Goal: Transaction & Acquisition: Purchase product/service

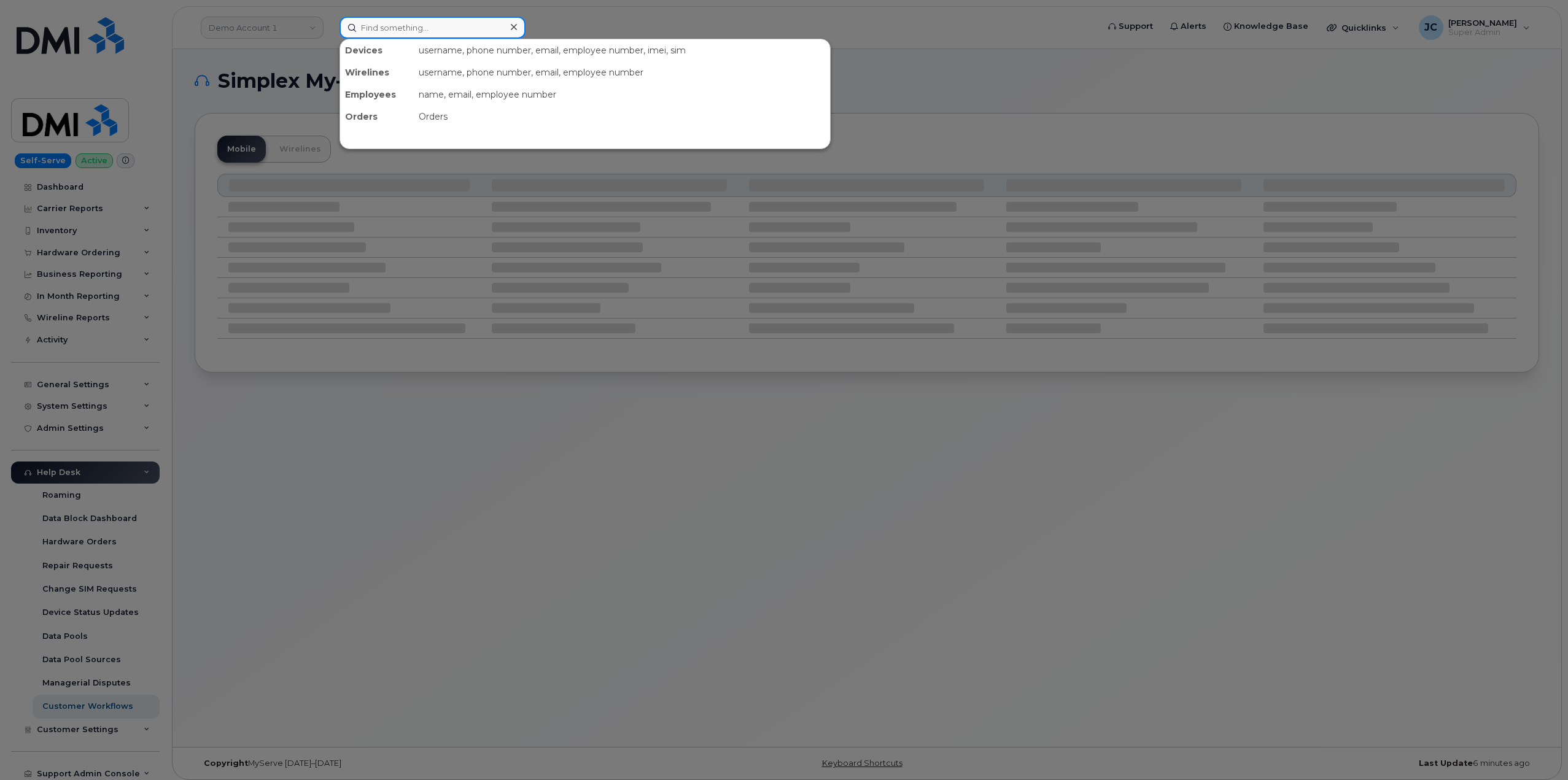
click at [405, 34] on input at bounding box center [433, 28] width 186 height 22
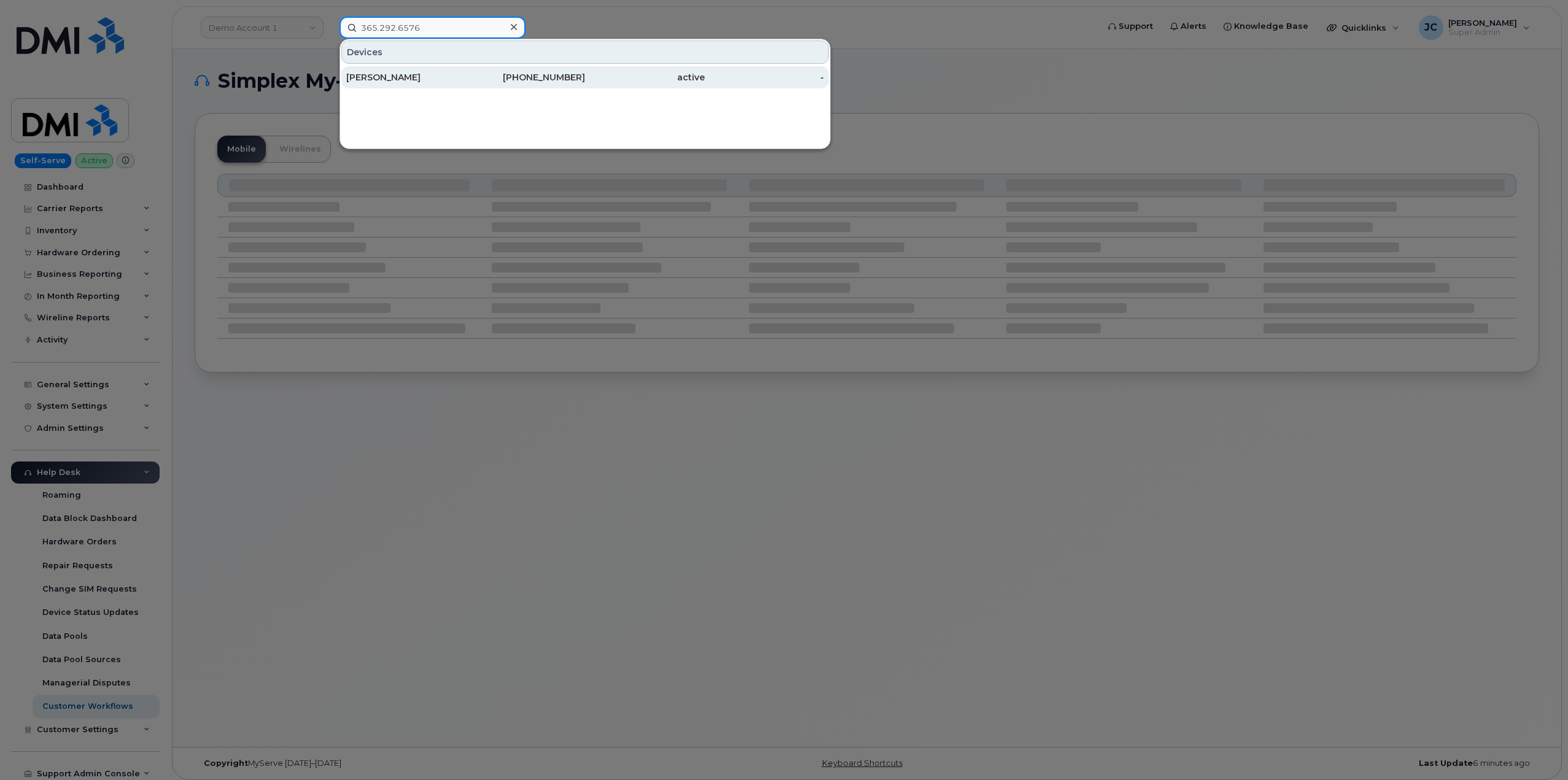
type input "365.292.6576"
click at [396, 73] on div "[PERSON_NAME]" at bounding box center [406, 77] width 120 height 12
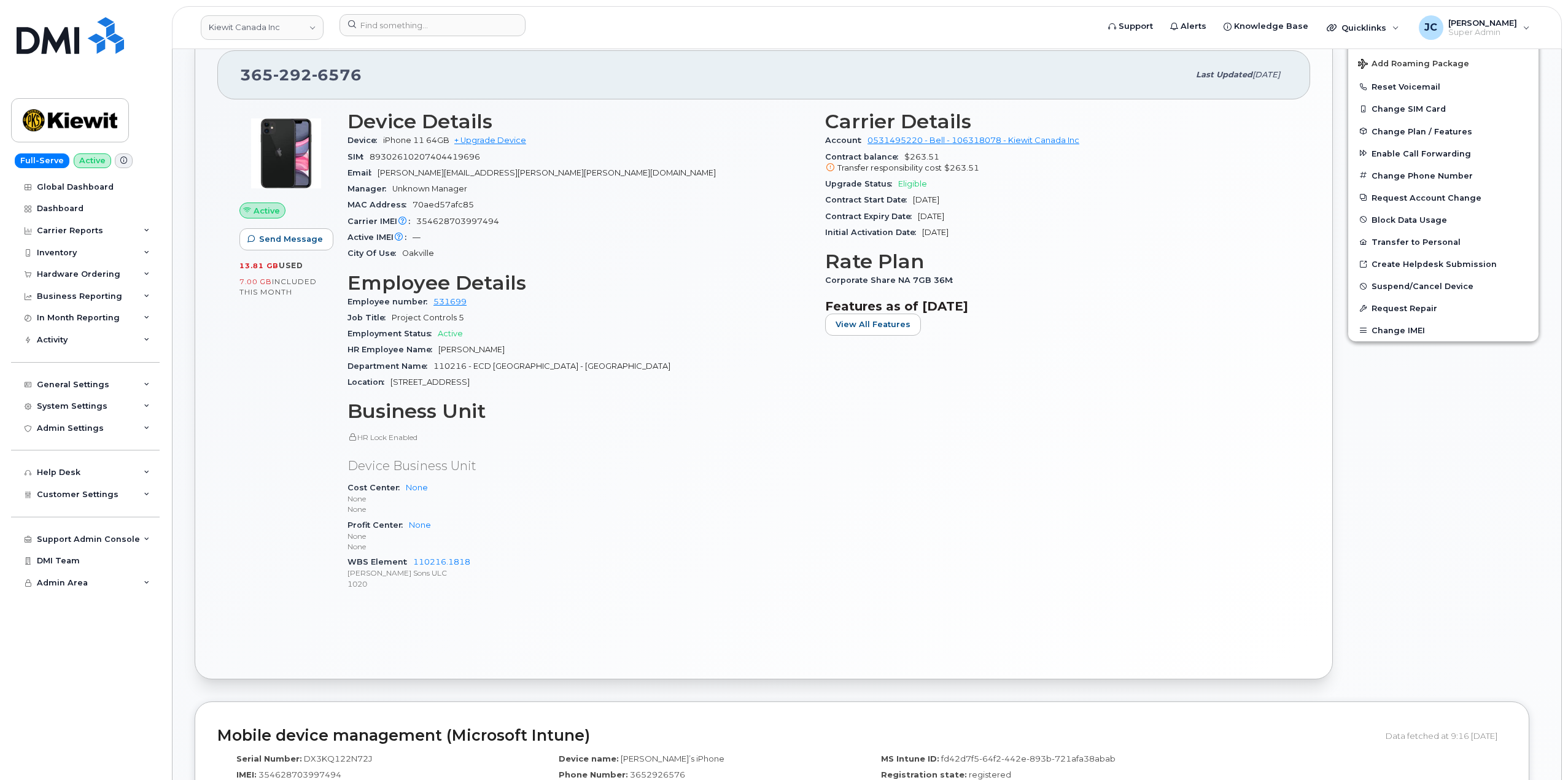
scroll to position [307, 0]
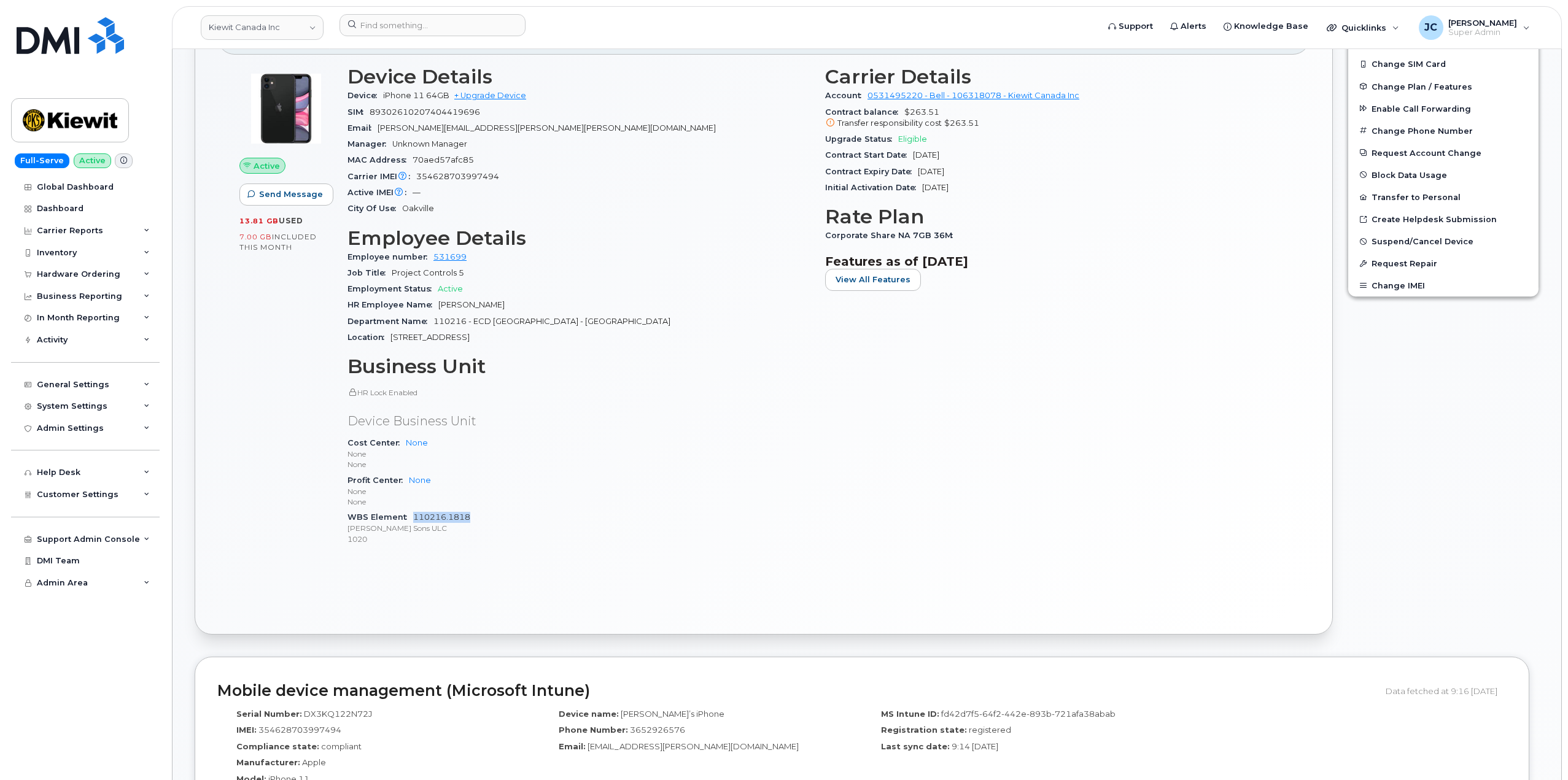
drag, startPoint x: 481, startPoint y: 522, endPoint x: 416, endPoint y: 513, distance: 65.6
click at [414, 513] on div "WBS Element 110216.1818 [PERSON_NAME] Sons ULC 1020" at bounding box center [579, 528] width 463 height 37
copy link "110216.1818"
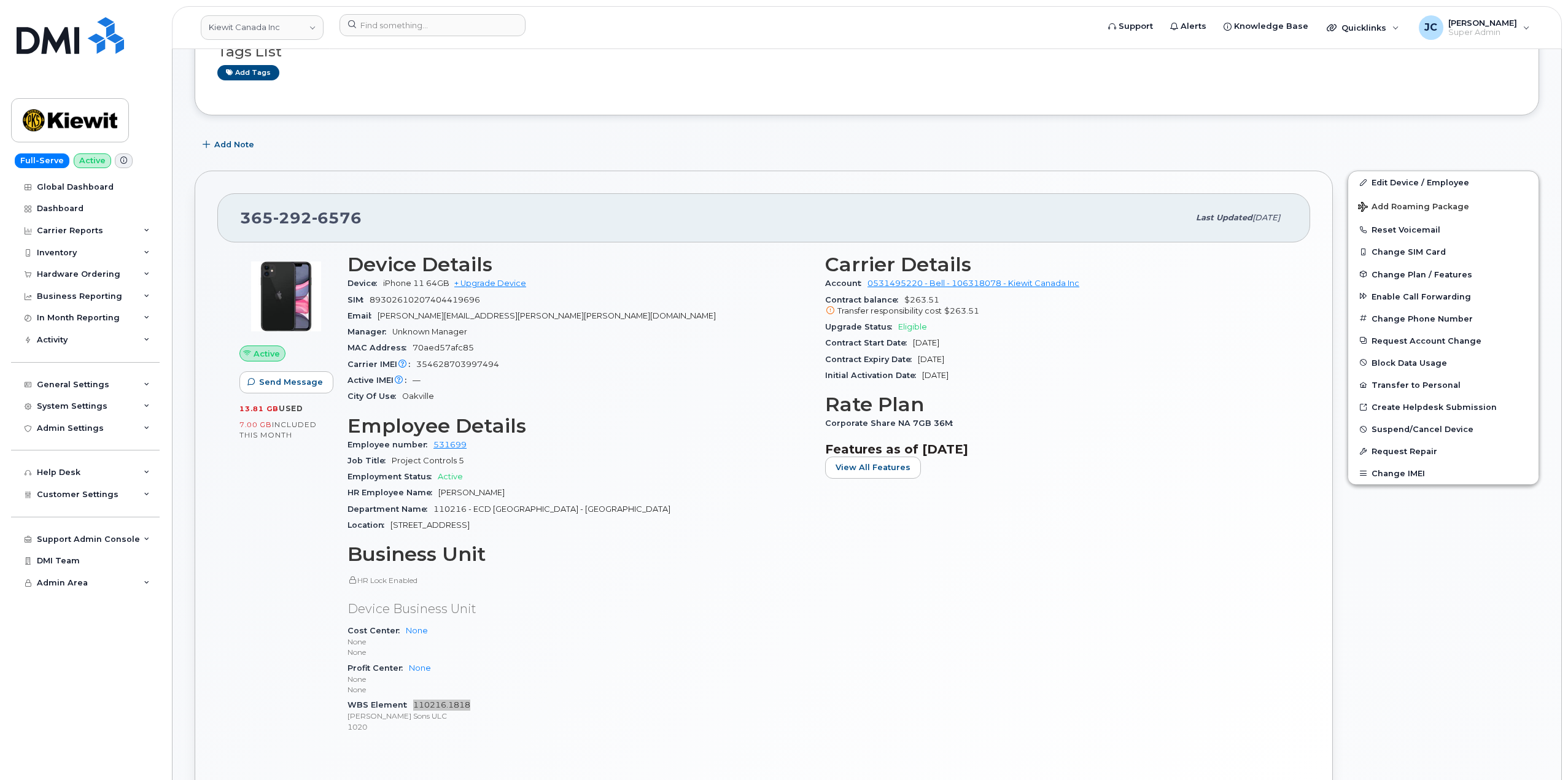
scroll to position [0, 0]
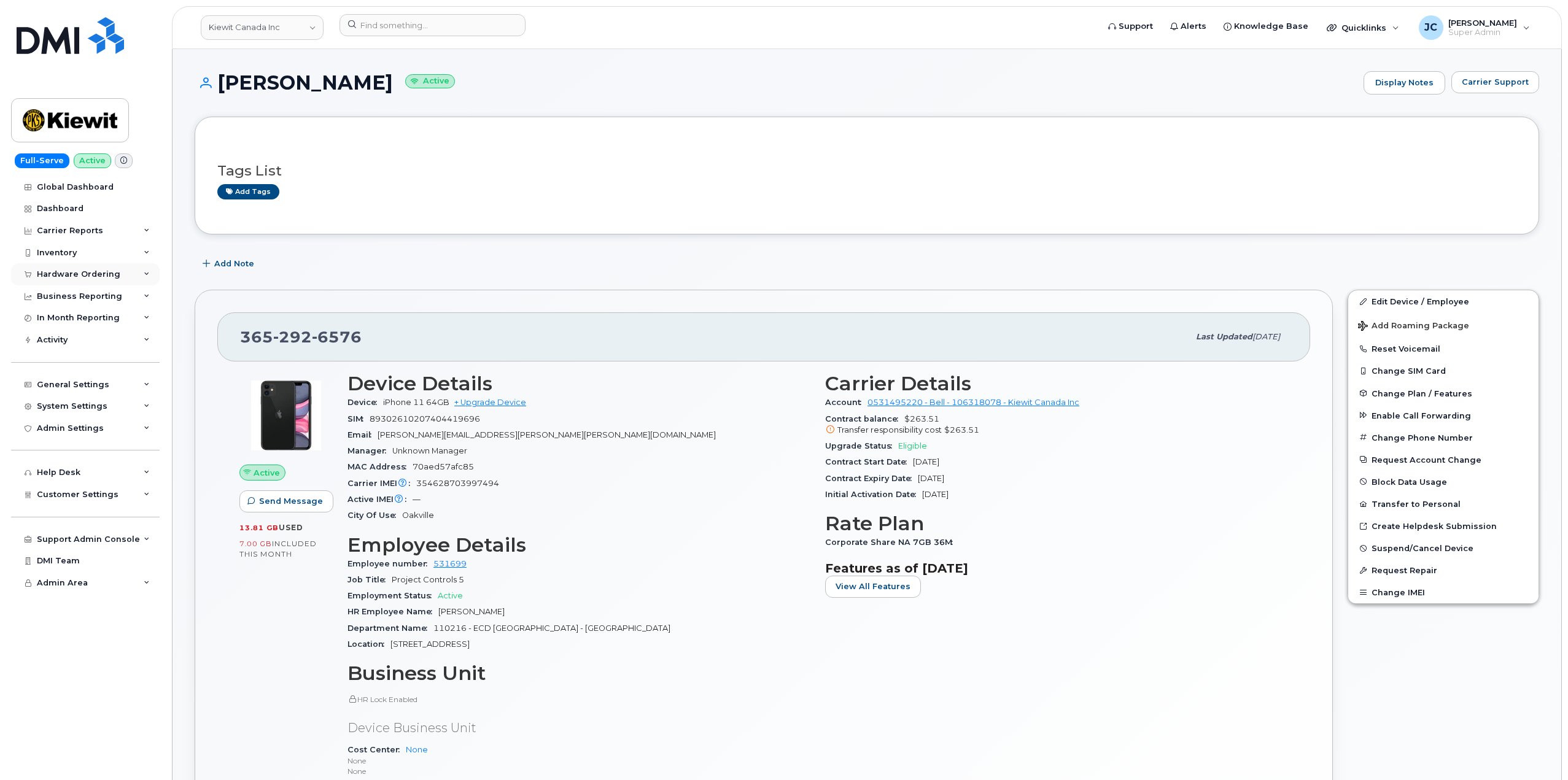
click at [93, 275] on div "Hardware Ordering" at bounding box center [78, 274] width 83 height 10
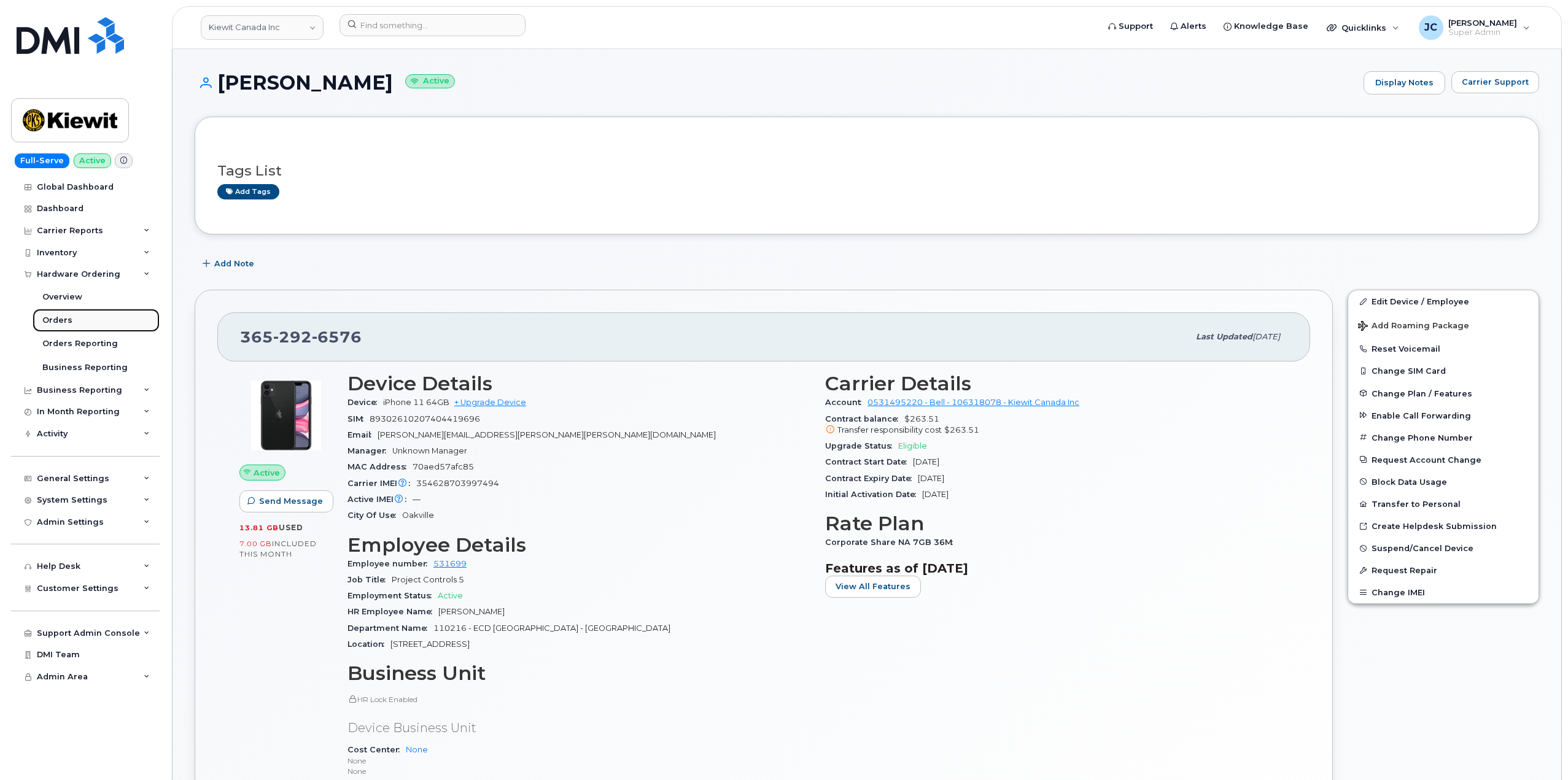
click at [58, 325] on div "Orders" at bounding box center [57, 320] width 30 height 11
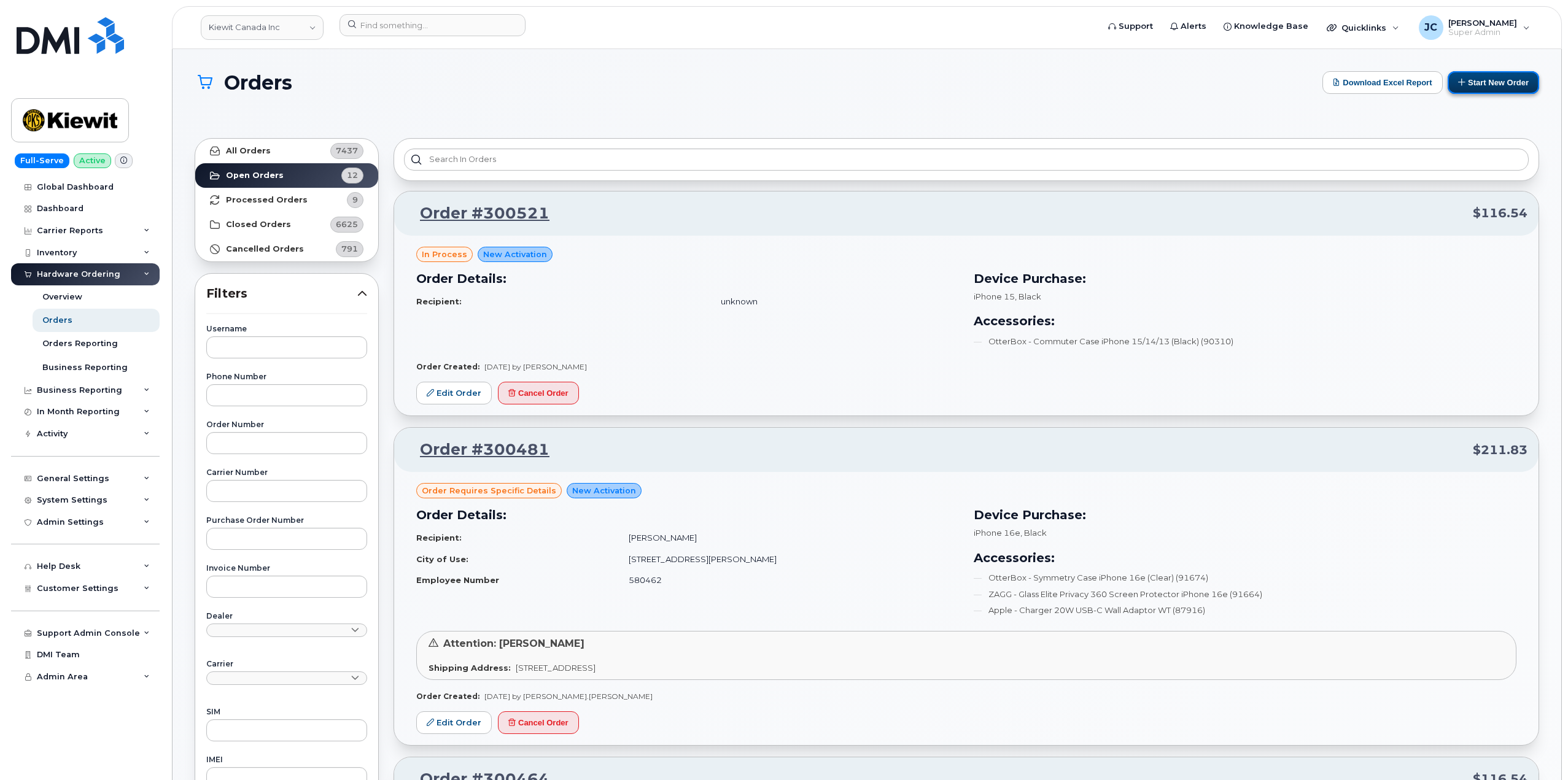
click at [1504, 79] on button "Start New Order" at bounding box center [1493, 82] width 91 height 23
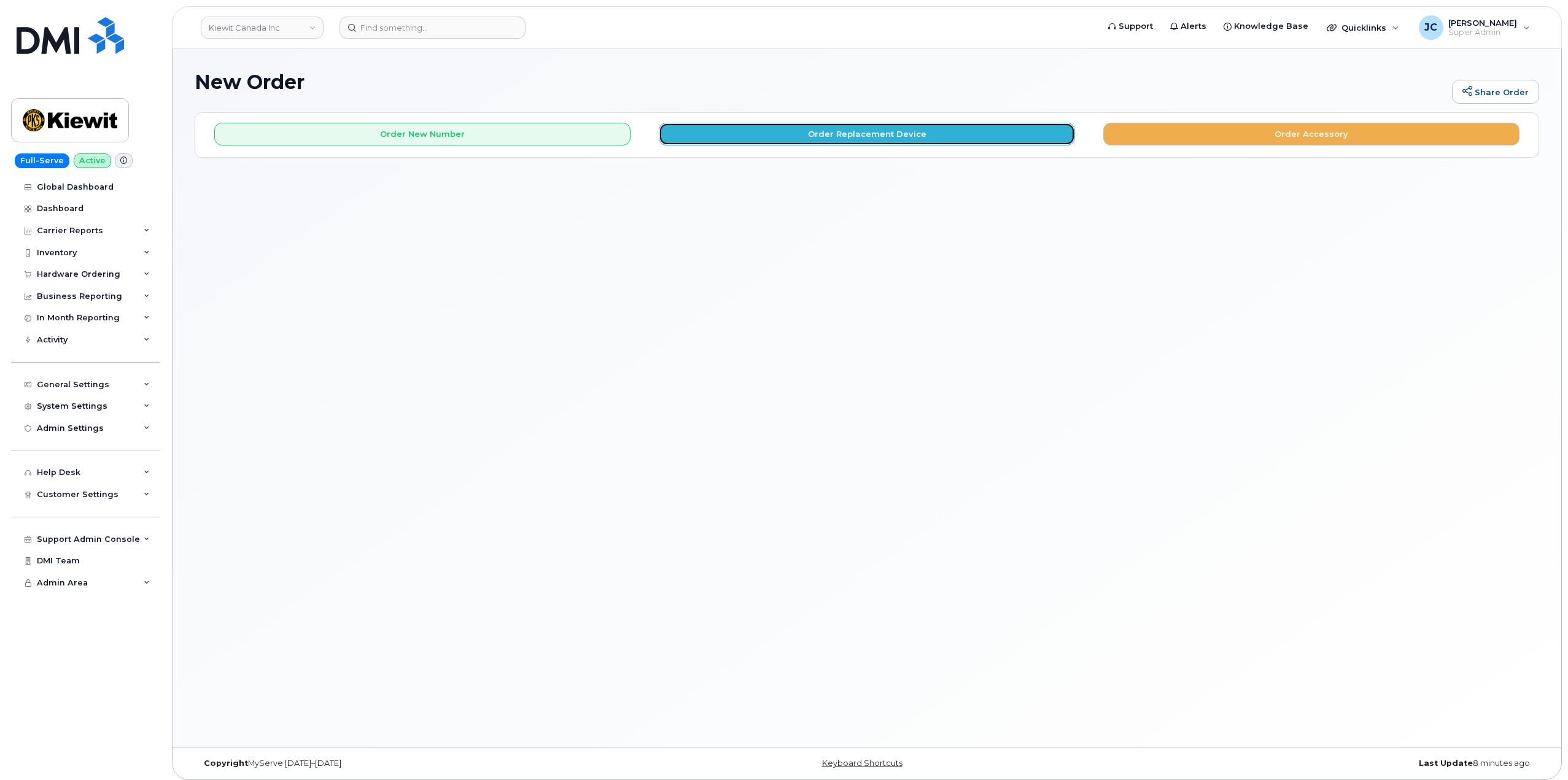
click at [884, 135] on button "Order Replacement Device" at bounding box center [867, 134] width 416 height 23
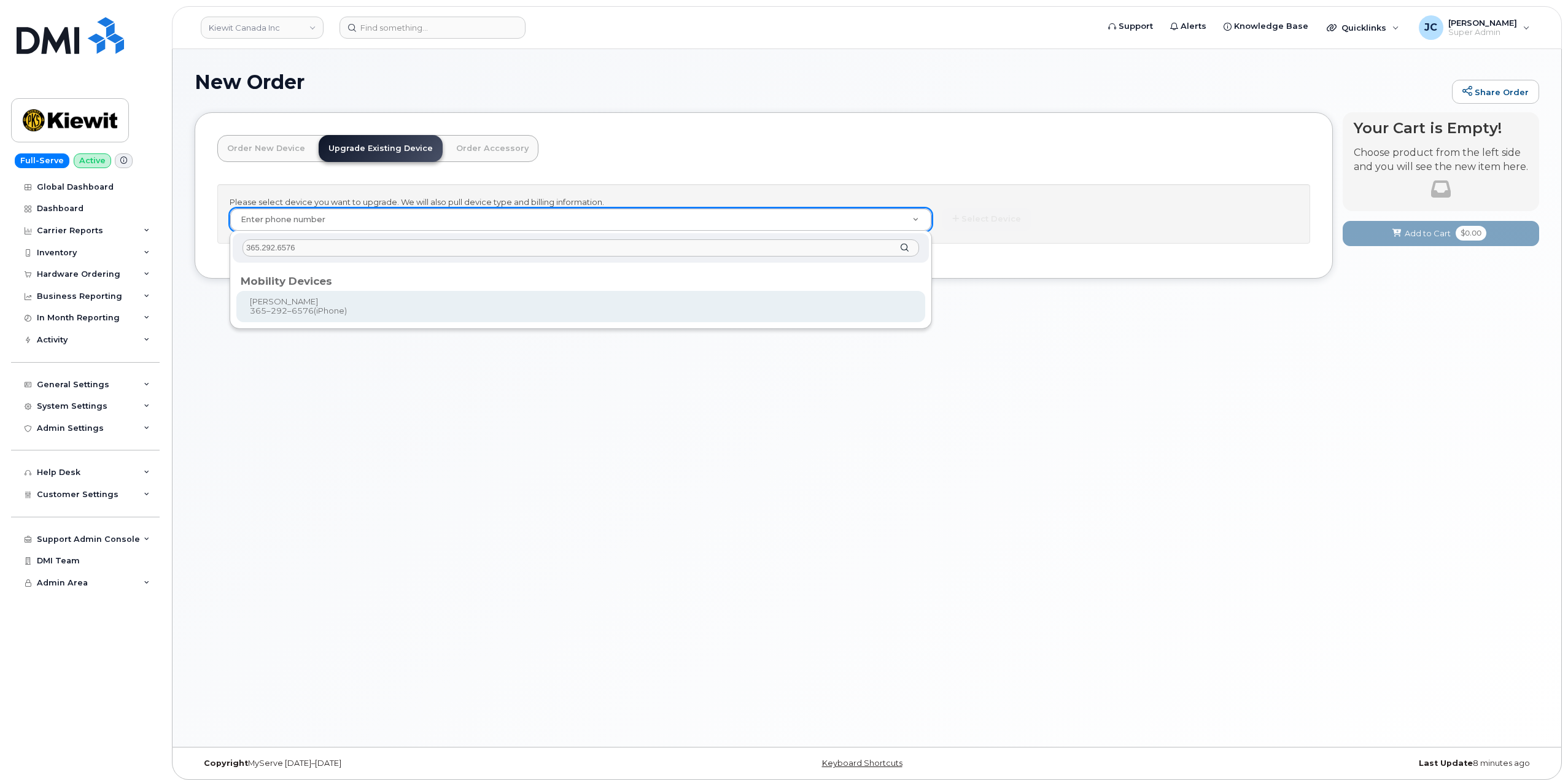
type input "365.292.6576"
type input "892723"
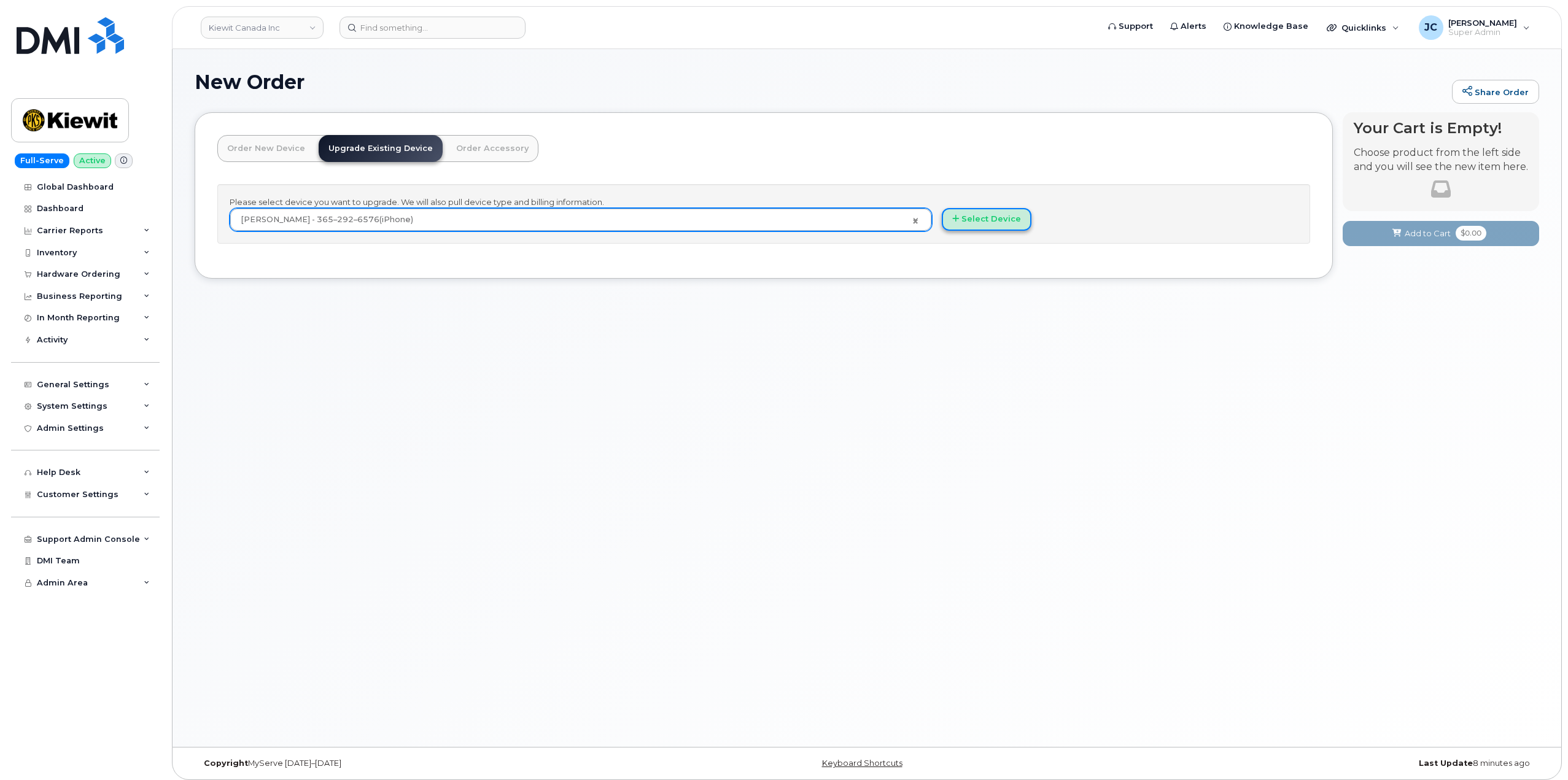
click at [986, 219] on button "Select Device" at bounding box center [987, 219] width 89 height 23
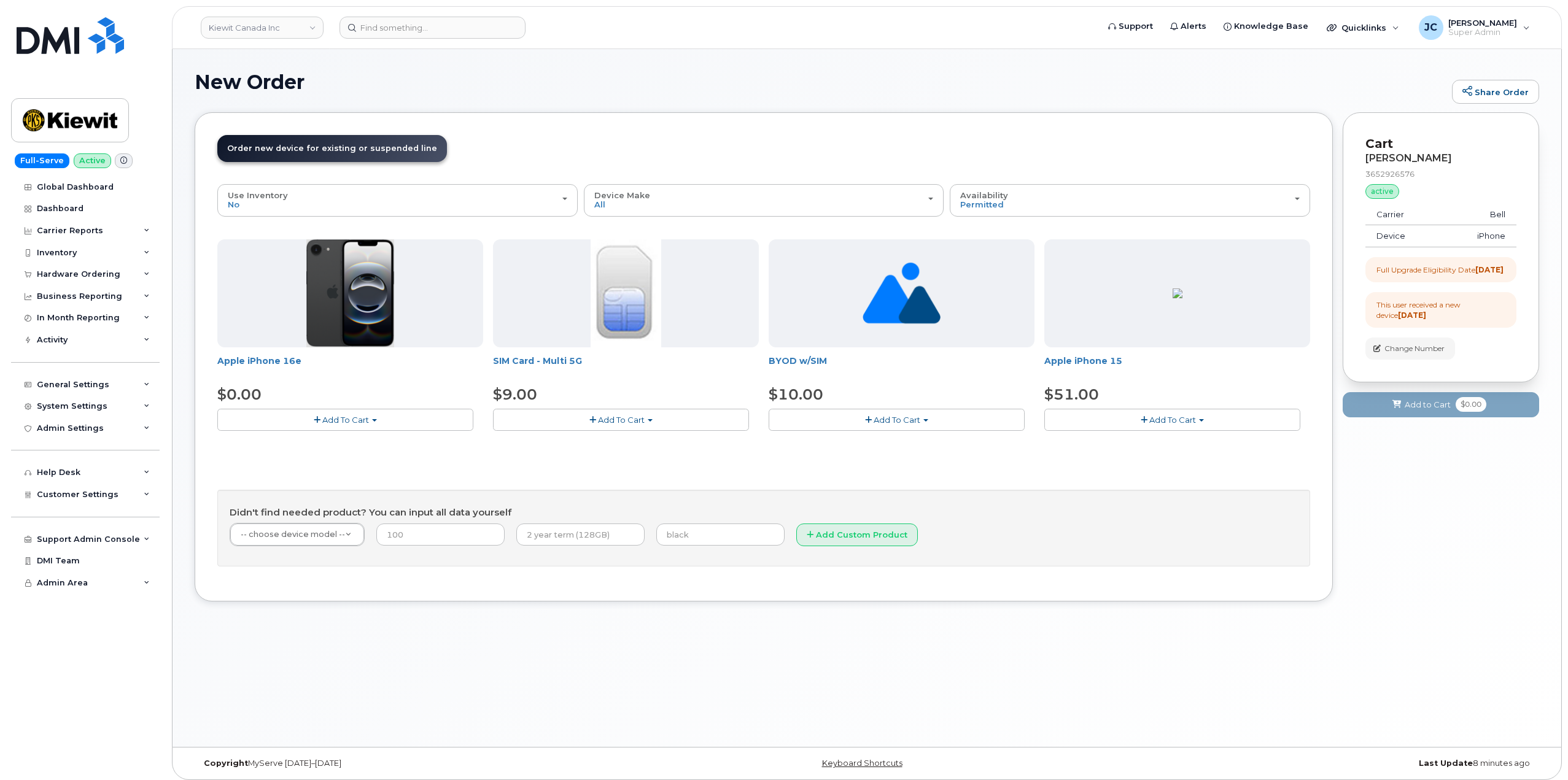
click at [1176, 417] on span "Add To Cart" at bounding box center [1172, 419] width 47 height 10
click at [1129, 459] on link "$51.00 - 3-year upgrade (128GB model)" at bounding box center [1141, 457] width 187 height 15
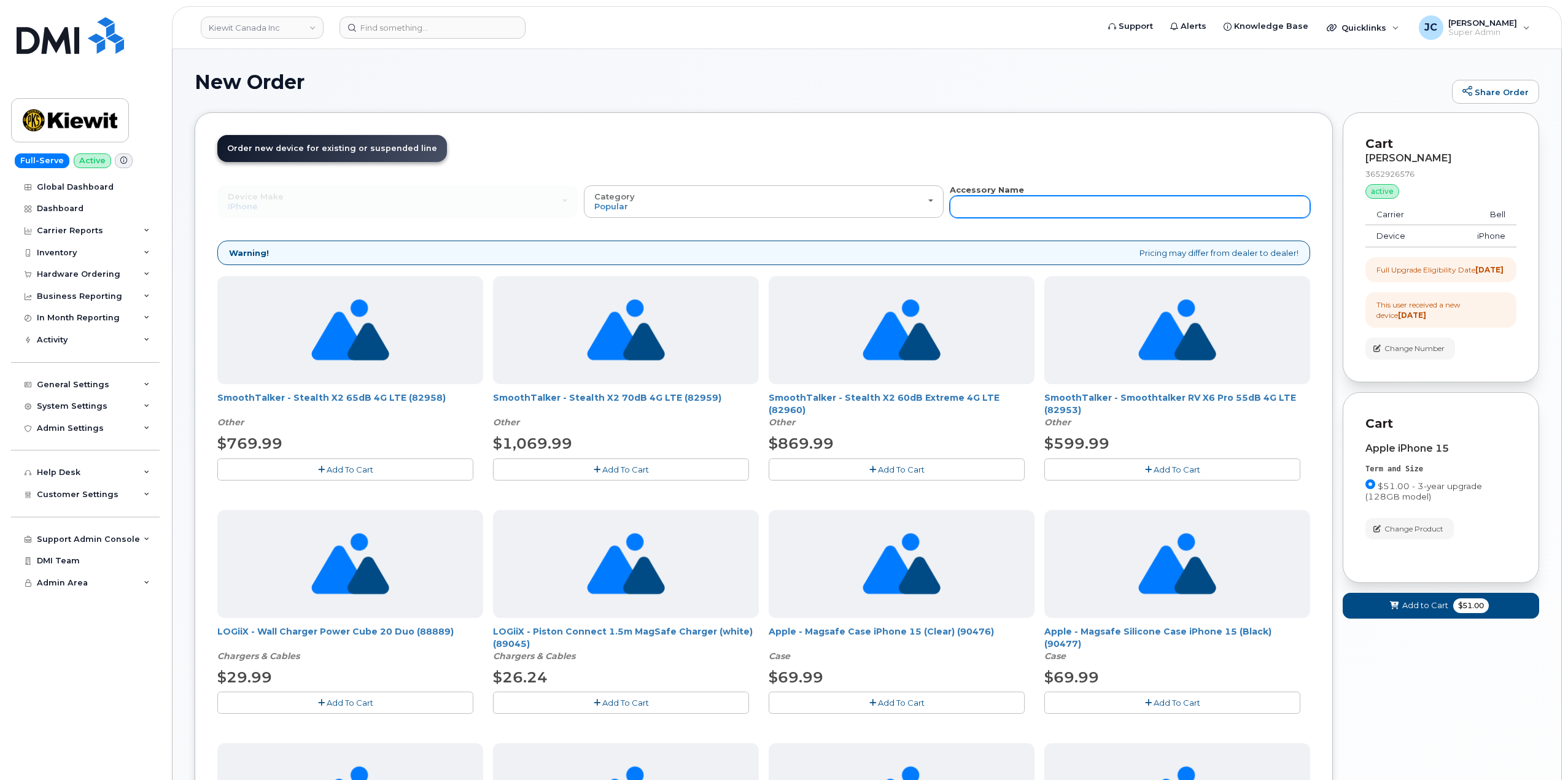
click at [998, 209] on input "text" at bounding box center [1130, 207] width 360 height 22
type input "wall charger"
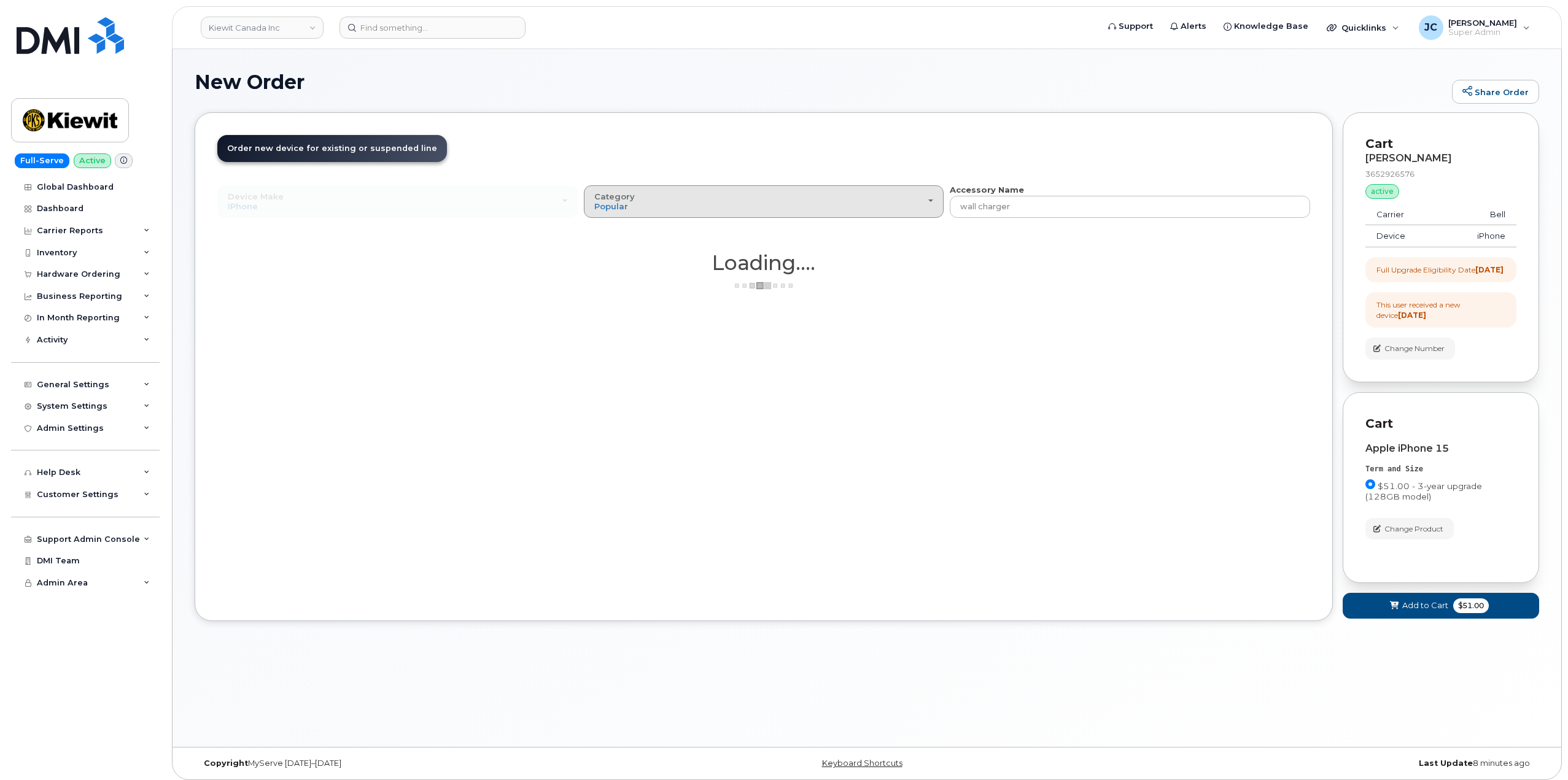
click at [725, 187] on button "Category Popular" at bounding box center [764, 201] width 360 height 32
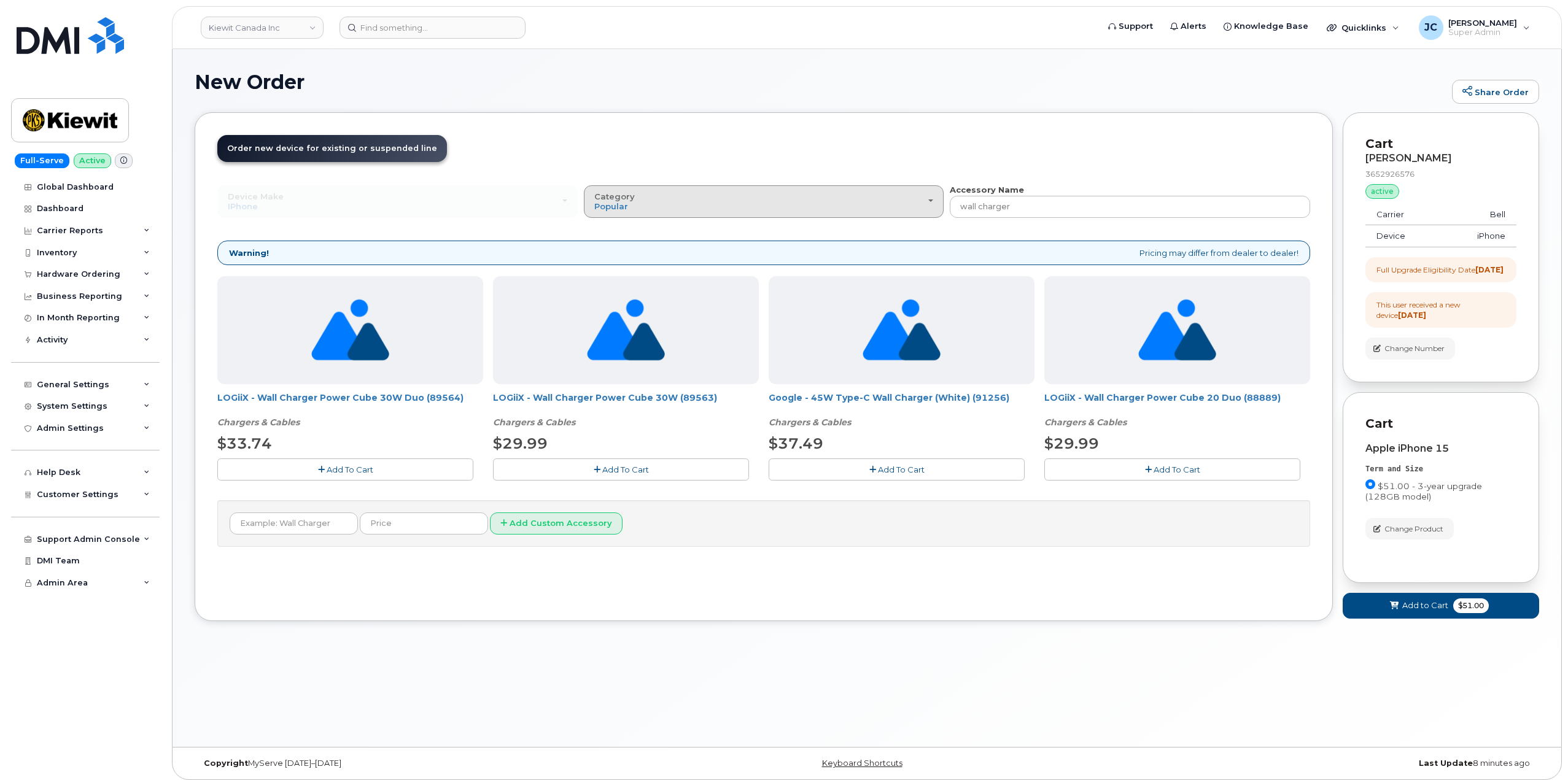
click at [669, 202] on div "Category Popular" at bounding box center [764, 201] width 340 height 19
click at [617, 256] on label "Case" at bounding box center [605, 256] width 36 height 14
click at [0, 0] on input "Case" at bounding box center [0, 0] width 0 height 0
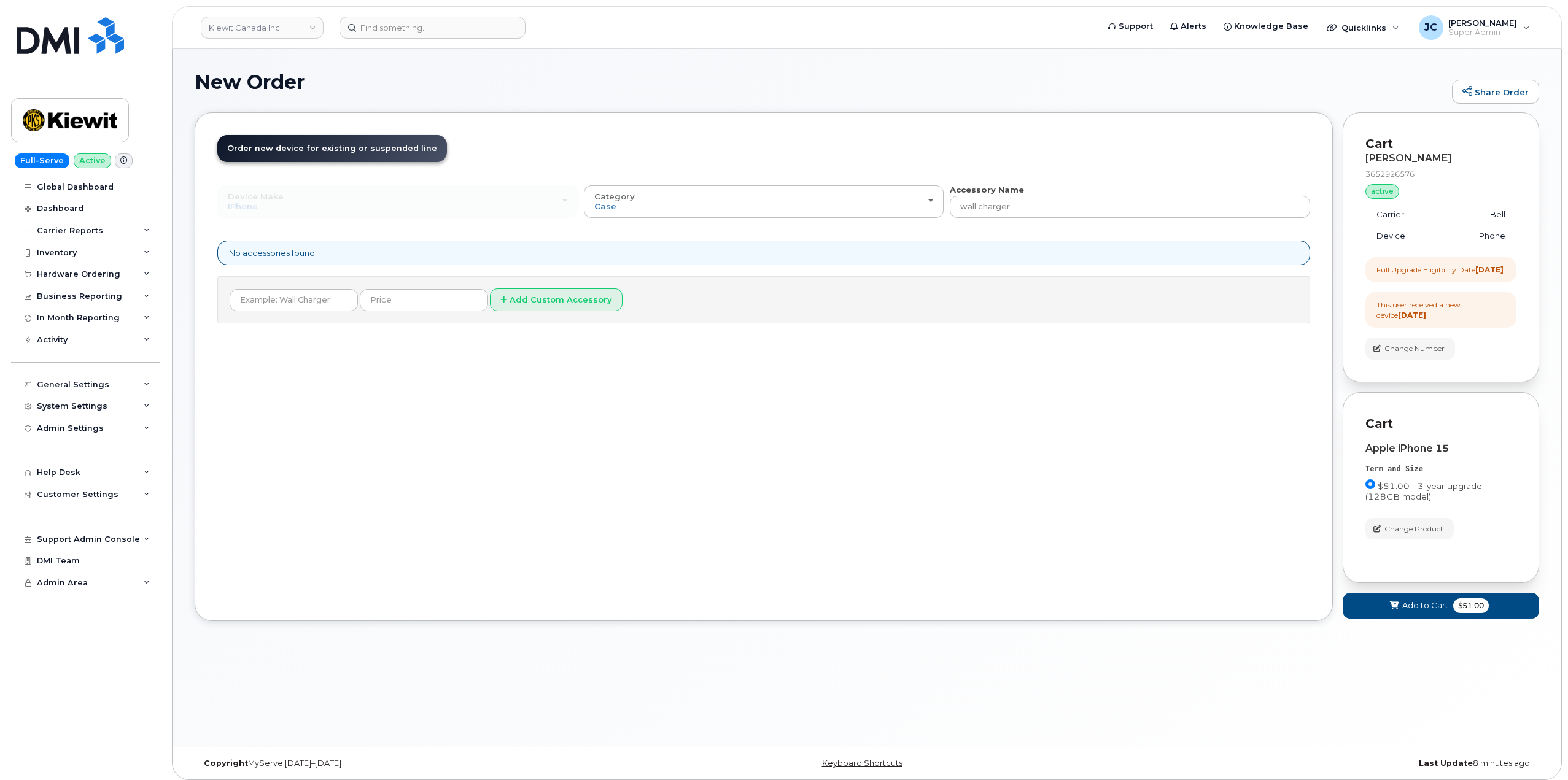
click at [362, 253] on div "No accessories found." at bounding box center [764, 253] width 1093 height 25
click at [511, 306] on button "Add Custom Accessory" at bounding box center [556, 300] width 133 height 23
click at [563, 304] on button "Add Custom Accessory" at bounding box center [556, 300] width 133 height 23
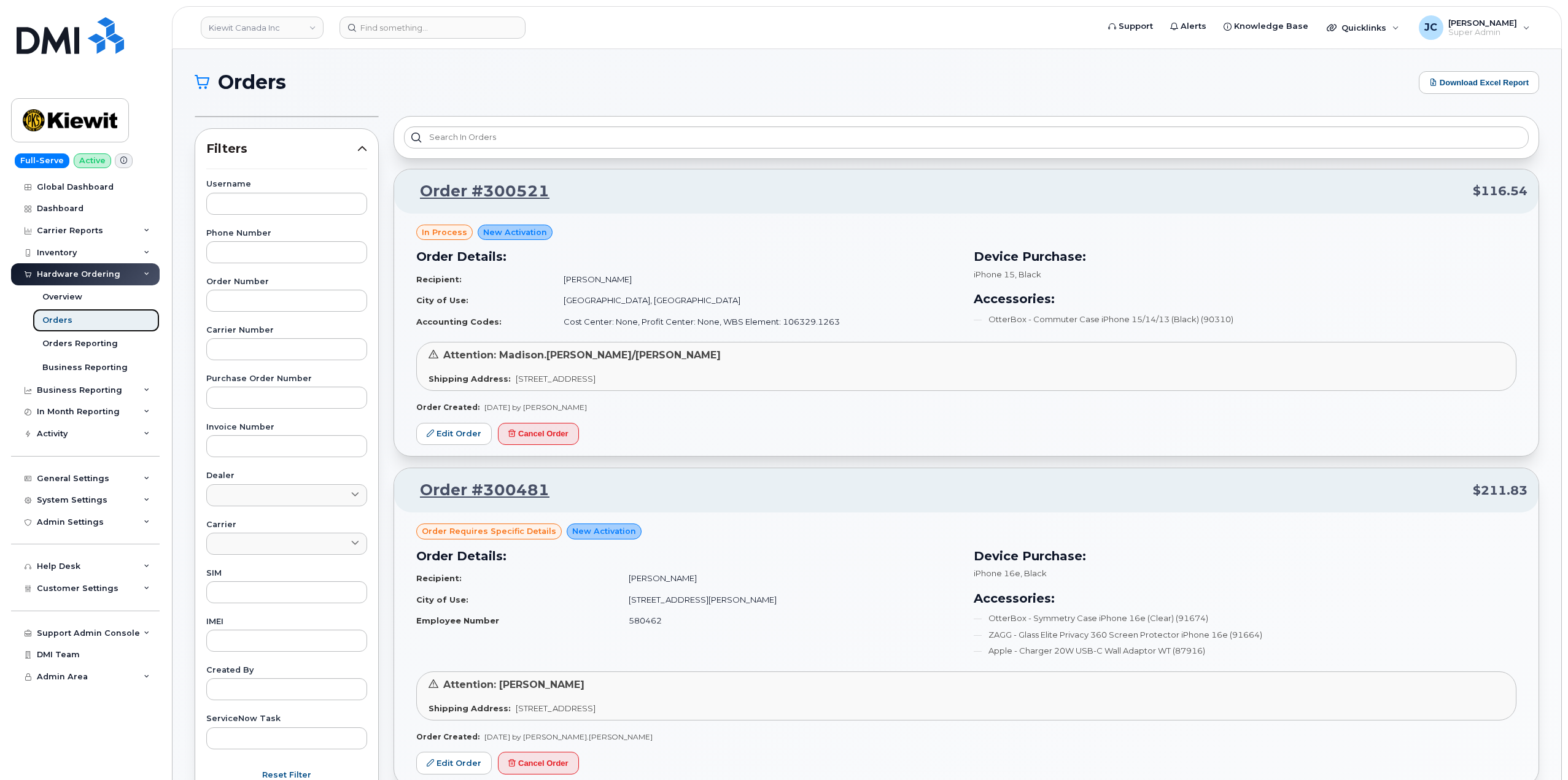
click at [64, 321] on div "Orders" at bounding box center [57, 320] width 30 height 11
click at [64, 319] on div "Orders" at bounding box center [57, 320] width 30 height 11
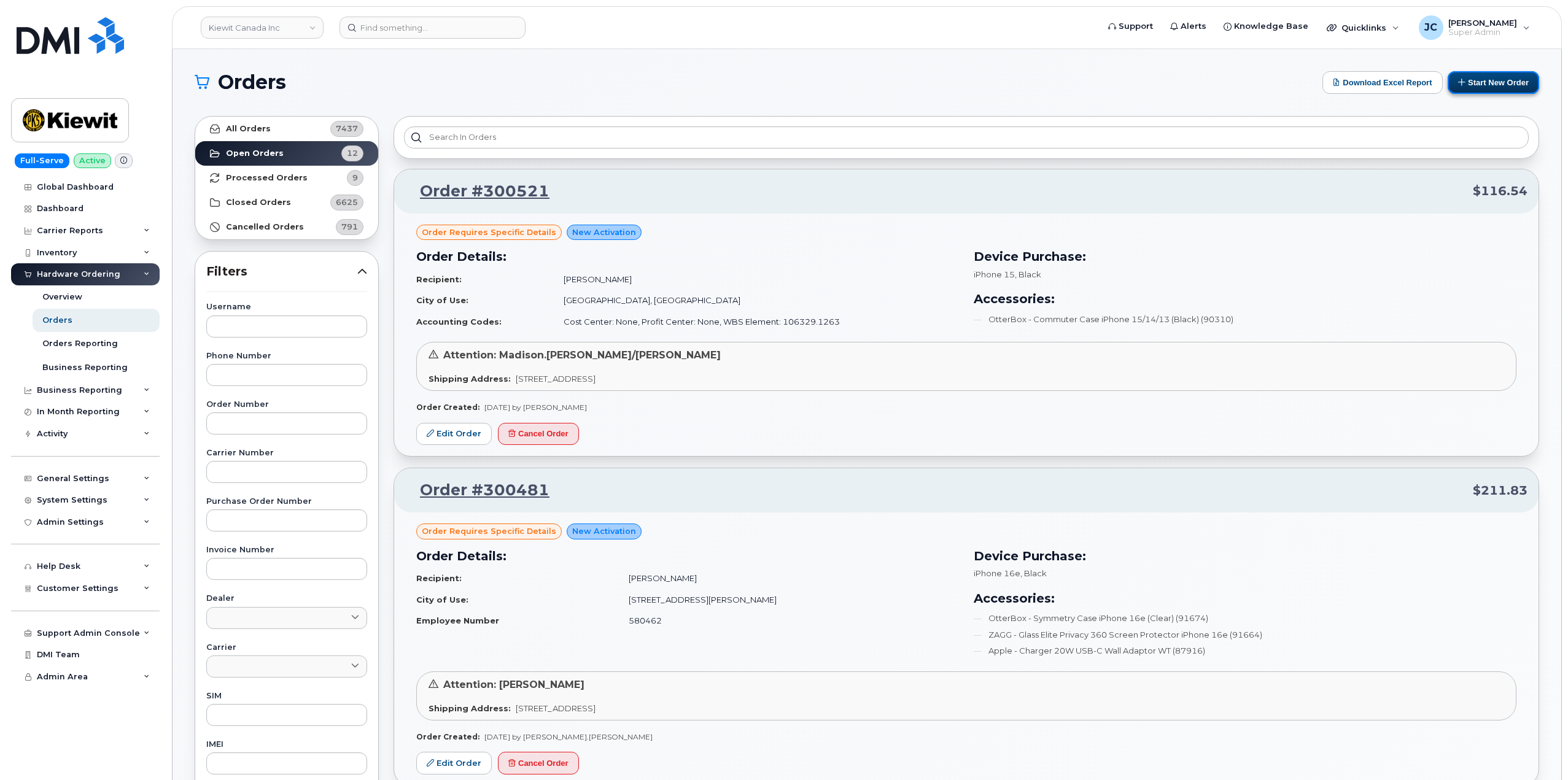
click at [1483, 83] on button "Start New Order" at bounding box center [1493, 82] width 91 height 23
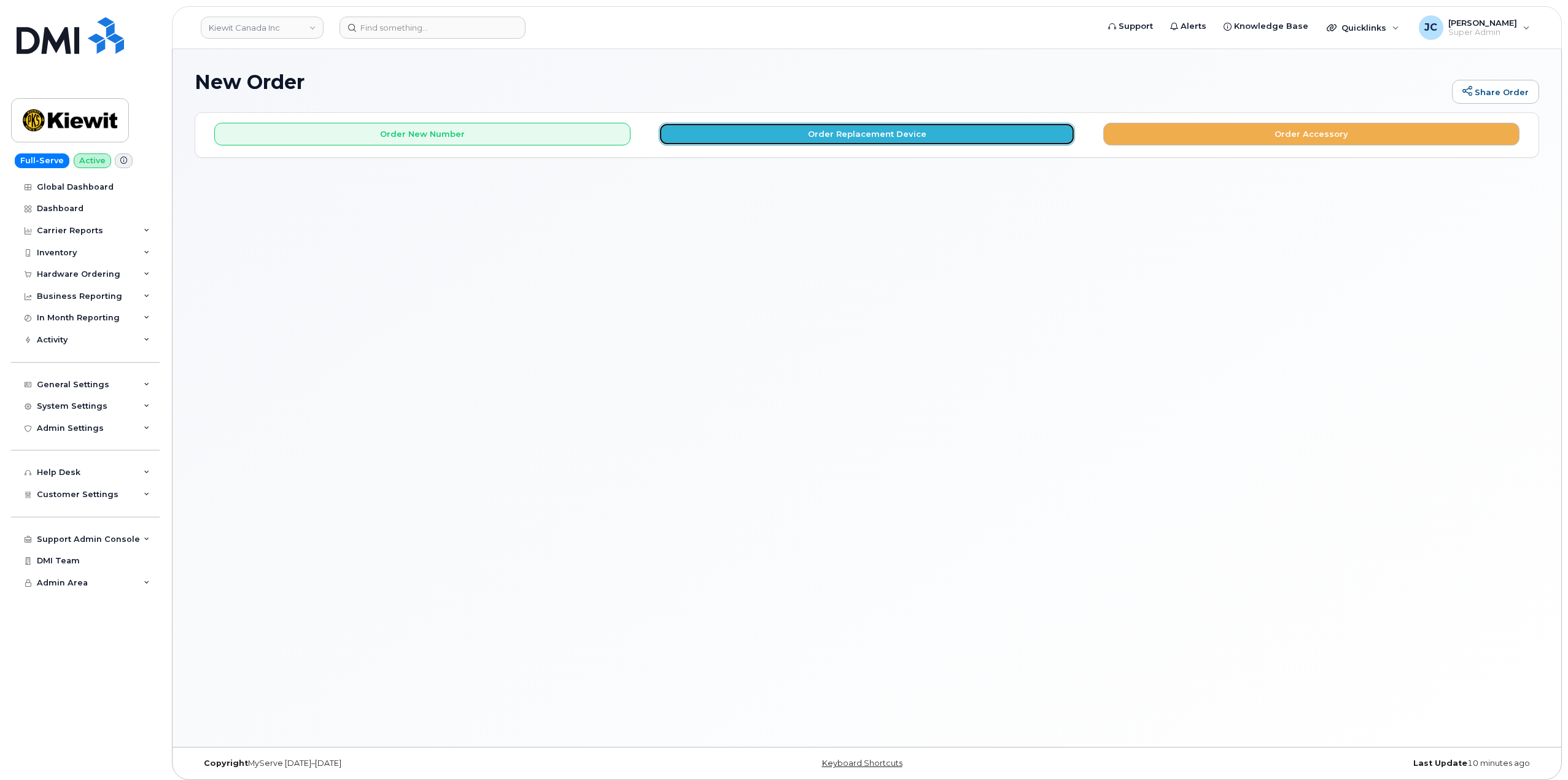
click at [918, 128] on button "Order Replacement Device" at bounding box center [867, 134] width 416 height 23
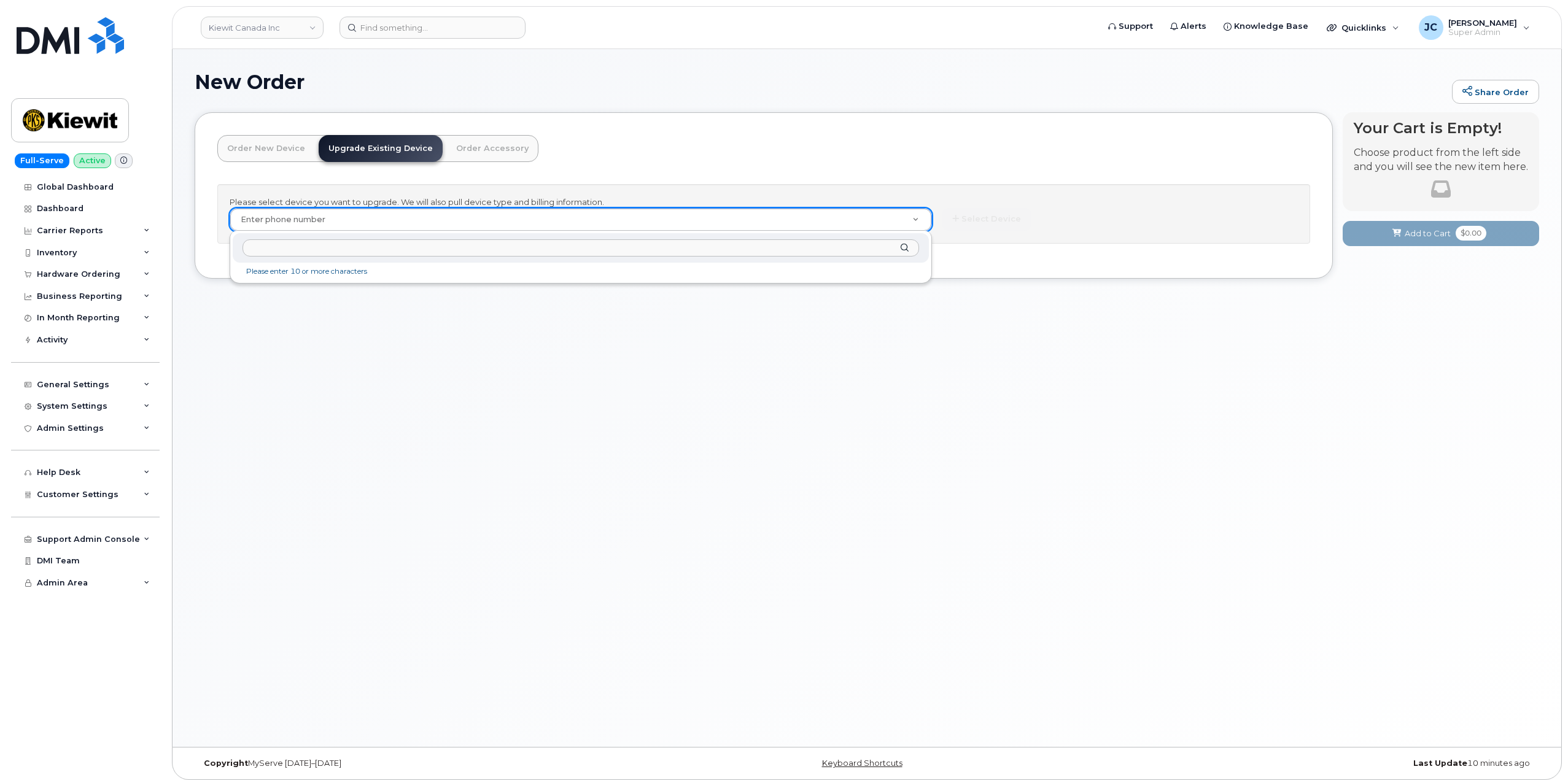
drag, startPoint x: 349, startPoint y: 219, endPoint x: 313, endPoint y: 214, distance: 36.3
paste input "365.292.6576"
type input "365.292.6576"
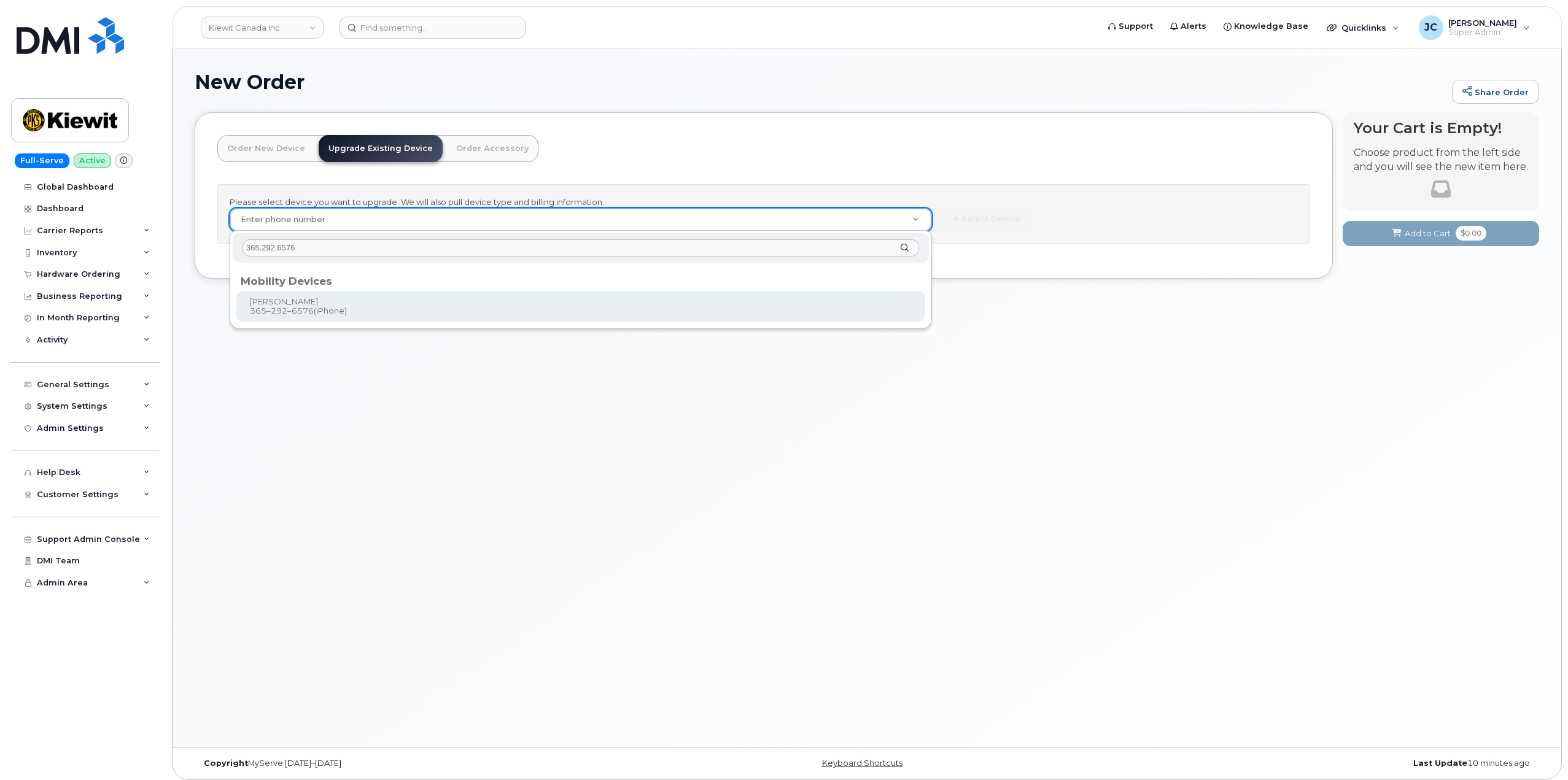
type input "892723"
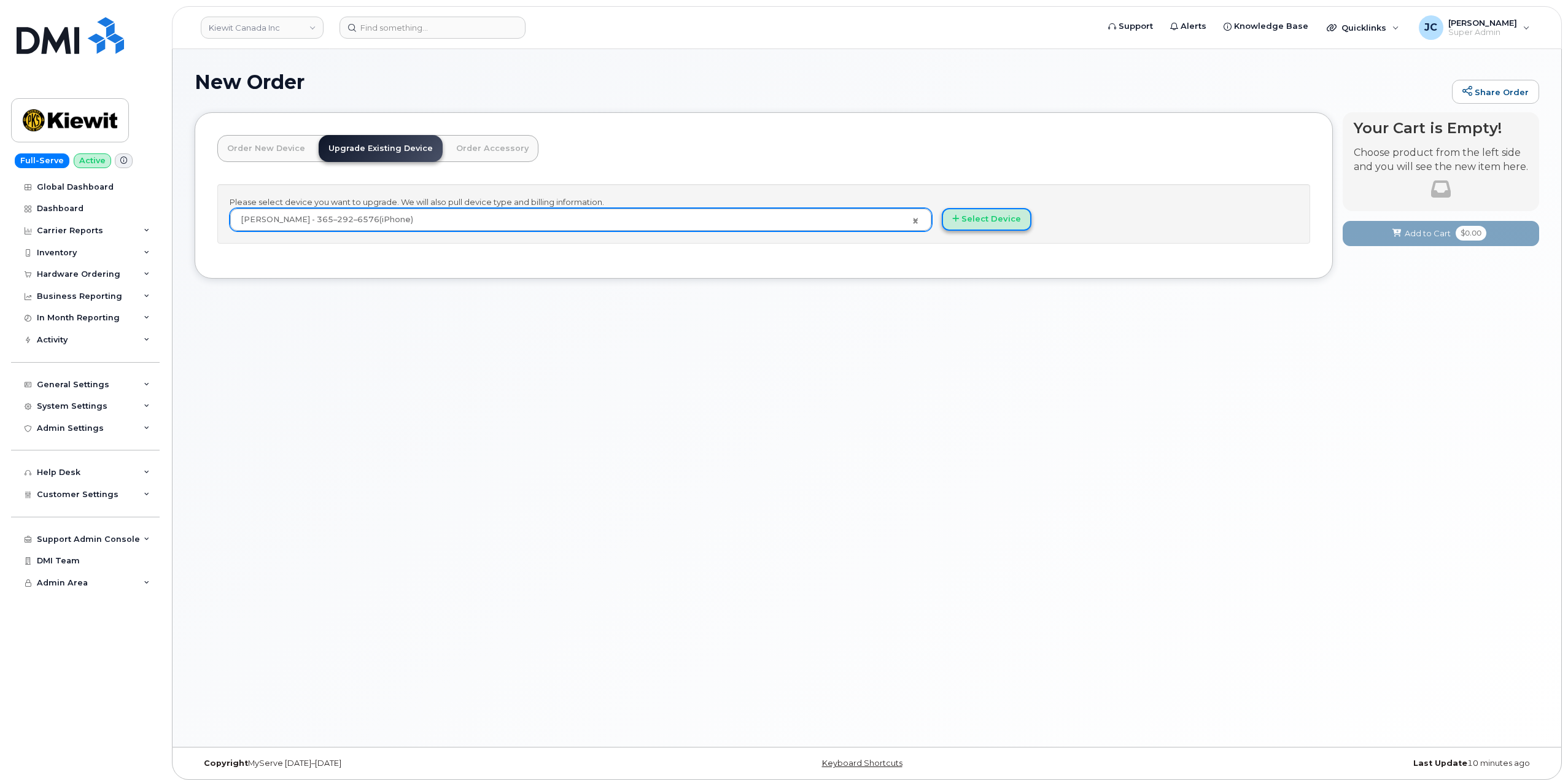
click at [983, 212] on button "Select Device" at bounding box center [987, 219] width 89 height 23
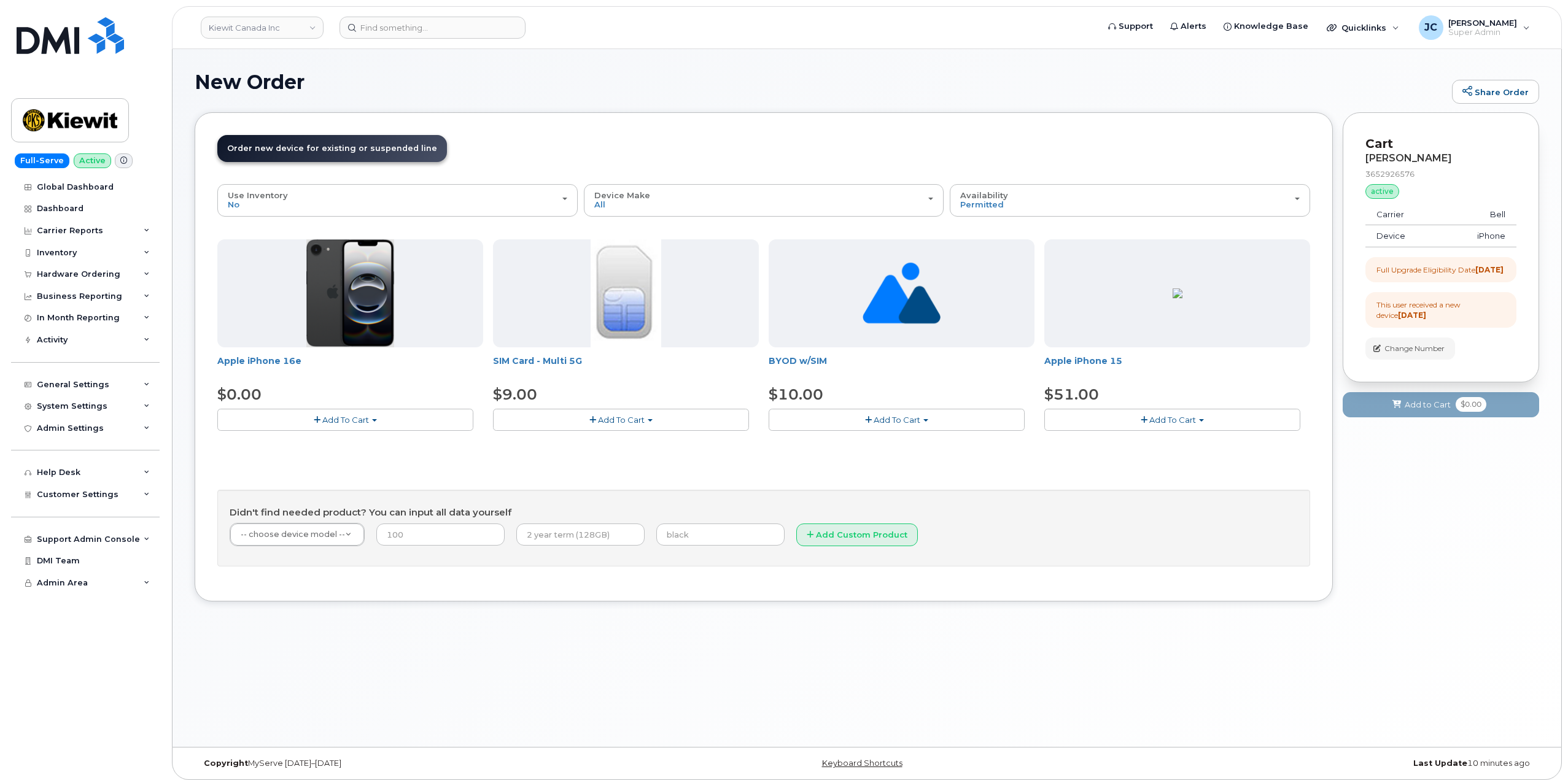
click at [1149, 424] on button "Add To Cart" at bounding box center [1172, 419] width 256 height 22
click at [1147, 443] on span "Model Black 128 GB is available" at bounding box center [1132, 442] width 128 height 10
click at [1180, 423] on span "Add To Cart" at bounding box center [1172, 419] width 47 height 10
click at [1161, 444] on span "Model Black 128 GB is available" at bounding box center [1132, 442] width 128 height 10
drag, startPoint x: 1174, startPoint y: 419, endPoint x: 1173, endPoint y: 426, distance: 7.1
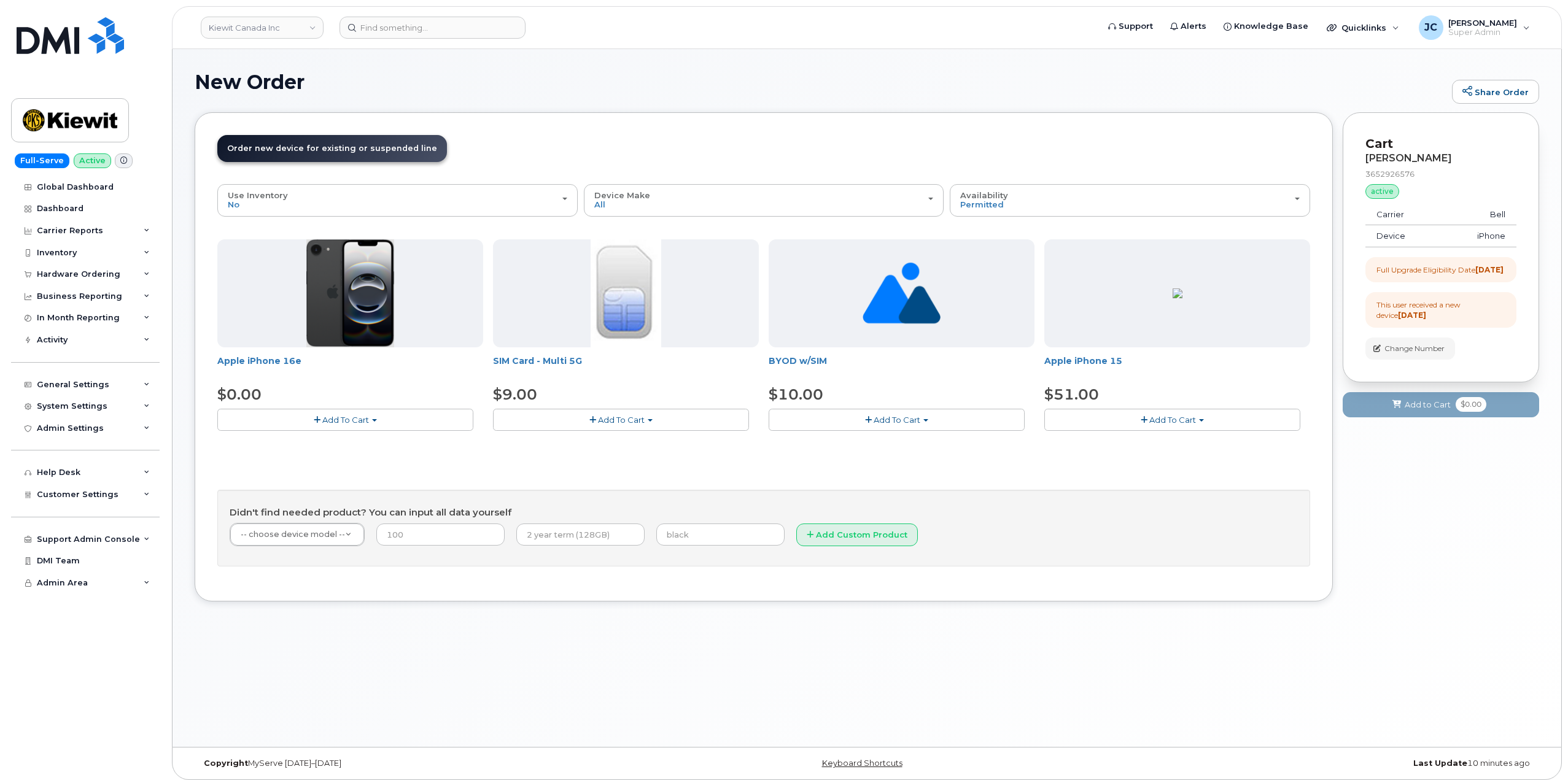
click at [1174, 422] on span "Add To Cart" at bounding box center [1172, 419] width 47 height 10
click at [1152, 457] on link "$51.00 - 3-year upgrade (128GB model)" at bounding box center [1141, 457] width 187 height 15
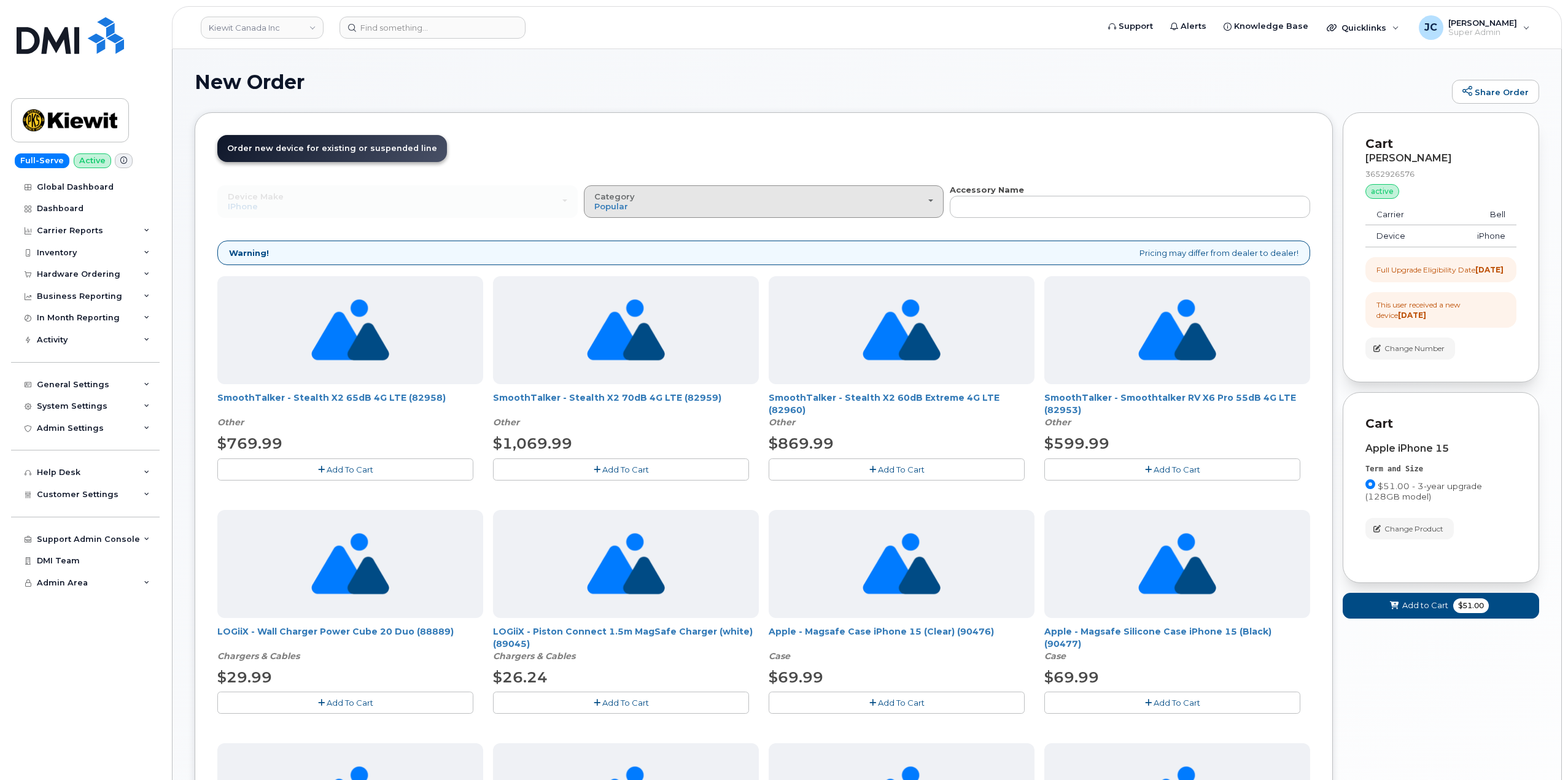
click at [924, 199] on div "Category Popular" at bounding box center [764, 201] width 340 height 19
click at [604, 229] on label "All" at bounding box center [600, 229] width 26 height 14
click at [0, 0] on input "All" at bounding box center [0, 0] width 0 height 0
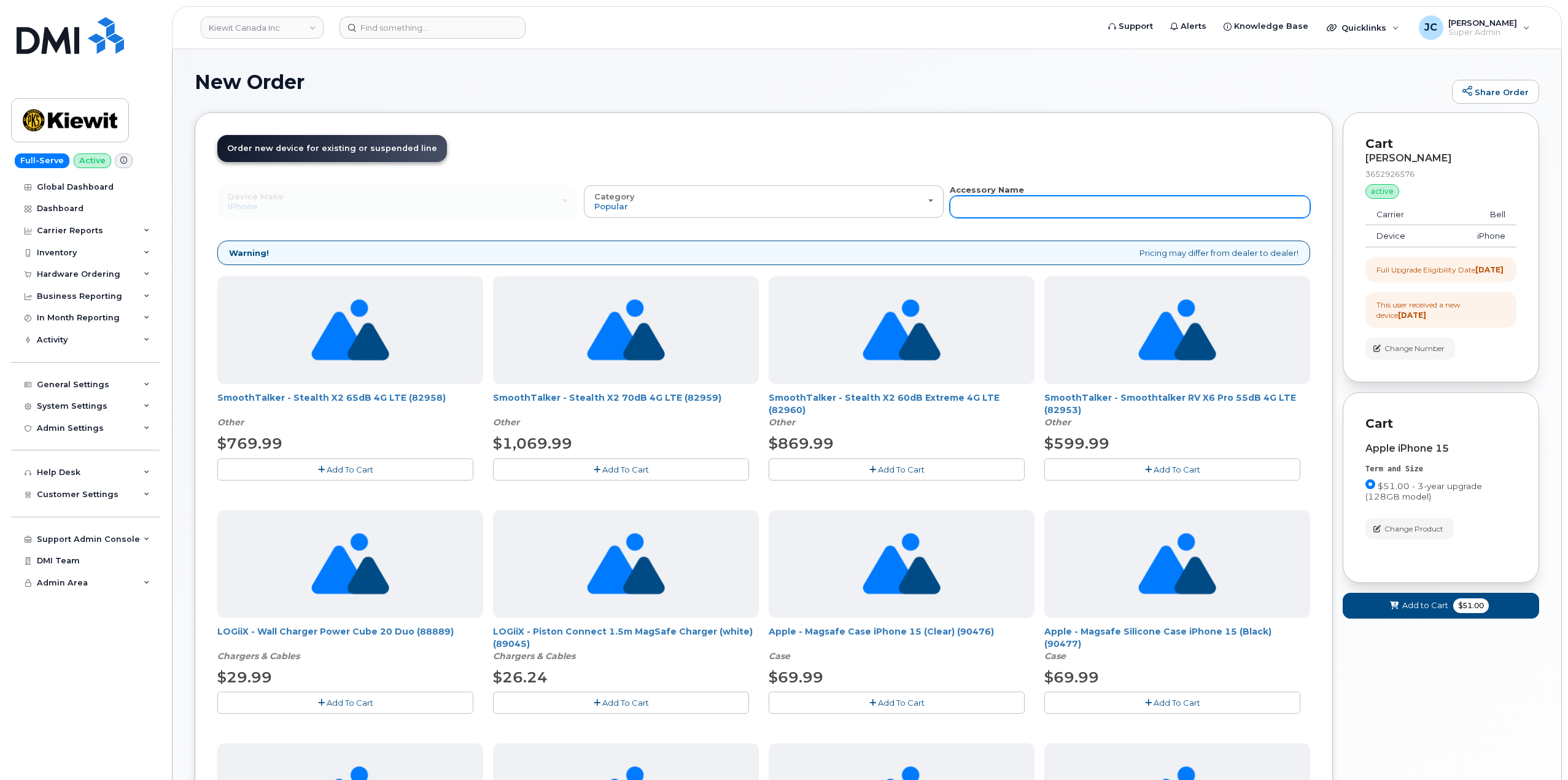
click at [997, 212] on input "text" at bounding box center [1130, 207] width 360 height 22
type input "apple"
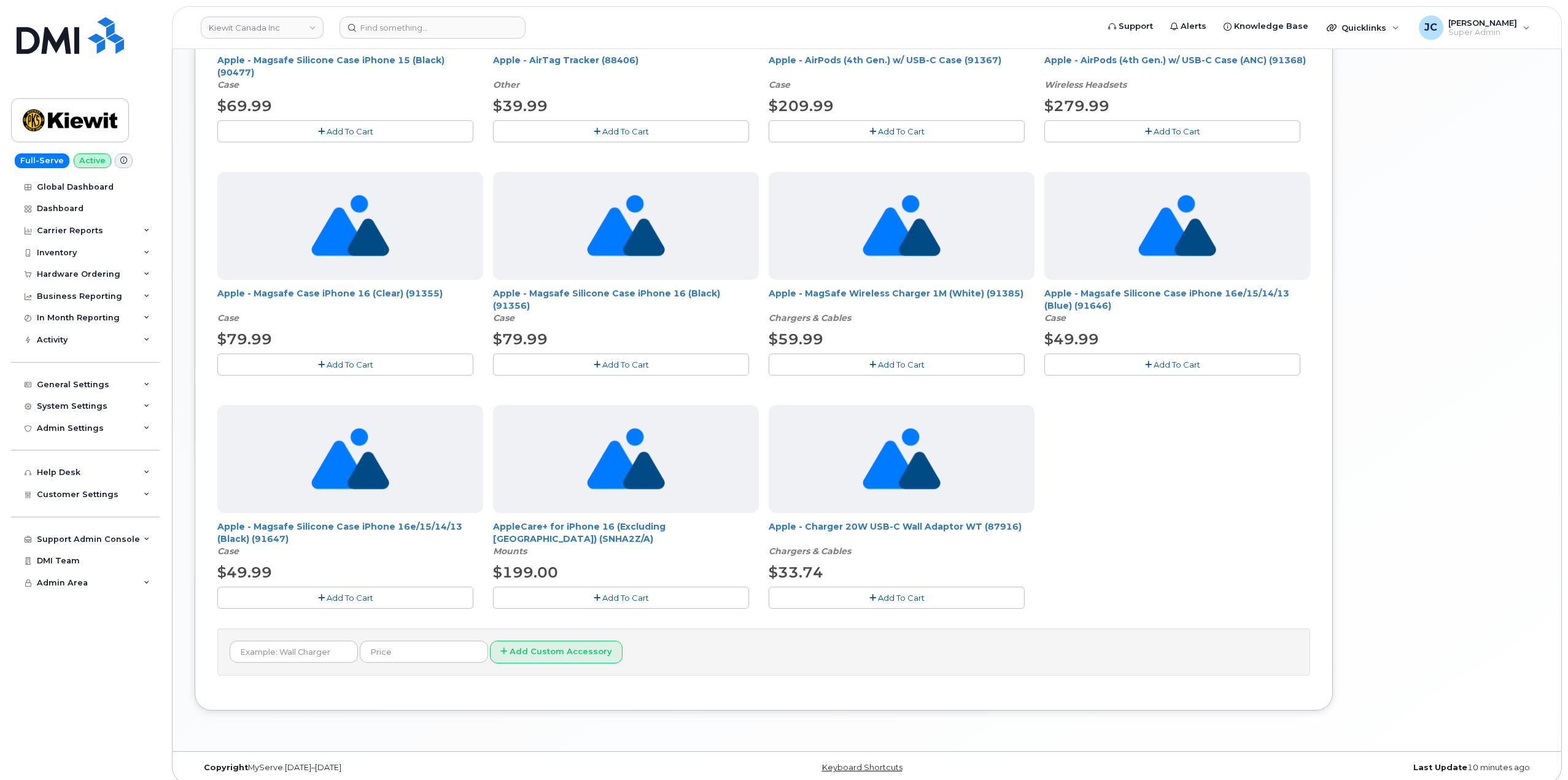
scroll to position [582, 0]
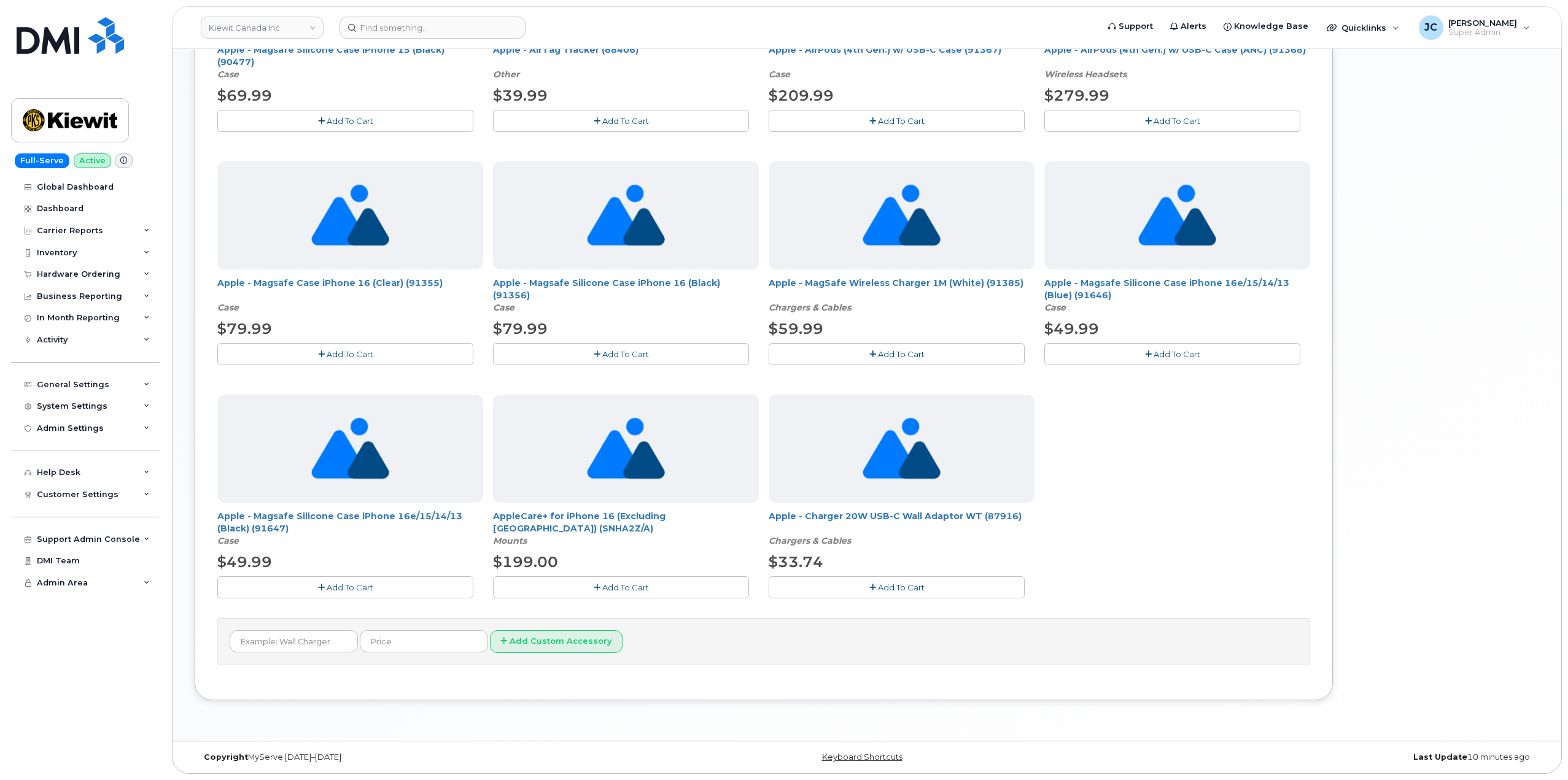
click at [897, 593] on button "Add To Cart" at bounding box center [896, 587] width 256 height 22
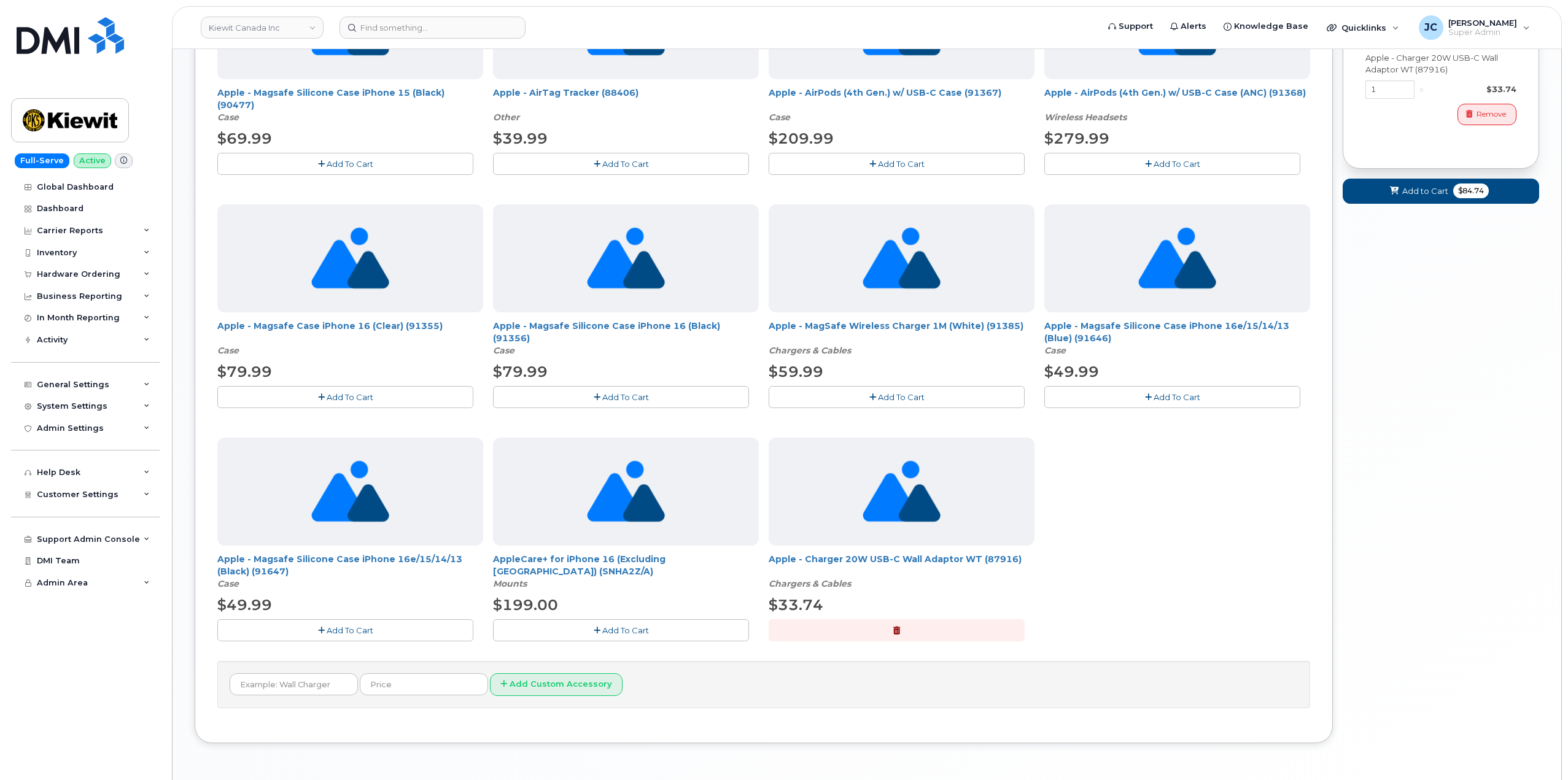
scroll to position [520, 0]
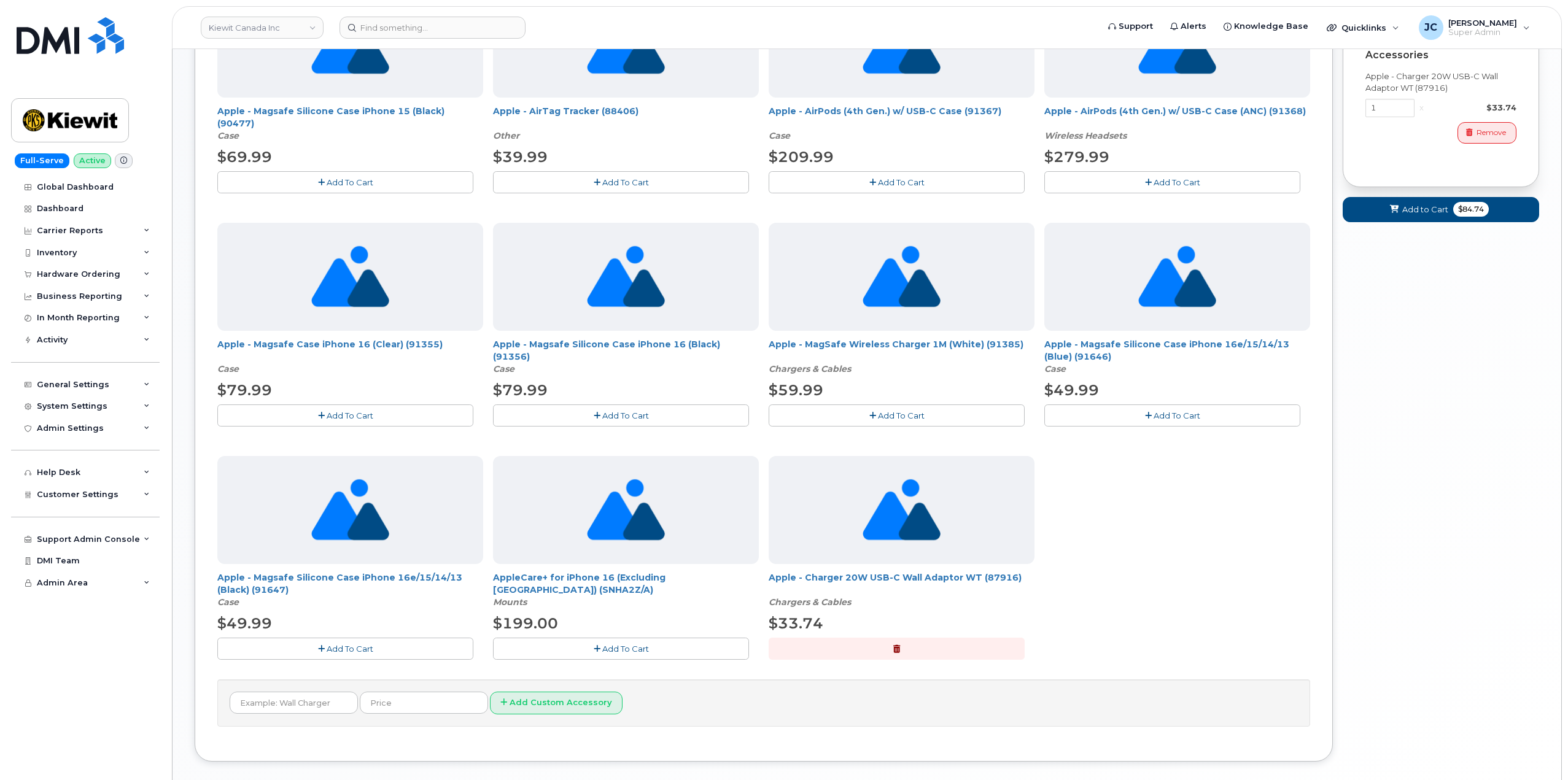
click at [1181, 414] on span "Add To Cart" at bounding box center [1177, 415] width 47 height 10
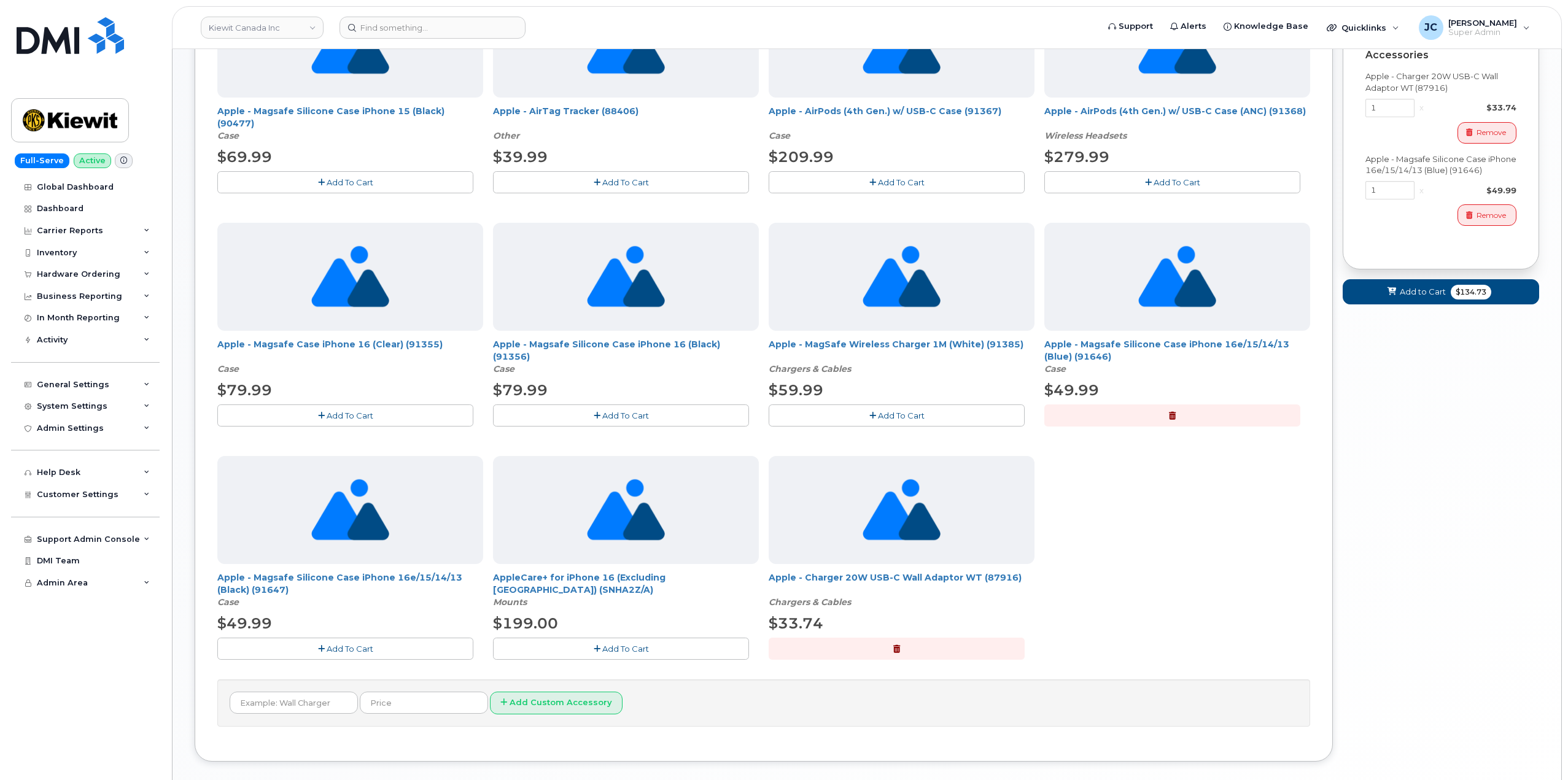
click at [1171, 417] on icon "button" at bounding box center [1172, 416] width 7 height 8
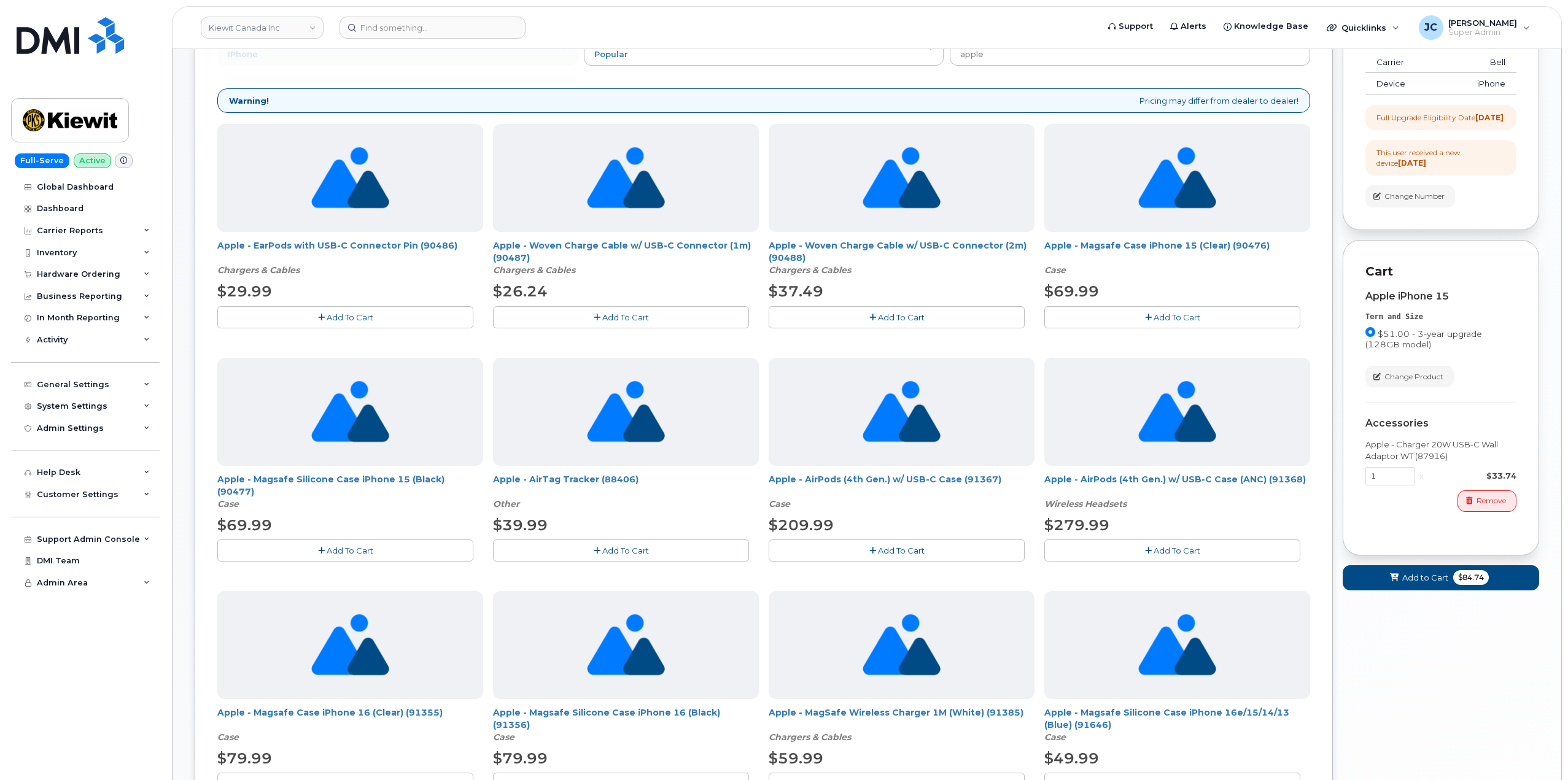
scroll to position [91, 0]
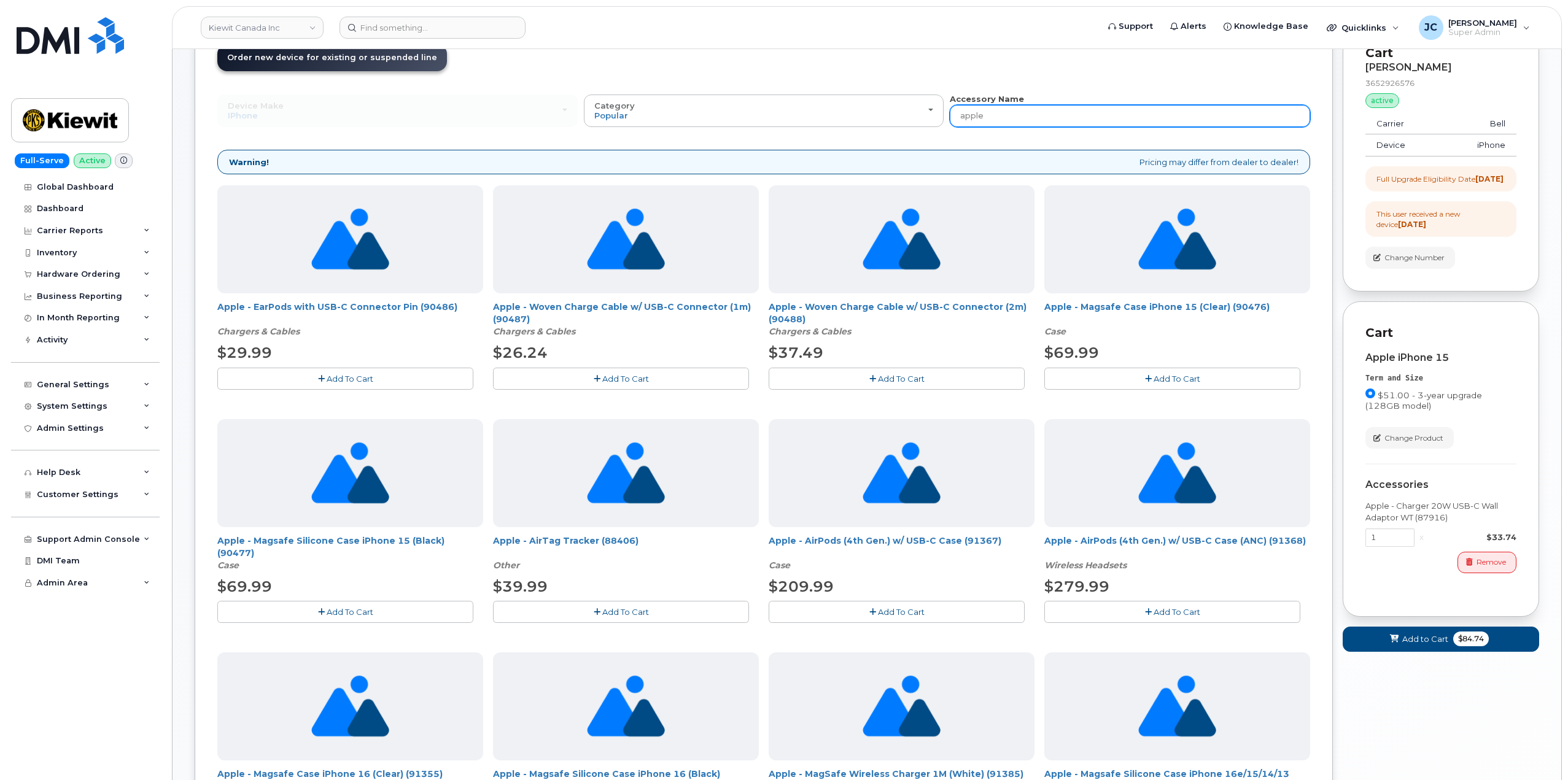
click at [994, 114] on input "apple" at bounding box center [1130, 116] width 360 height 22
click at [986, 120] on input "apple" at bounding box center [1130, 116] width 360 height 22
drag, startPoint x: 979, startPoint y: 118, endPoint x: 932, endPoint y: 117, distance: 47.0
click at [932, 117] on div "Device Make All Android Cell Phone HUB iPhone Modem Tablet All Android Cell Pho…" at bounding box center [764, 110] width 1093 height 34
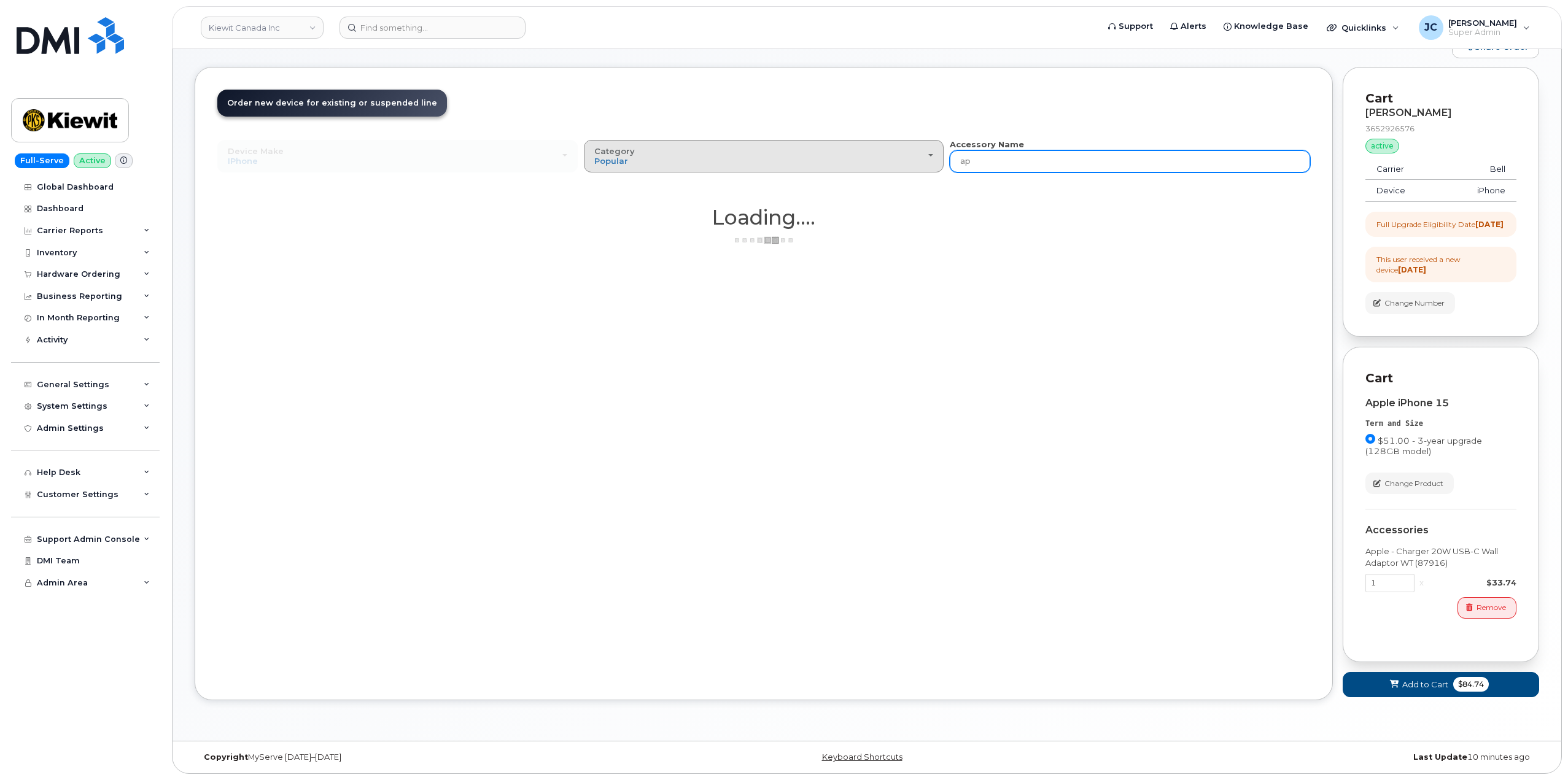
type input "ap"
click at [641, 151] on div "Category Popular" at bounding box center [764, 156] width 340 height 19
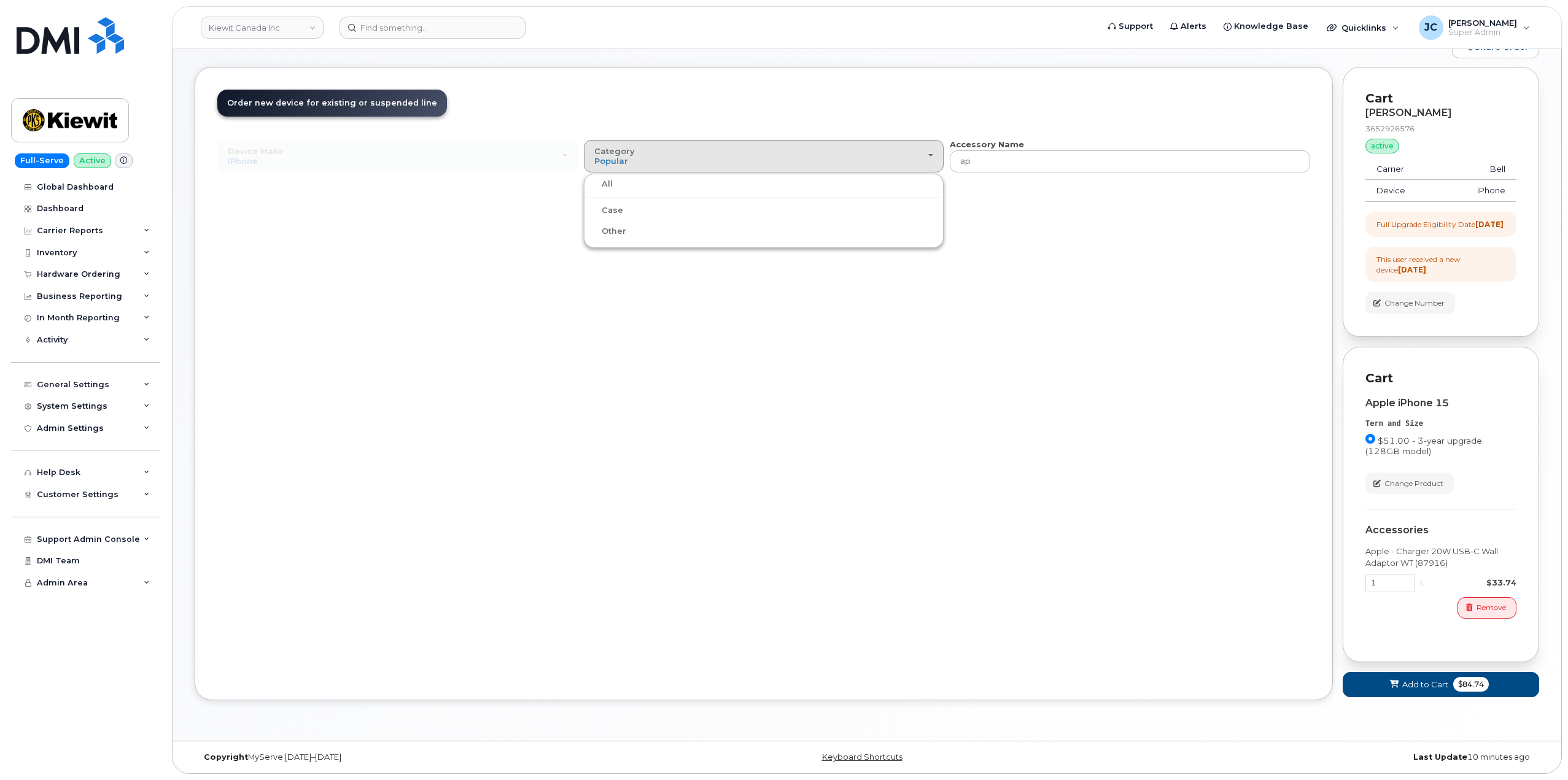
click at [615, 203] on label "Case" at bounding box center [605, 210] width 36 height 14
click at [0, 0] on input "Case" at bounding box center [0, 0] width 0 height 0
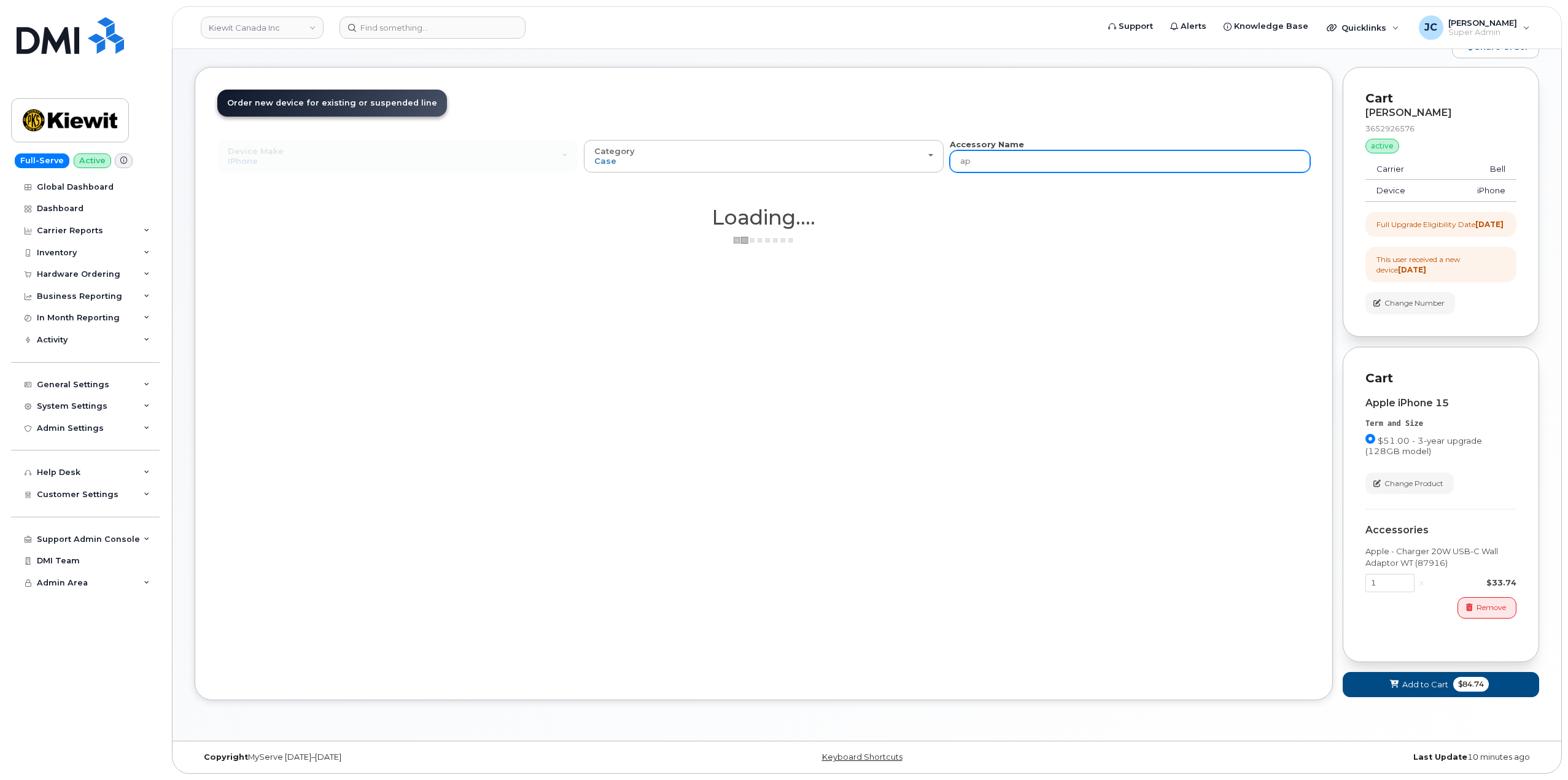
click at [990, 152] on input "ap" at bounding box center [1130, 162] width 360 height 22
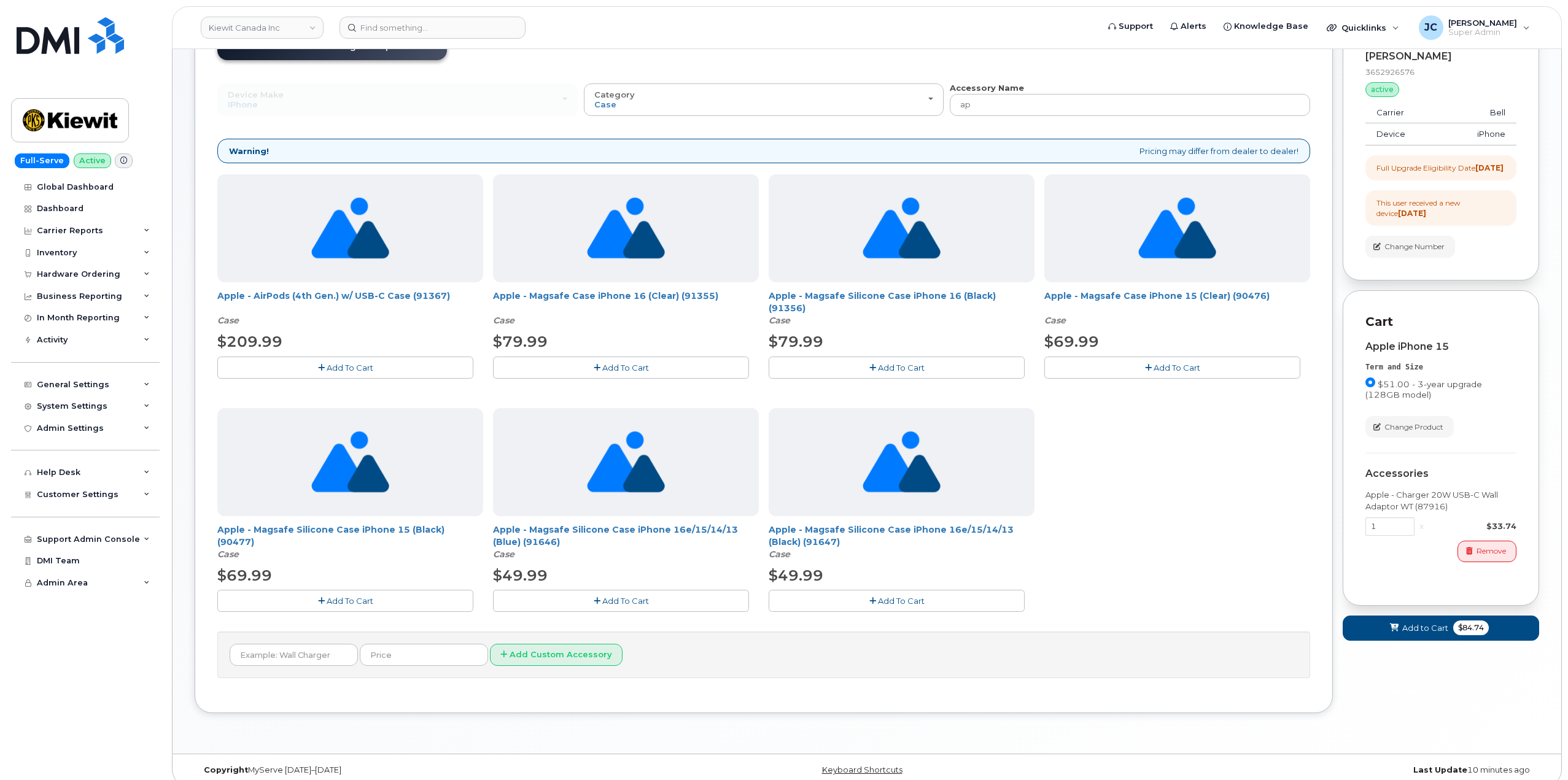
scroll to position [115, 0]
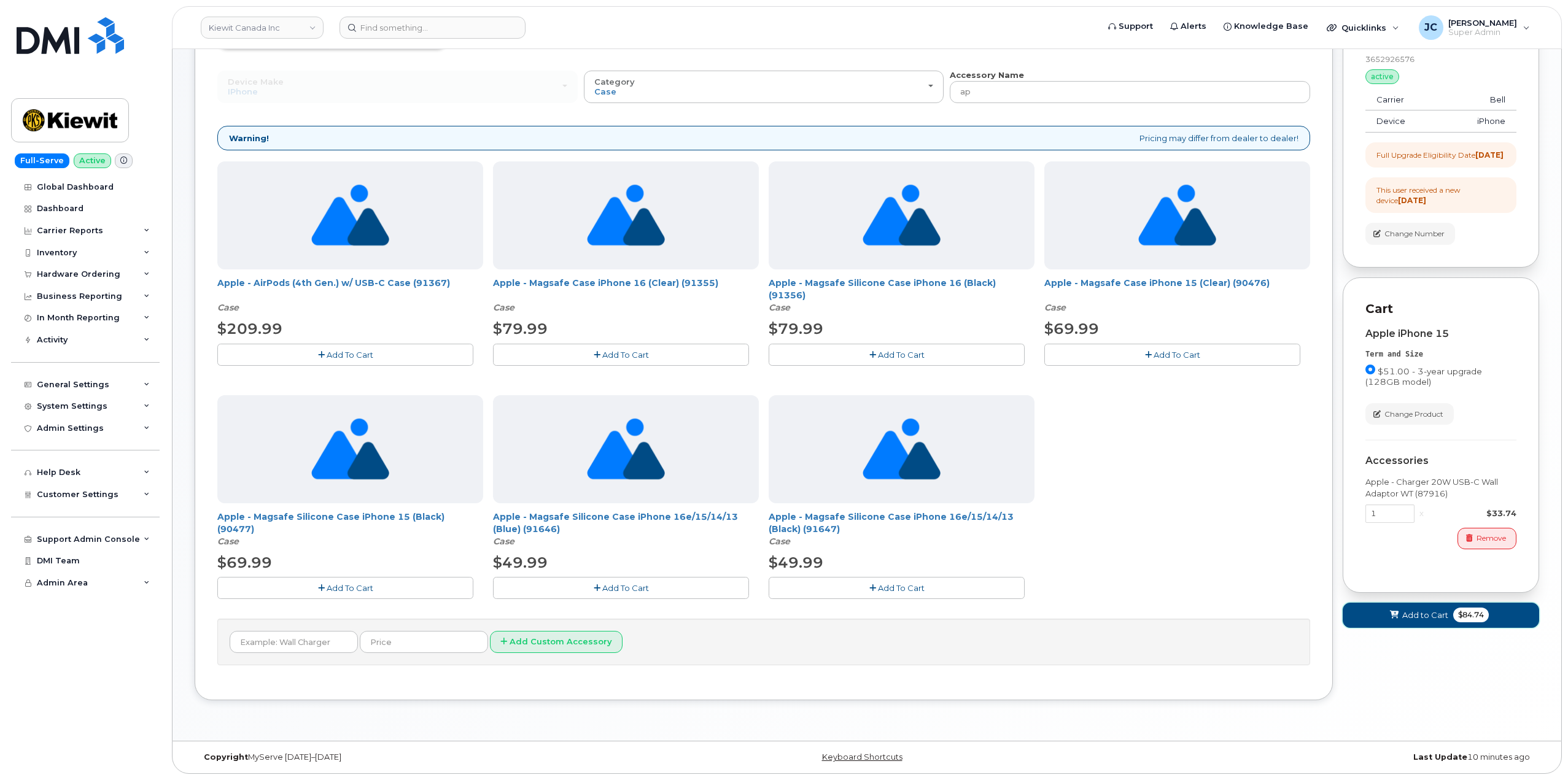
click at [1422, 621] on span "Add to Cart" at bounding box center [1425, 615] width 46 height 12
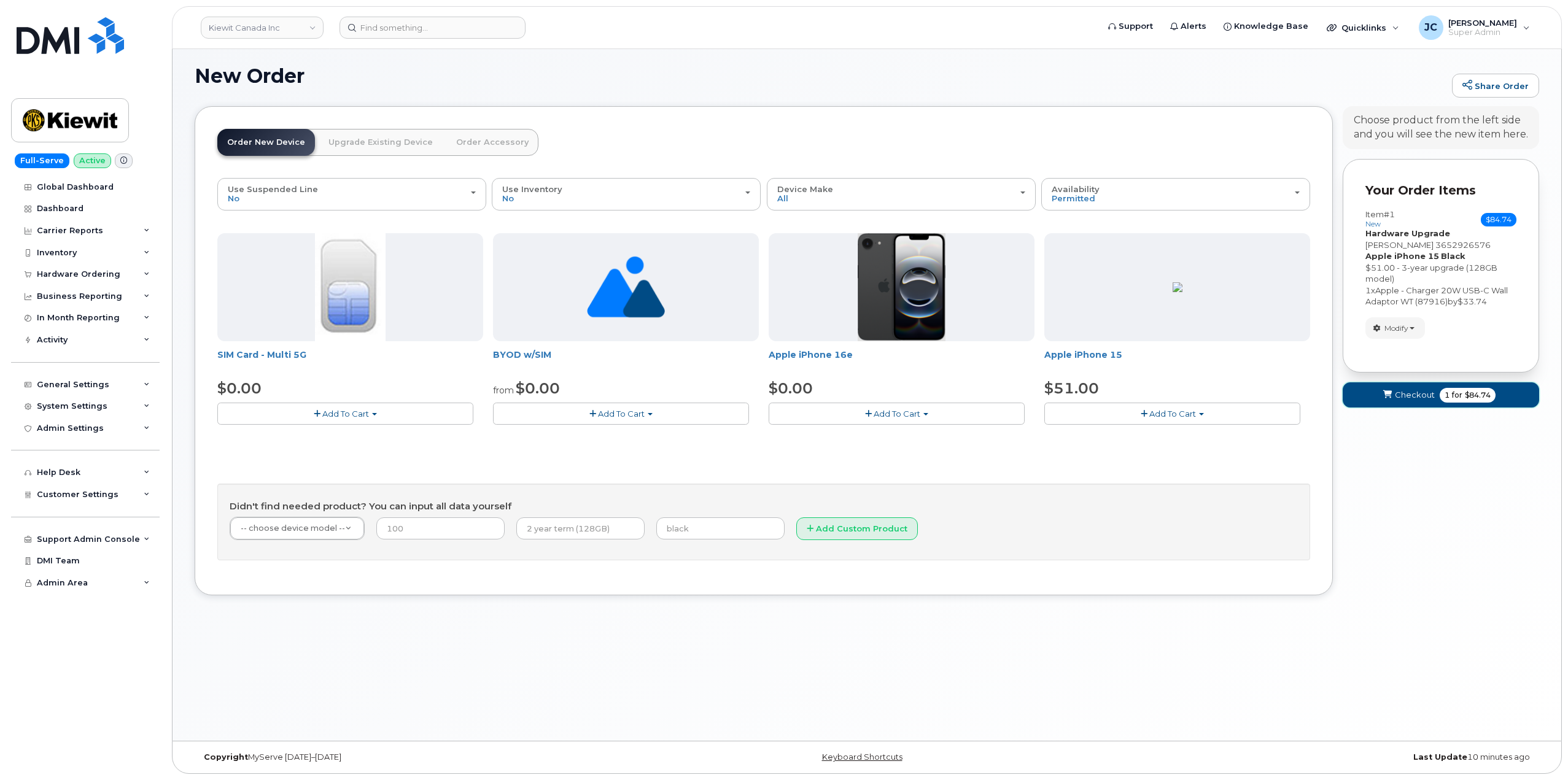
click at [1418, 397] on span "Checkout" at bounding box center [1415, 395] width 40 height 12
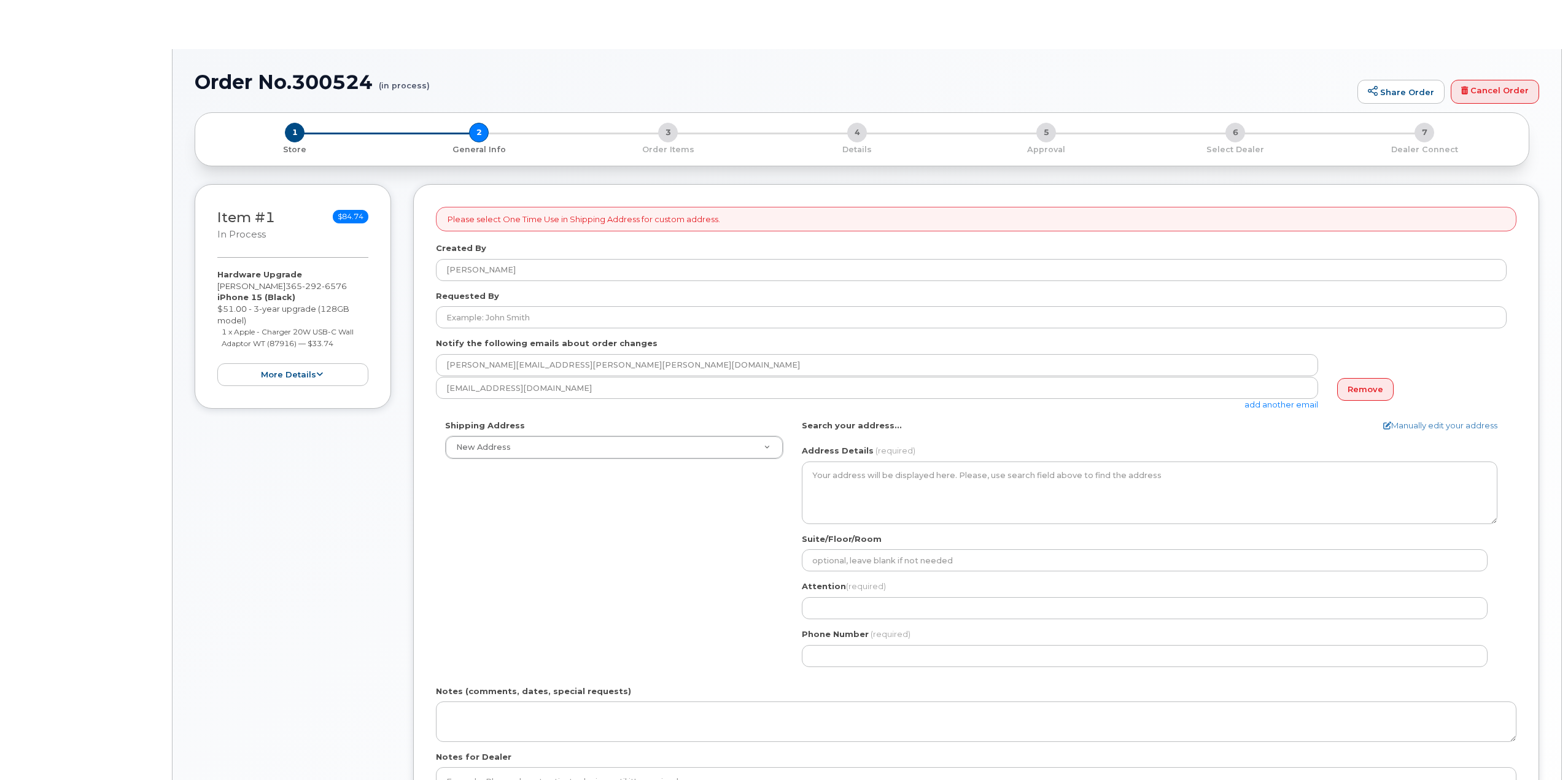
select select
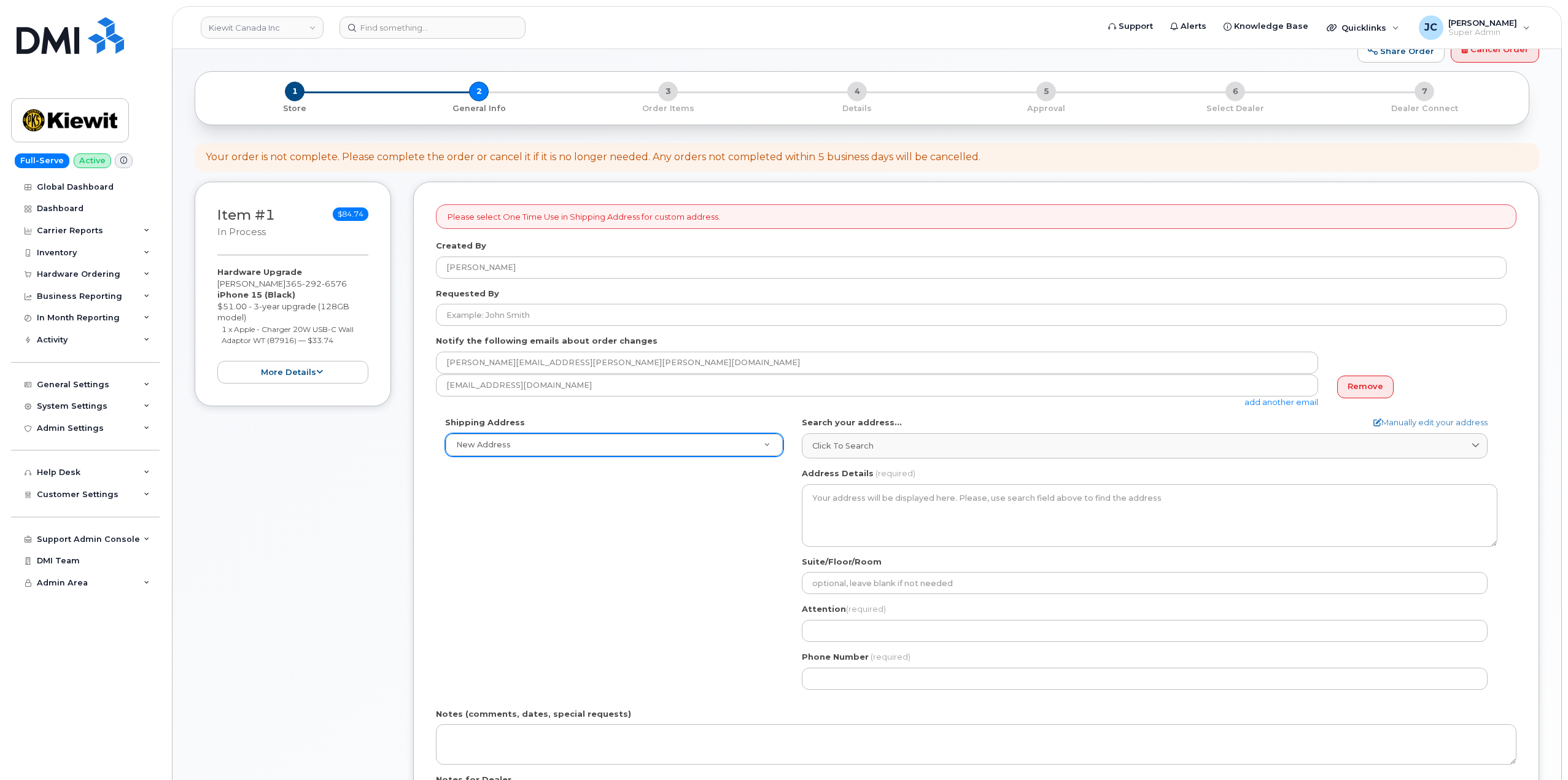
scroll to position [61, 0]
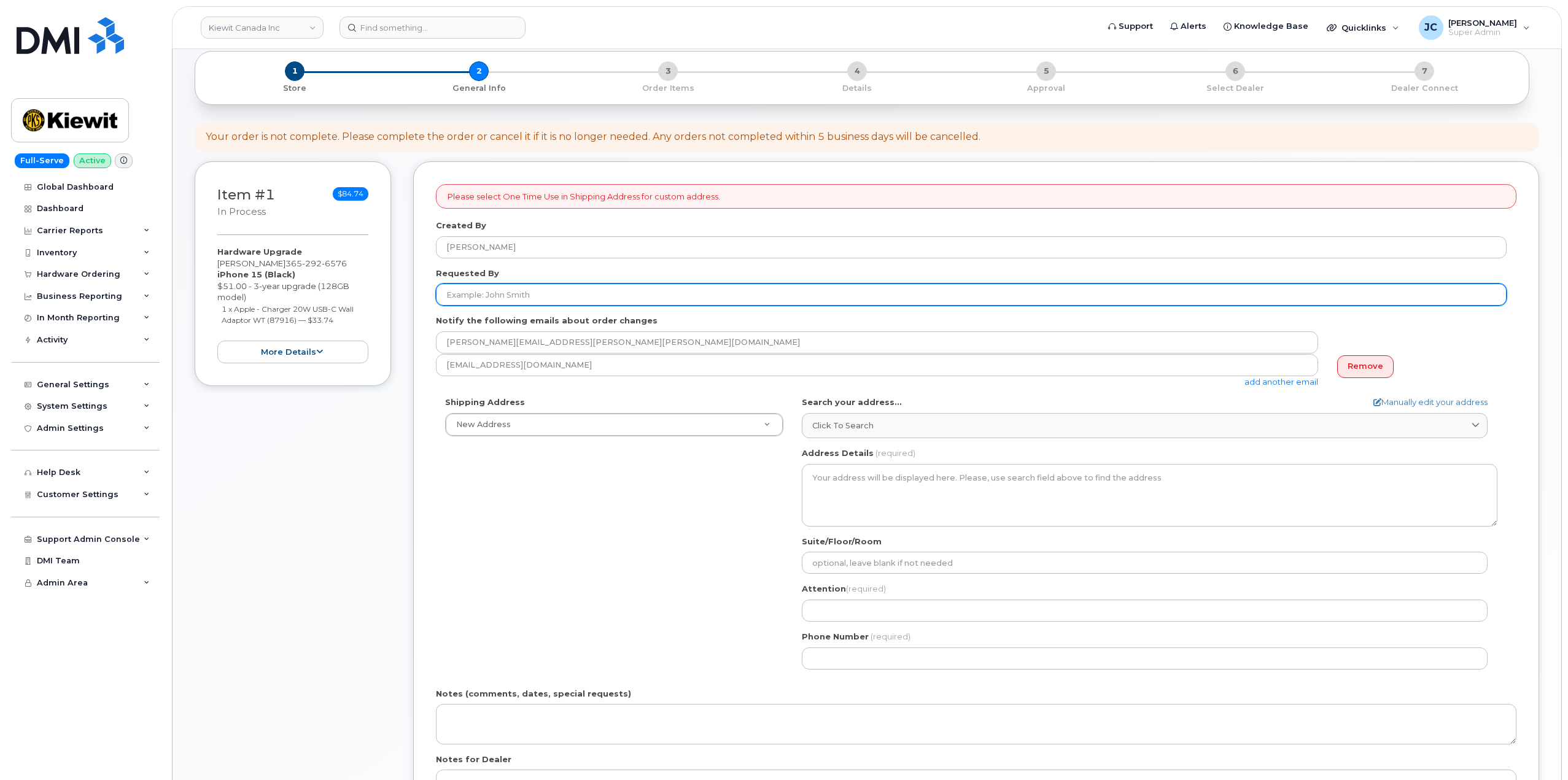
click at [485, 293] on input "Requested By" at bounding box center [971, 295] width 1071 height 22
click at [475, 298] on input "Requested By" at bounding box center [971, 295] width 1071 height 22
paste input "[PERSON_NAME]"
type input "[PERSON_NAME]"
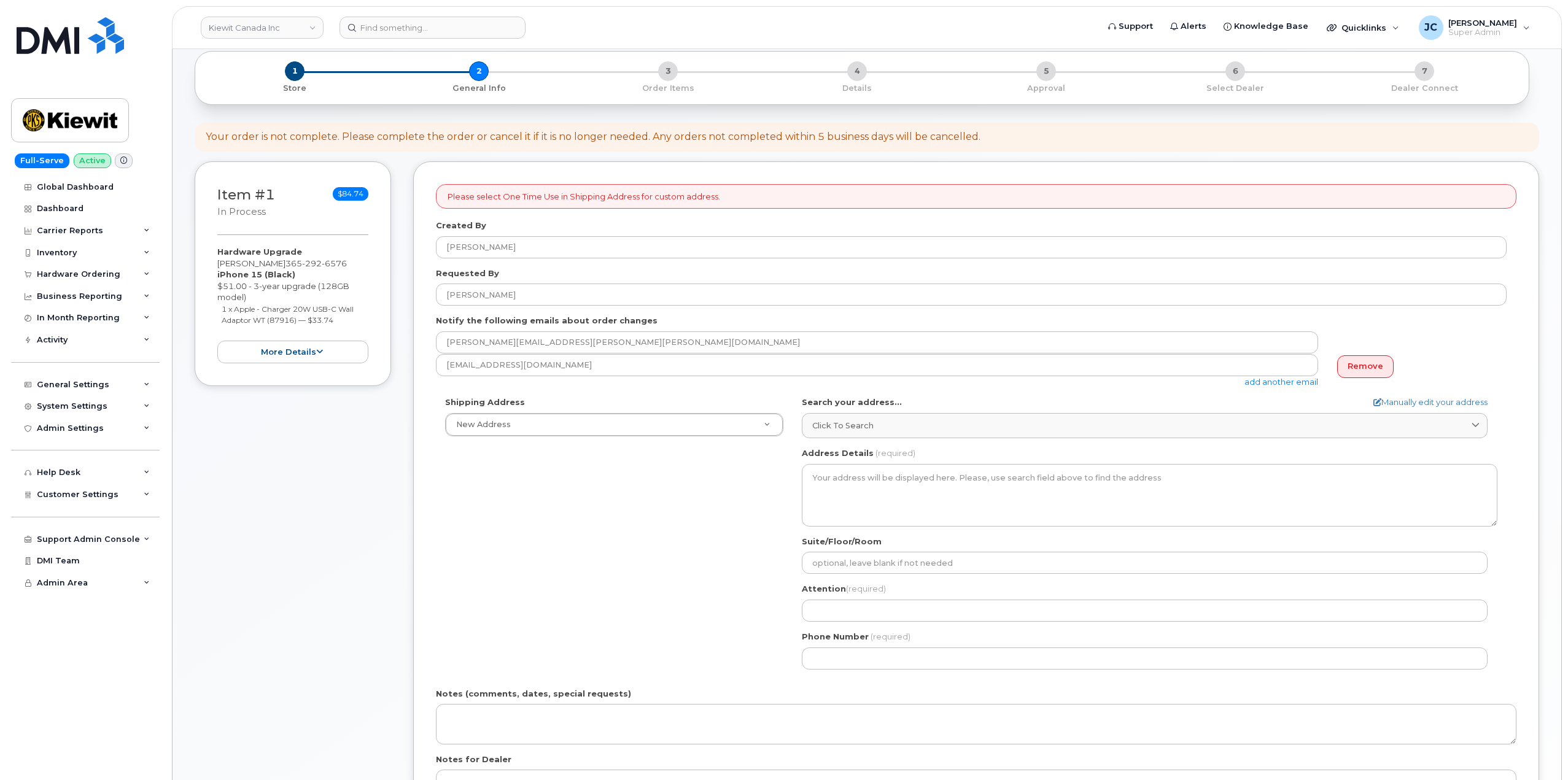
drag, startPoint x: 639, startPoint y: 526, endPoint x: 683, endPoint y: 474, distance: 68.1
click at [643, 523] on div "Shipping Address New Address New Address Beaver Marine Limited [GEOGRAPHIC_DATA…" at bounding box center [971, 537] width 1071 height 282
click at [1381, 401] on link "Manually edit your address" at bounding box center [1431, 402] width 114 height 12
click at [851, 424] on input "Address Line (required)" at bounding box center [1145, 424] width 686 height 22
select select
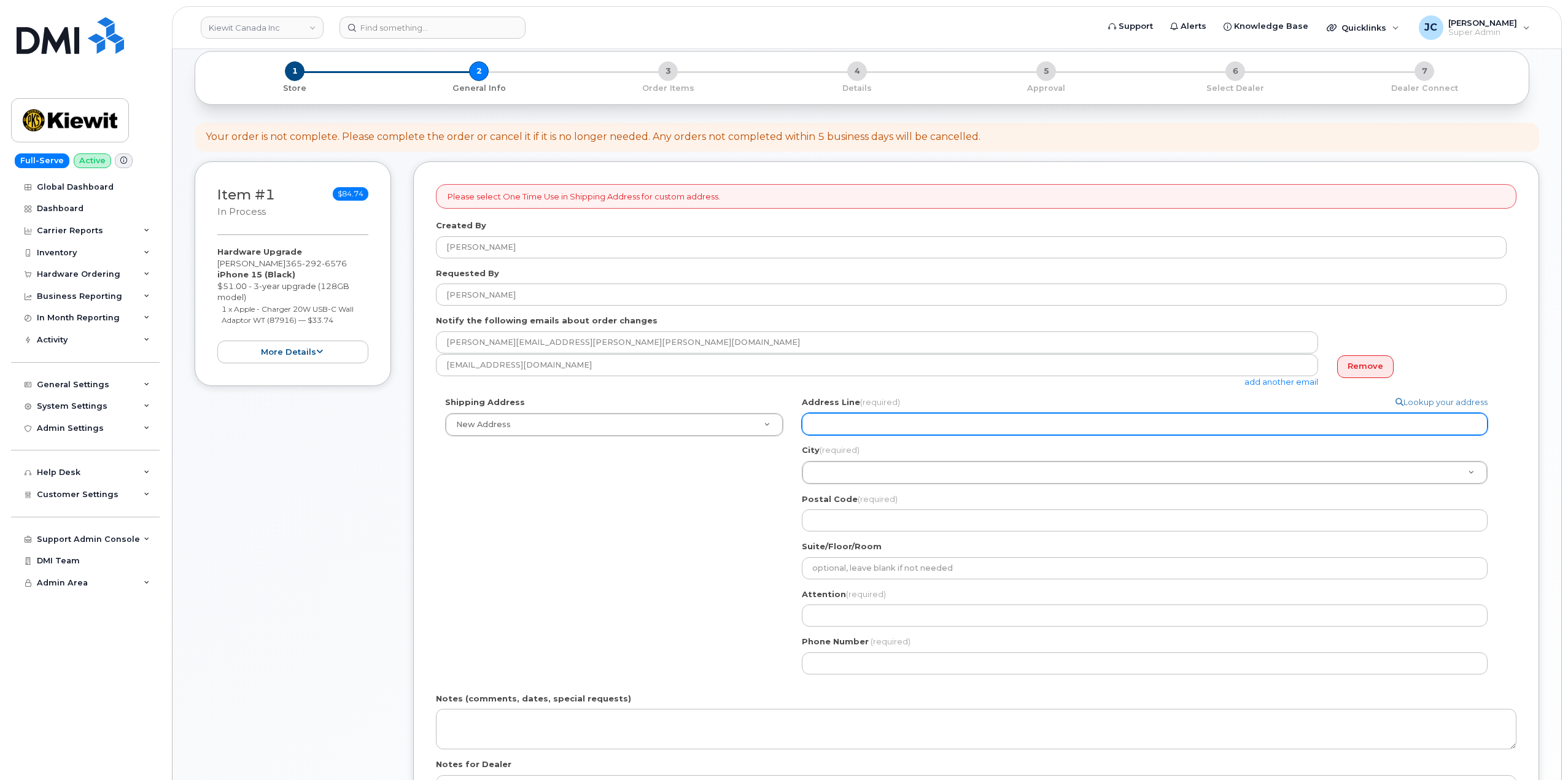
type input "9"
select select
type input "98"
select select
type input "98 O"
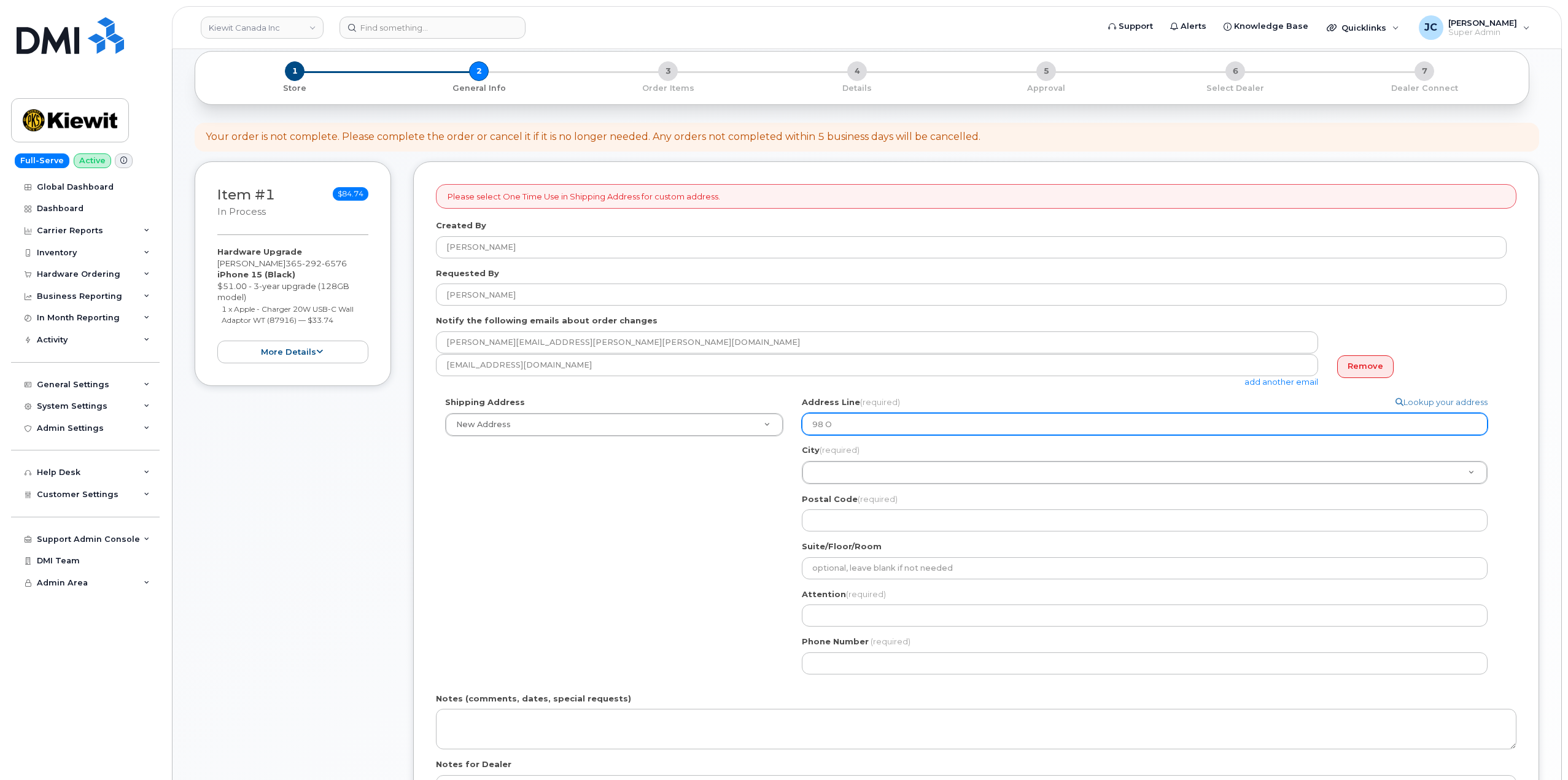
select select
type input "98 Ox"
drag, startPoint x: 58, startPoint y: 11, endPoint x: 863, endPoint y: 432, distance: 908.4
click at [866, 436] on div "Address Line (required) Lookup your address 98 Ox City (required) City (require…" at bounding box center [1150, 463] width 696 height 135
click at [847, 417] on input "98 Ox" at bounding box center [1145, 424] width 686 height 22
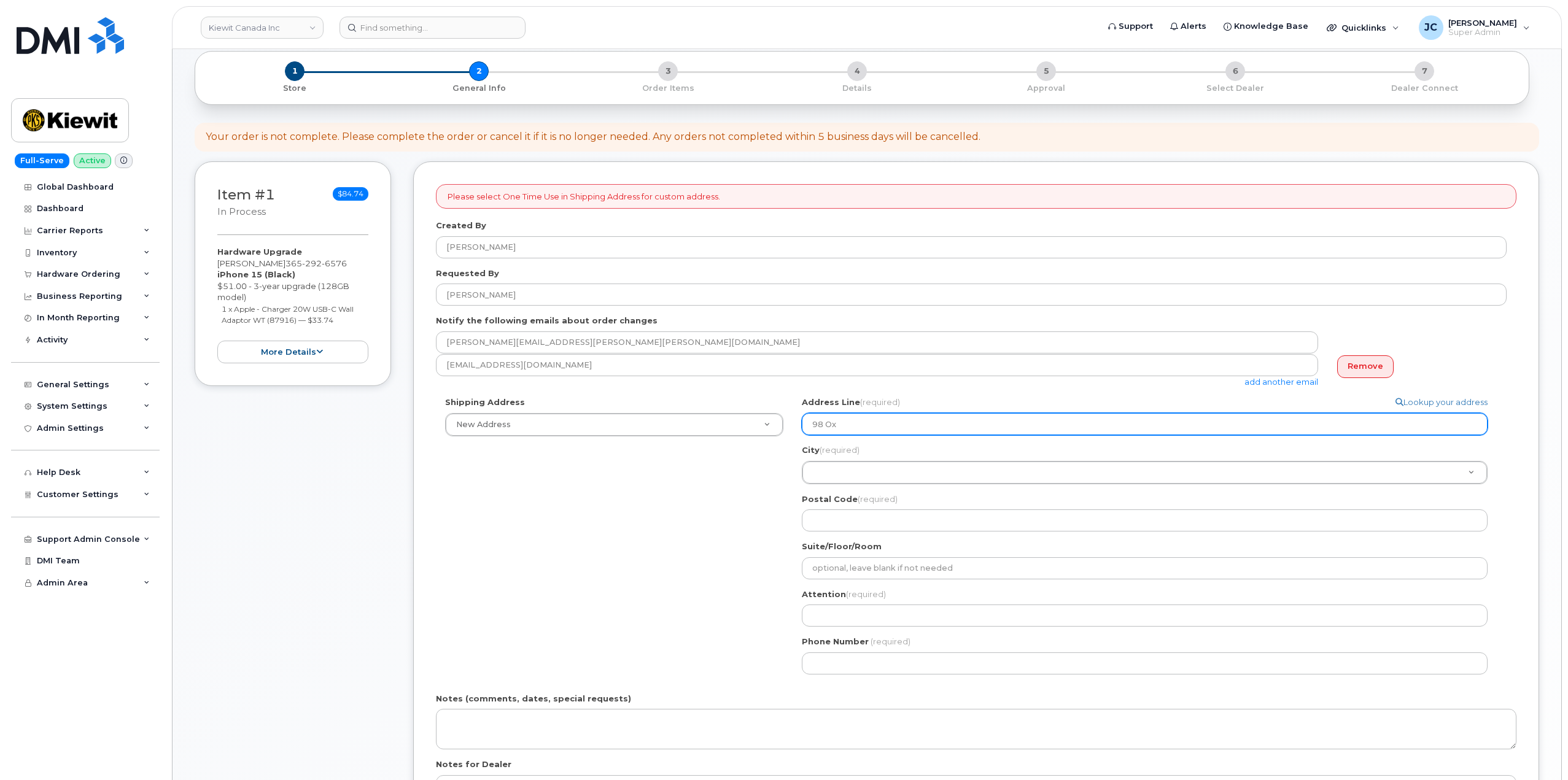
select select
type input "98 Oxf"
select select
type input "98 Oxfo"
select select
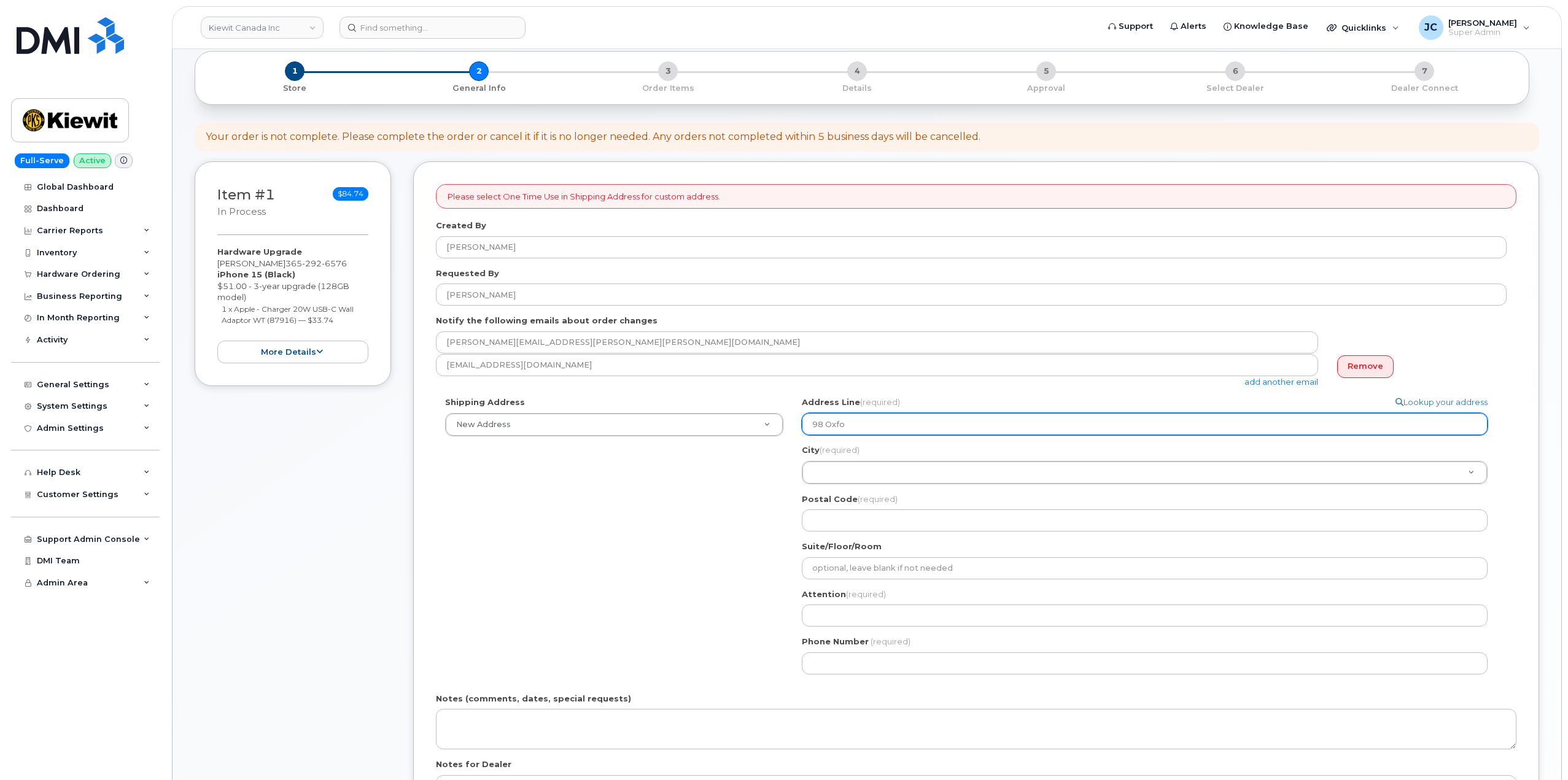
type input "98 Oxfor"
select select
type input "98 [GEOGRAPHIC_DATA]"
select select
type input "98 Oxford L"
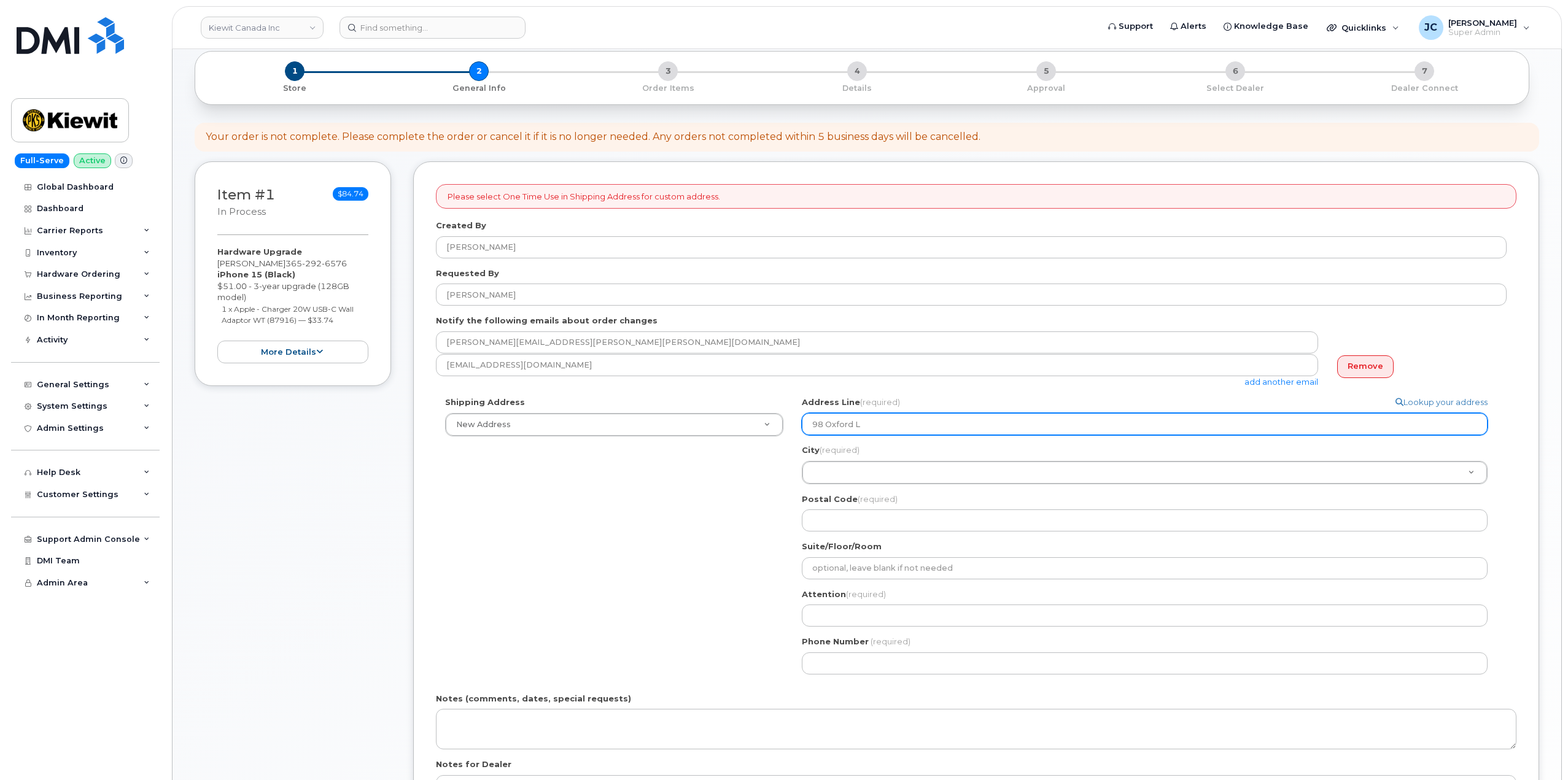
select select
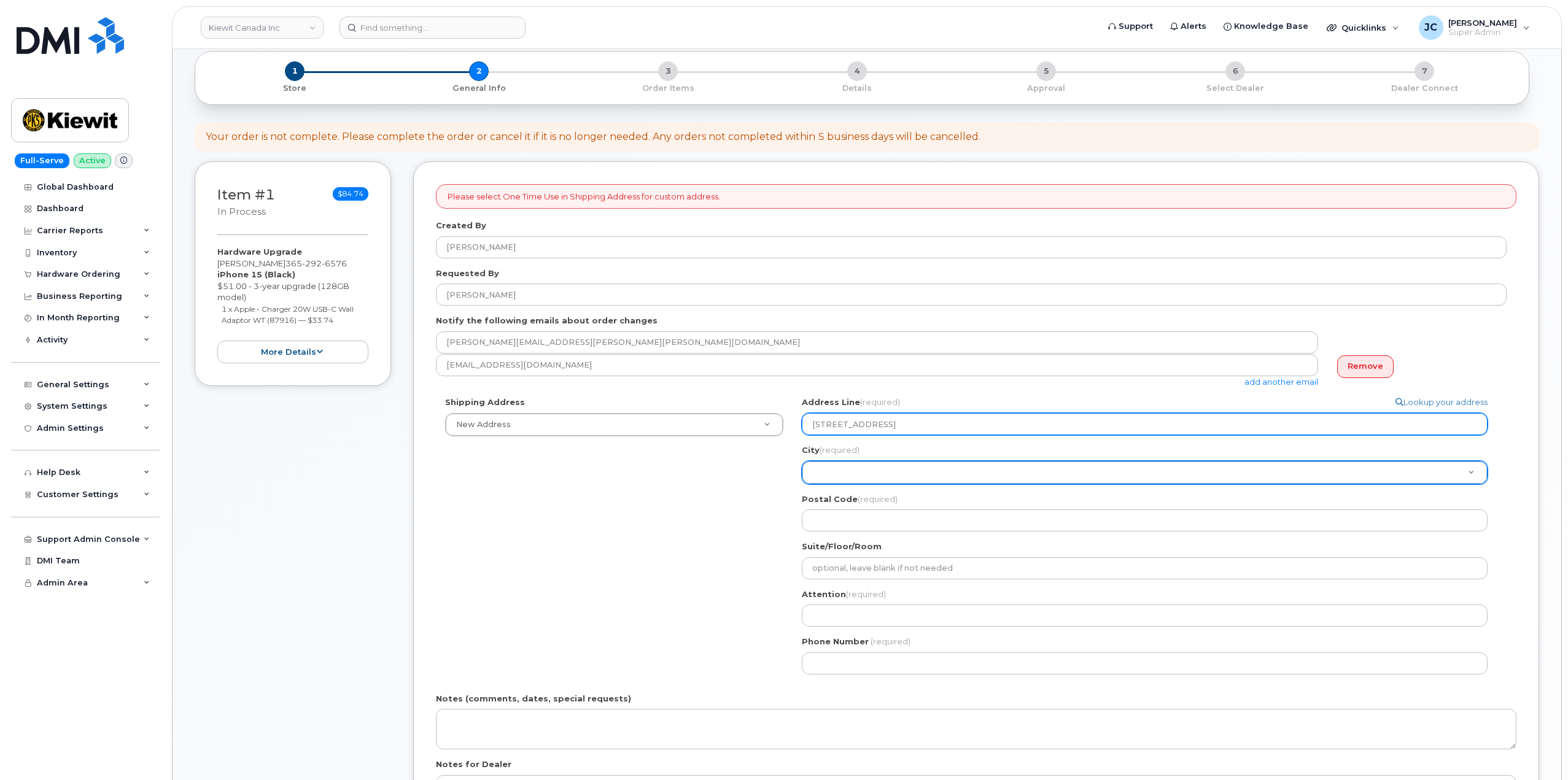
type input "98 Oxford LN"
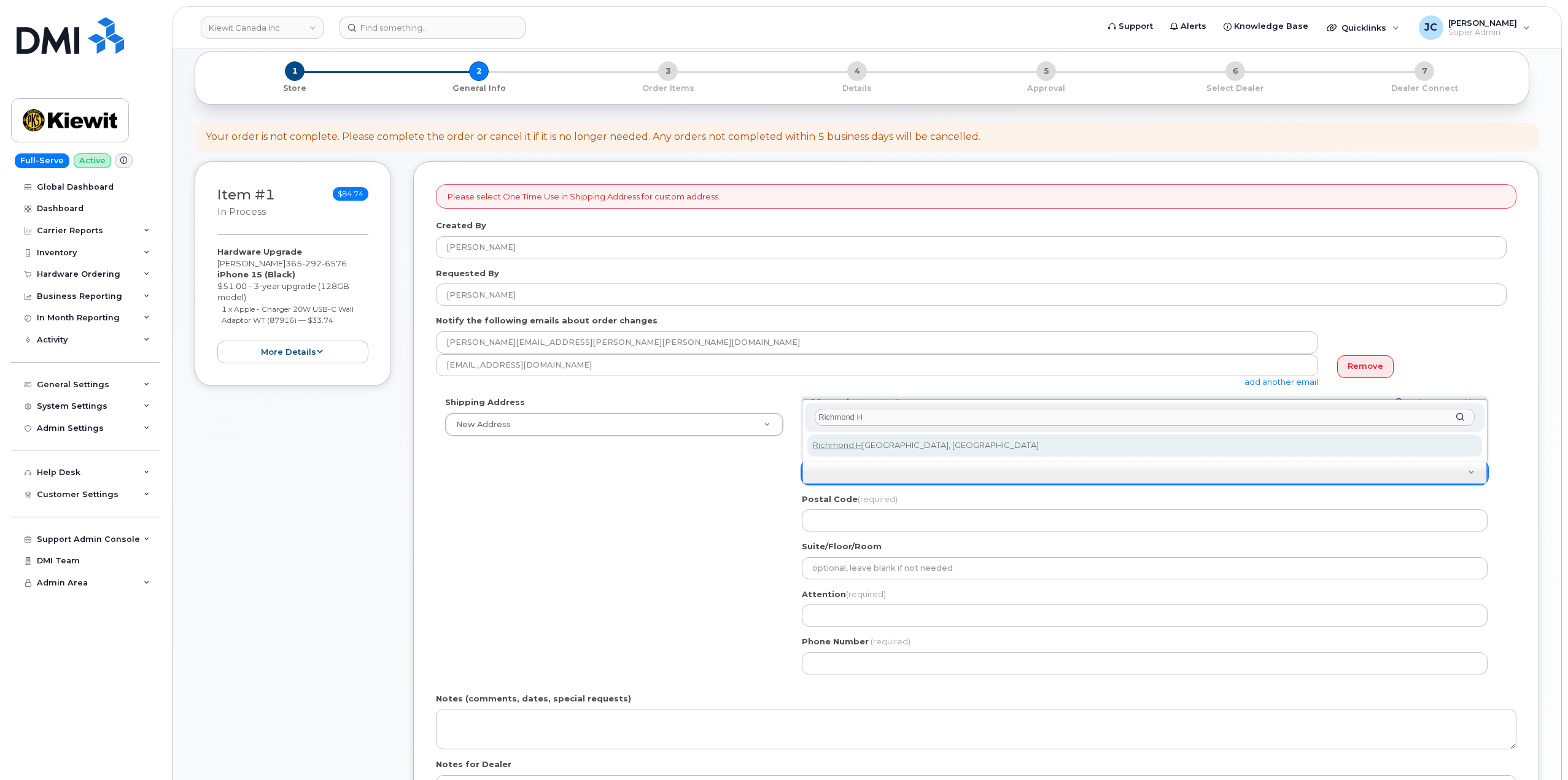
type input "Richmond H"
select select
type input "4692"
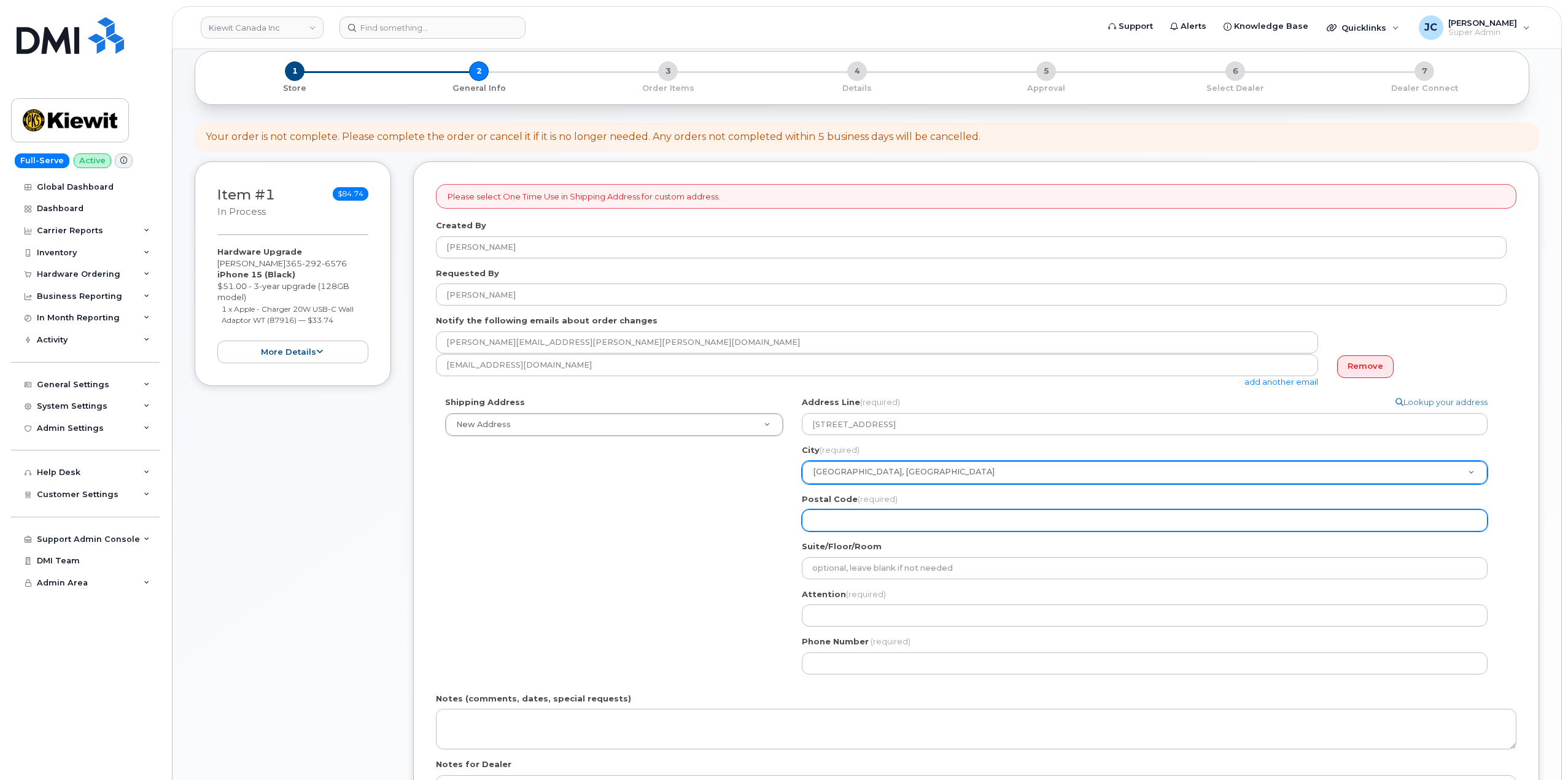
click at [861, 518] on input "Postal Code (required)" at bounding box center [1145, 520] width 686 height 22
select select
type input "l"
select select
type input "ln"
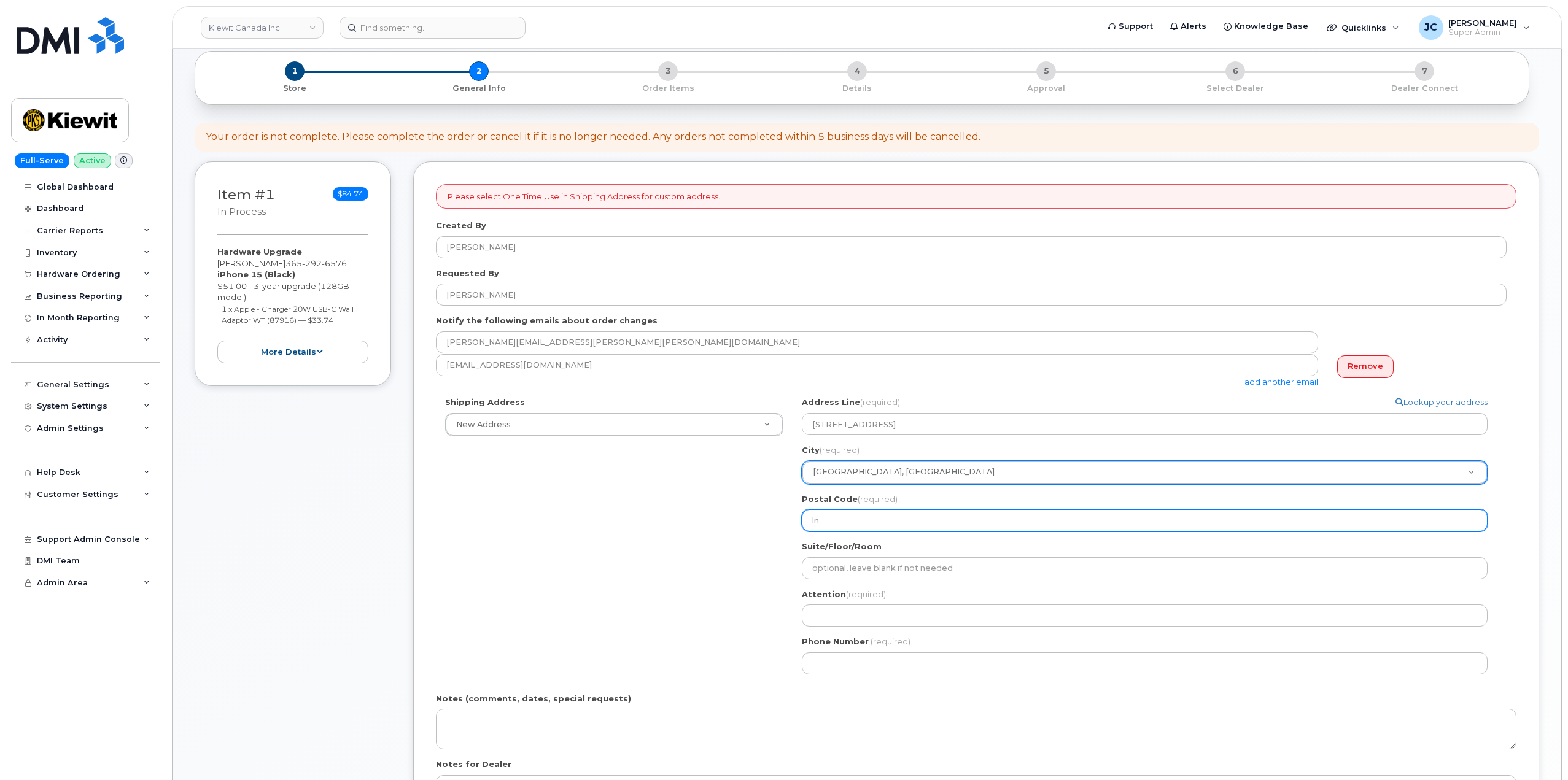
select select
type input "l"
select select
type input "L"
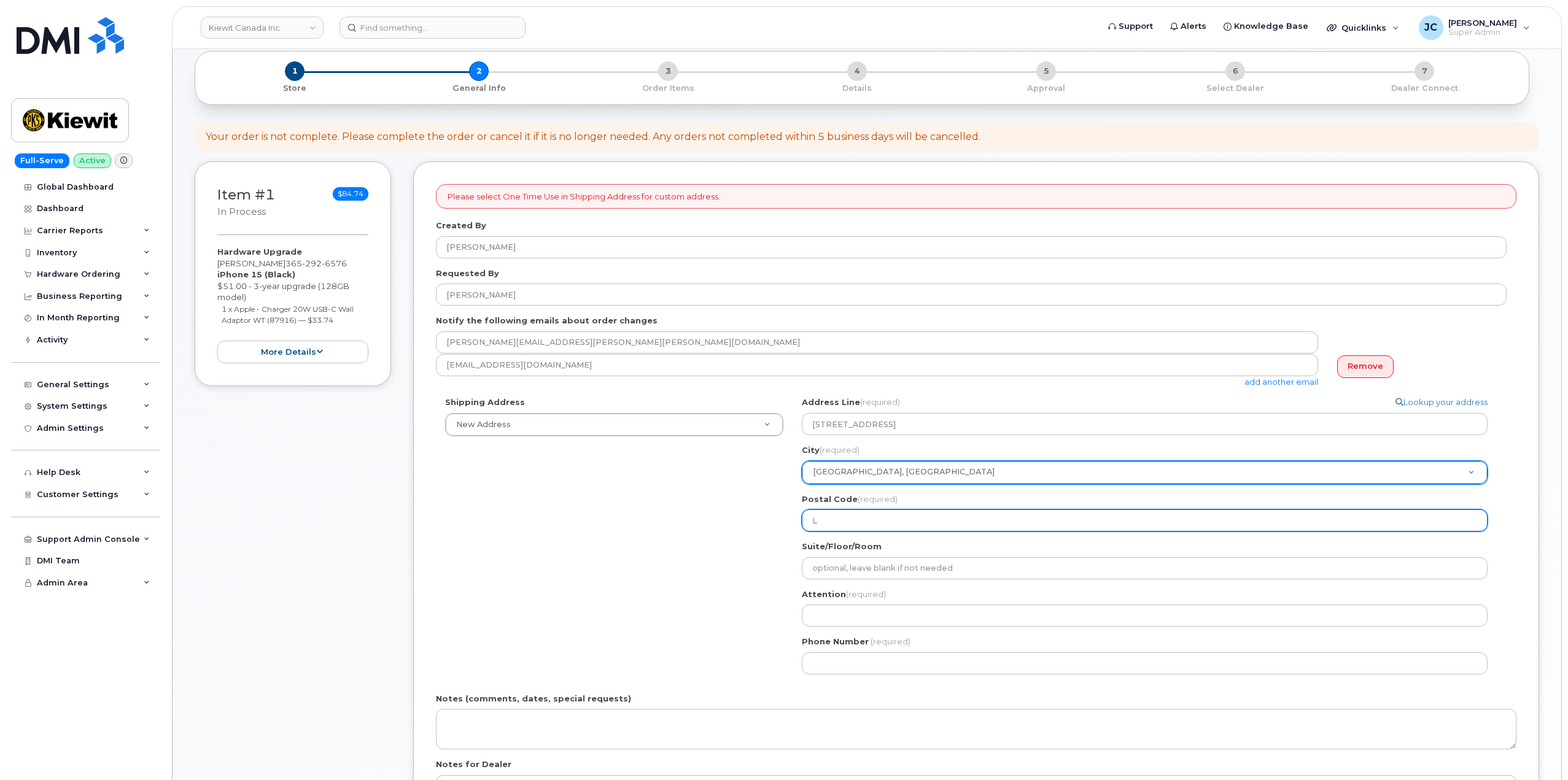
select select
type input "L4"
select select
type input "L4C"
select select
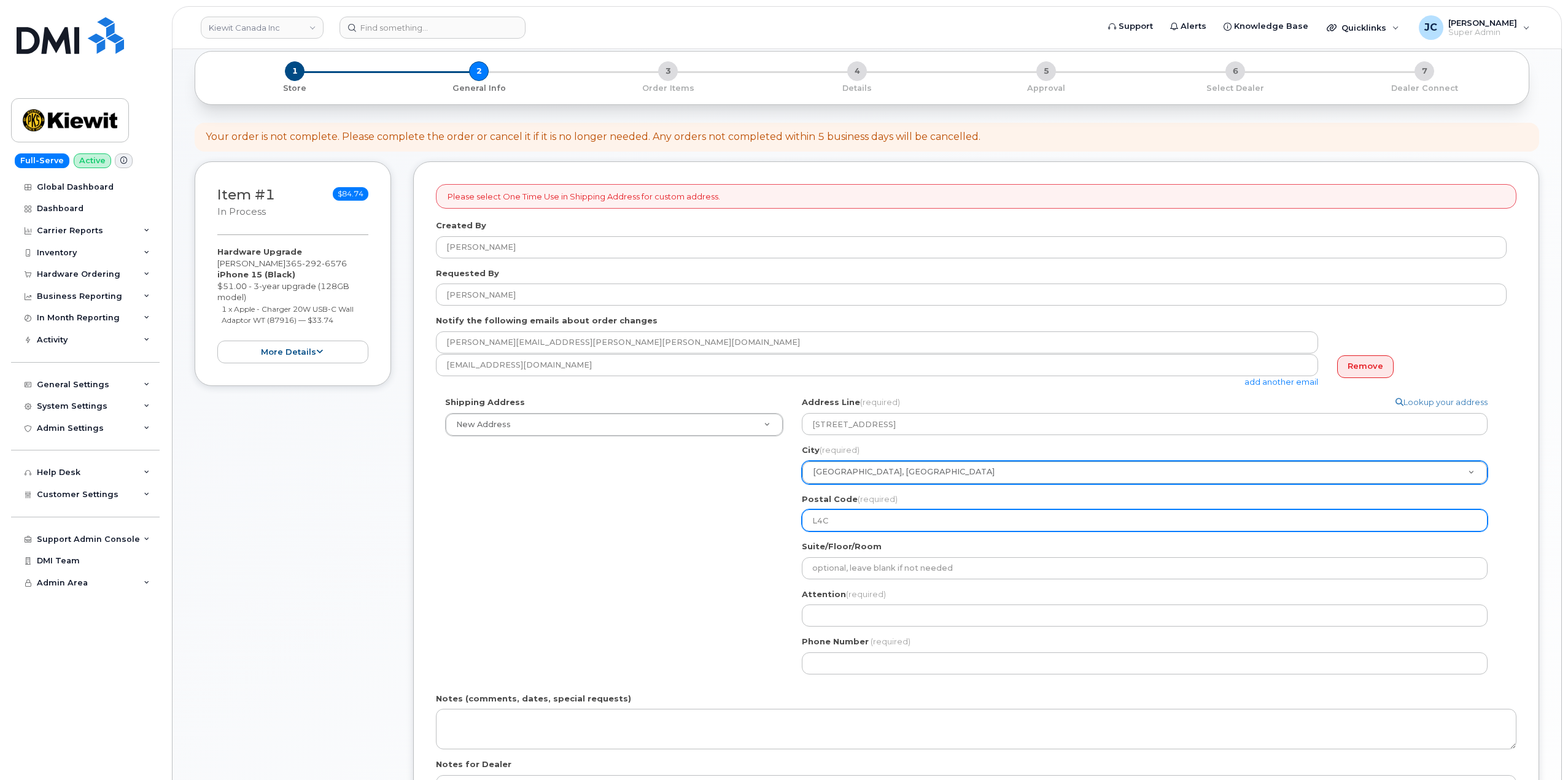
type input "L4C6"
select select
type input "L4C6N"
select select
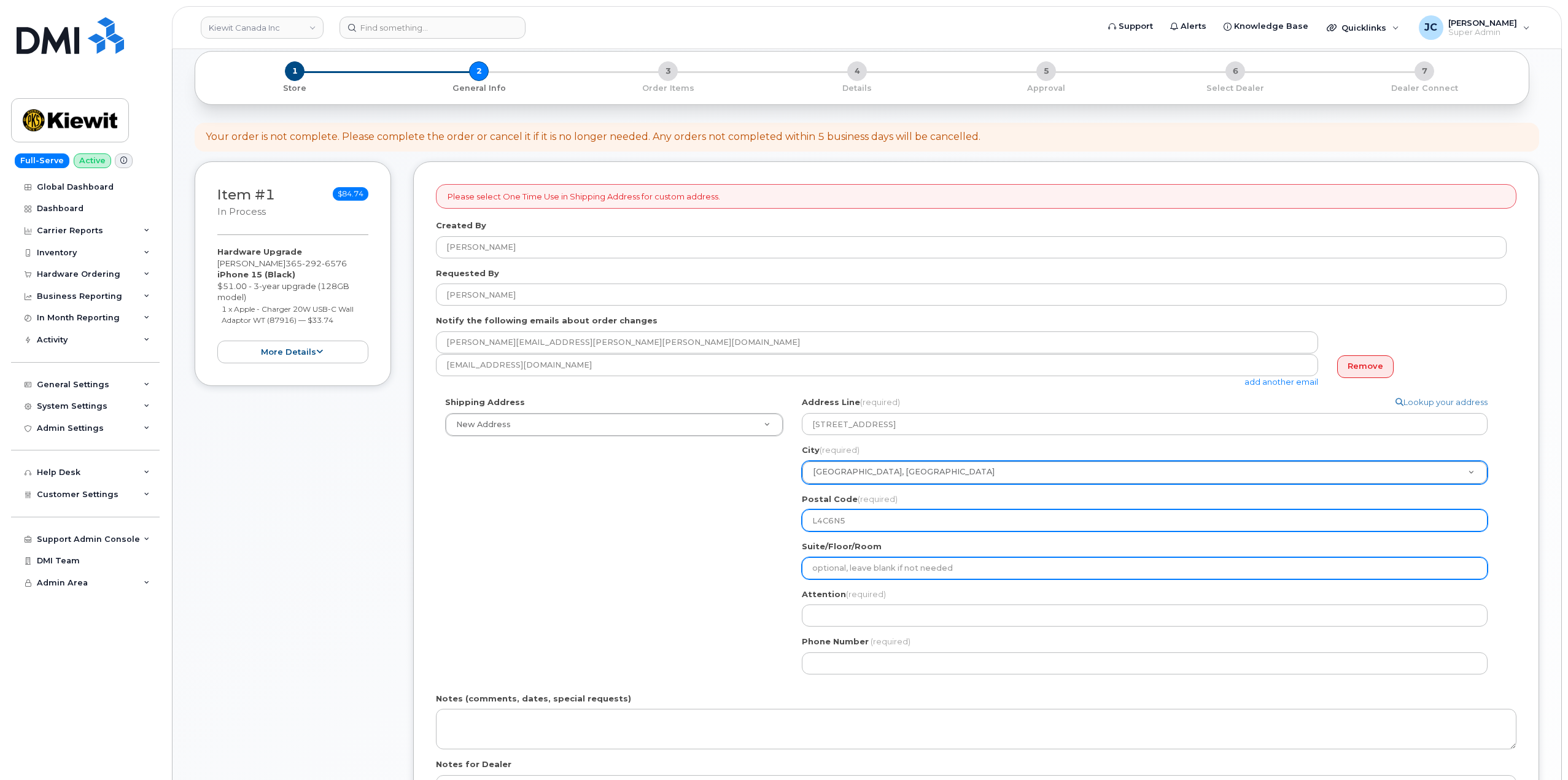
type input "L4C6N5"
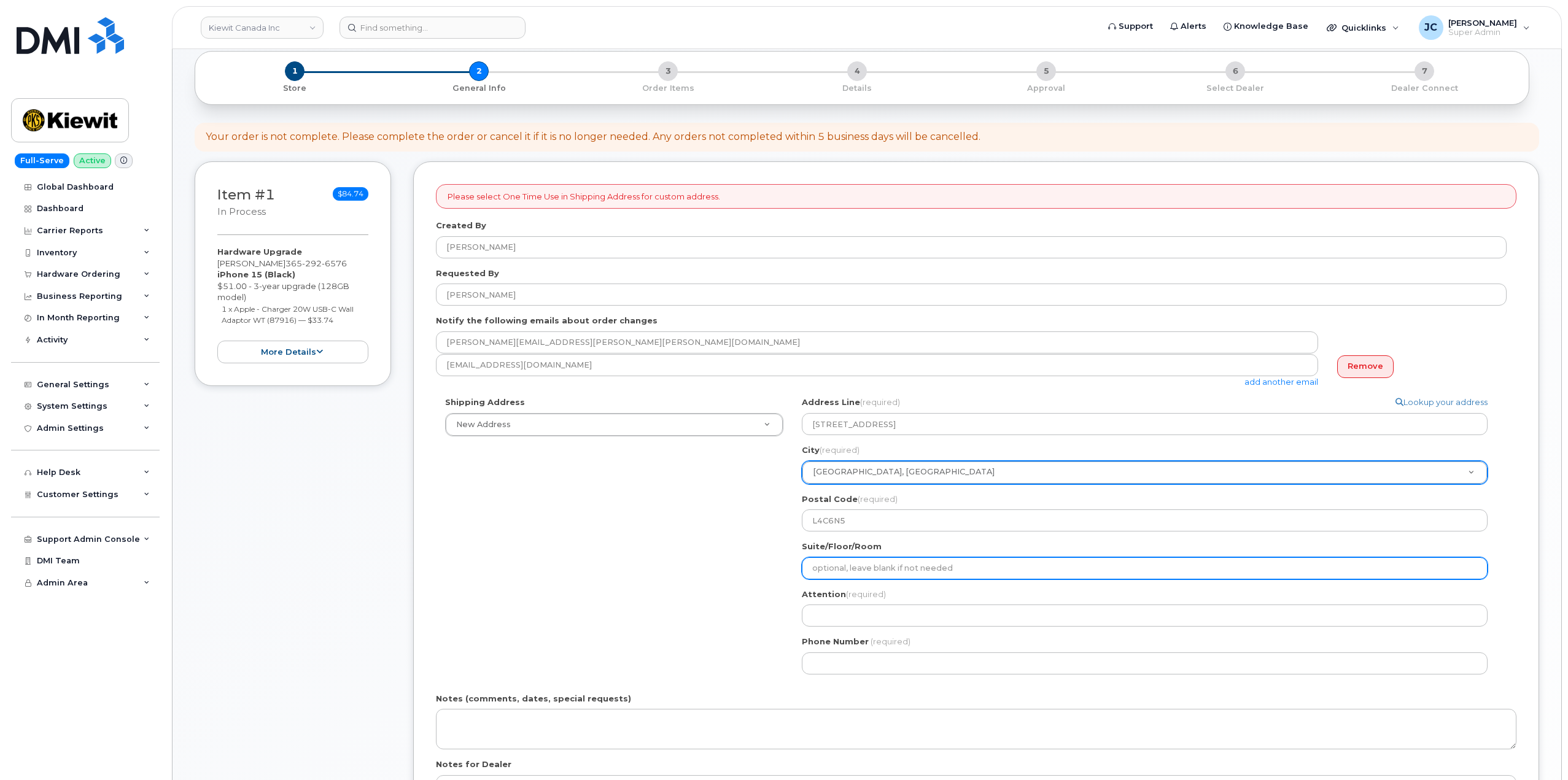
click at [847, 562] on input "Suite/Floor/Room" at bounding box center [1145, 568] width 686 height 22
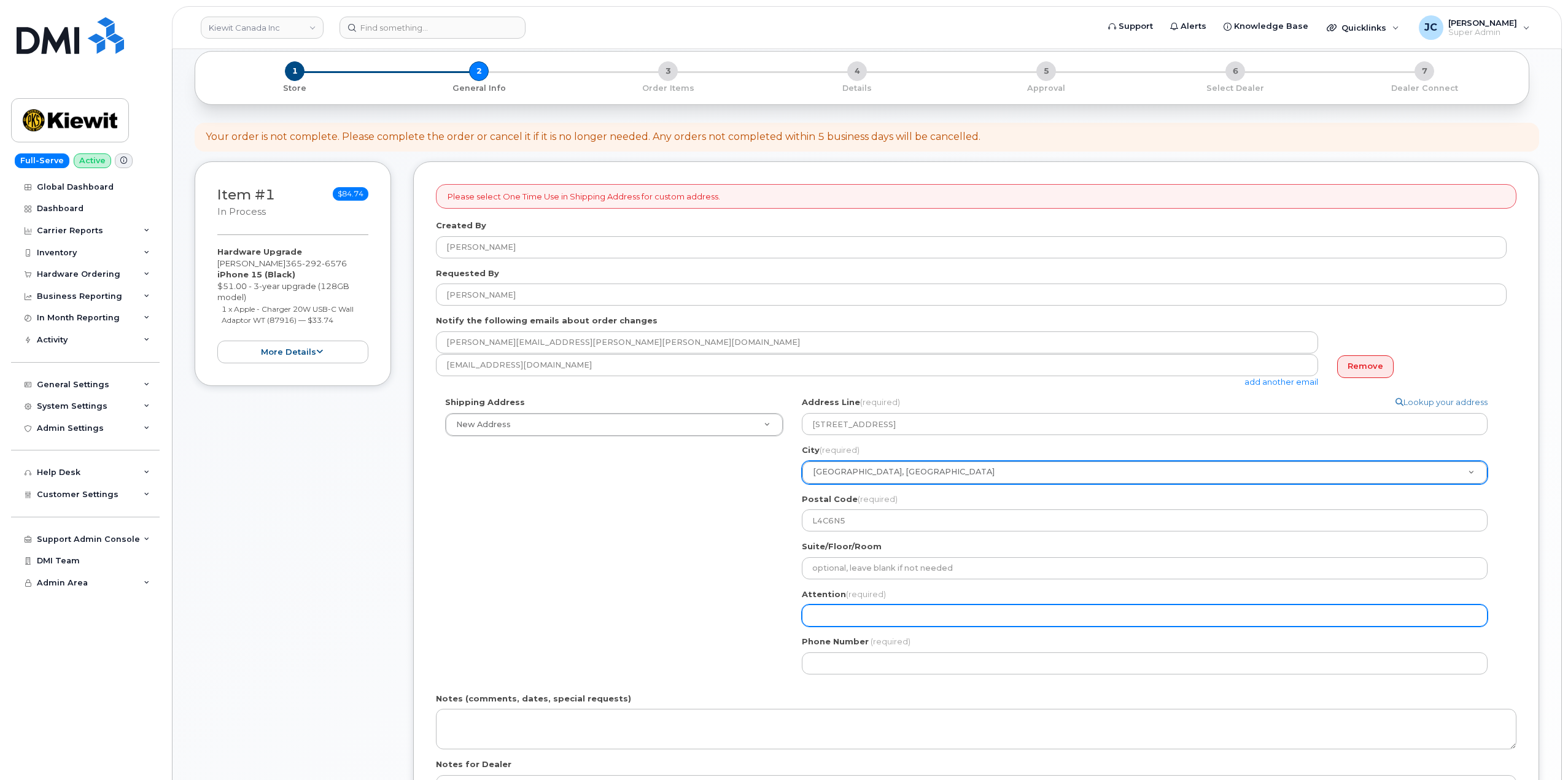
click at [832, 622] on input "Attention (required)" at bounding box center [1145, 616] width 686 height 22
select select
type input "A"
select select
type input "AT"
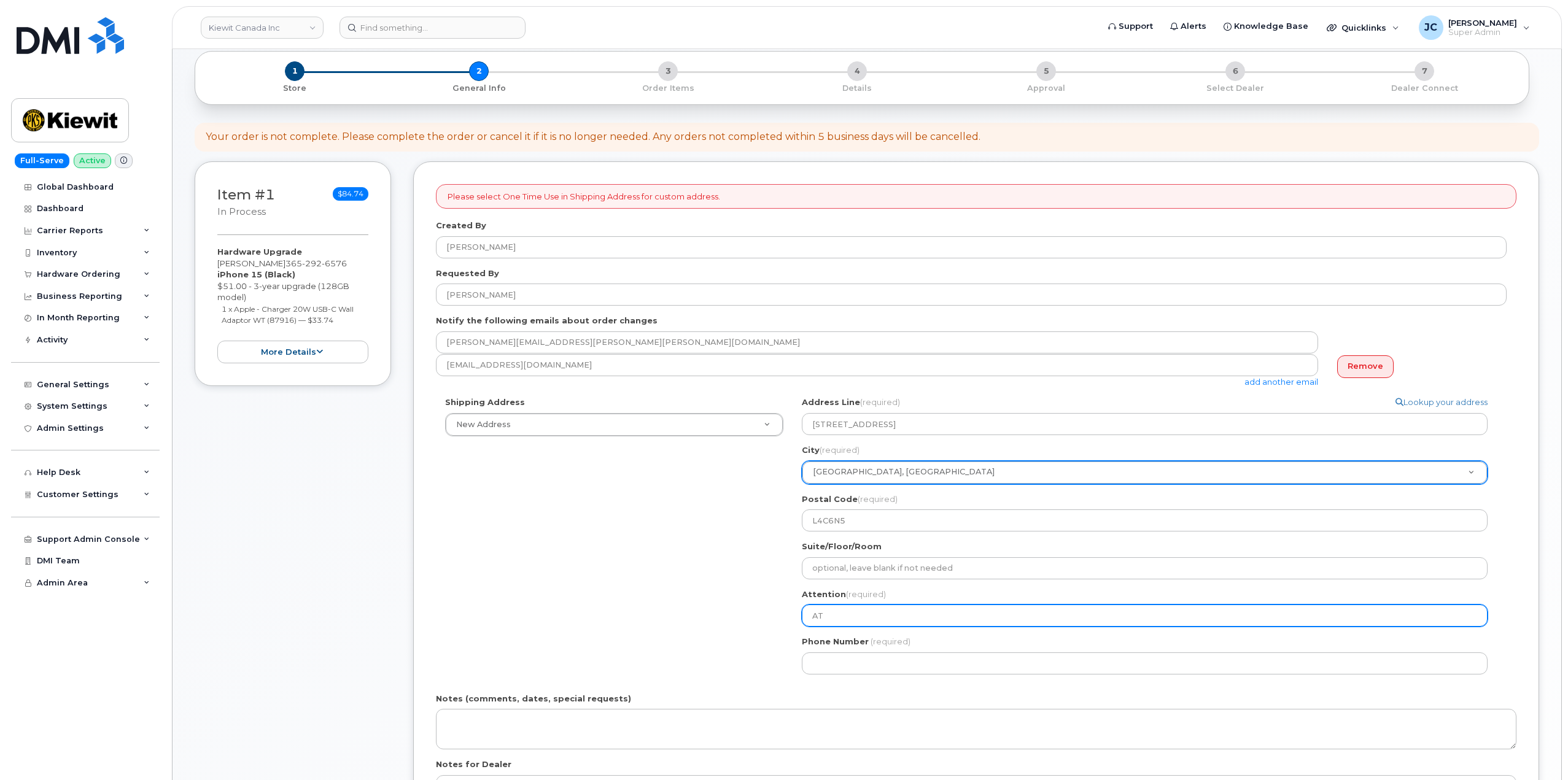
select select
type input "ATT"
select select
type input "ATTN"
select select
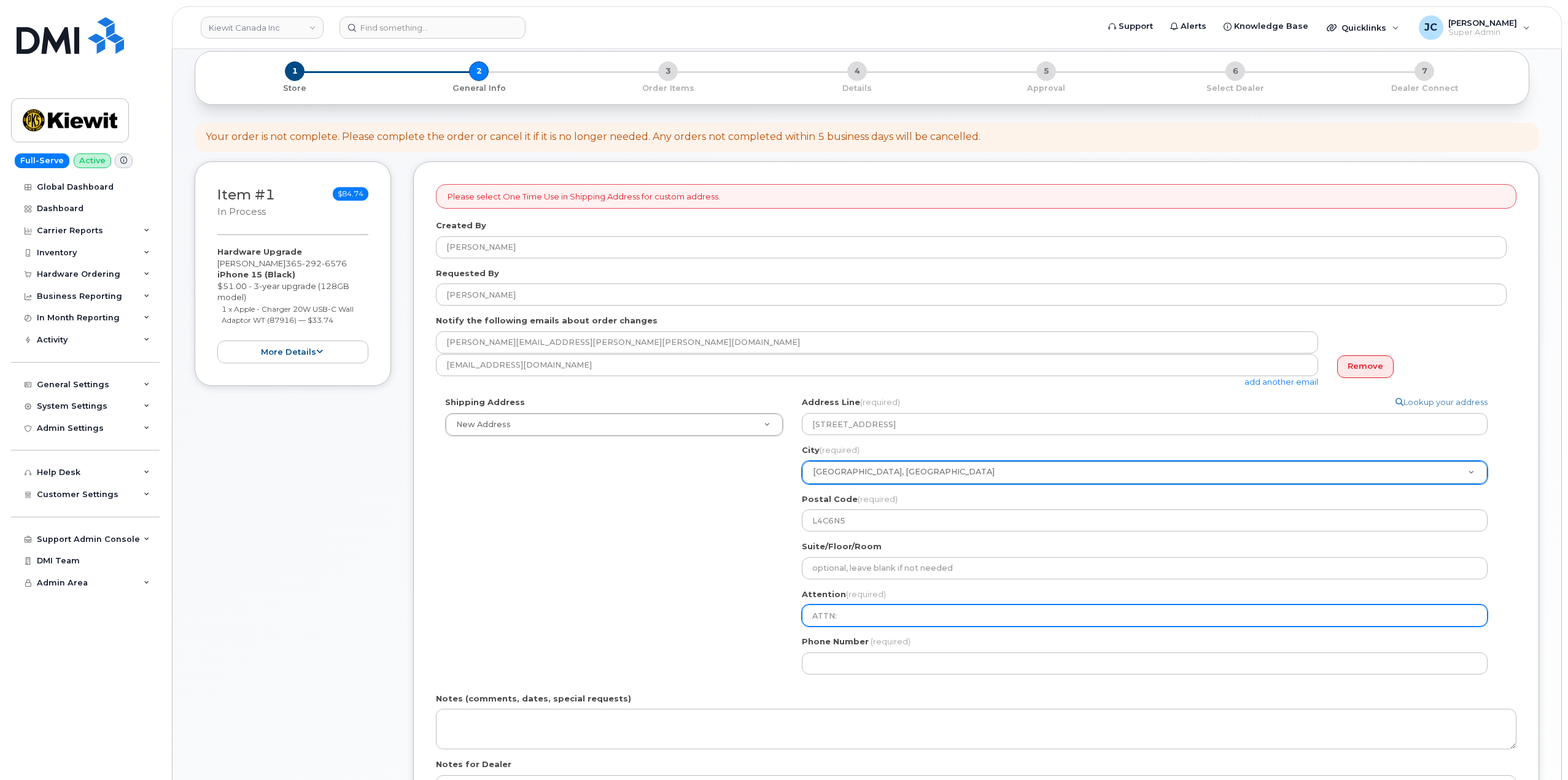
type input "ATTN:"
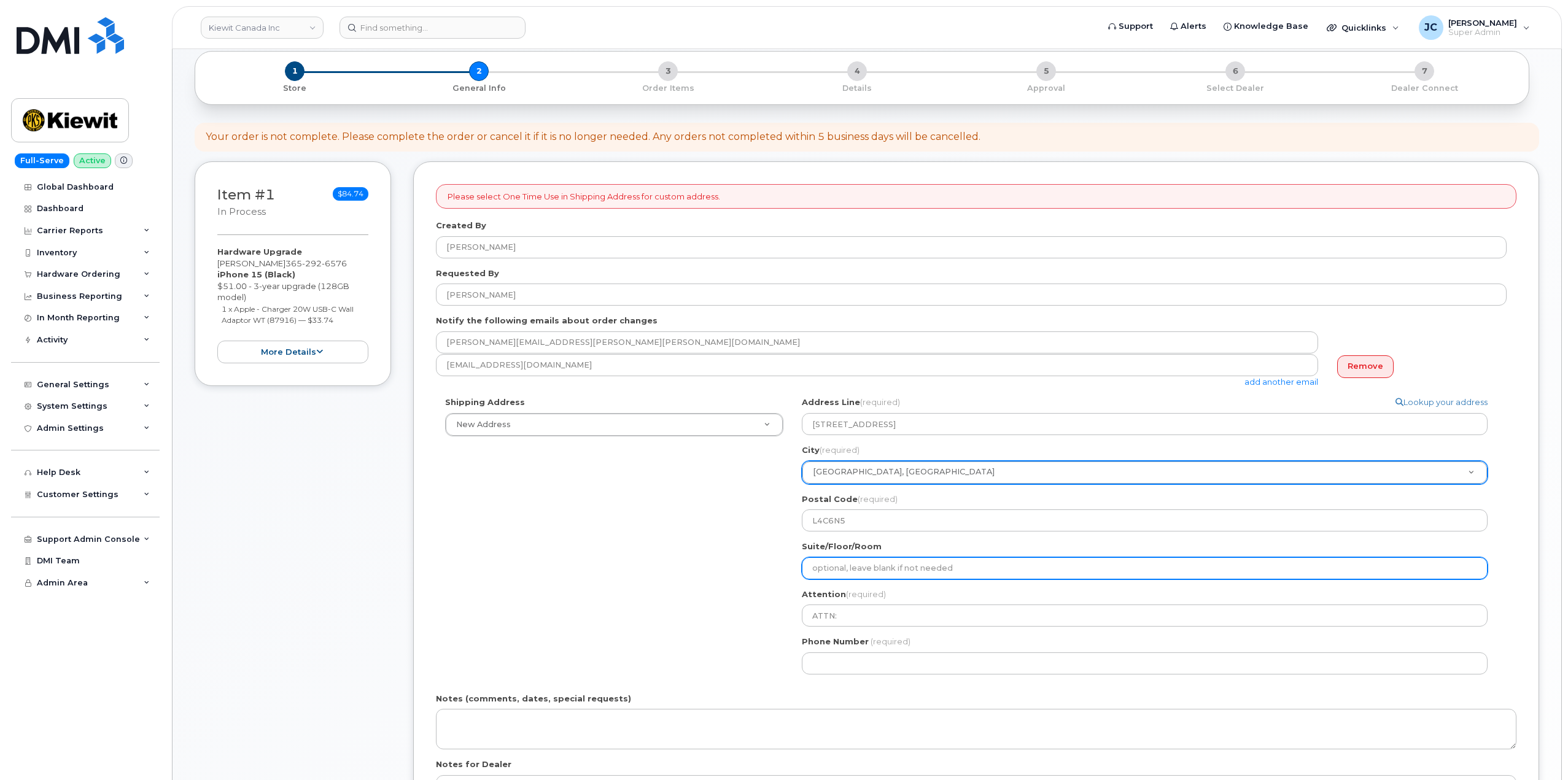
click at [838, 569] on input "Suite/Floor/Room" at bounding box center [1145, 568] width 686 height 22
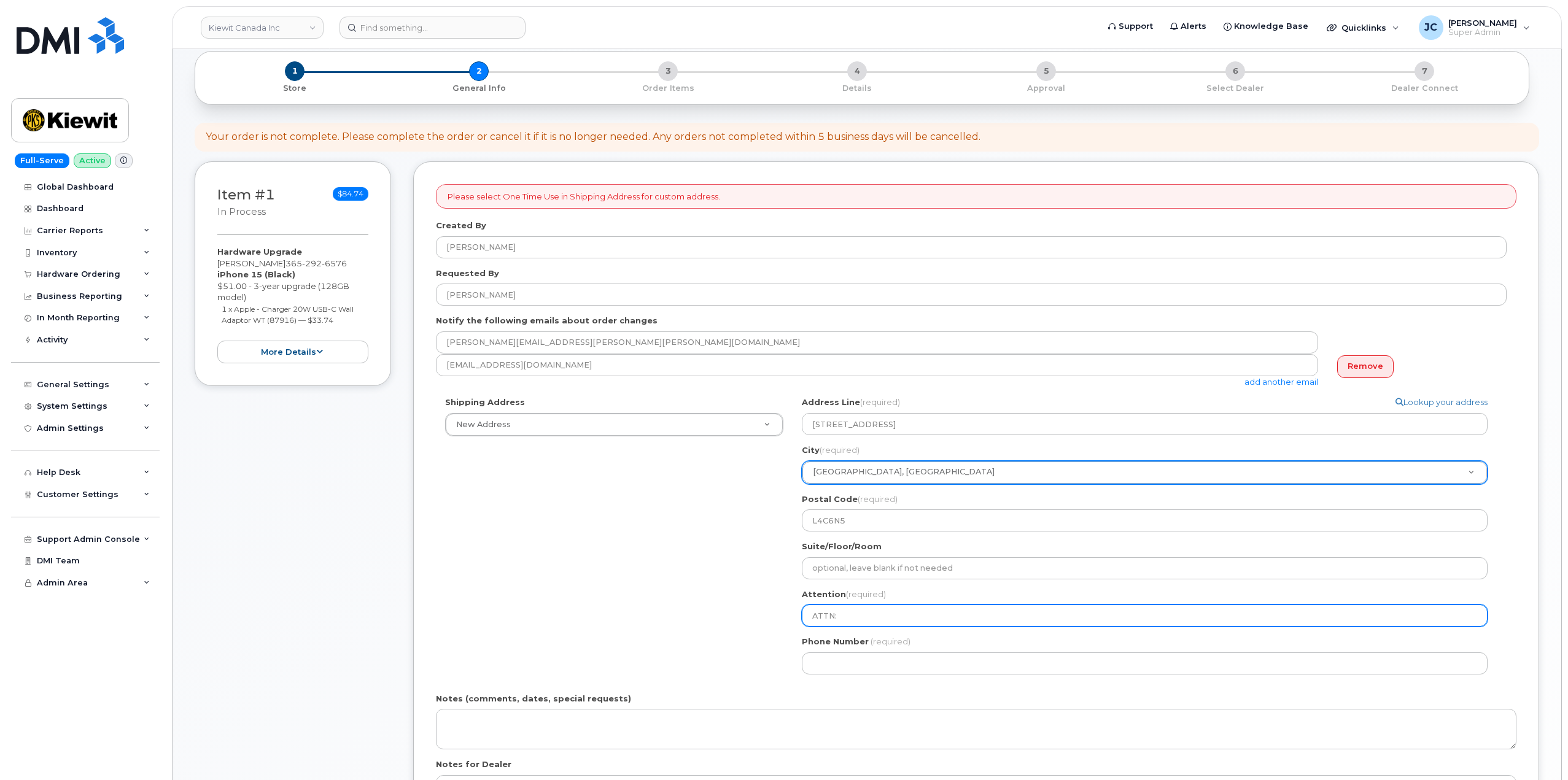
click at [824, 612] on input "ATTN:" at bounding box center [1145, 616] width 686 height 22
drag, startPoint x: 837, startPoint y: 615, endPoint x: 828, endPoint y: 609, distance: 10.8
click at [793, 609] on div "Search your address... Manually edit your address Click to search No available …" at bounding box center [1150, 539] width 714 height 287
click at [859, 615] on input "ATTN:" at bounding box center [1145, 616] width 686 height 22
click at [847, 619] on input "ATTN:" at bounding box center [1145, 616] width 686 height 22
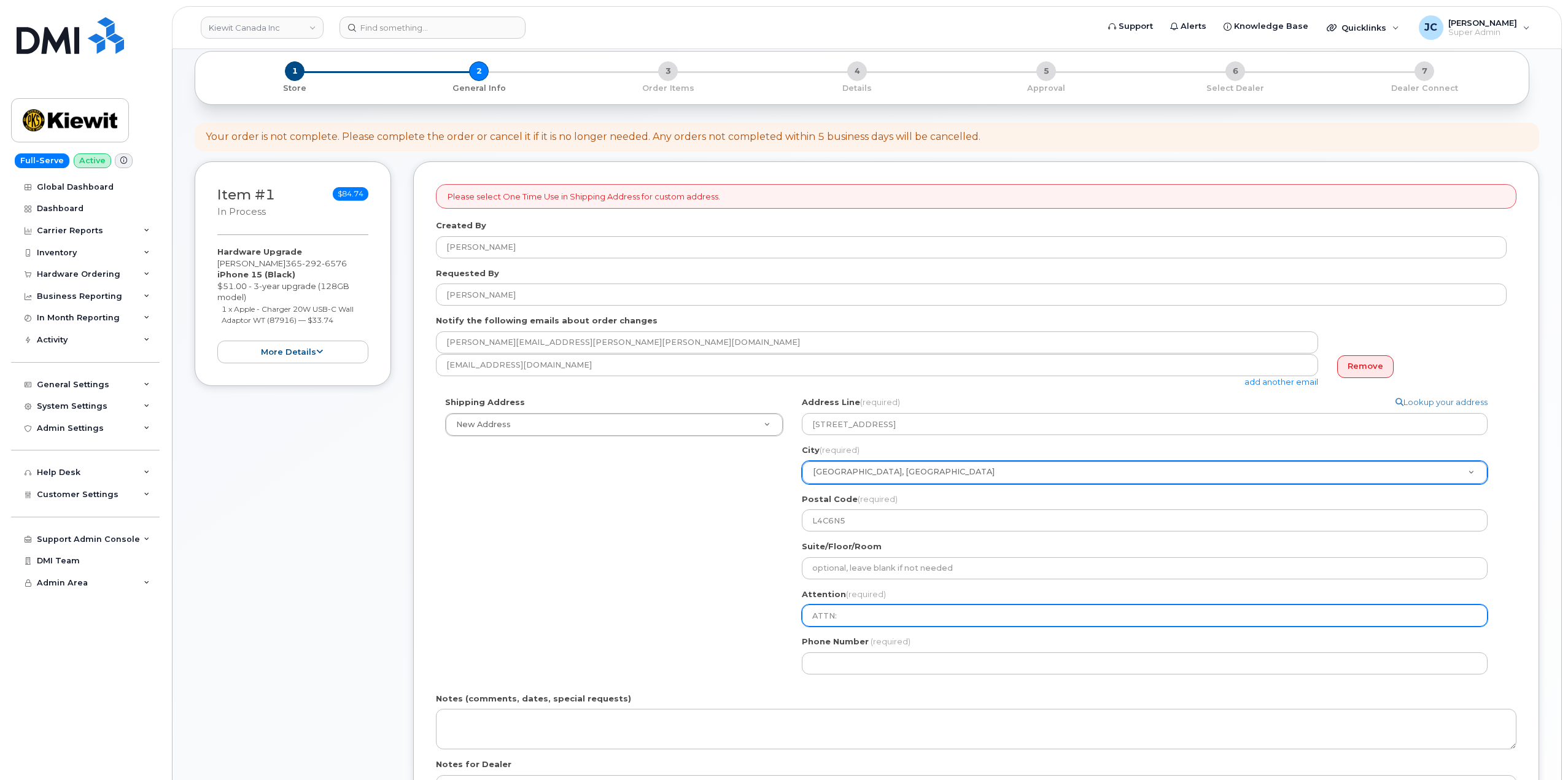
paste input "Richmond Hill"
select select
type input "ATTN: Richmond Hill"
drag, startPoint x: 905, startPoint y: 615, endPoint x: 840, endPoint y: 612, distance: 65.1
click at [840, 612] on input "ATTN: Richmond Hill" at bounding box center [1145, 616] width 686 height 22
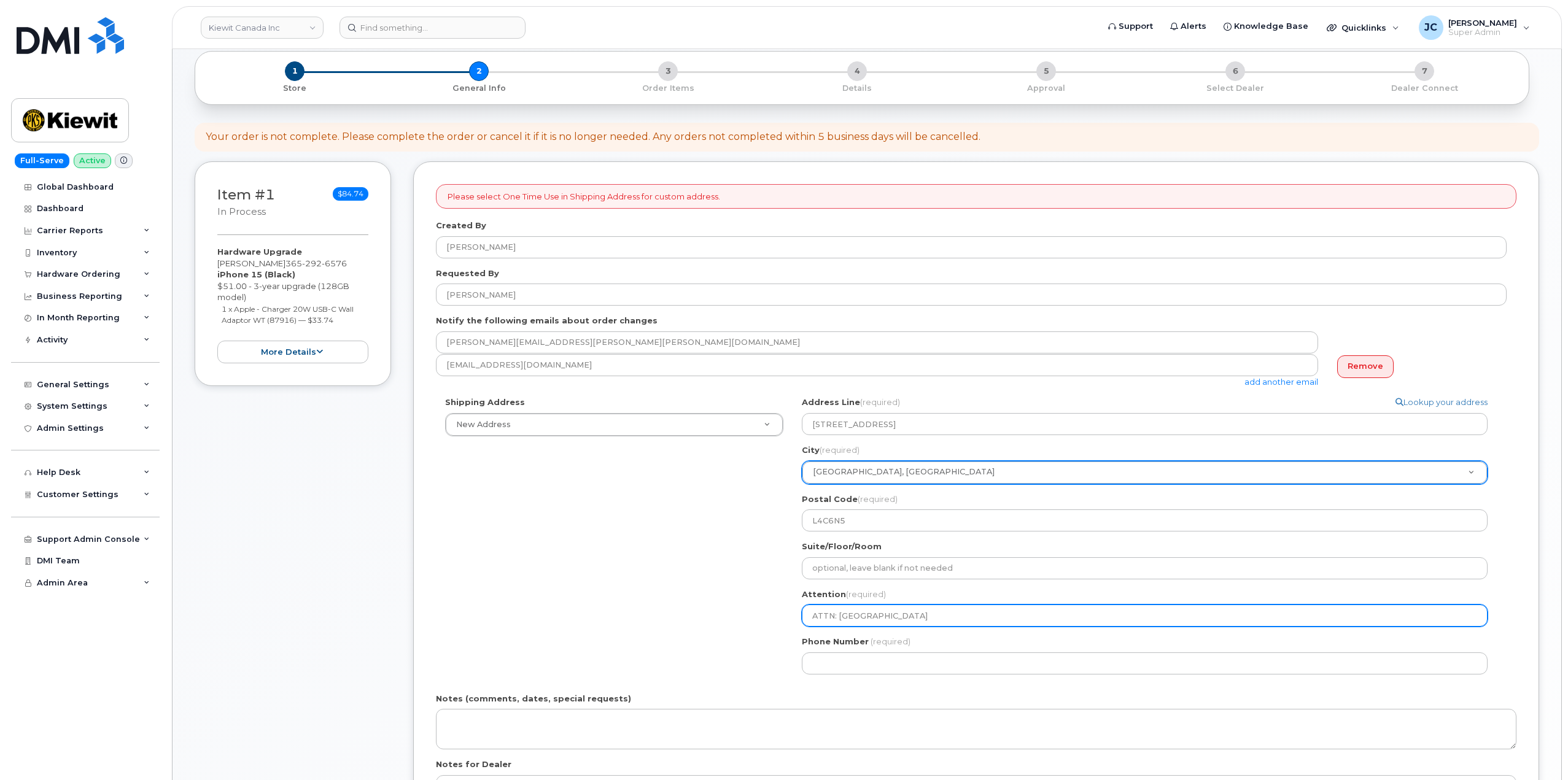
select select
type input "ATTN:"
paste input "Richmond Hill"
select select
type input "ATTN: Richmond Hill"
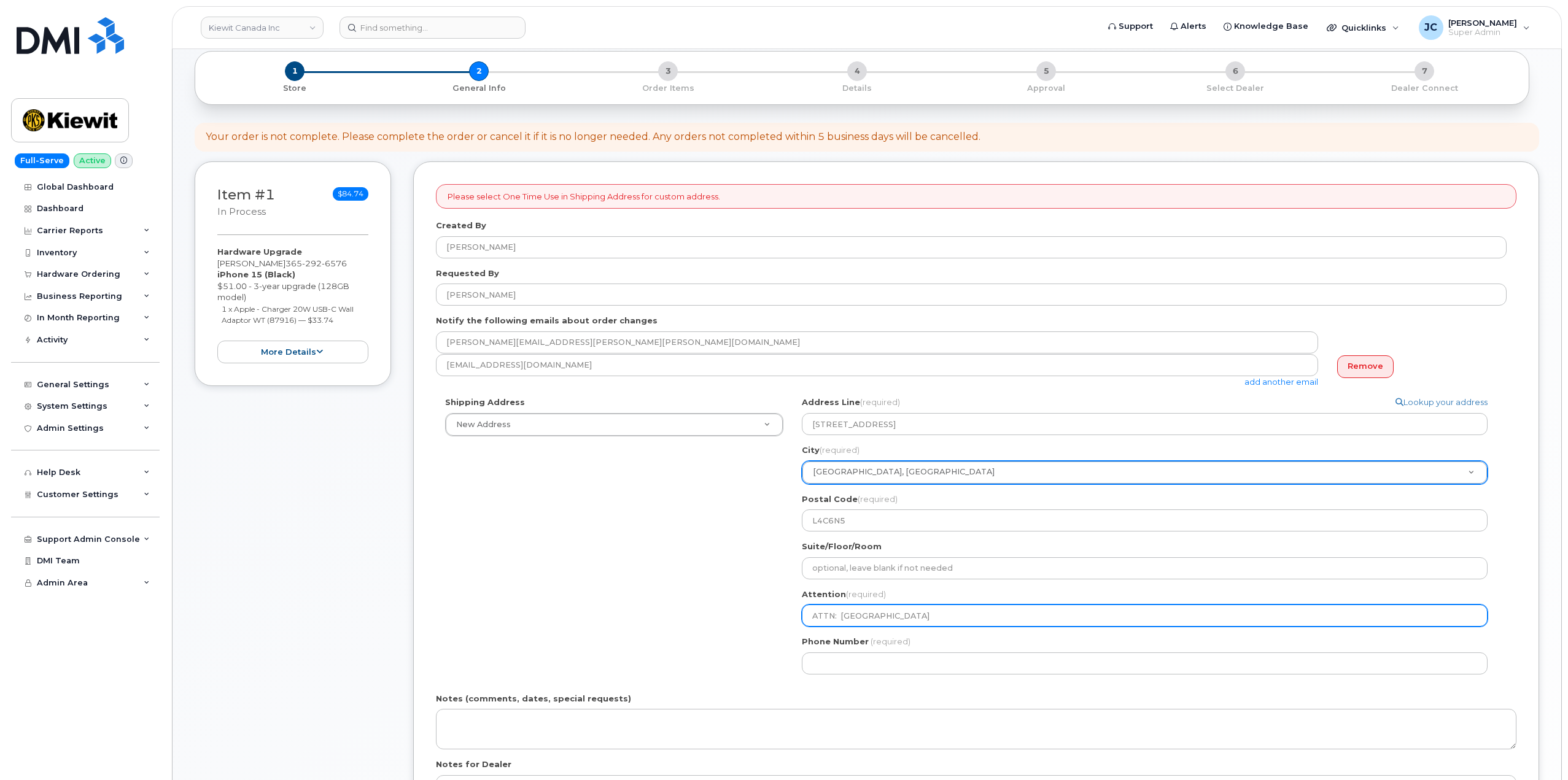
drag, startPoint x: 907, startPoint y: 621, endPoint x: 836, endPoint y: 611, distance: 71.7
click at [836, 611] on input "ATTN: Richmond Hill" at bounding box center [1145, 616] width 686 height 22
paste input "[PERSON_NAME]"
select select
type input "ATTN:Babak Saeidi"
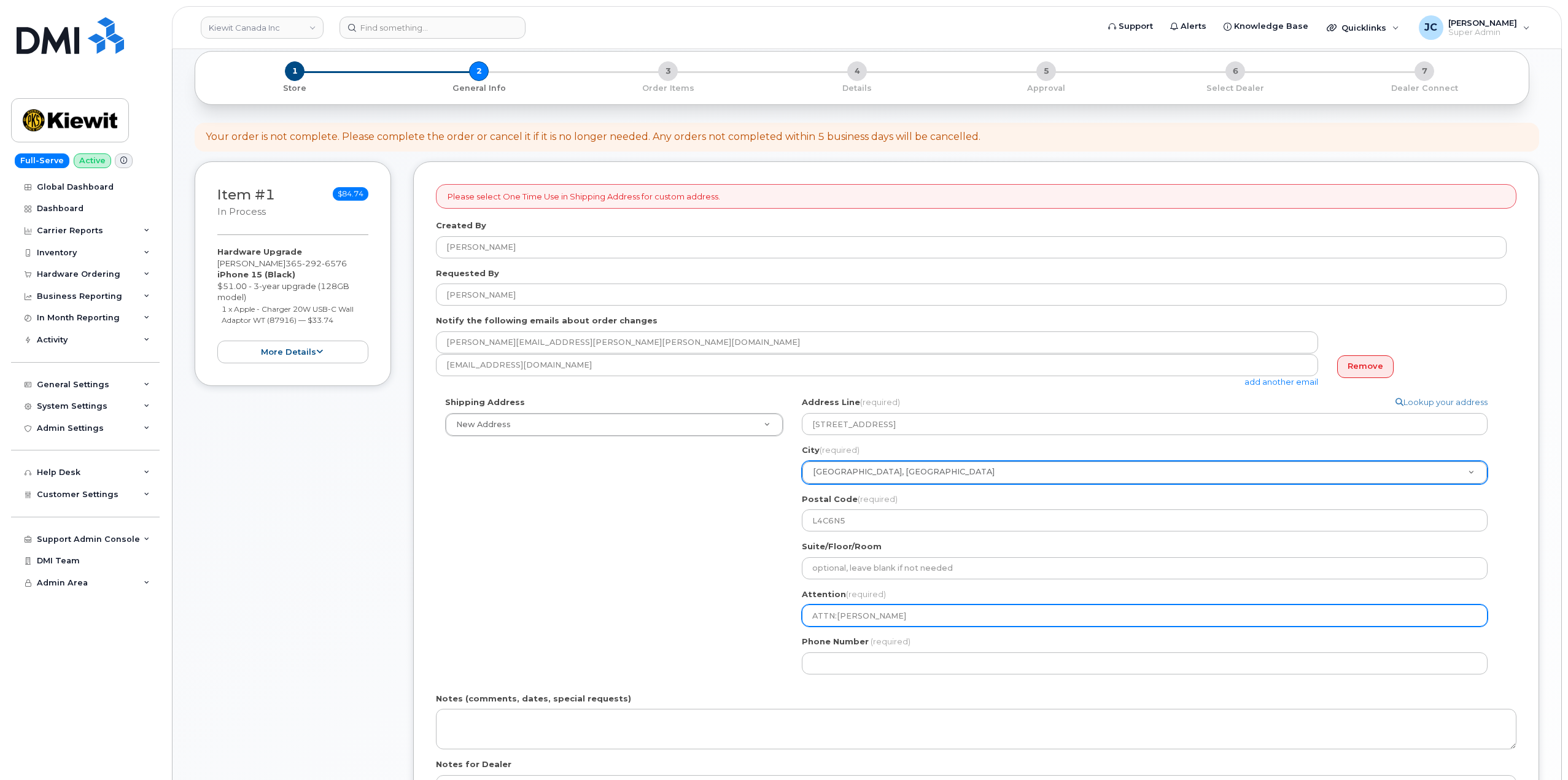
click at [836, 613] on input "ATTN:Babak Saeidi" at bounding box center [1145, 616] width 686 height 22
drag, startPoint x: 838, startPoint y: 615, endPoint x: 843, endPoint y: 628, distance: 13.9
click at [840, 617] on input "ATTN:Babak Saeidi" at bounding box center [1145, 616] width 686 height 22
select select
type input "ATTN Babak Saeidi"
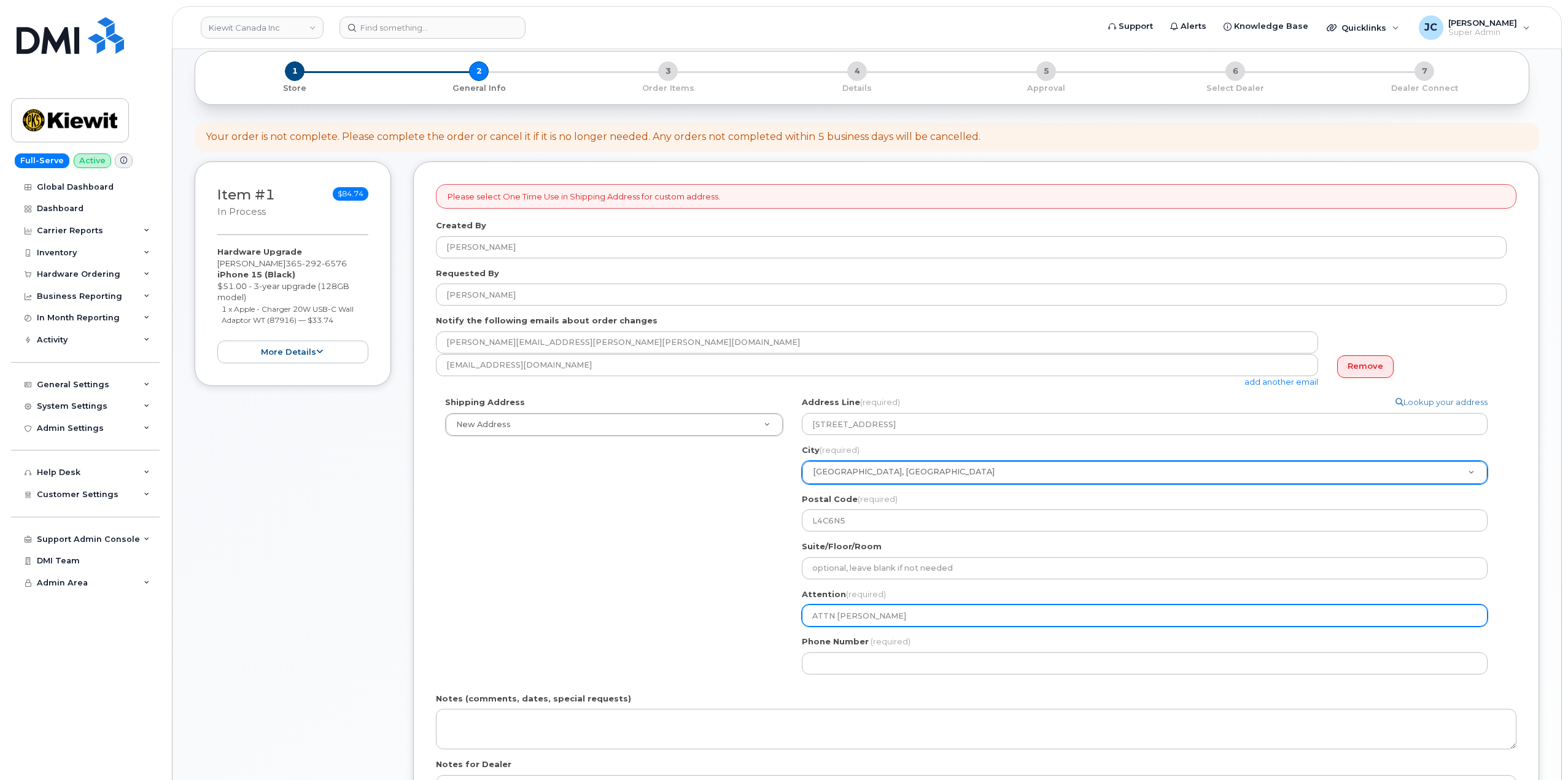
select select
type input "ATTN Babak Saeidi"
select select
type input "ATTN Babak Saeidi"
select select
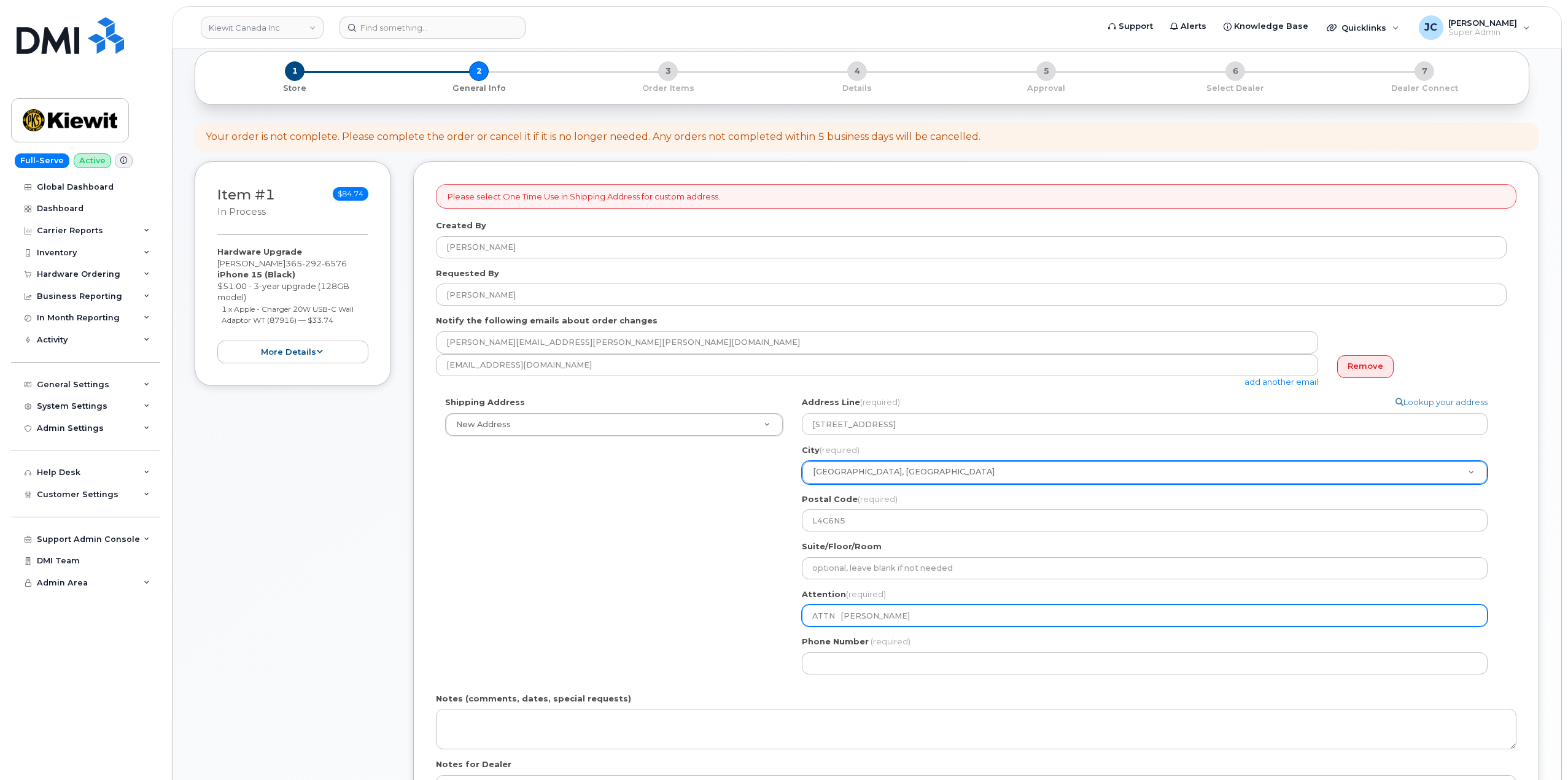
type input "ATTN Babak Saeidi"
select select
type input "ATTN: Babak Saeidi"
click at [846, 619] on input "ATTN: Babak Saeidi" at bounding box center [1145, 616] width 686 height 22
select select
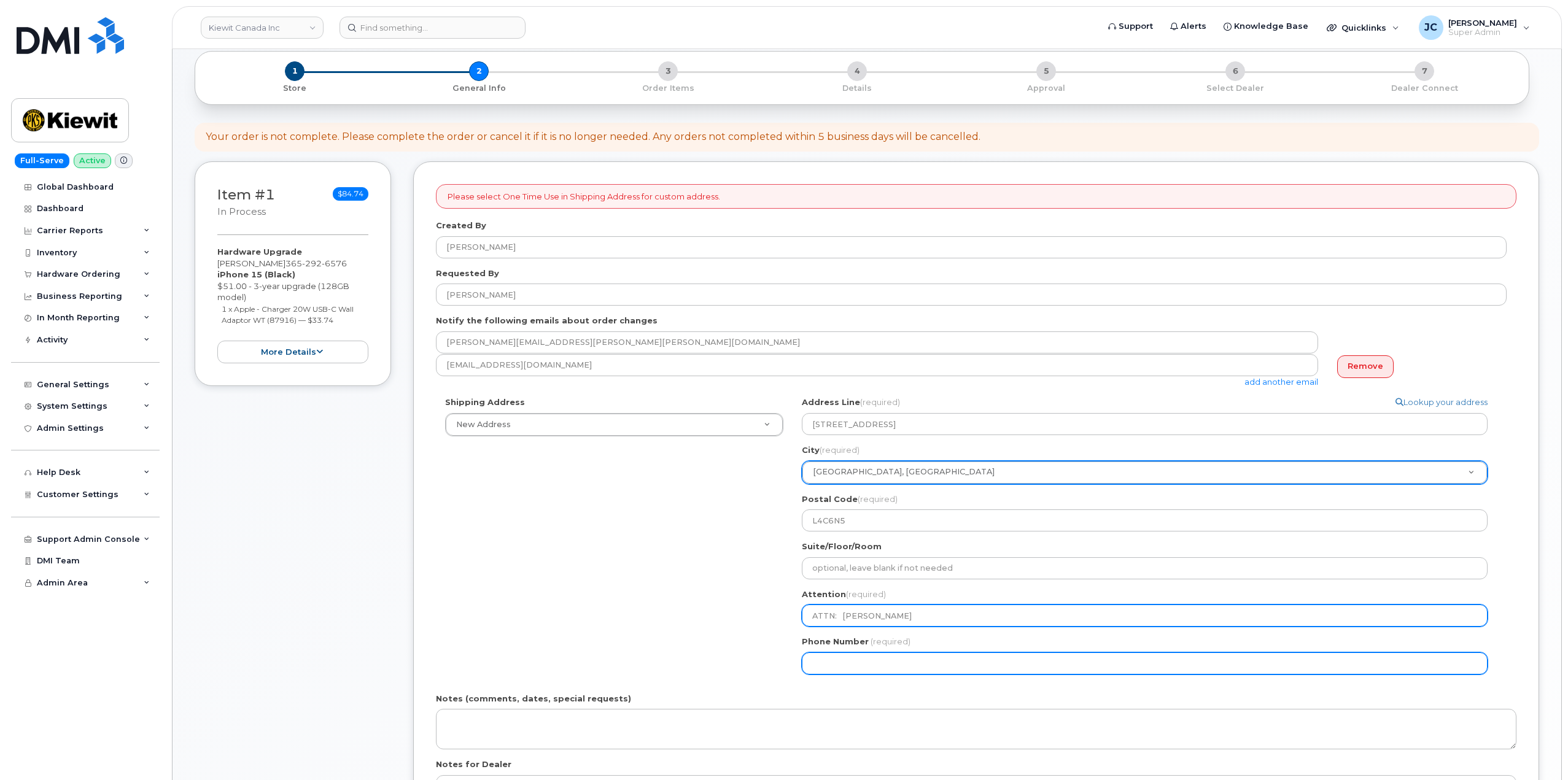
type input "ATTN: Babak Saeidi"
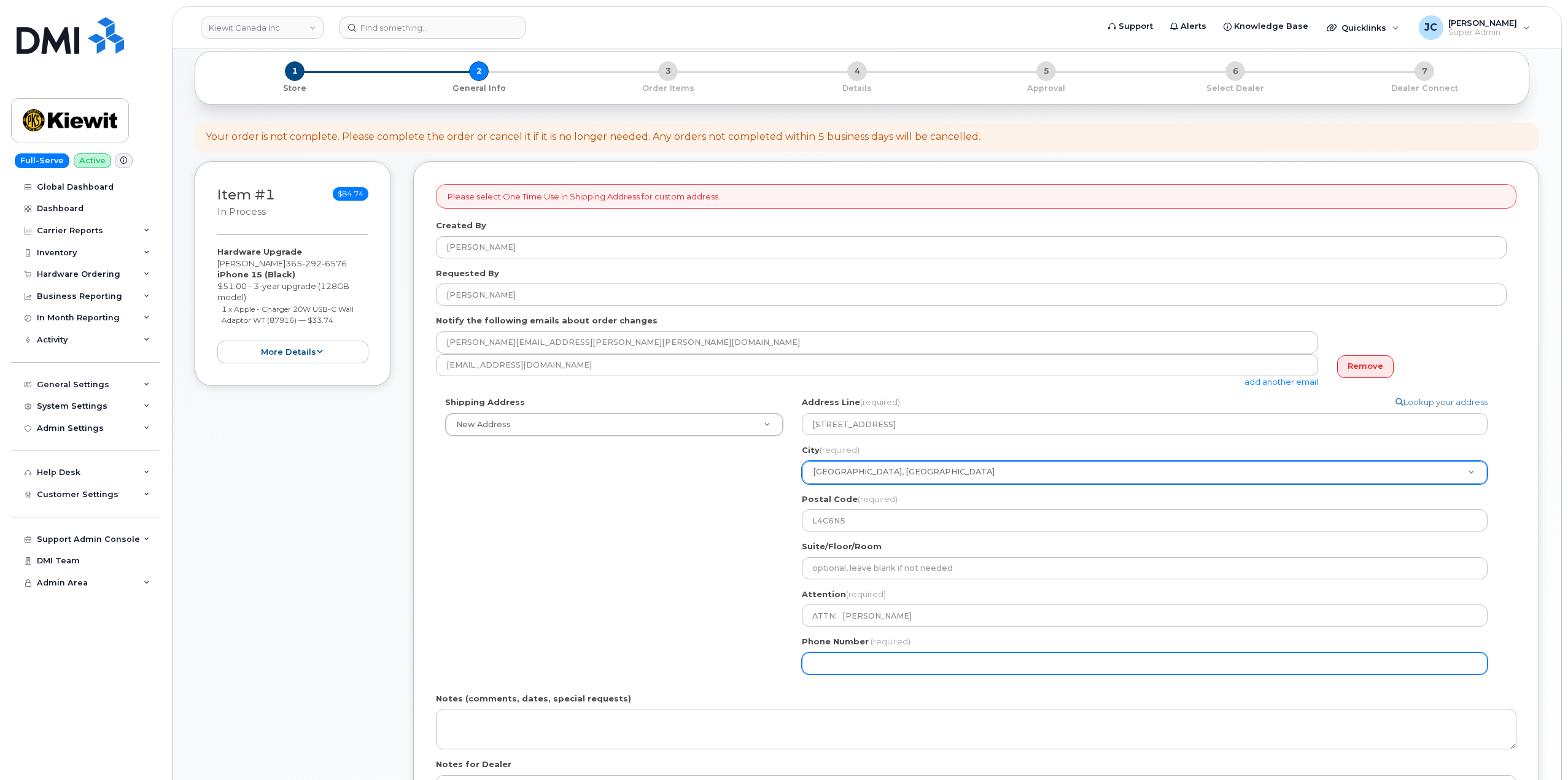
click at [847, 661] on input "Phone Number" at bounding box center [1145, 664] width 686 height 22
click at [837, 665] on input "Phone Number" at bounding box center [1145, 664] width 686 height 22
paste input "365.2926576"
type input "365.2926576"
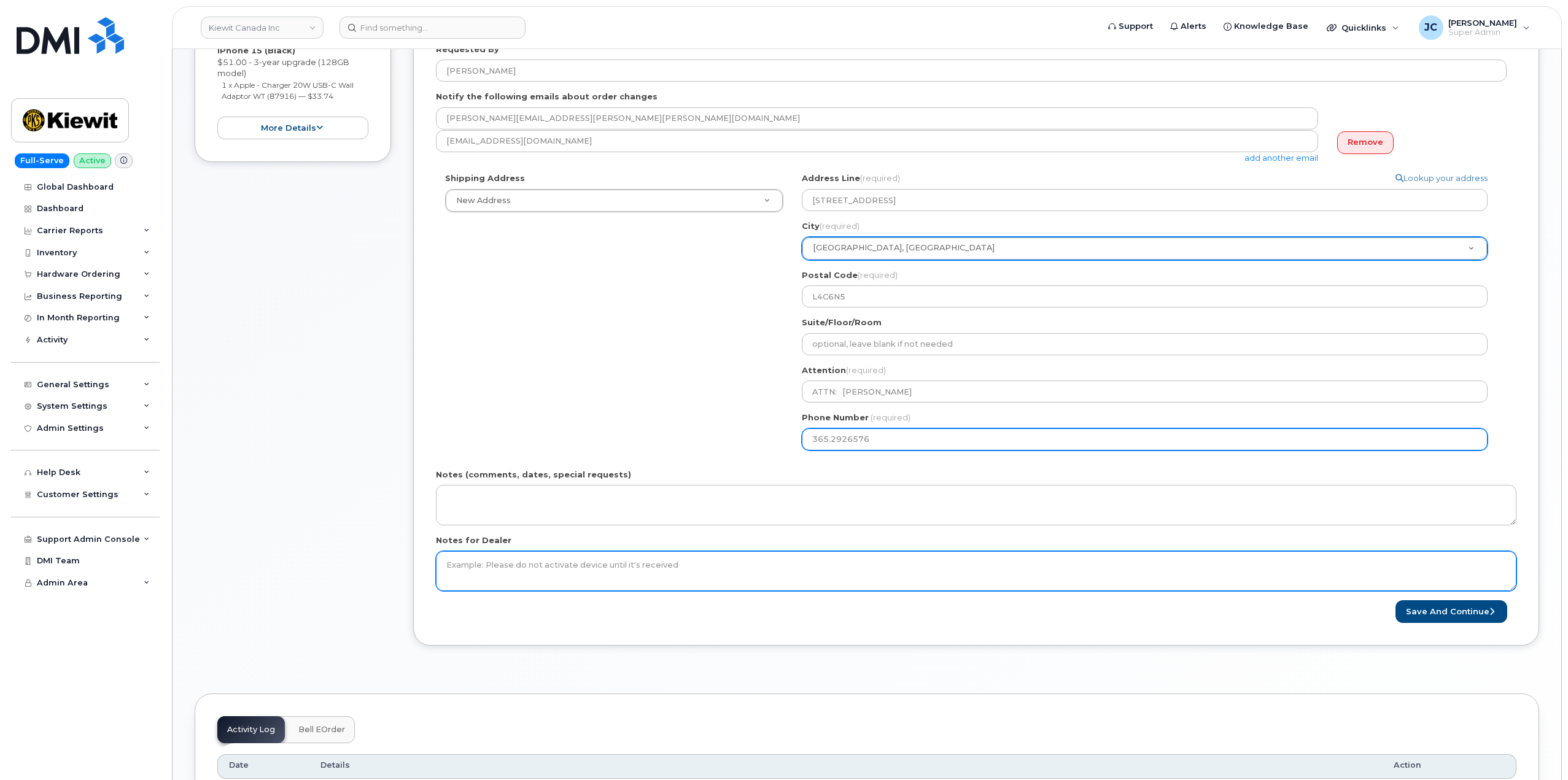
scroll to position [368, 0]
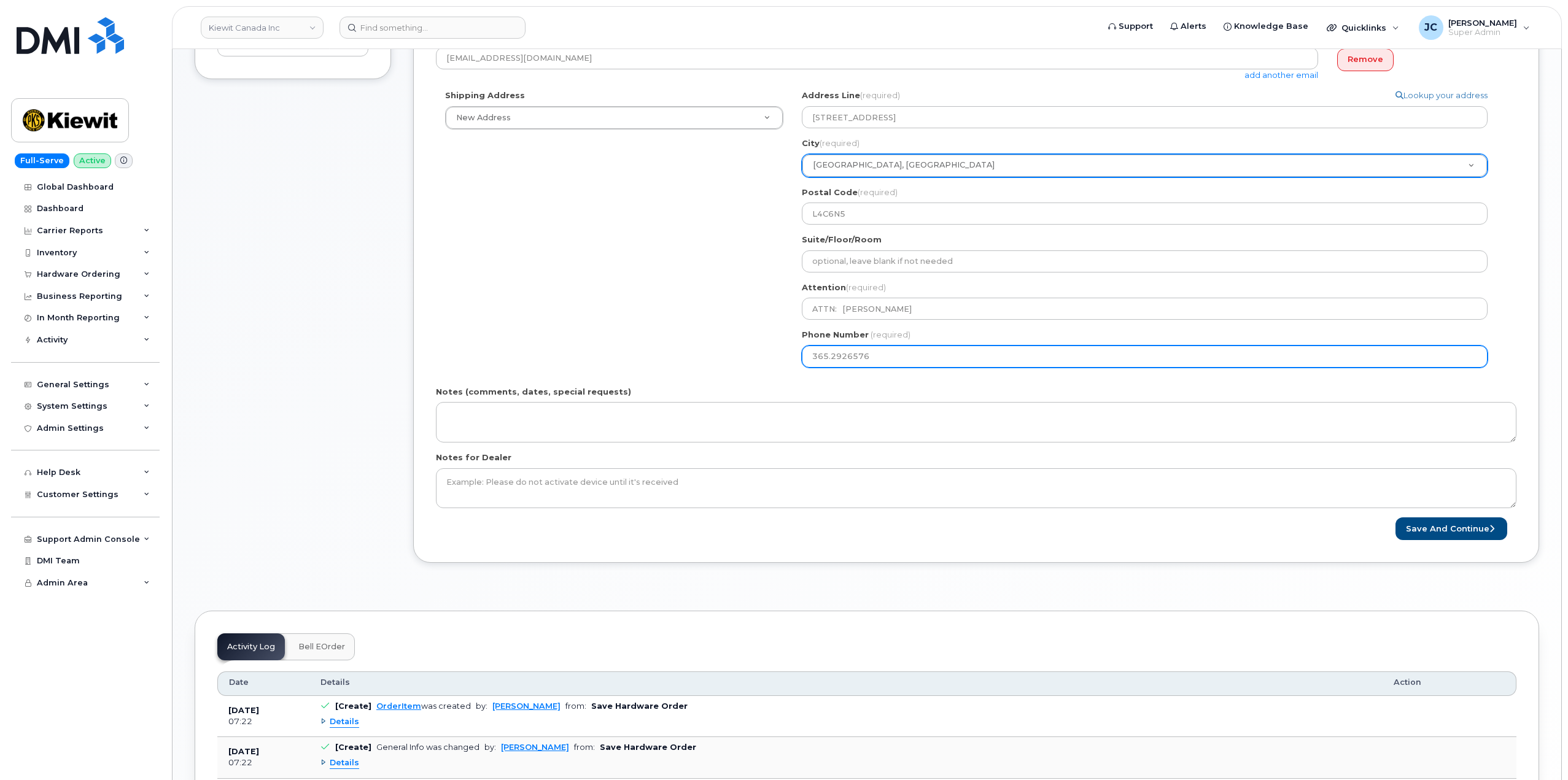
click at [834, 354] on input "365.2926576" at bounding box center [1145, 357] width 686 height 22
select select
type input "3652926576"
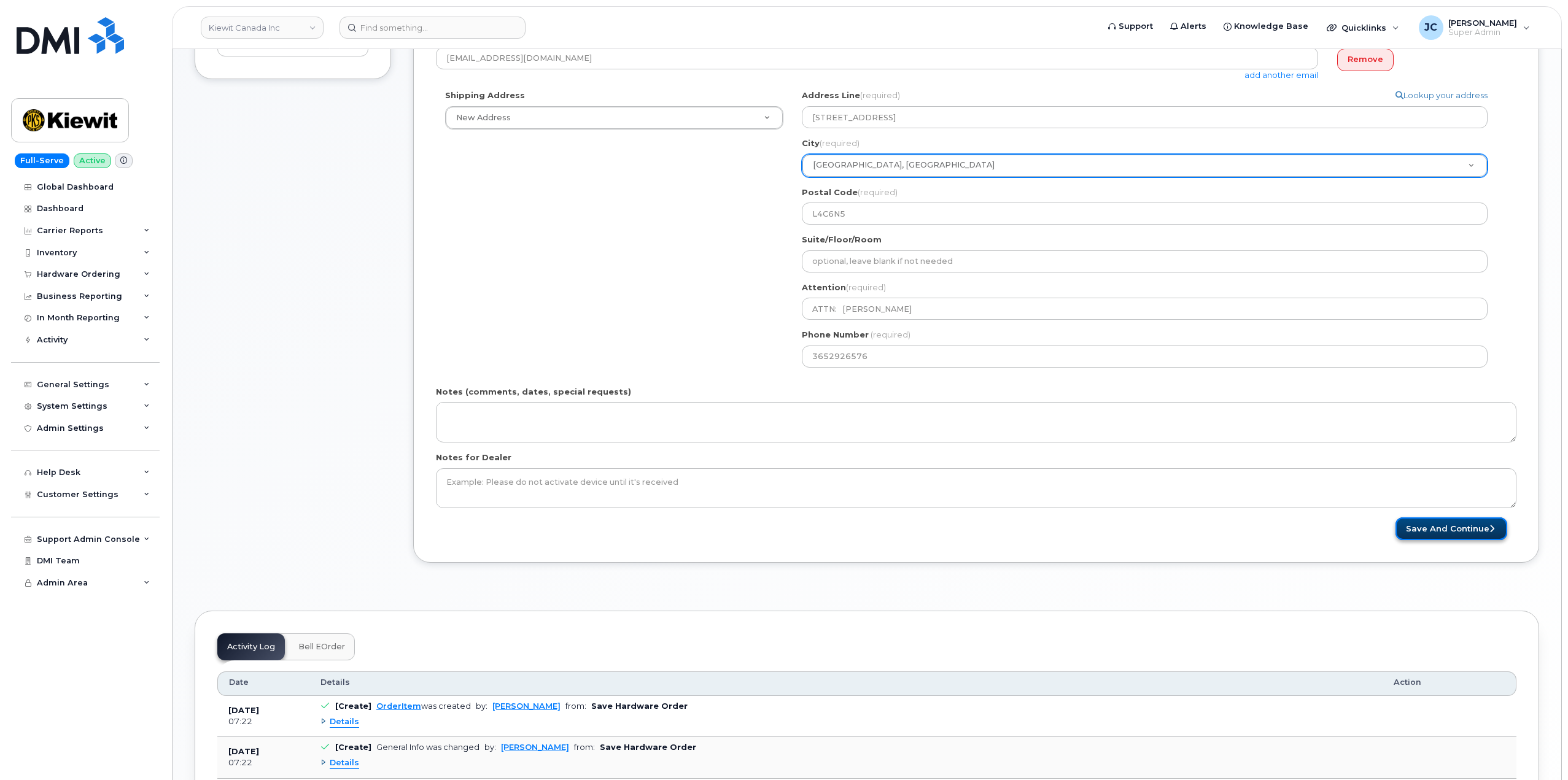
click at [1454, 525] on button "Save and Continue" at bounding box center [1452, 528] width 112 height 23
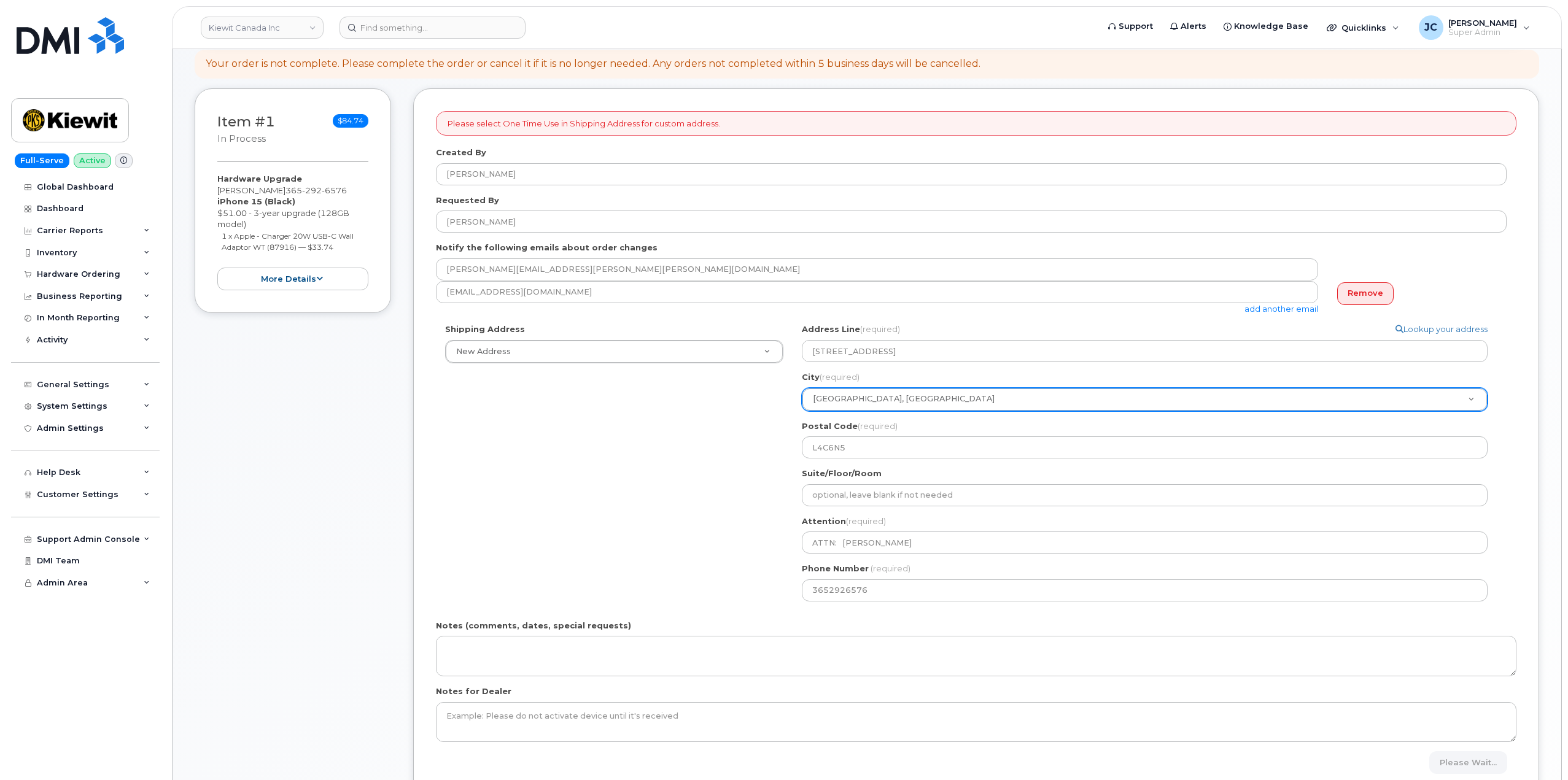
scroll to position [123, 0]
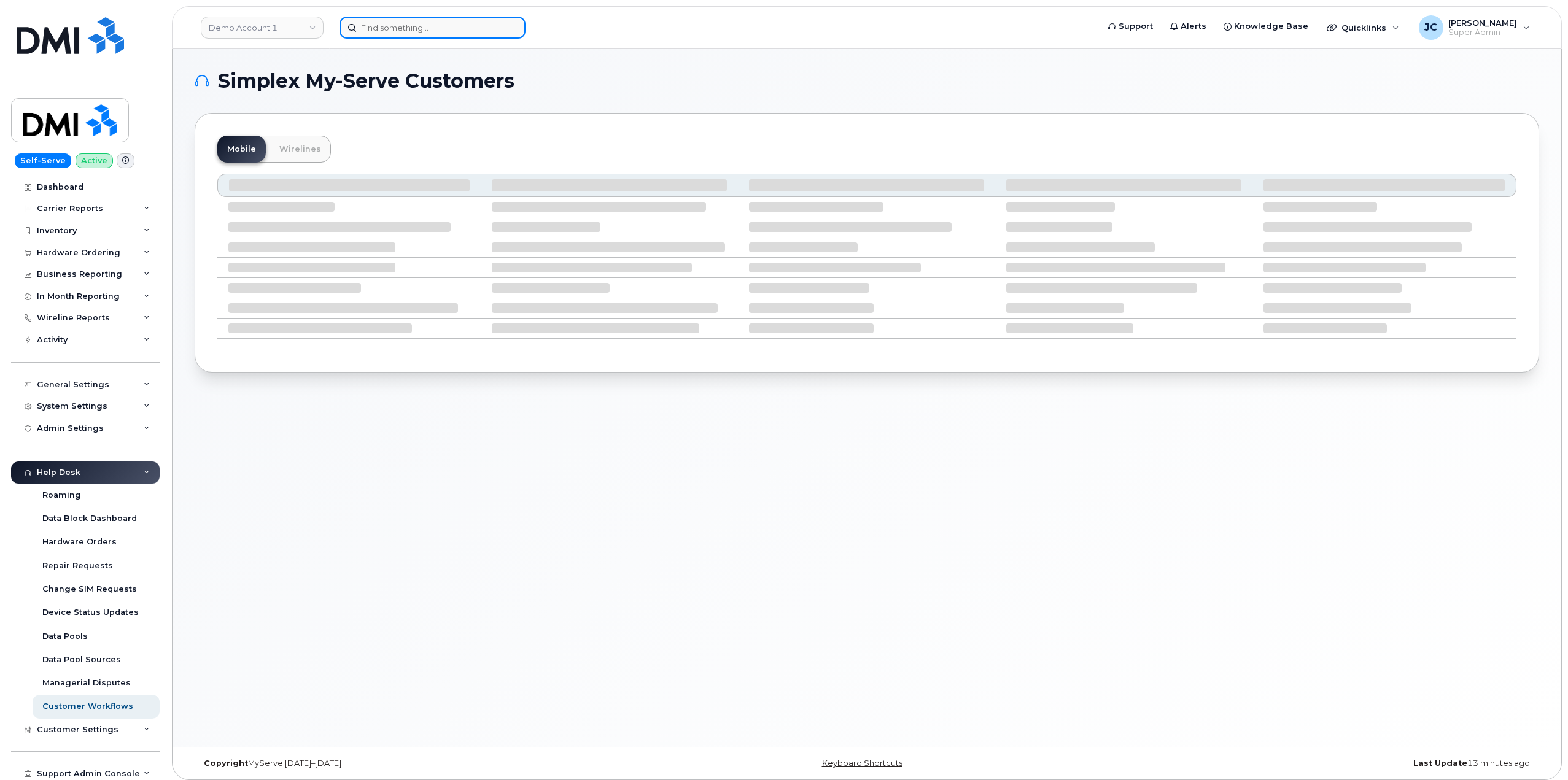
click at [386, 31] on input at bounding box center [433, 28] width 186 height 22
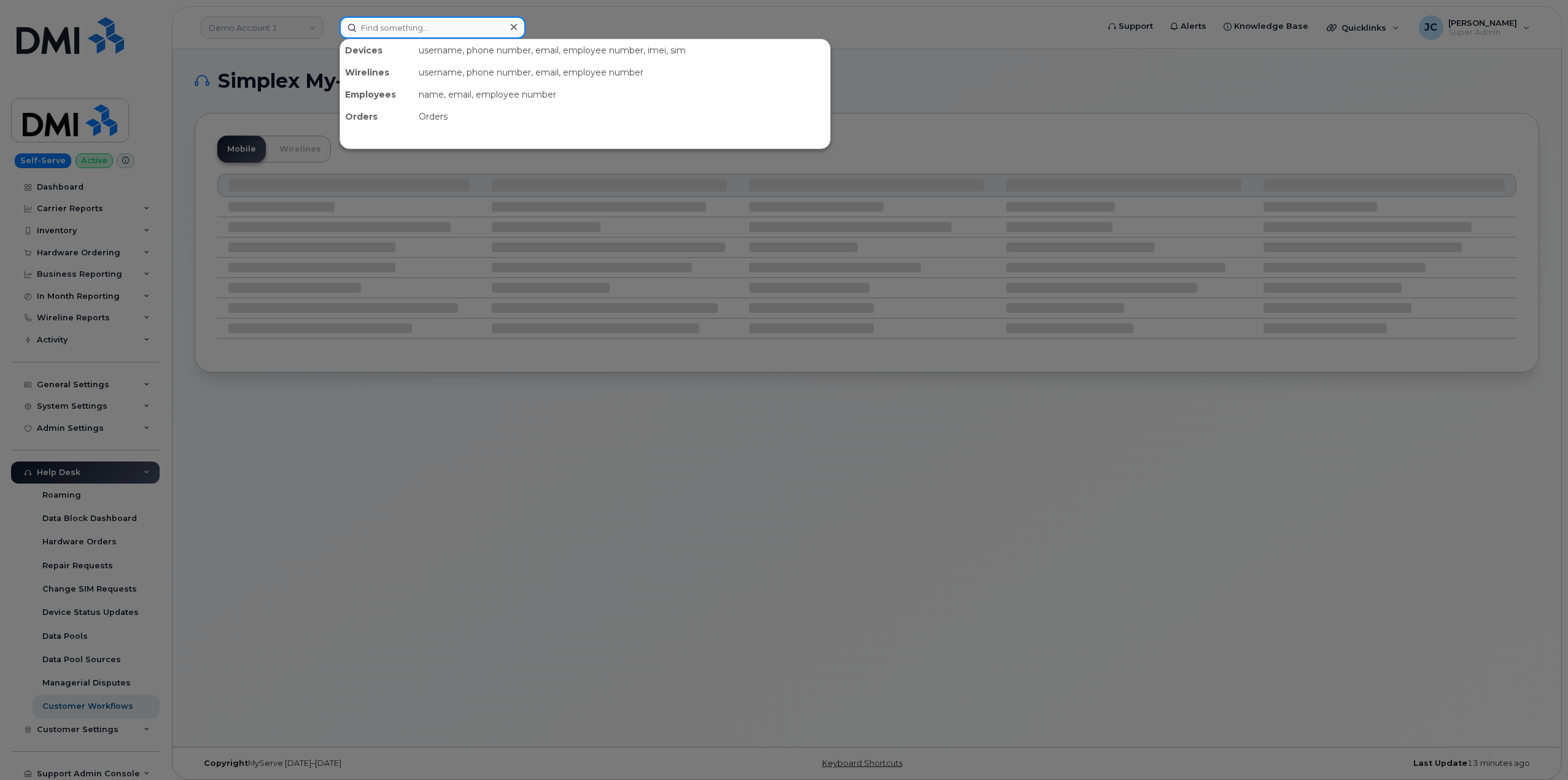
paste input "[PERSON_NAME]"
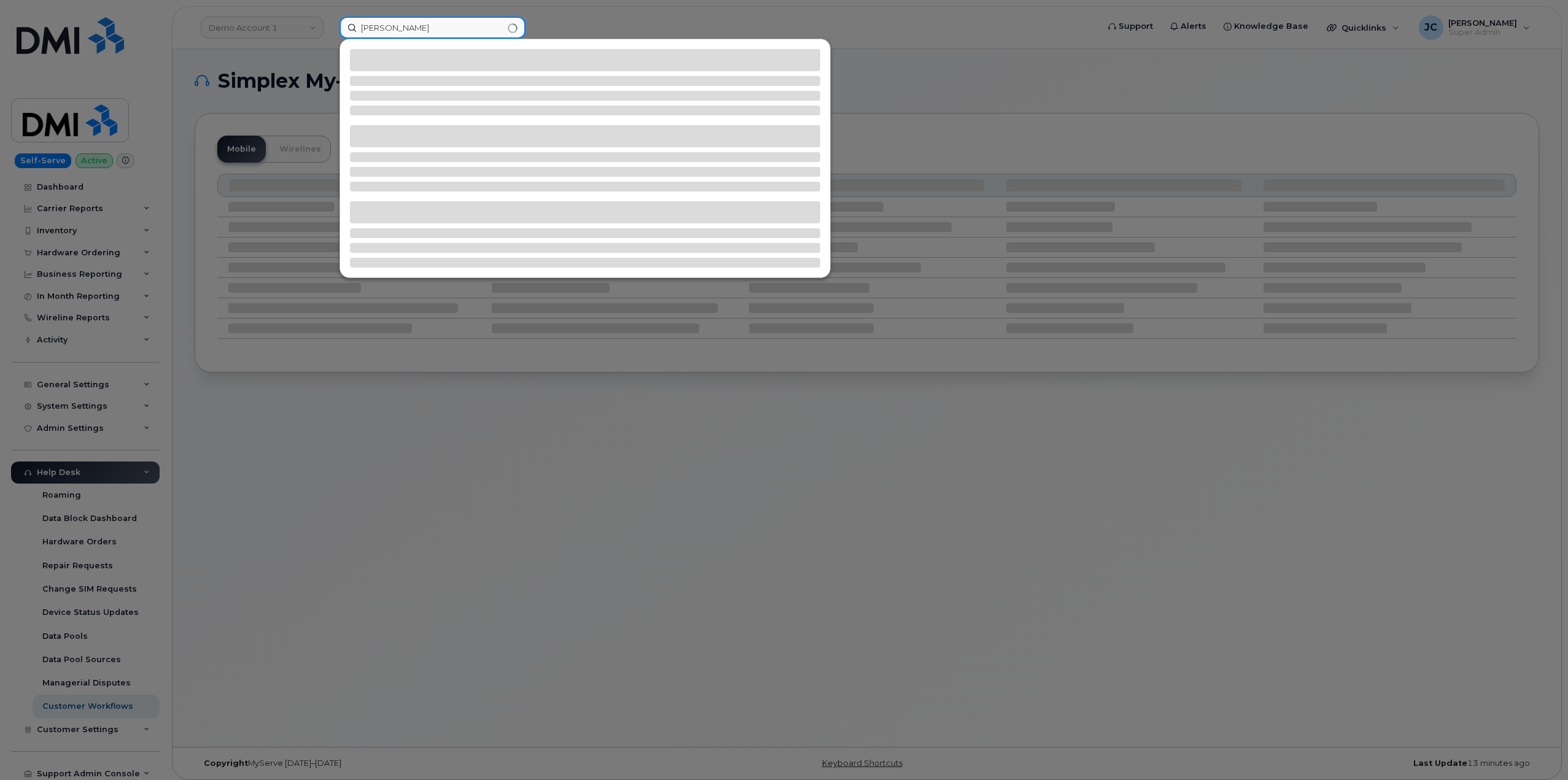
type input "[PERSON_NAME]"
click at [310, 28] on div at bounding box center [784, 390] width 1568 height 780
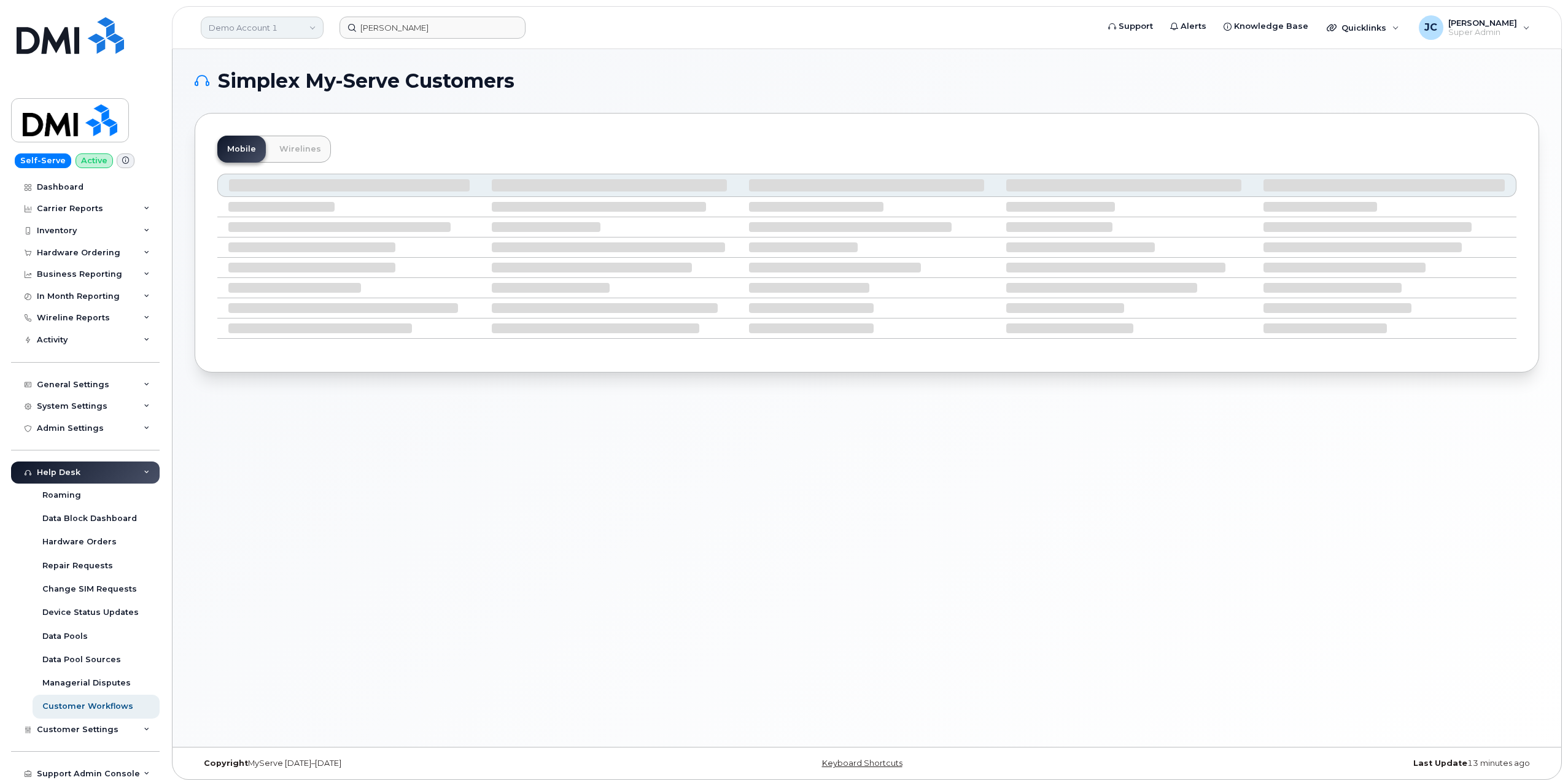
click at [302, 26] on link "Demo Account 1" at bounding box center [262, 28] width 123 height 22
type input "kiew"
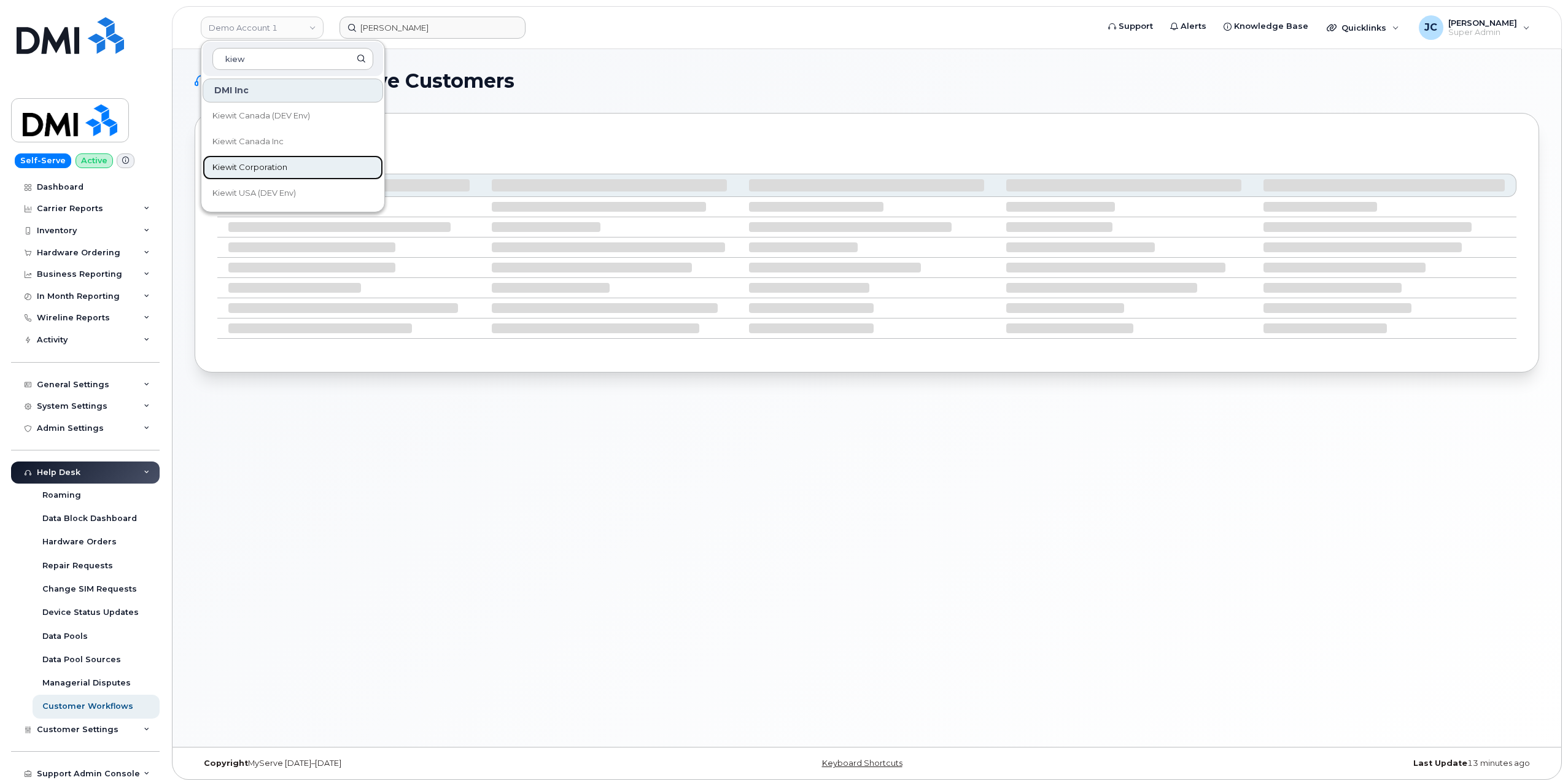
click at [275, 170] on span "Kiewit Corporation" at bounding box center [250, 168] width 75 height 12
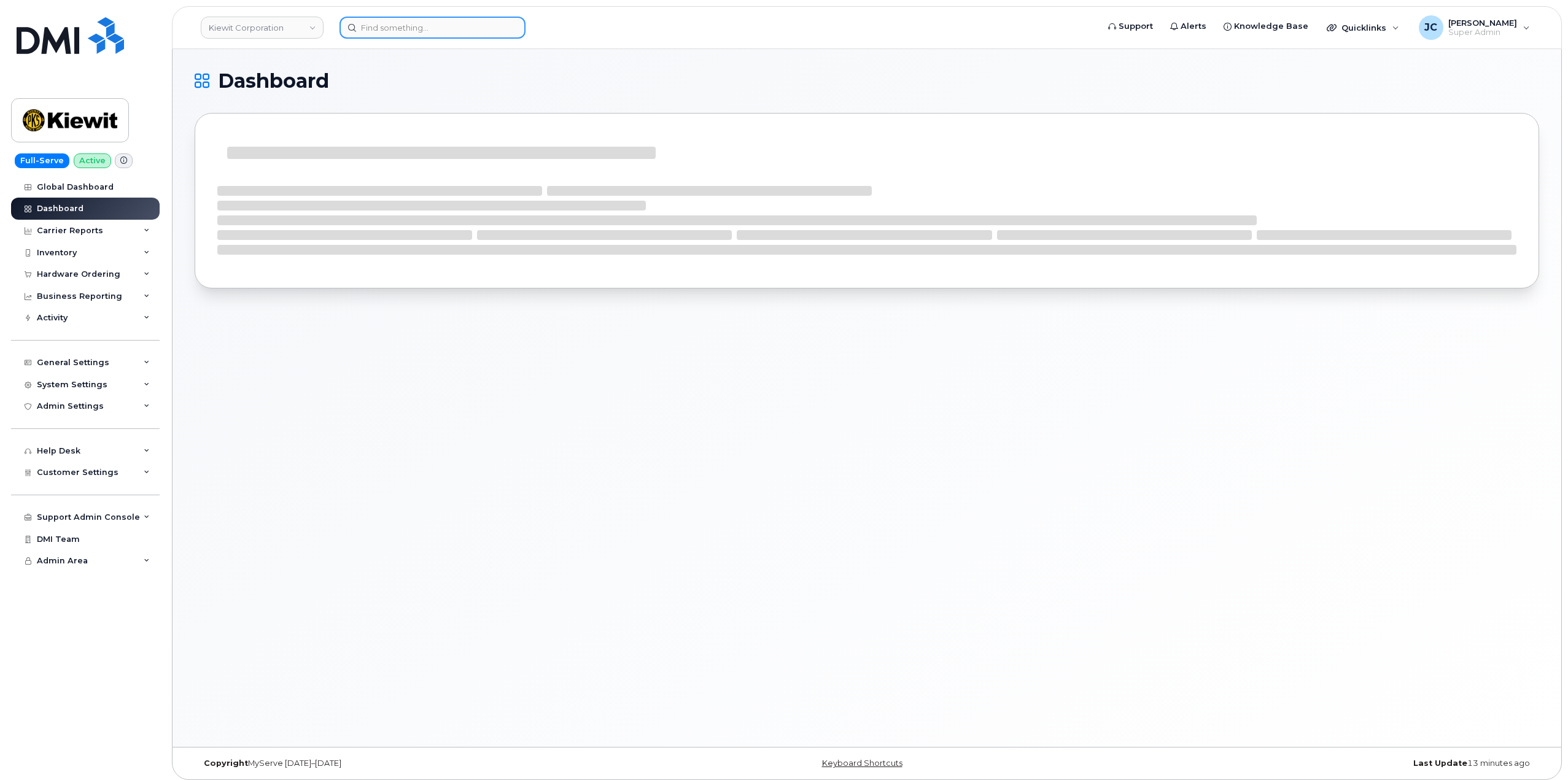
click at [443, 30] on input at bounding box center [433, 28] width 186 height 22
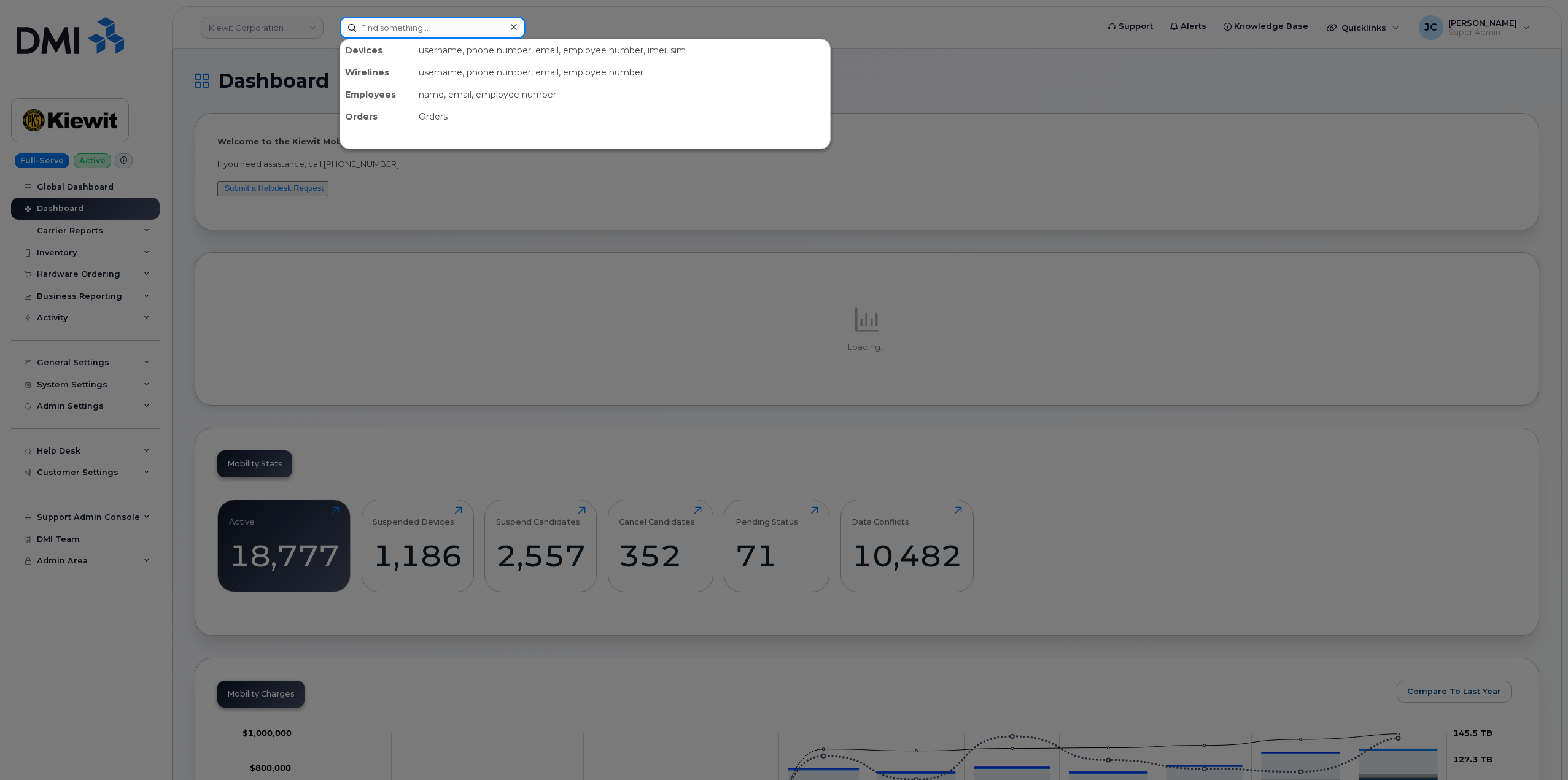
paste input "[PERSON_NAME]"
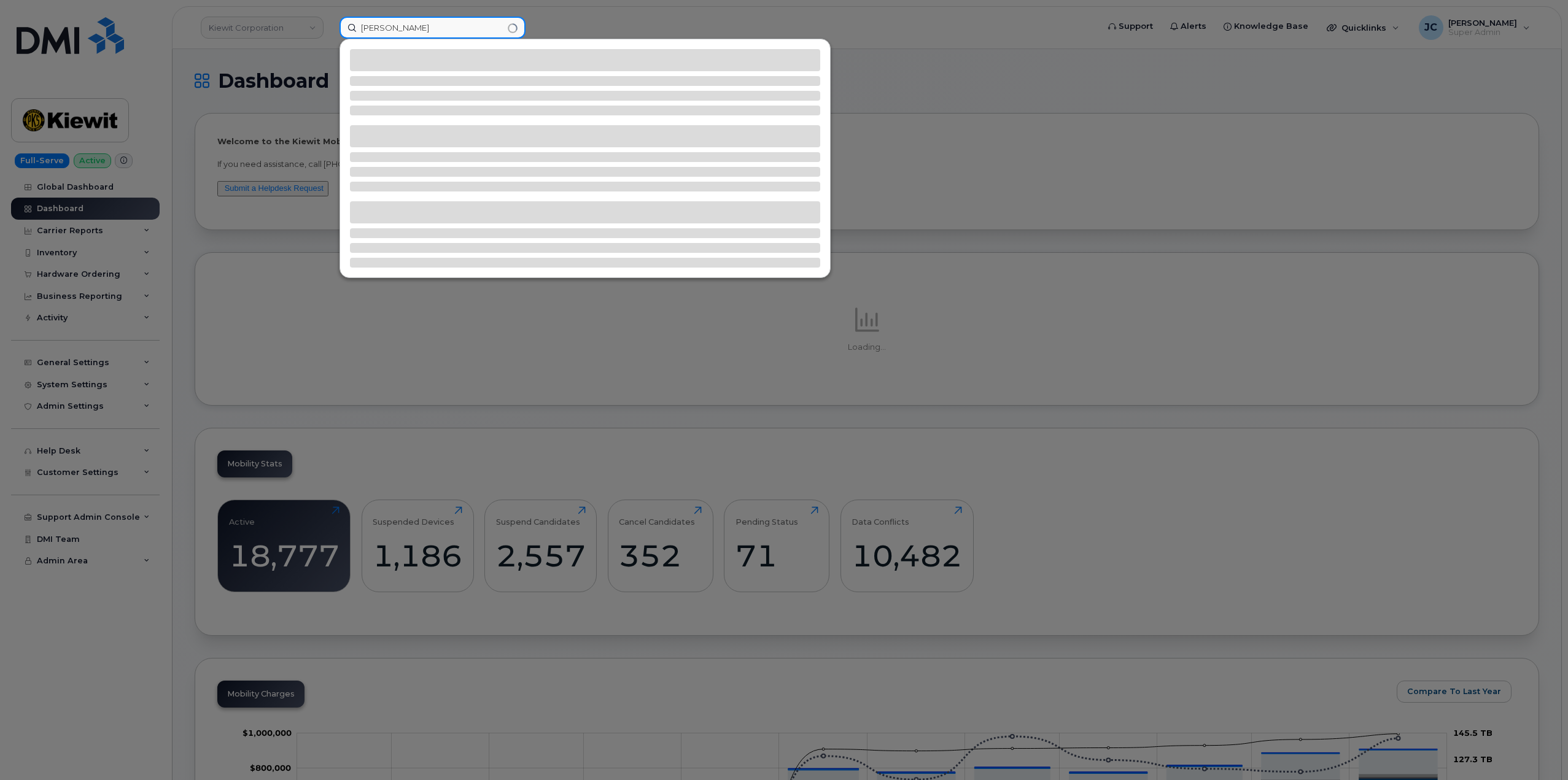
type input "[PERSON_NAME]"
click at [291, 20] on div at bounding box center [784, 390] width 1568 height 780
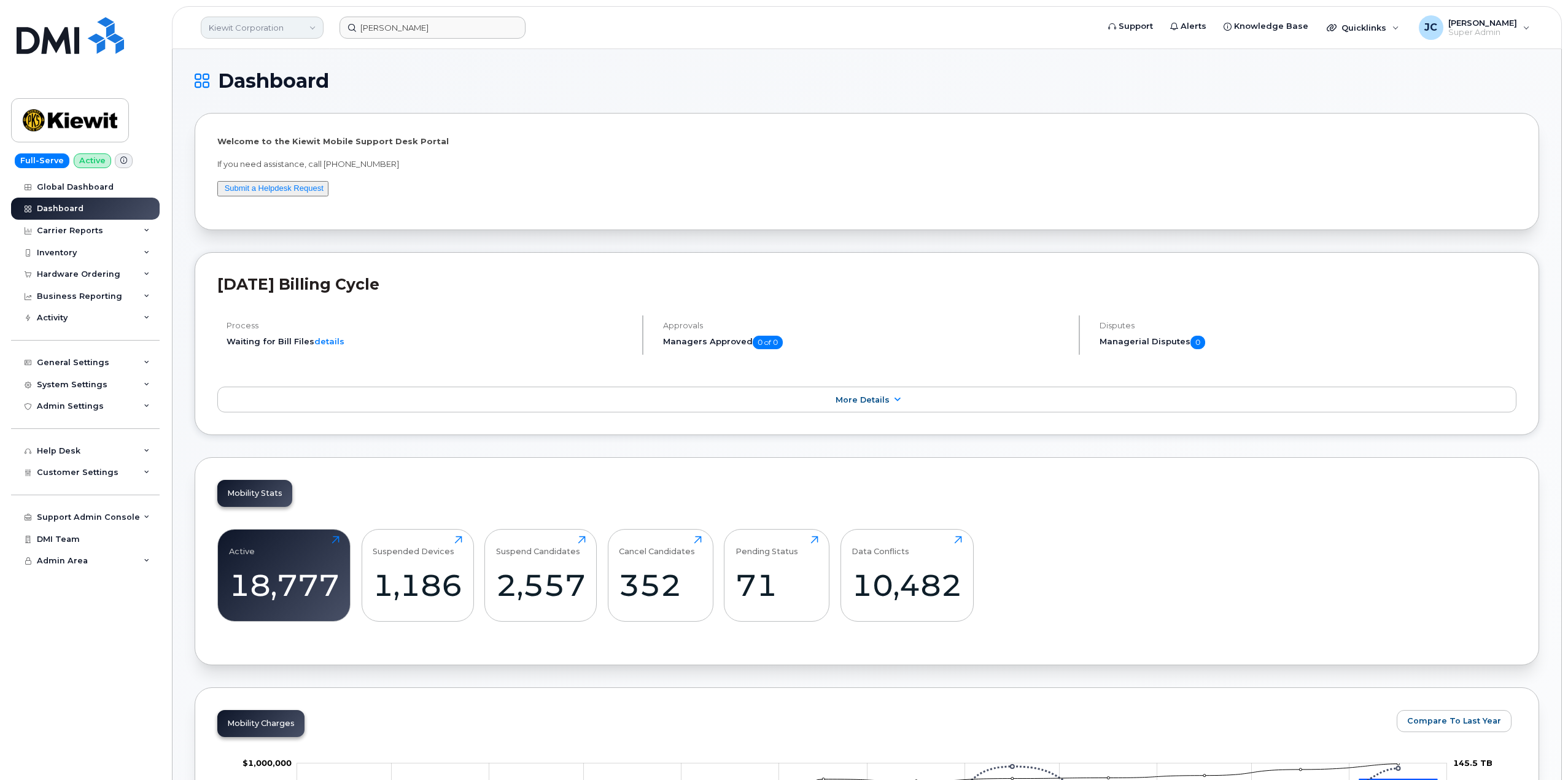
click at [300, 23] on link "Kiewit Corporation" at bounding box center [262, 28] width 123 height 22
type input "kiew"
click at [266, 147] on span "Kiewit Canada Inc" at bounding box center [248, 141] width 71 height 12
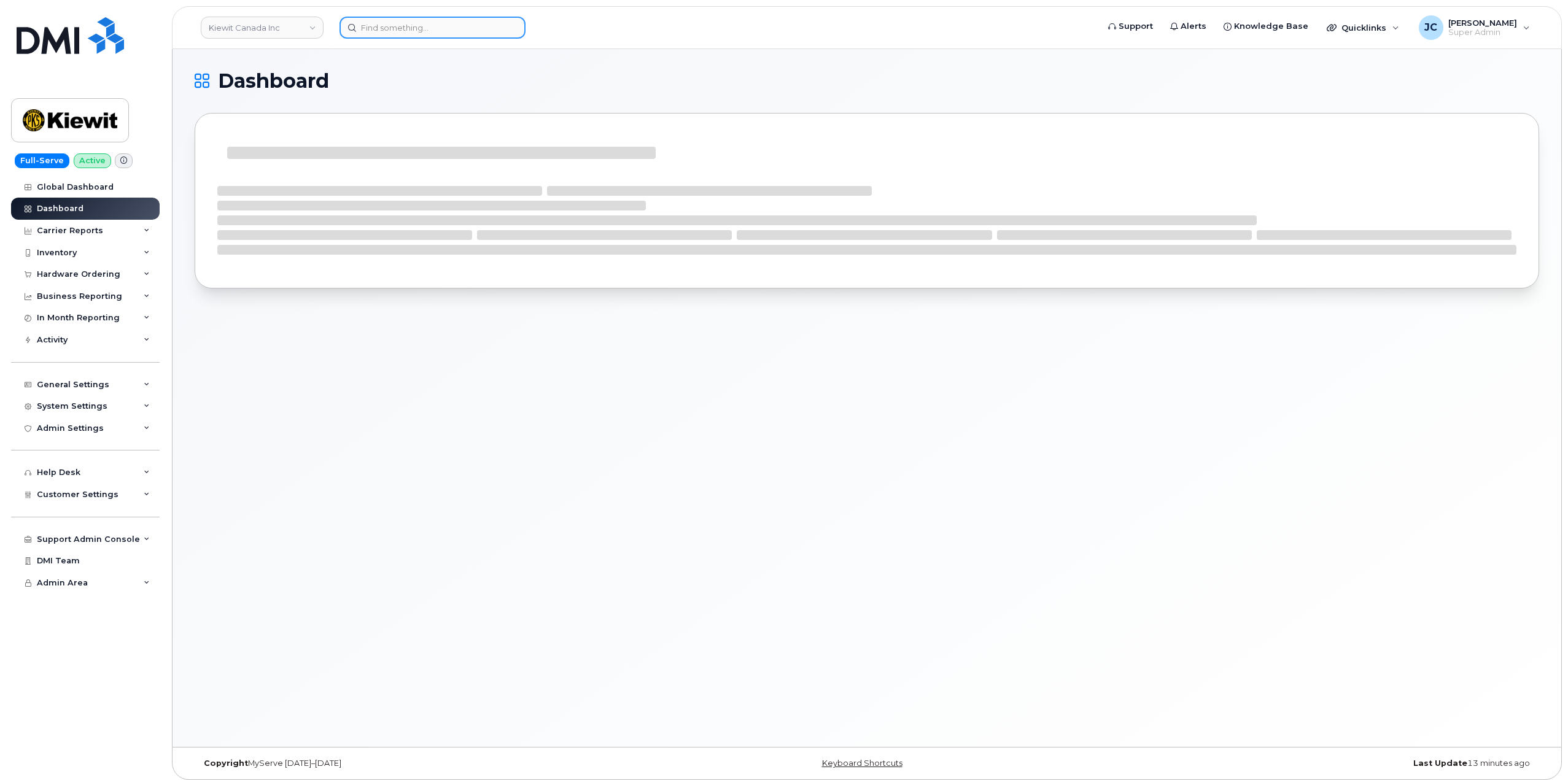
click at [427, 26] on input at bounding box center [433, 28] width 186 height 22
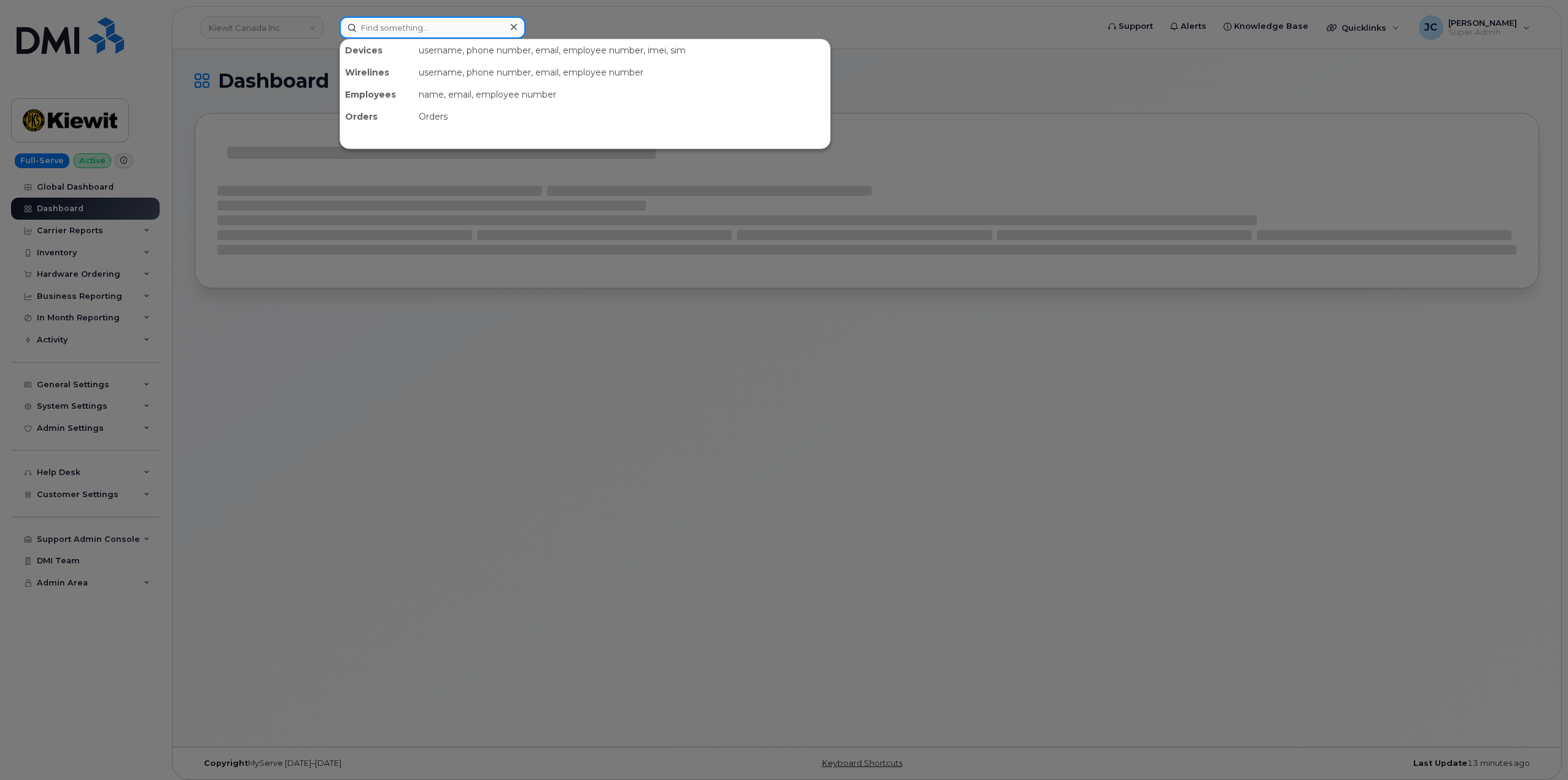
paste input "[PERSON_NAME]"
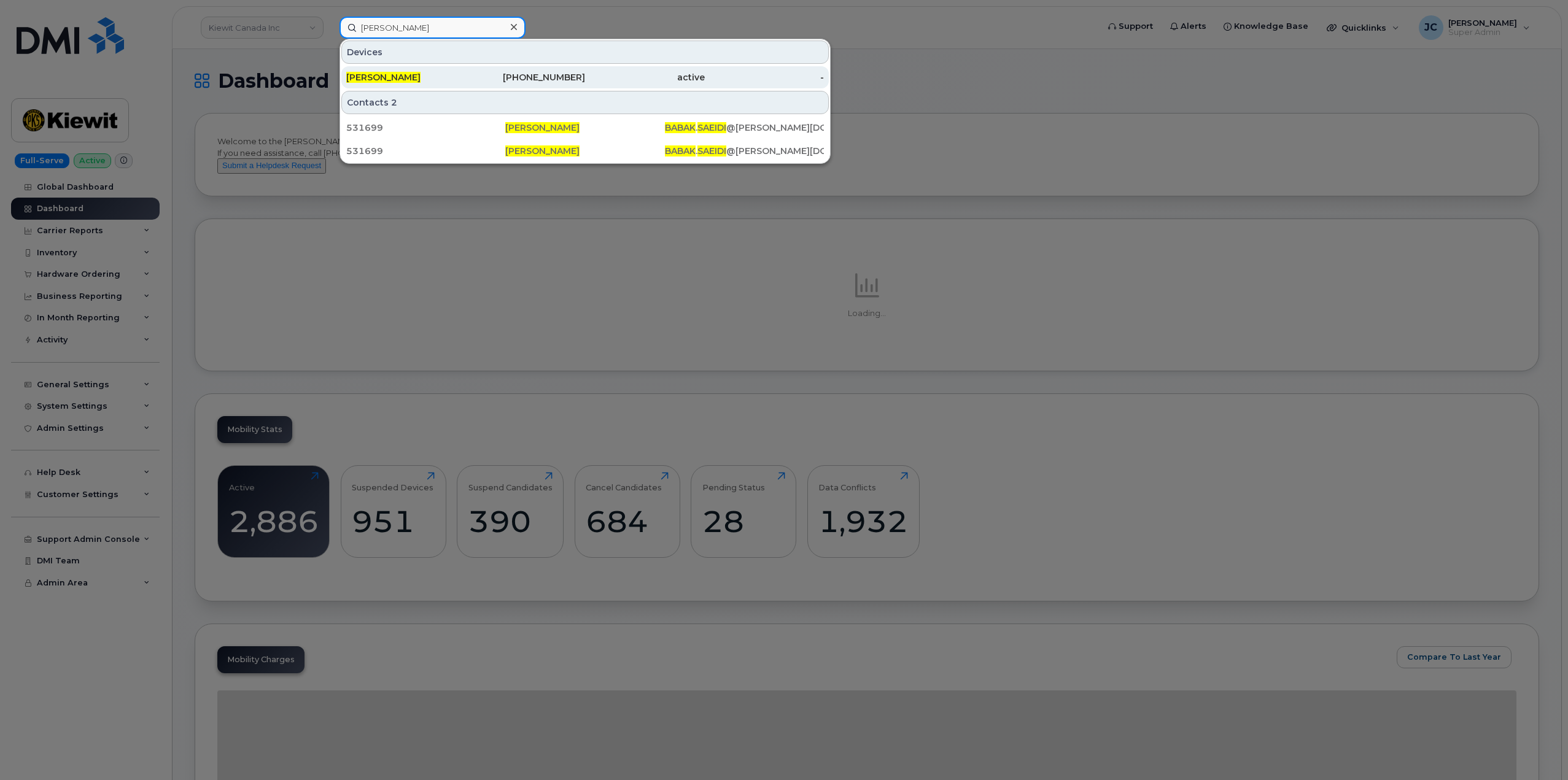
type input "[PERSON_NAME]"
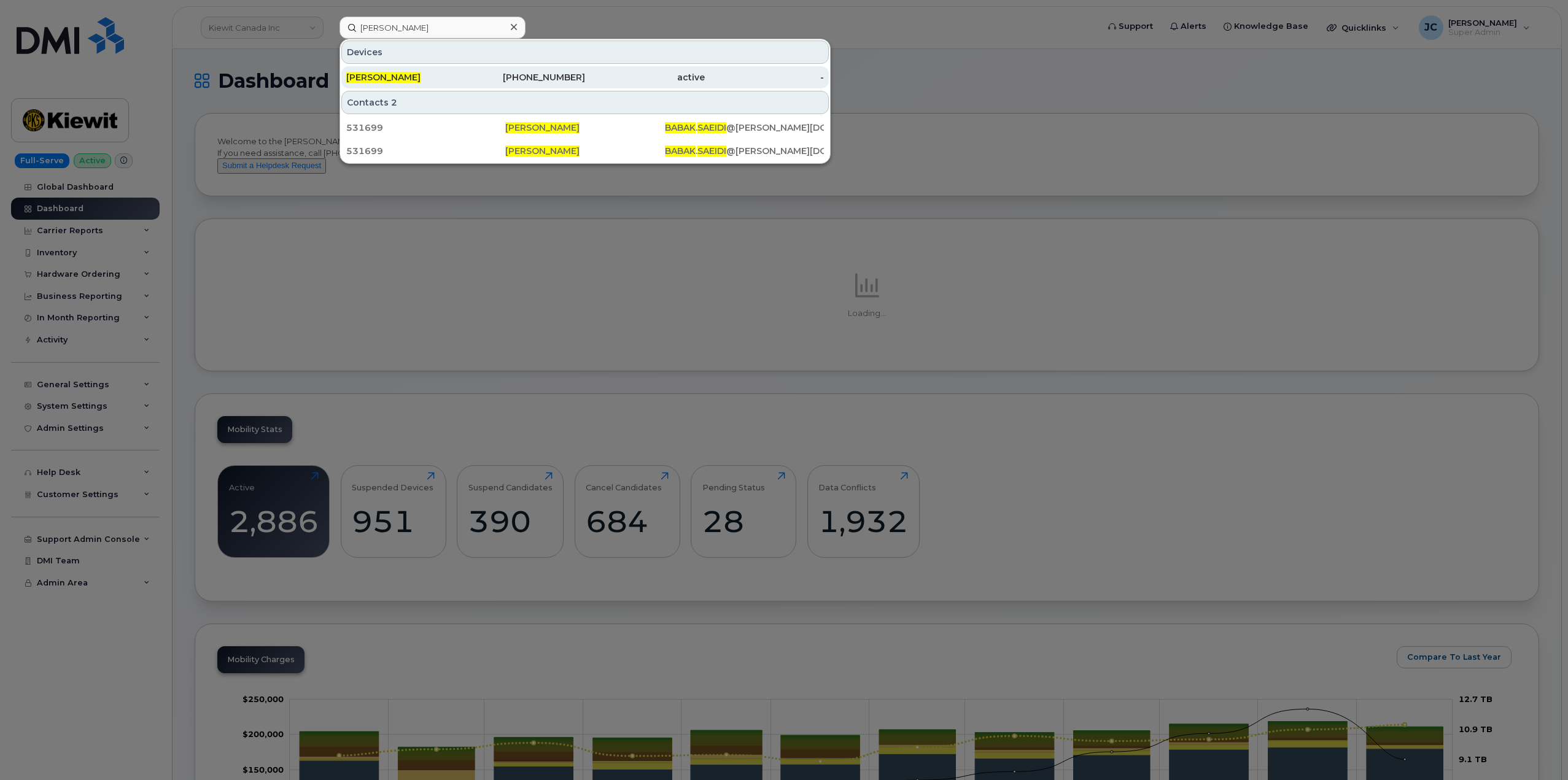
click at [554, 78] on div "[PHONE_NUMBER]" at bounding box center [526, 77] width 120 height 12
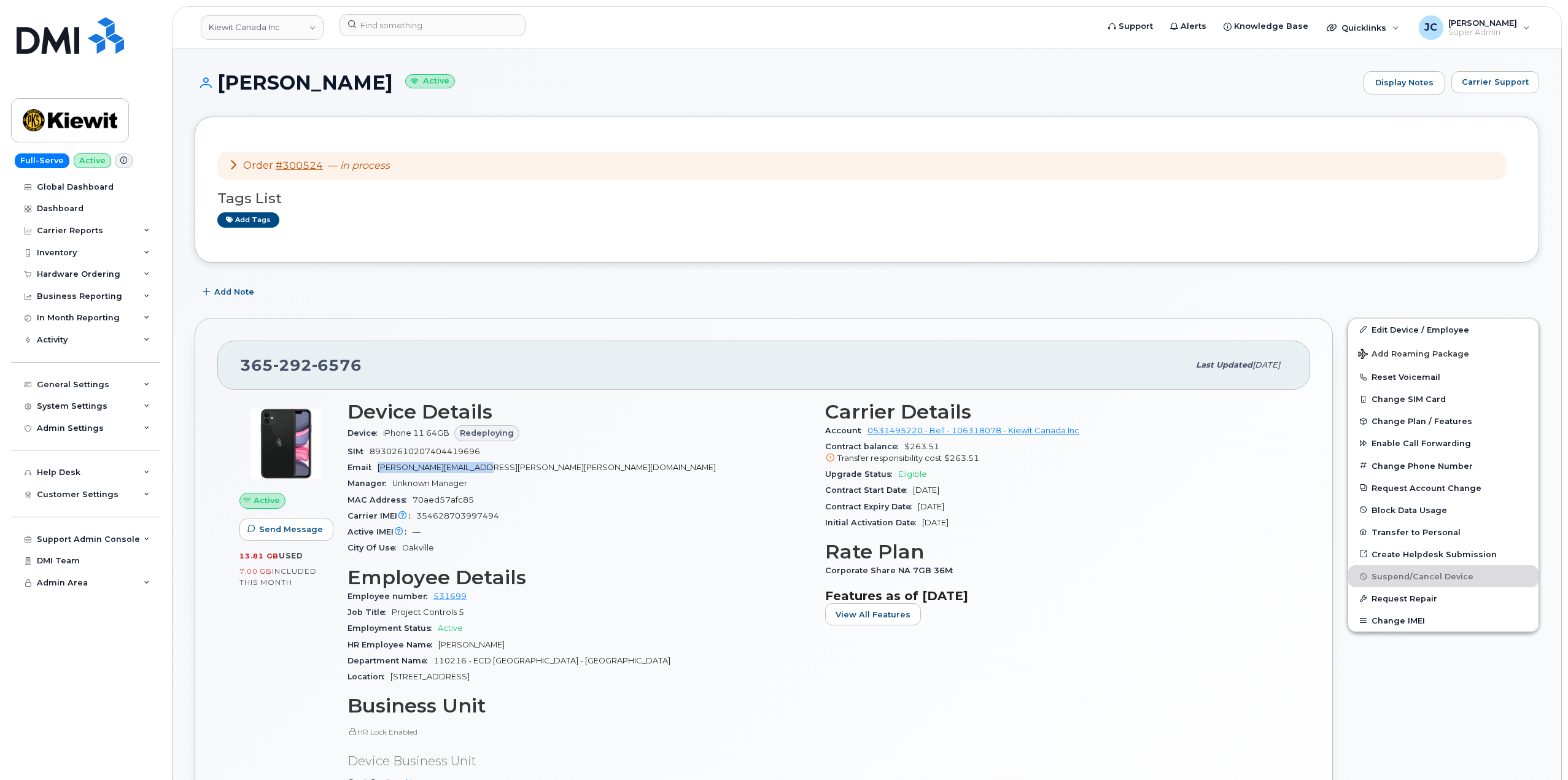
drag, startPoint x: 502, startPoint y: 472, endPoint x: 384, endPoint y: 463, distance: 118.3
click at [383, 463] on div "Email BABAK.SAEIDI@KIEWIT.COM" at bounding box center [579, 468] width 463 height 16
drag, startPoint x: 384, startPoint y: 463, endPoint x: 596, endPoint y: 429, distance: 214.7
click at [597, 429] on div "Device iPhone 11 64GB Redeploying" at bounding box center [579, 434] width 463 height 21
drag, startPoint x: 502, startPoint y: 466, endPoint x: 383, endPoint y: 465, distance: 119.0
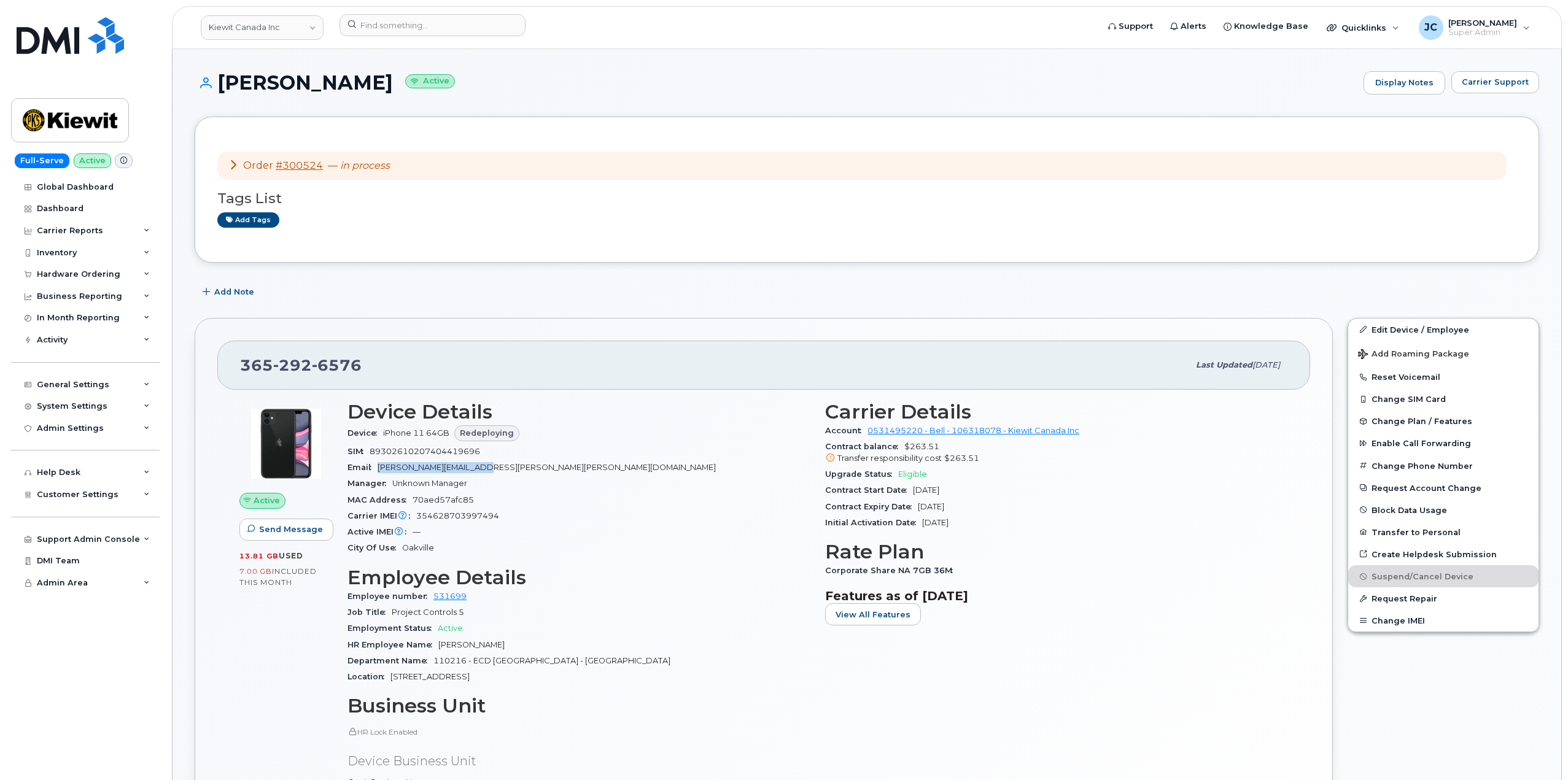
click at [381, 467] on div "Email BABAK.SAEIDI@KIEWIT.COM" at bounding box center [579, 468] width 463 height 16
copy span "[PERSON_NAME][EMAIL_ADDRESS][PERSON_NAME][PERSON_NAME][DOMAIN_NAME]"
click at [478, 436] on span "Redeploying" at bounding box center [487, 433] width 54 height 12
click at [304, 164] on link "#300524" at bounding box center [299, 166] width 47 height 12
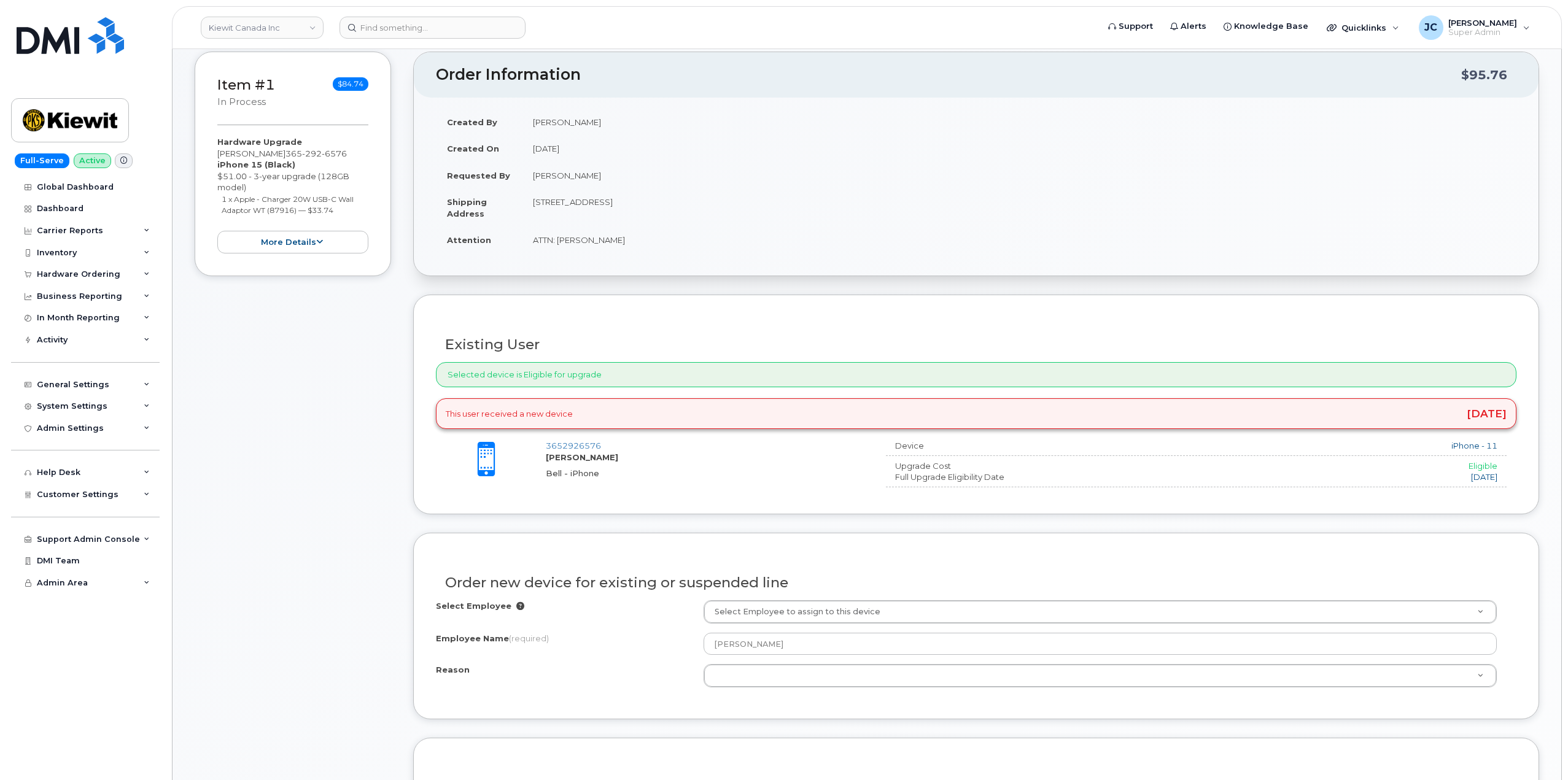
scroll to position [184, 0]
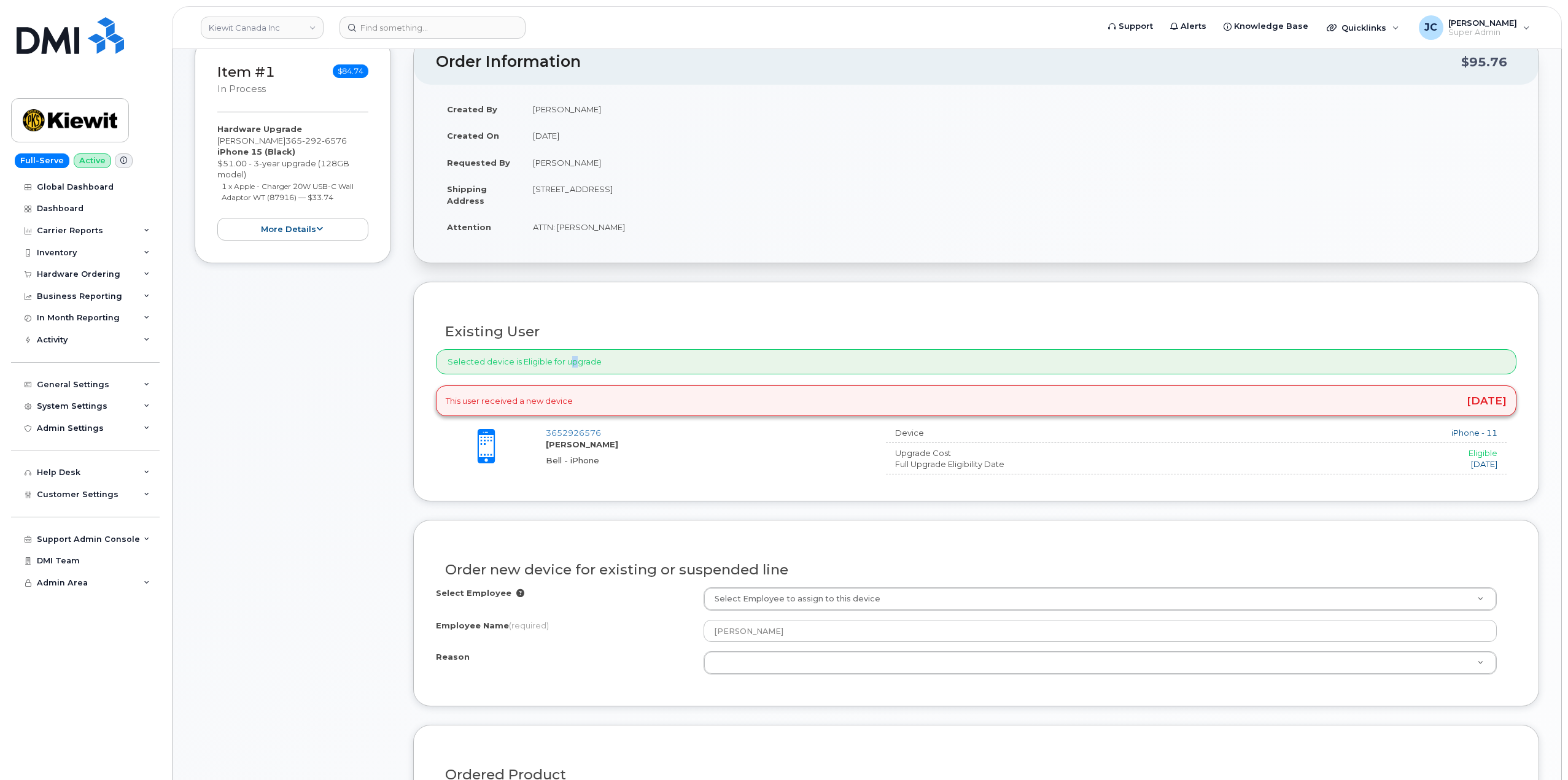
click at [568, 359] on div "Selected device is Eligible for upgrade" at bounding box center [976, 361] width 1081 height 25
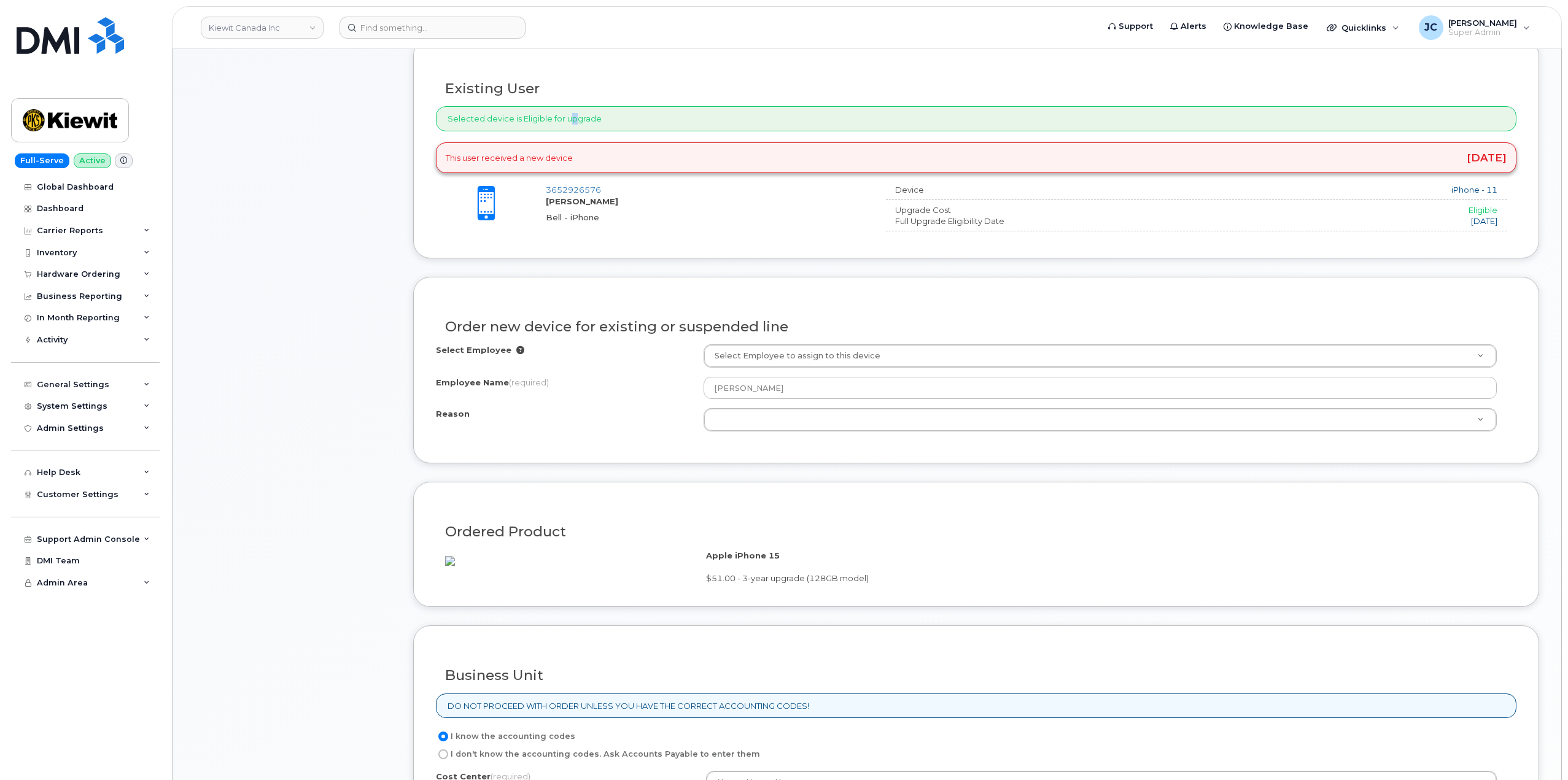
scroll to position [430, 0]
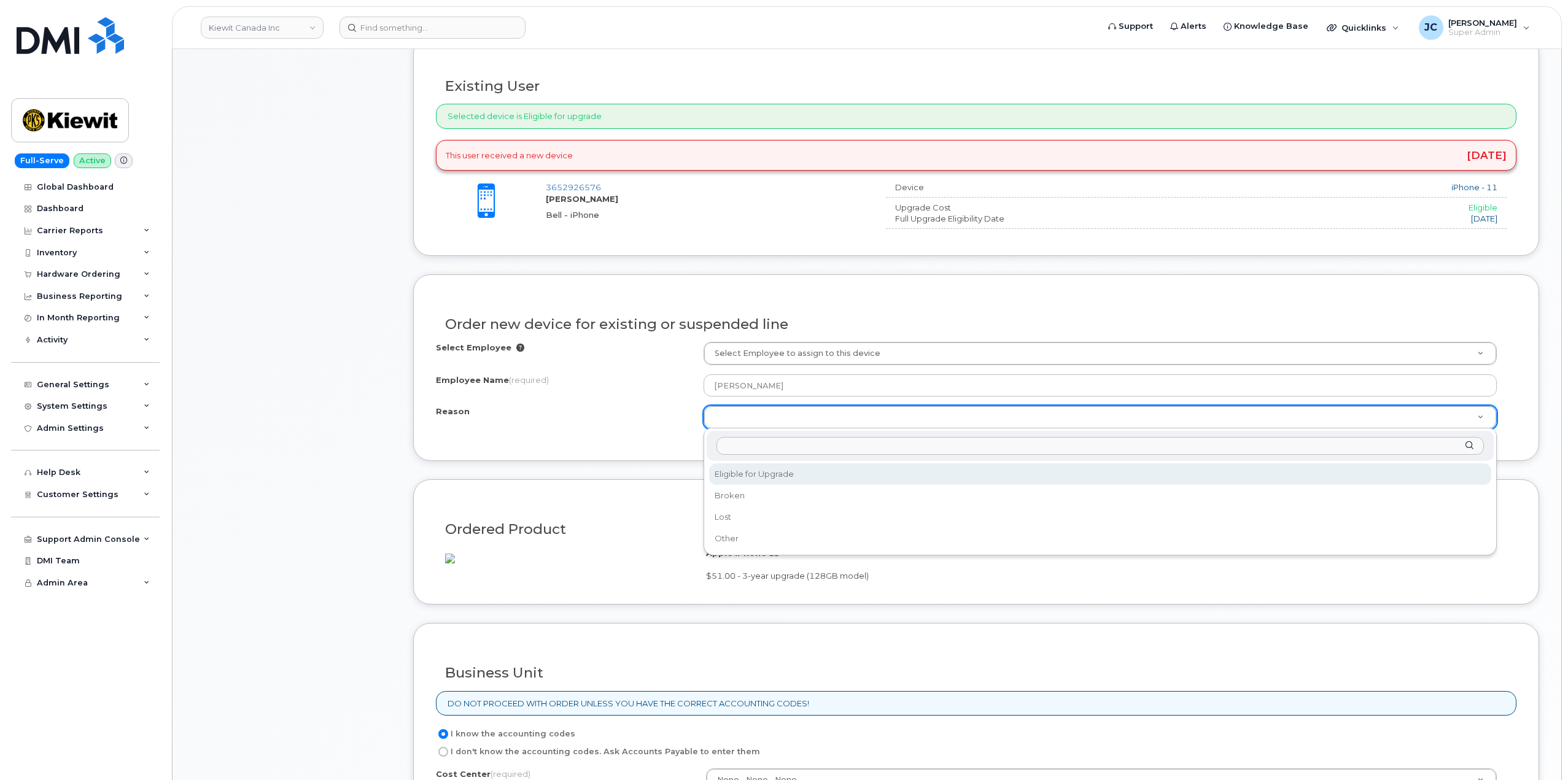
select select "eligible_for_upgrade"
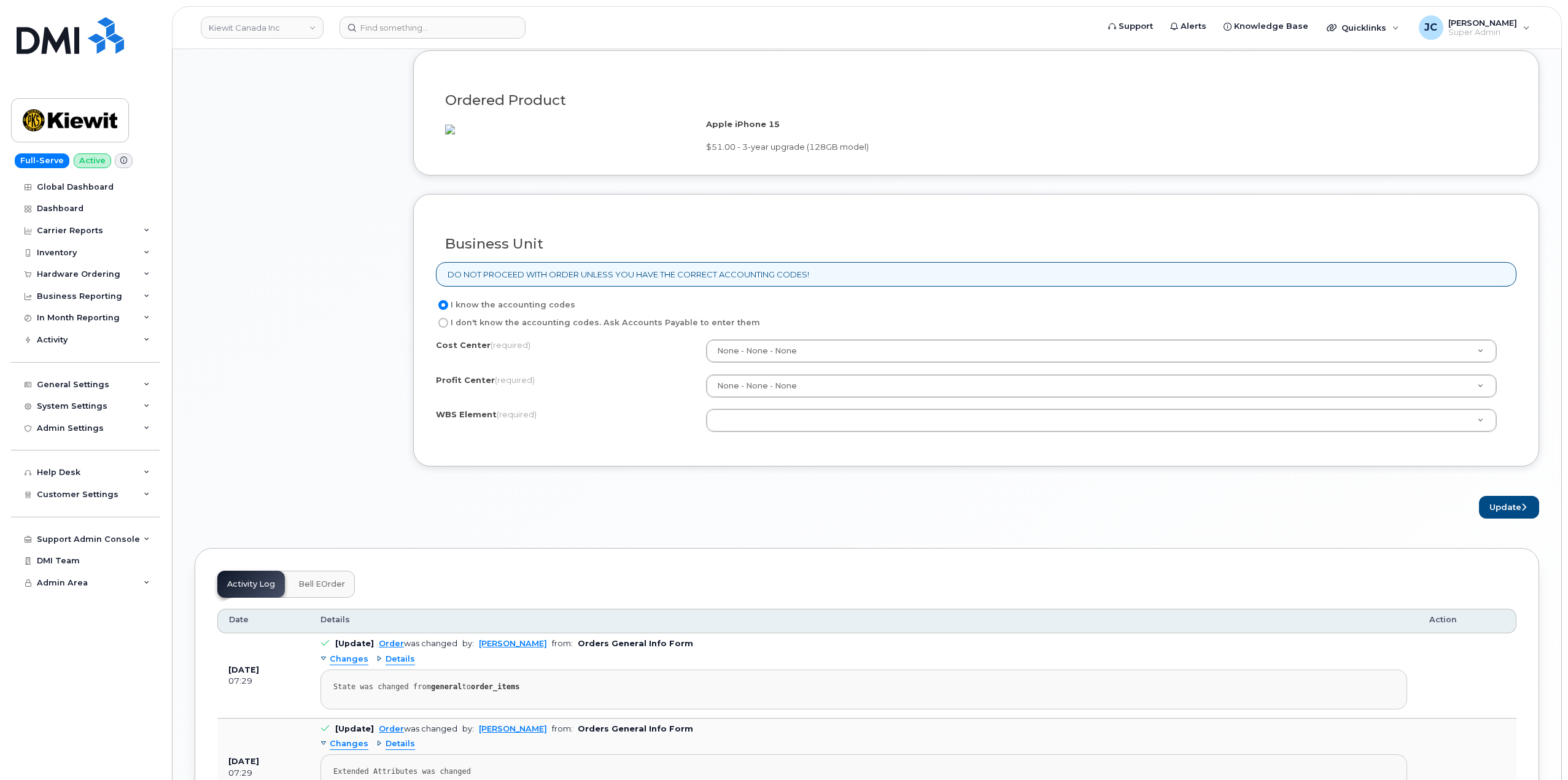
scroll to position [860, 0]
drag, startPoint x: 815, startPoint y: 436, endPoint x: 726, endPoint y: 446, distance: 89.6
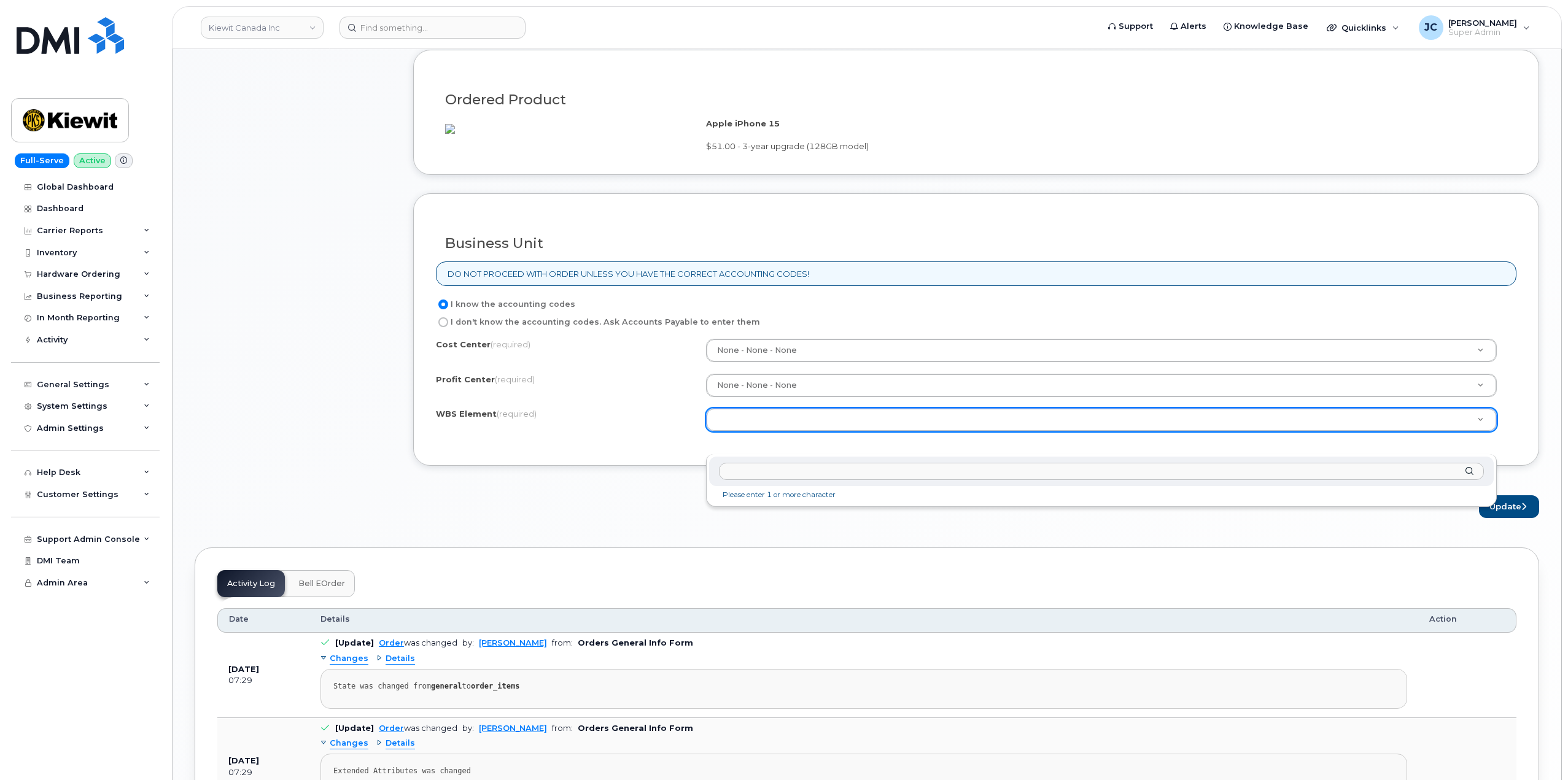
paste input "110216.1818"
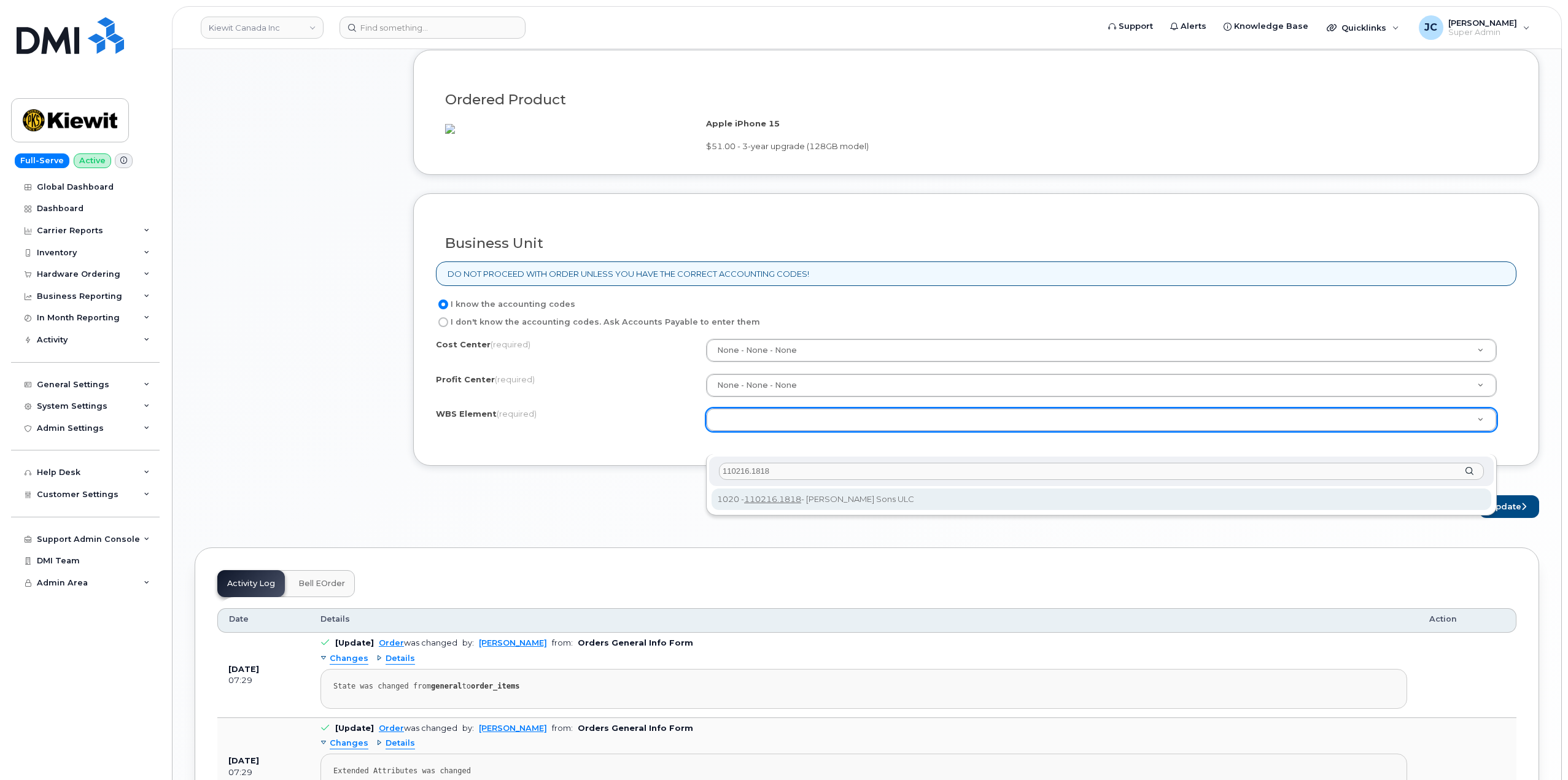
type input "110216.1818"
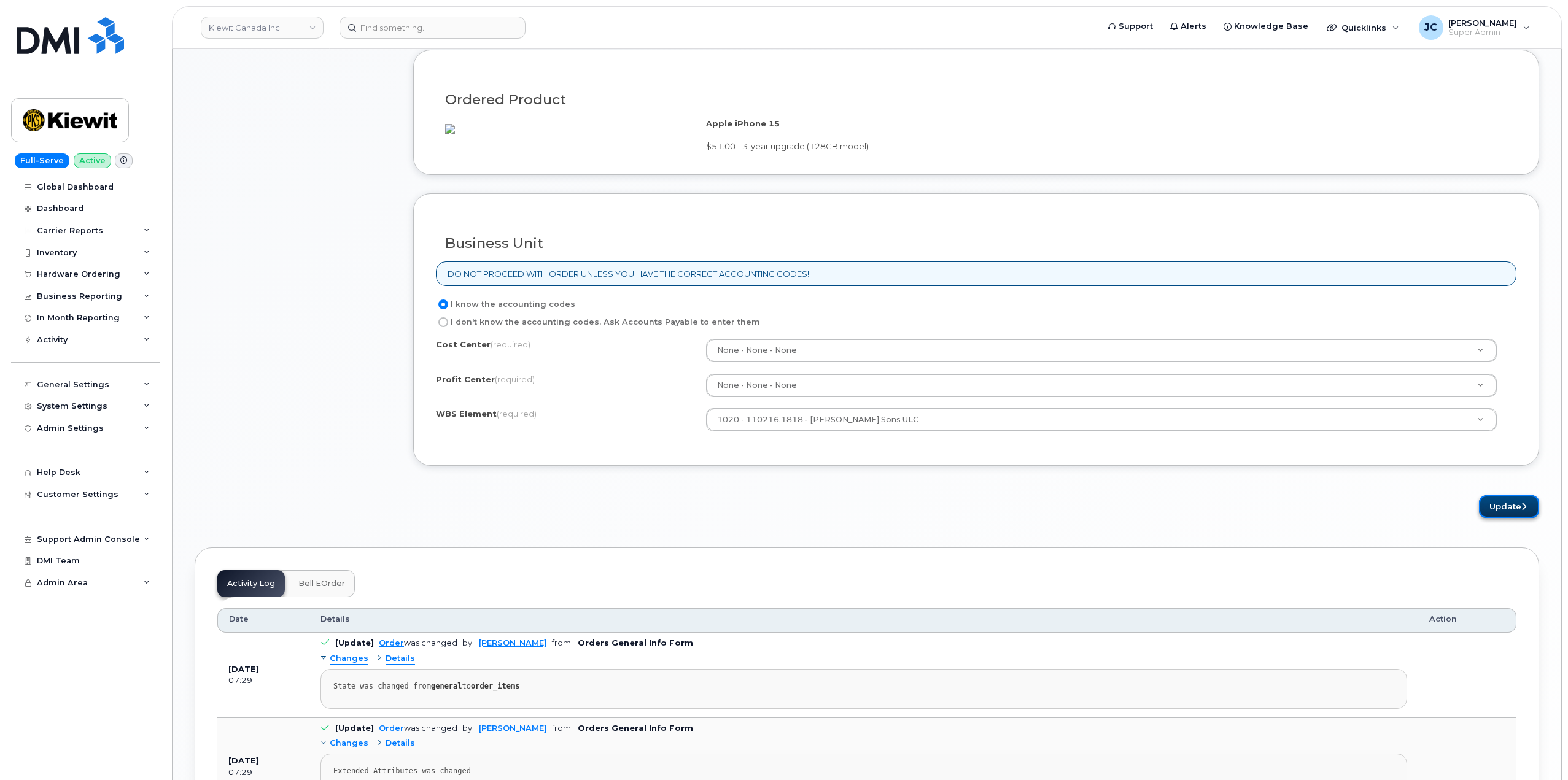
click at [1498, 518] on button "Update" at bounding box center [1509, 507] width 60 height 23
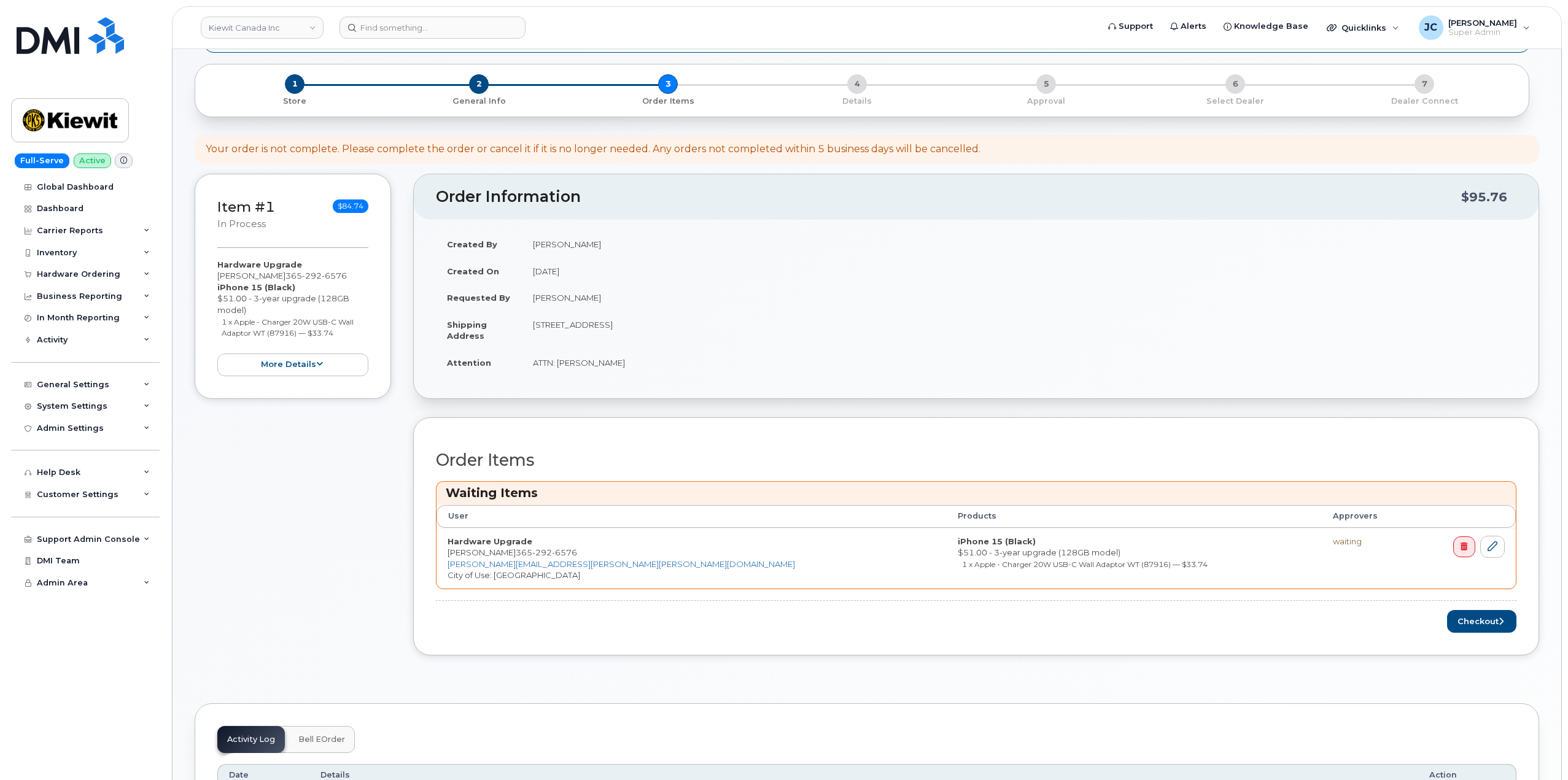
scroll to position [123, 0]
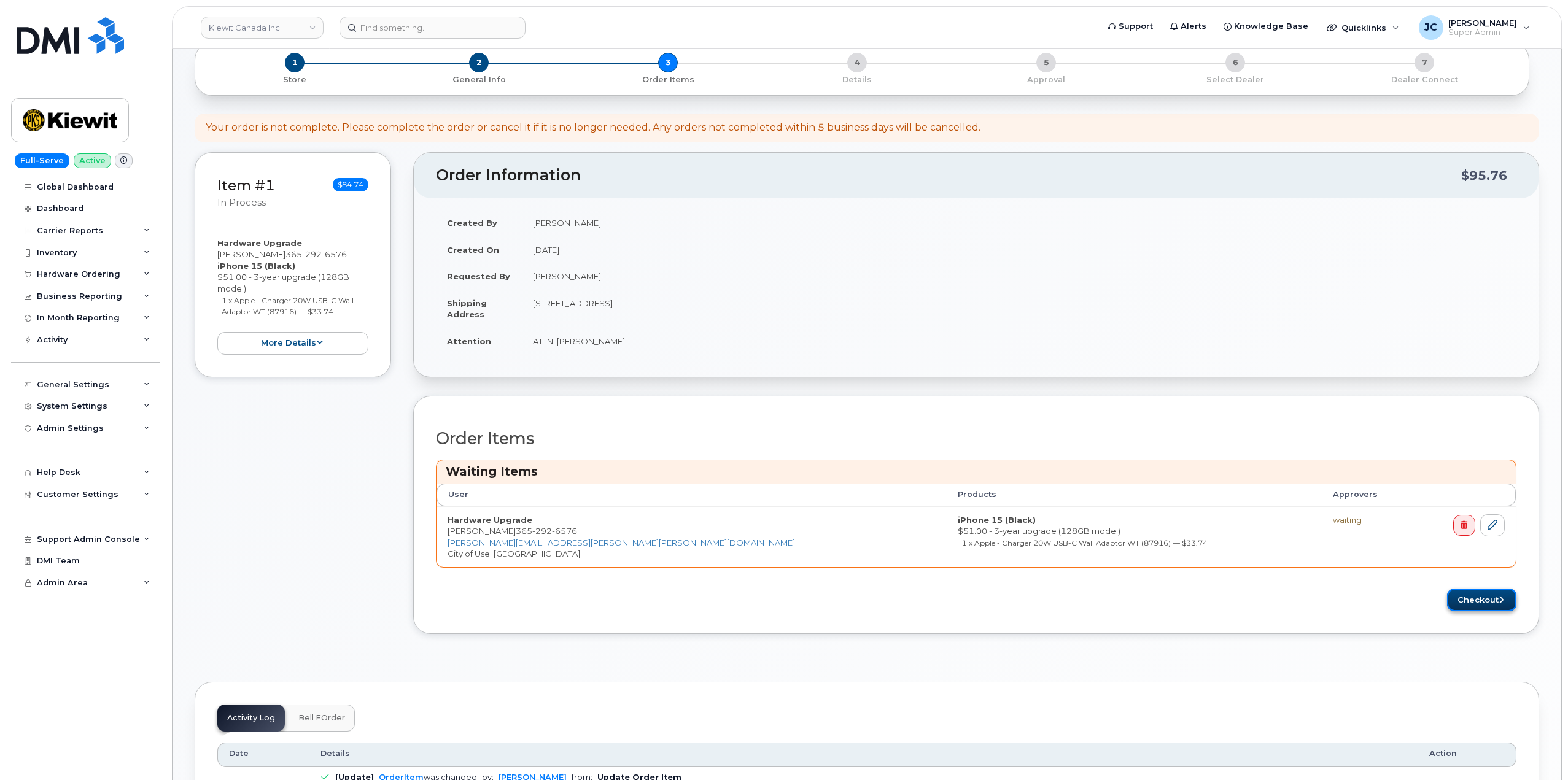
click at [1475, 601] on button "Checkout" at bounding box center [1482, 600] width 70 height 23
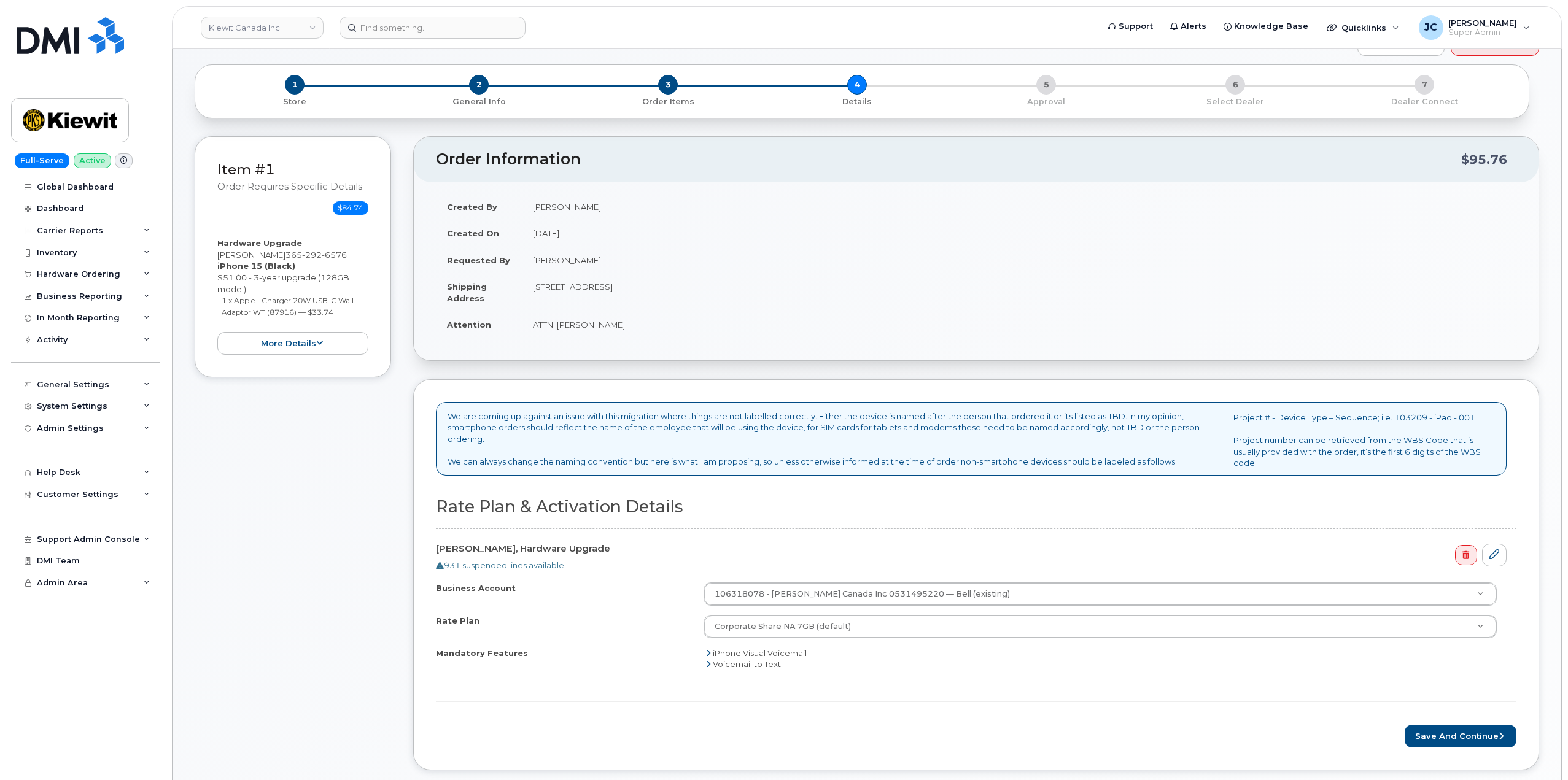
scroll to position [246, 0]
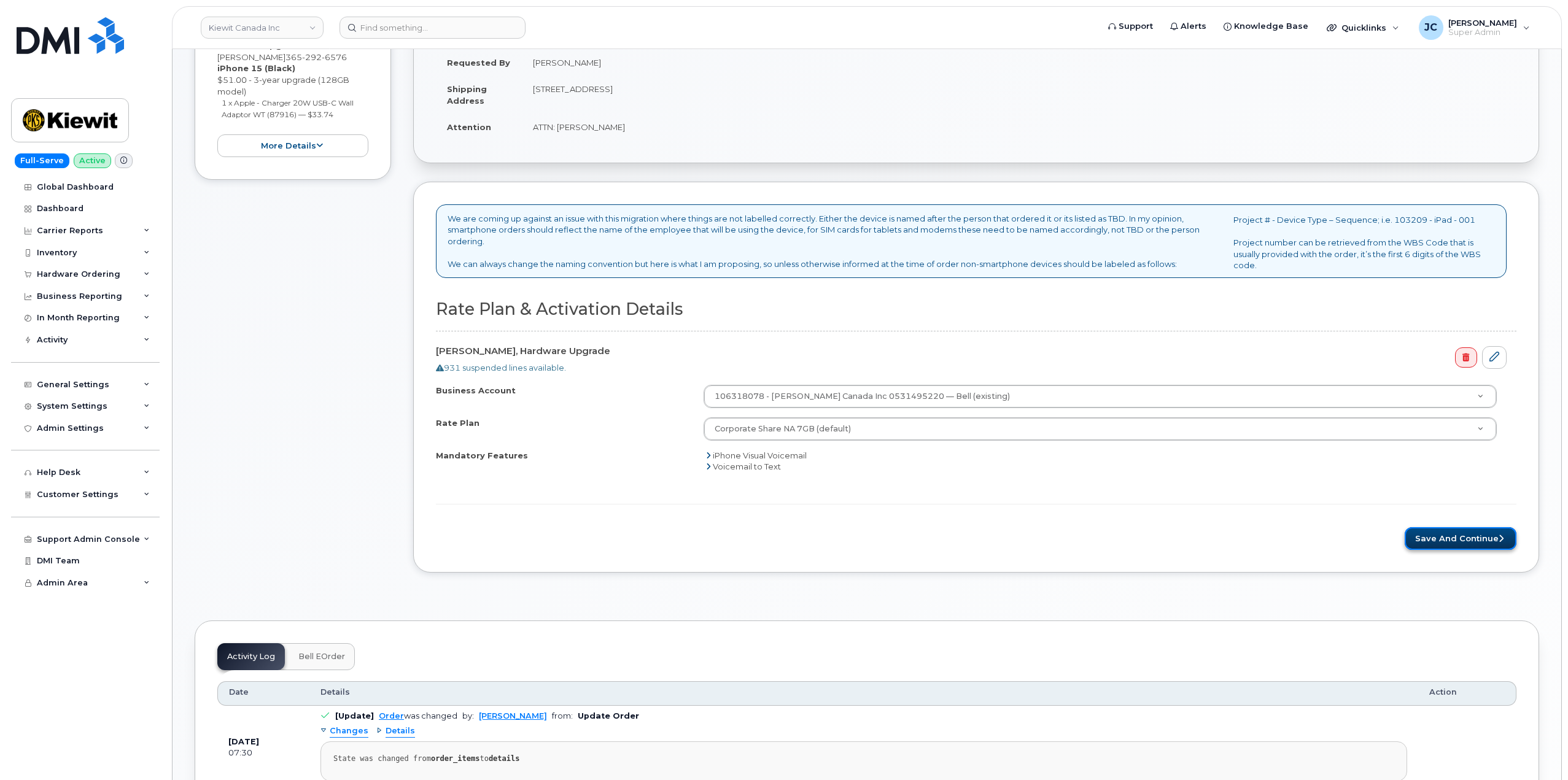
drag, startPoint x: 1465, startPoint y: 536, endPoint x: 1452, endPoint y: 530, distance: 14.3
click at [1465, 536] on button "Save and Continue" at bounding box center [1461, 538] width 112 height 23
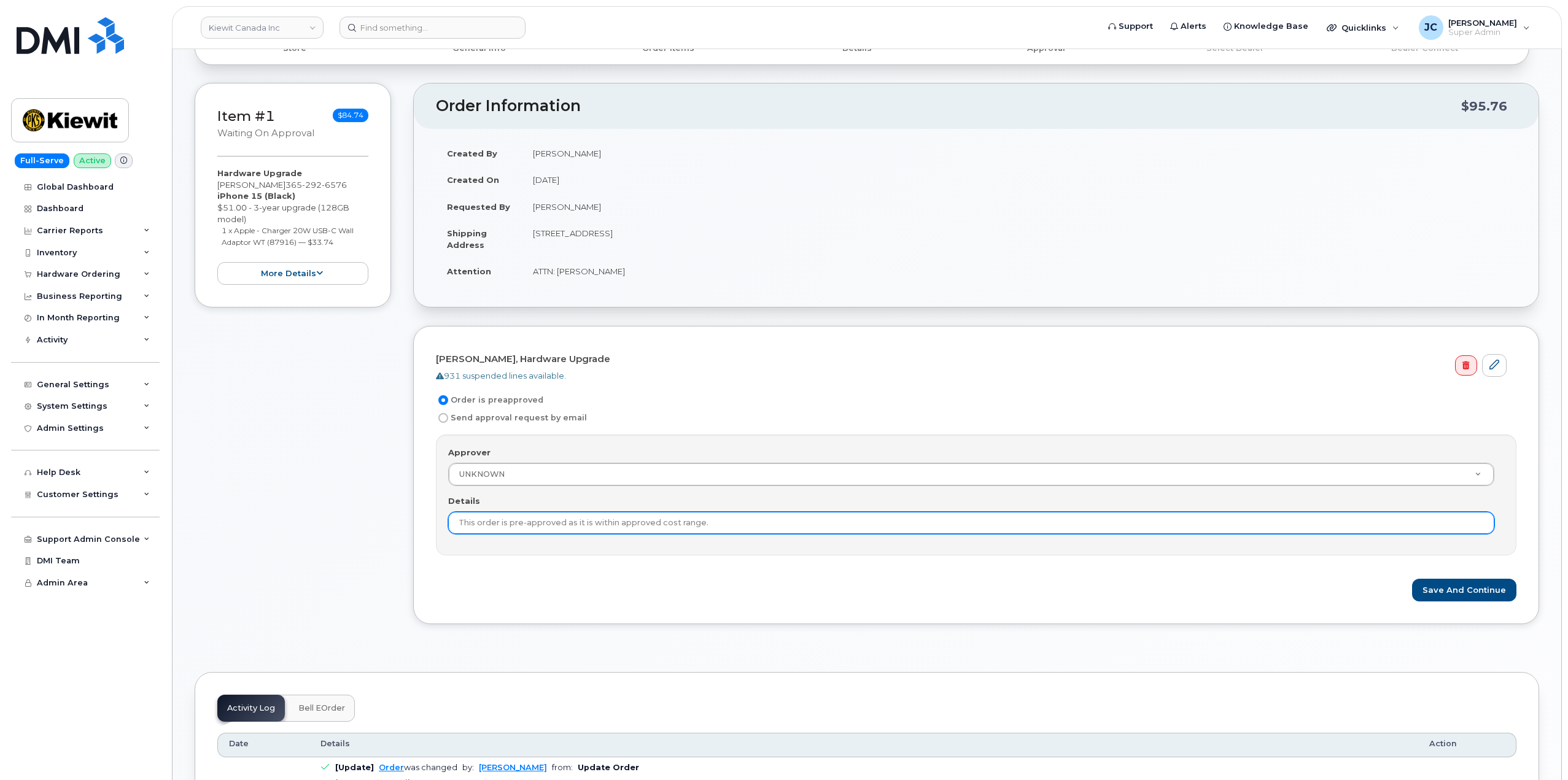
scroll to position [123, 0]
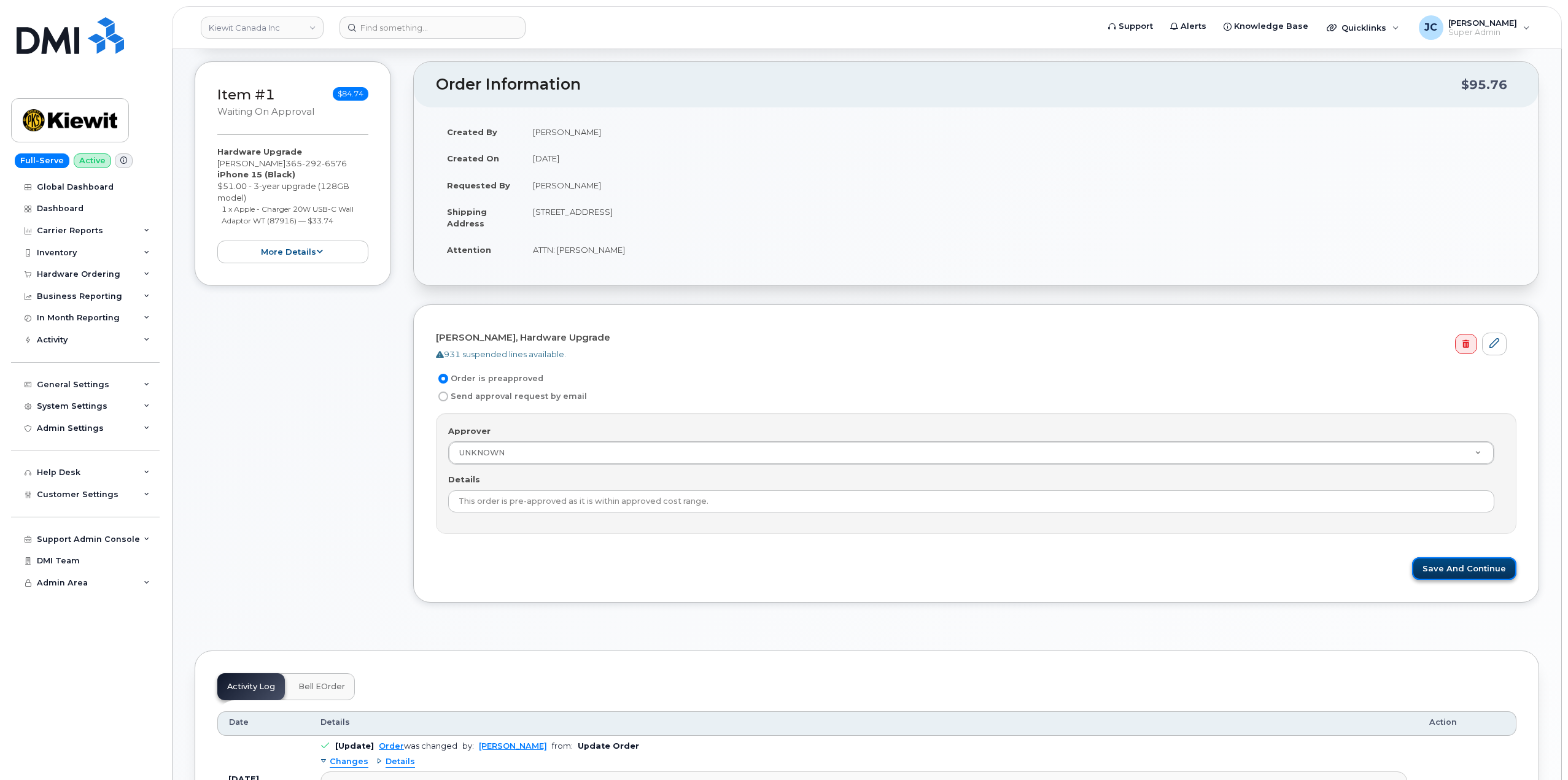
click at [1479, 564] on button "Save and Continue" at bounding box center [1464, 568] width 105 height 23
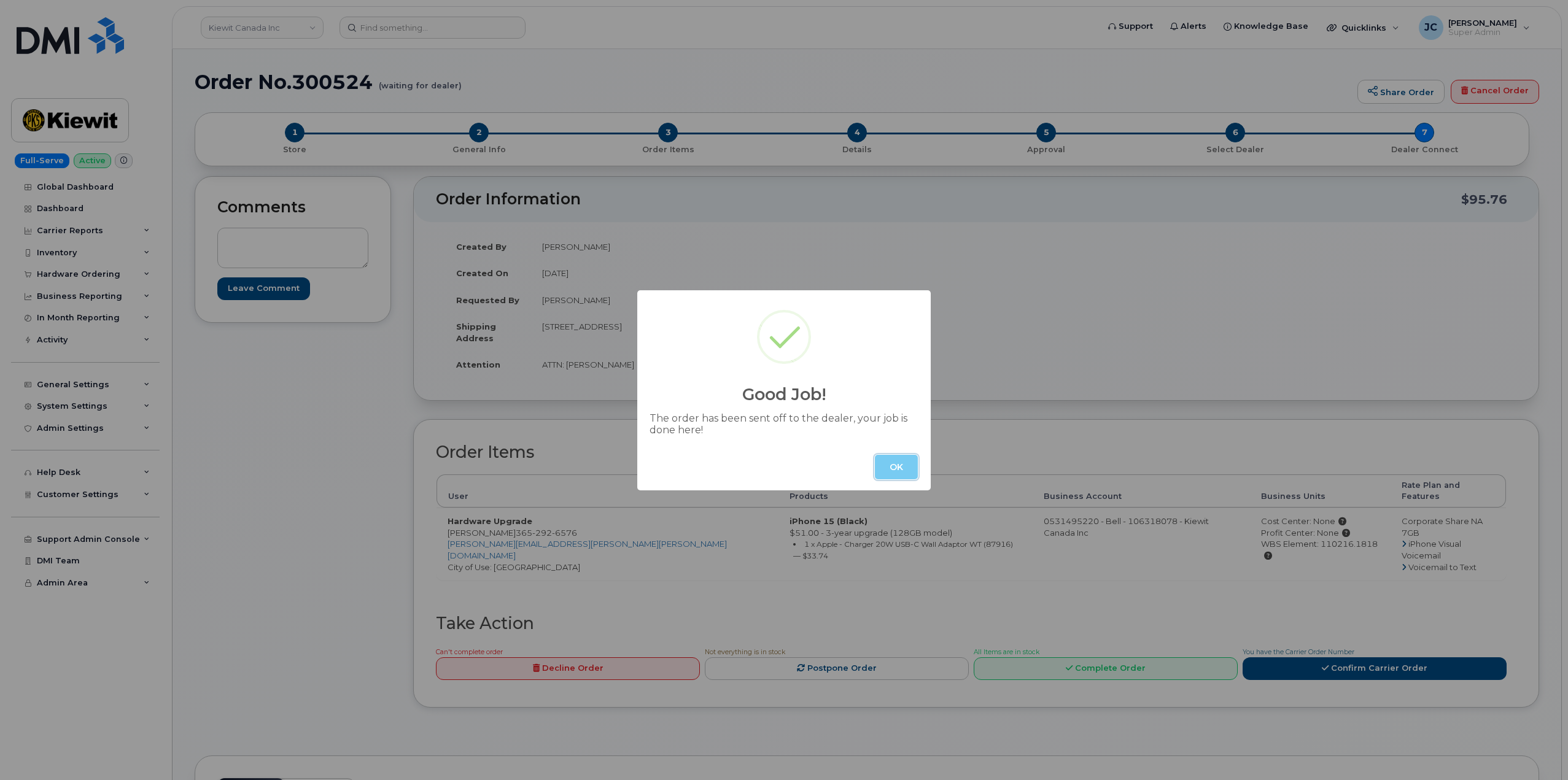
click at [905, 470] on button "OK" at bounding box center [896, 467] width 43 height 24
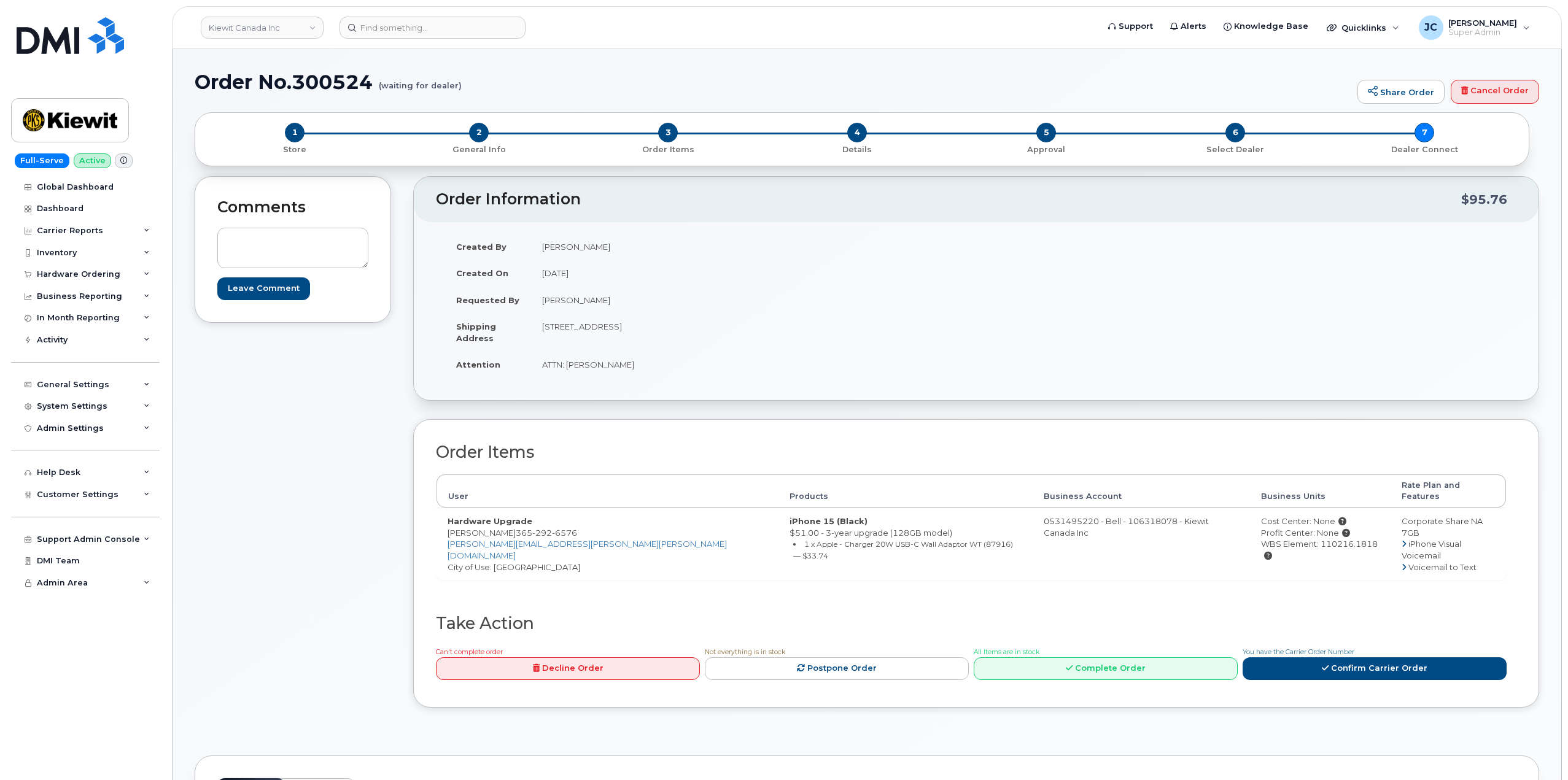
click at [666, 321] on td "98 Oxford LN Richmond Hill ON L4C6N5" at bounding box center [749, 332] width 436 height 38
drag, startPoint x: 590, startPoint y: 645, endPoint x: 625, endPoint y: 591, distance: 64.4
click at [625, 591] on div "Order Items User Products Business Account Business Units Rate Plan and Feature…" at bounding box center [976, 563] width 1081 height 243
click at [575, 657] on link "Decline Order" at bounding box center [568, 668] width 264 height 23
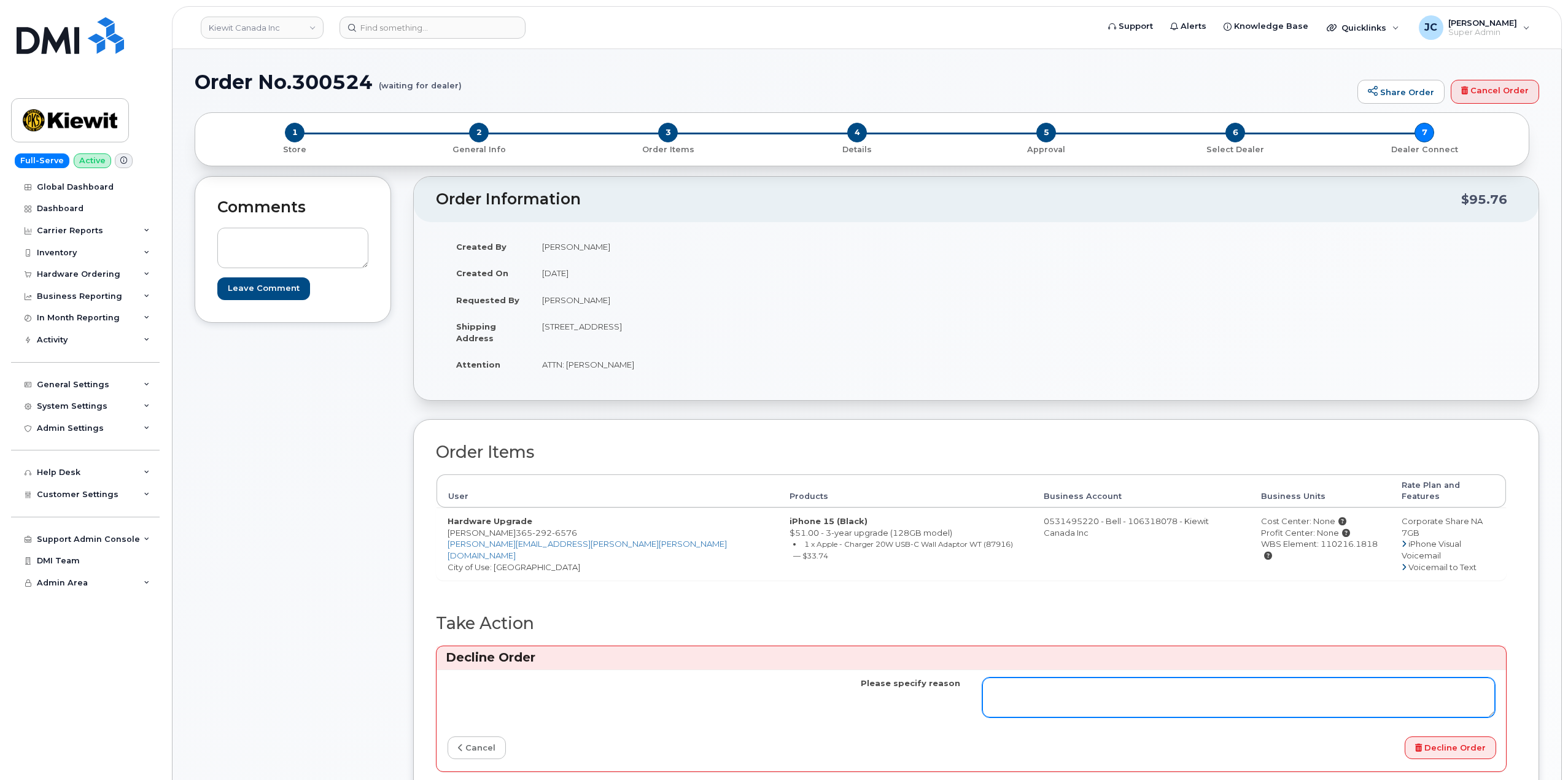
click at [1082, 677] on textarea "Please specify reason" at bounding box center [1239, 698] width 513 height 41
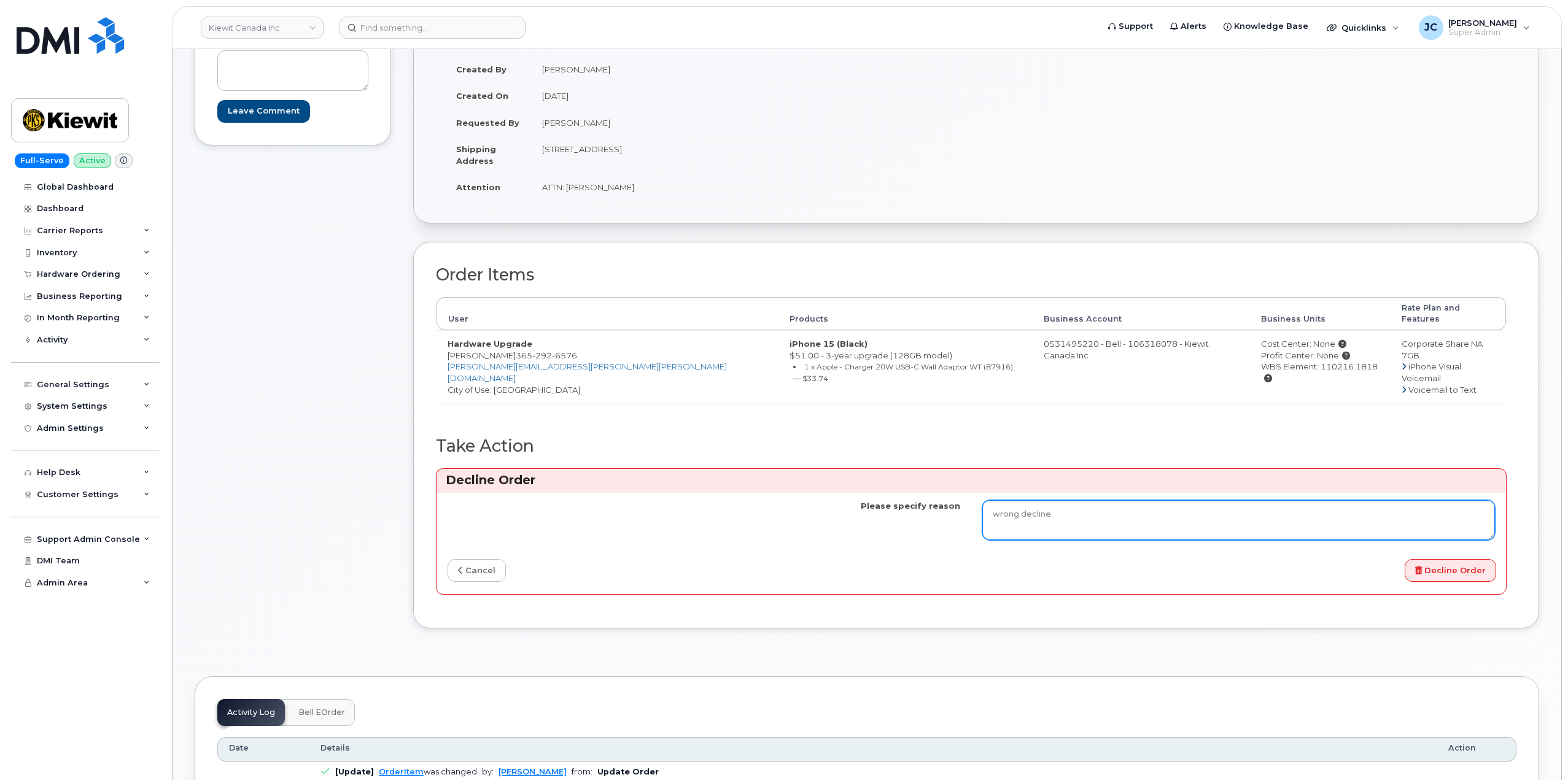
scroll to position [184, 0]
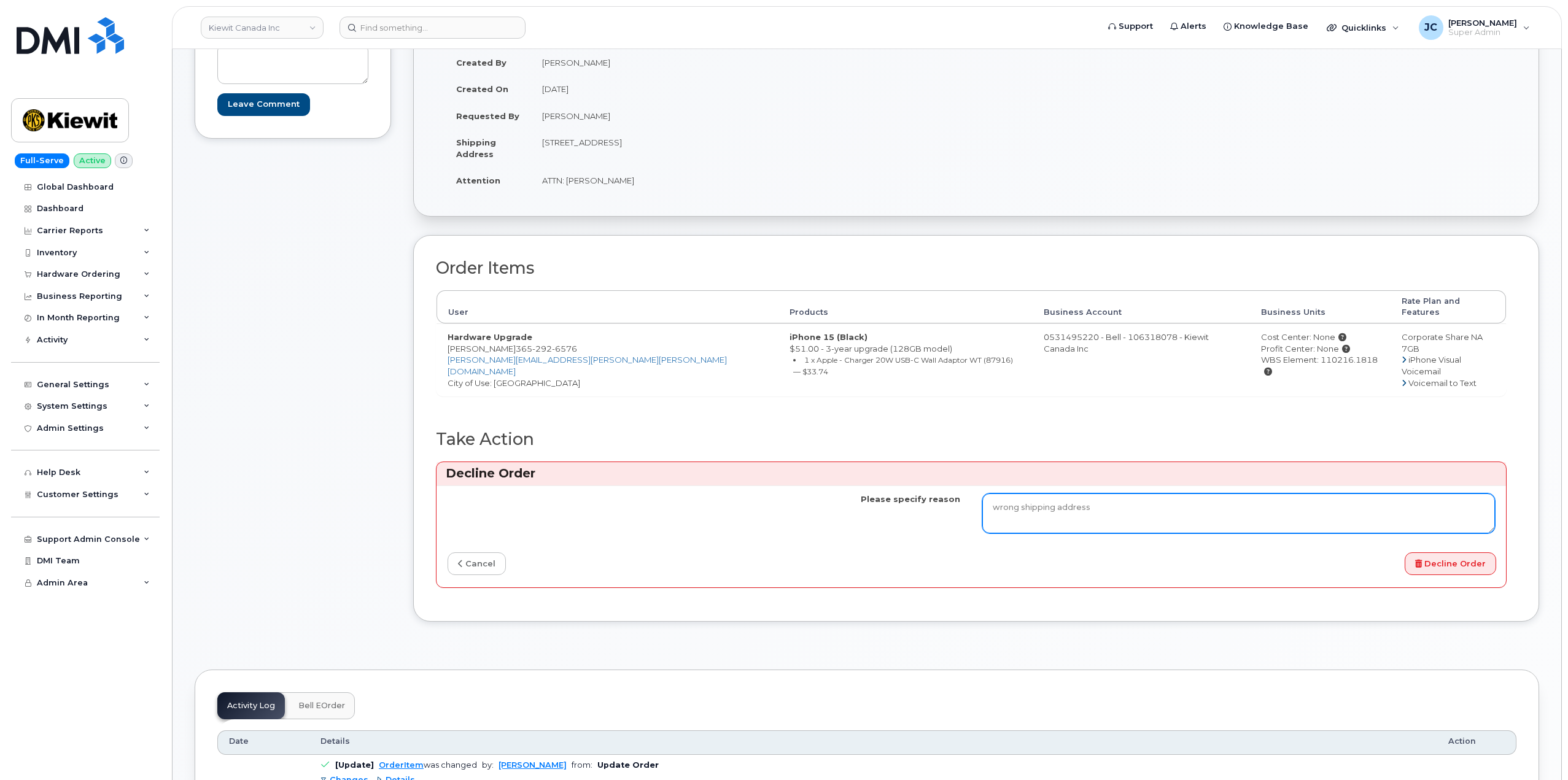
type textarea "wrong shipping address"
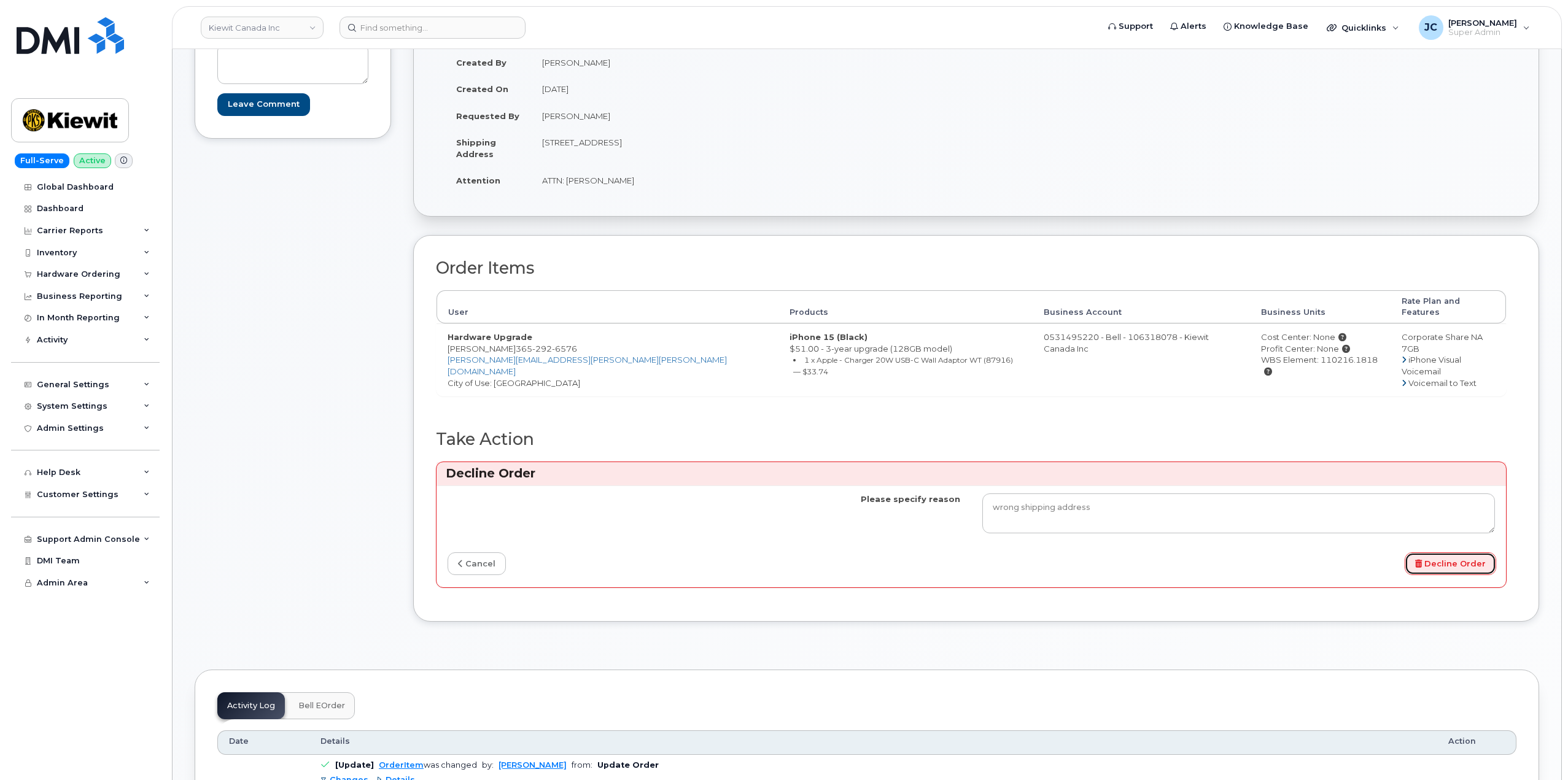
click at [1471, 553] on button "Decline Order" at bounding box center [1450, 564] width 91 height 23
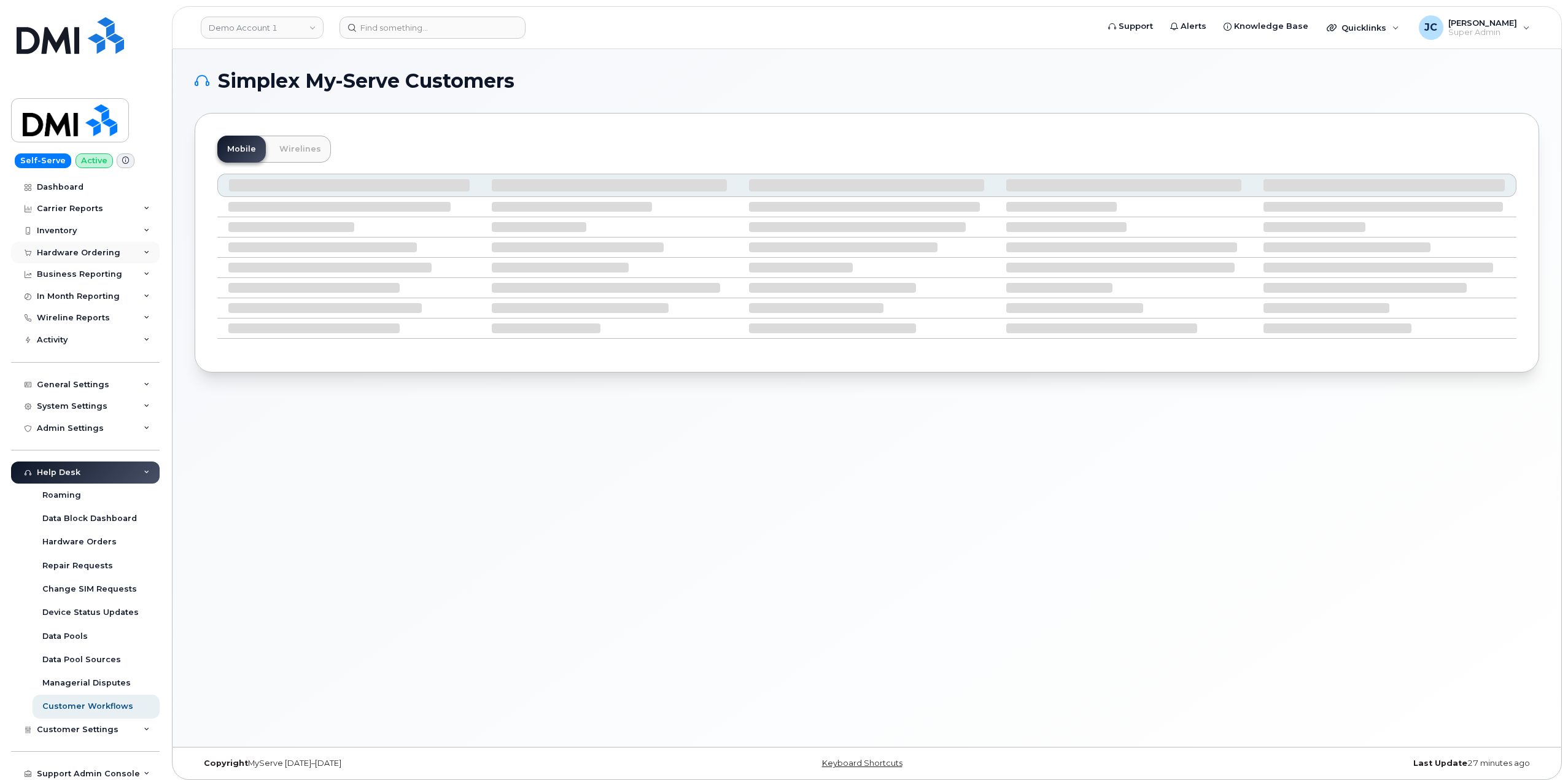
click at [144, 251] on icon at bounding box center [147, 252] width 6 height 6
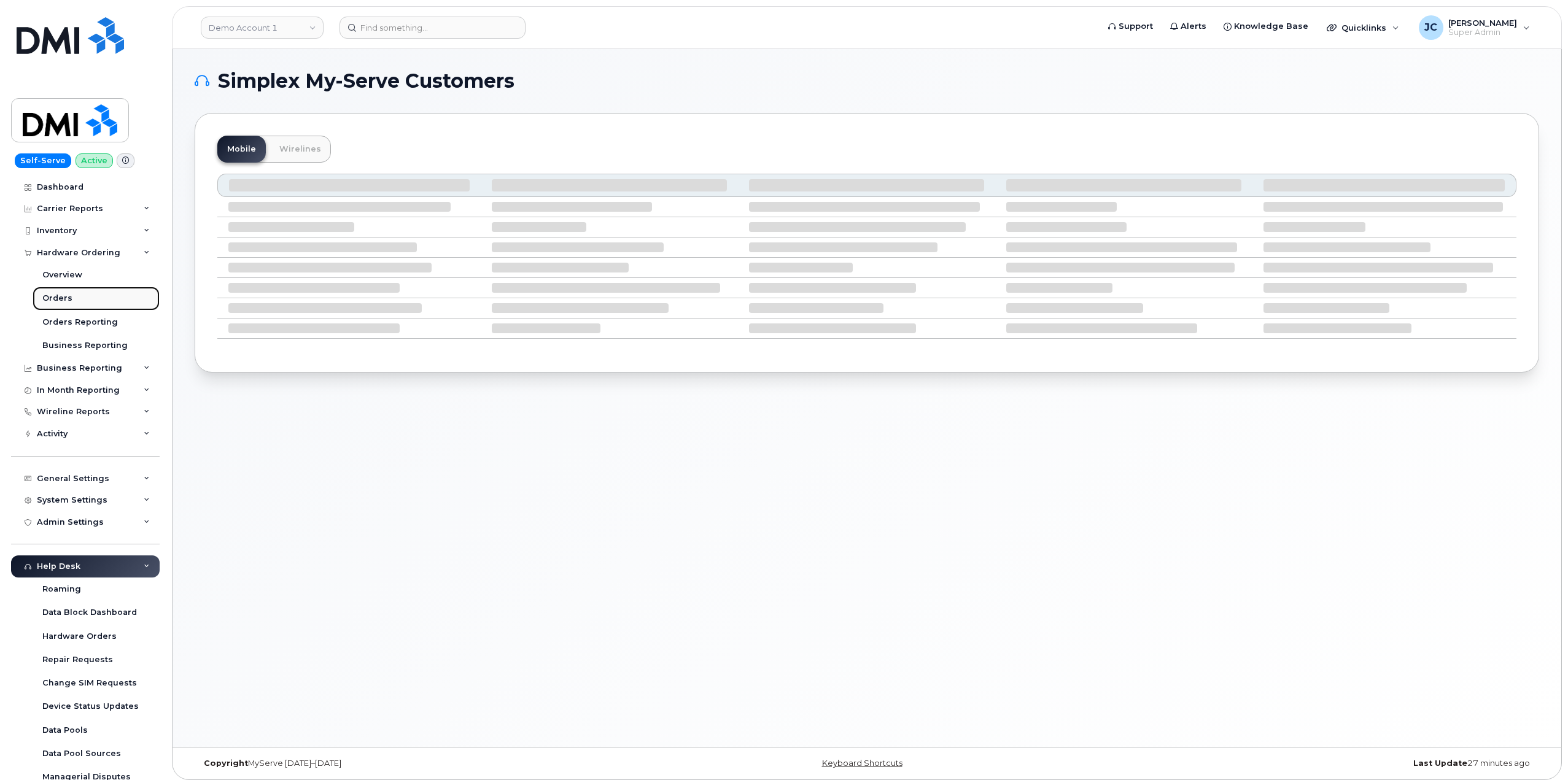
click at [64, 295] on div "Orders" at bounding box center [57, 298] width 30 height 11
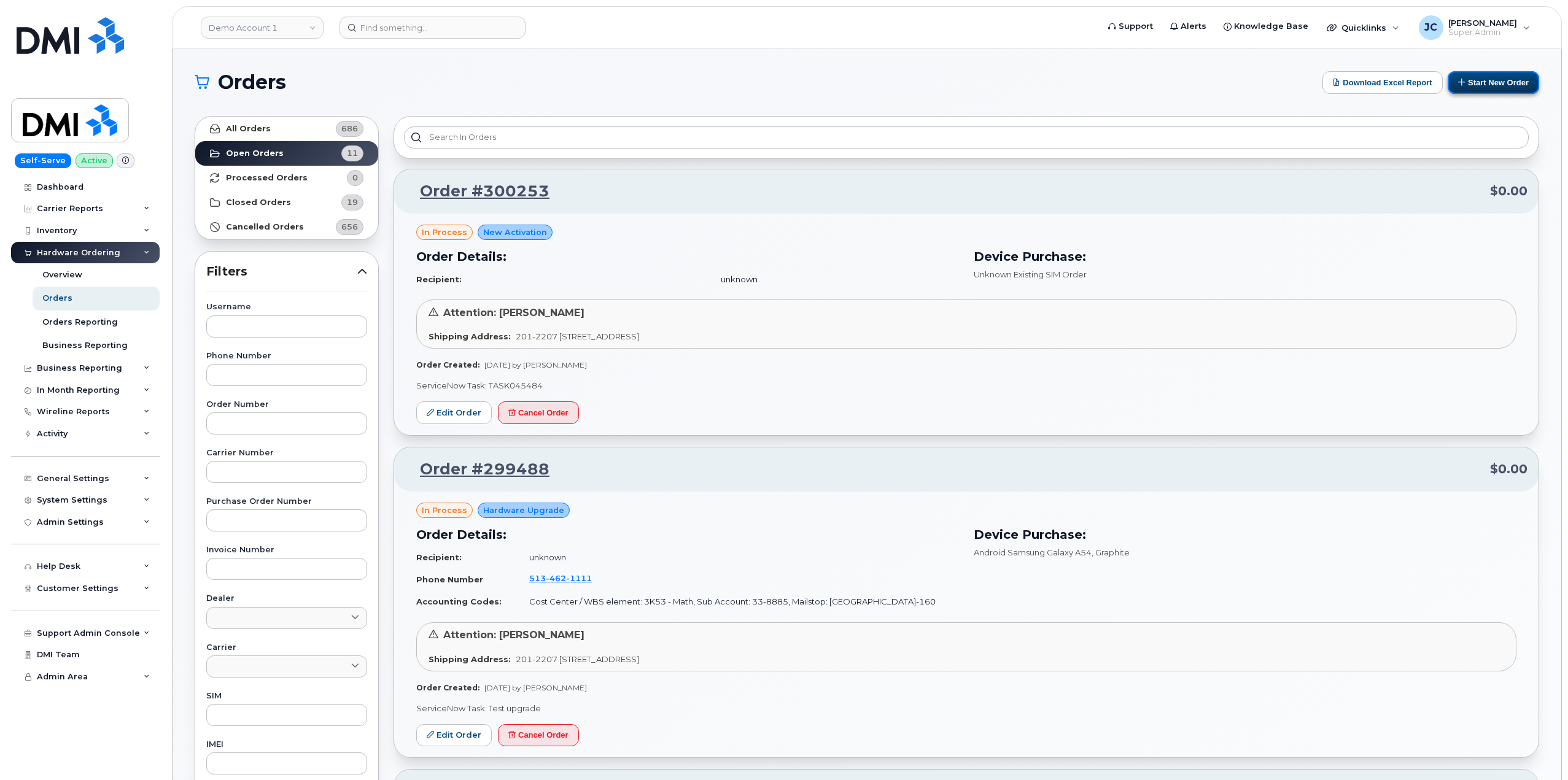
click at [1497, 83] on button "Start New Order" at bounding box center [1493, 82] width 91 height 23
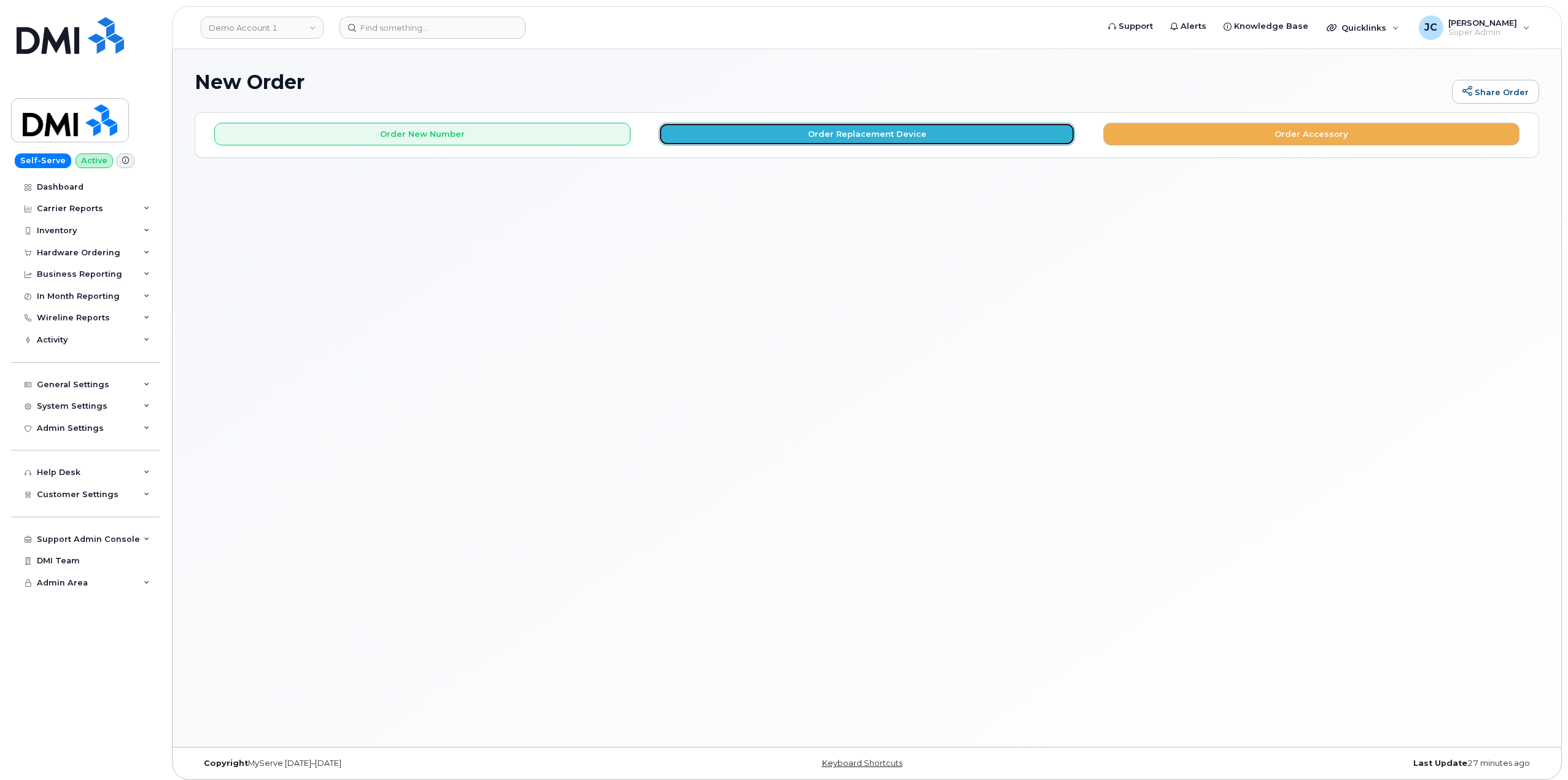
click at [782, 127] on button "Order Replacement Device" at bounding box center [867, 134] width 416 height 23
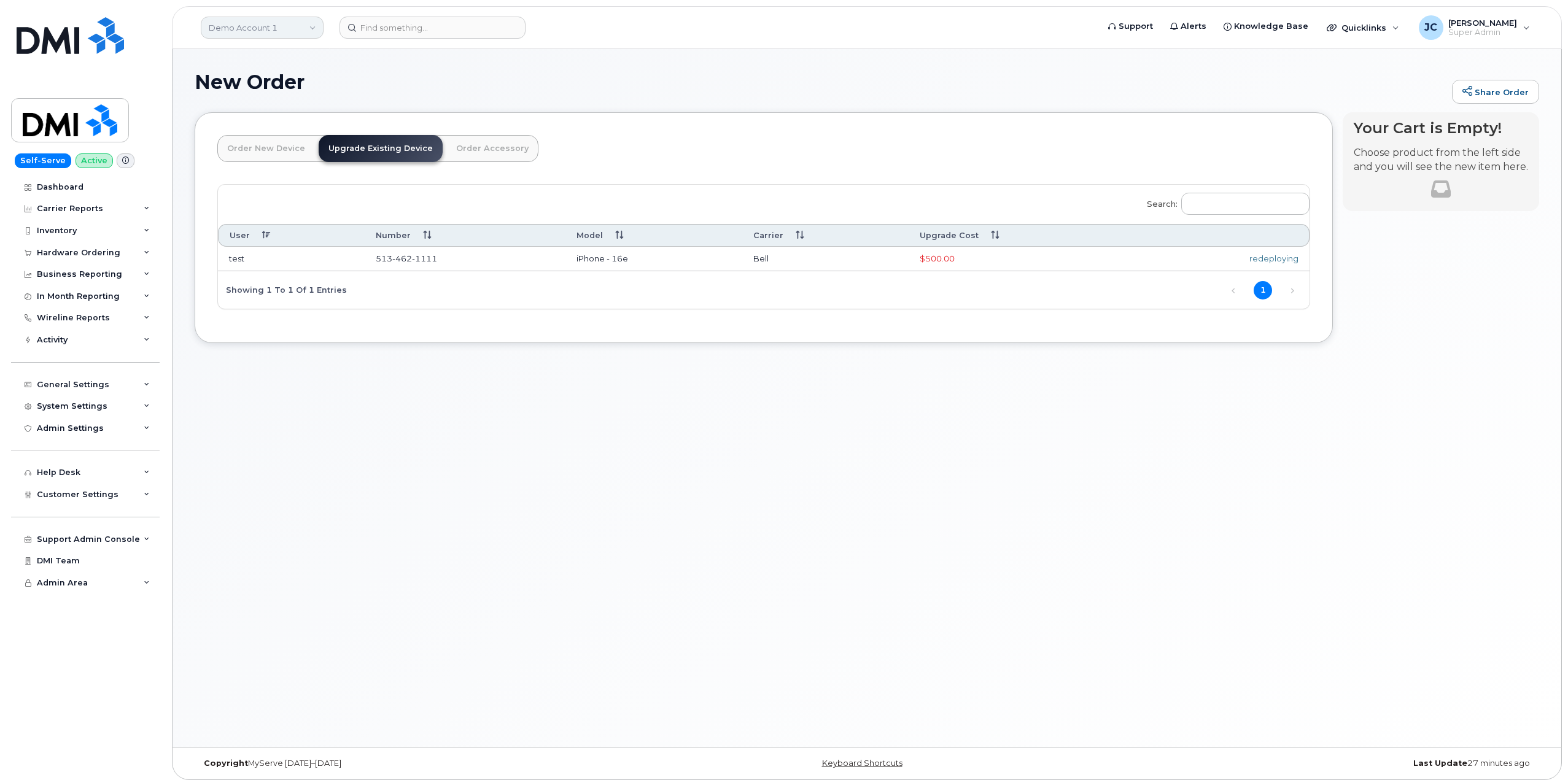
click at [252, 28] on link "Demo Account 1" at bounding box center [262, 28] width 123 height 22
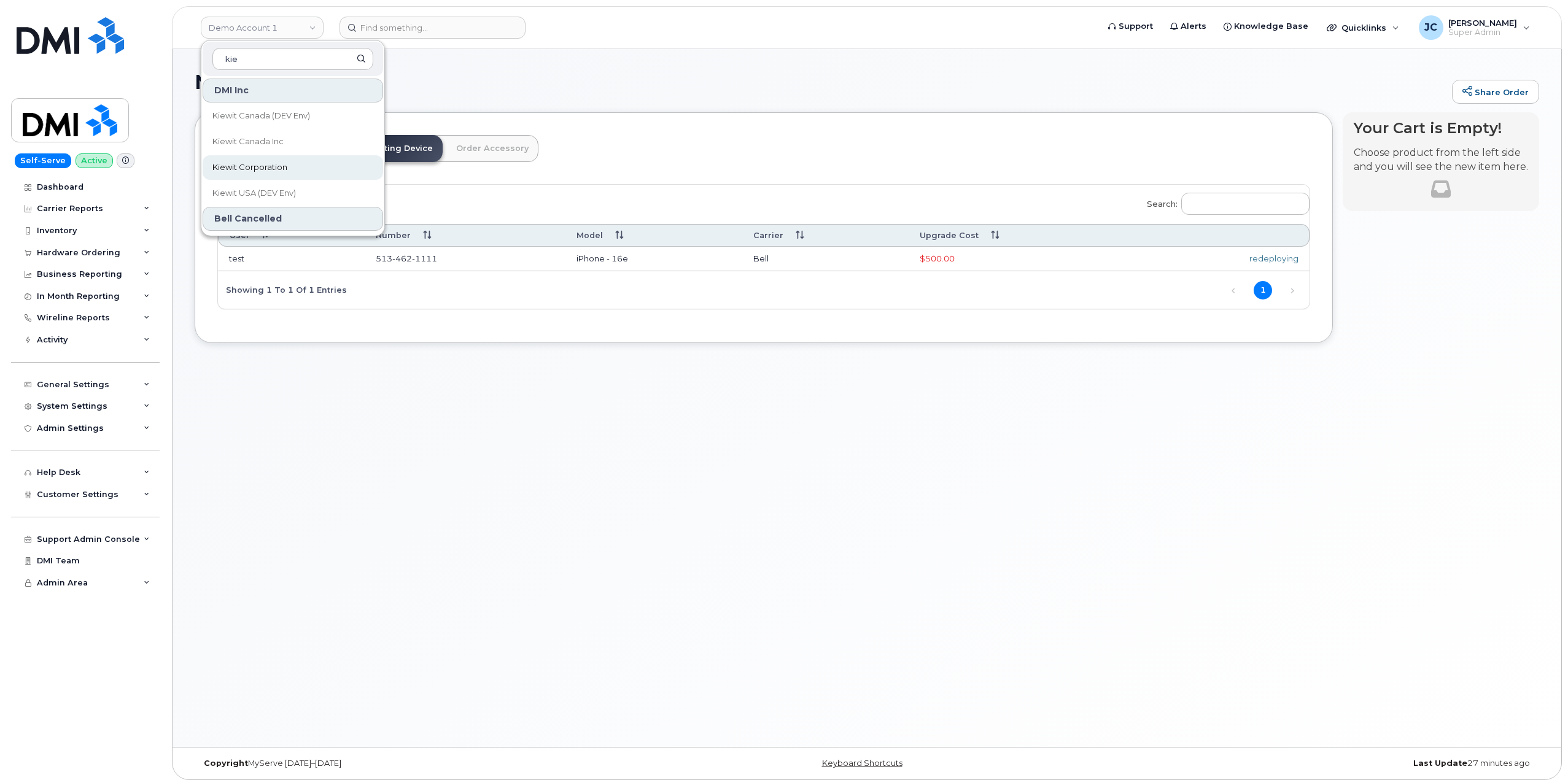
type input "kie"
click at [264, 162] on span "Kiewit Corporation" at bounding box center [250, 168] width 75 height 12
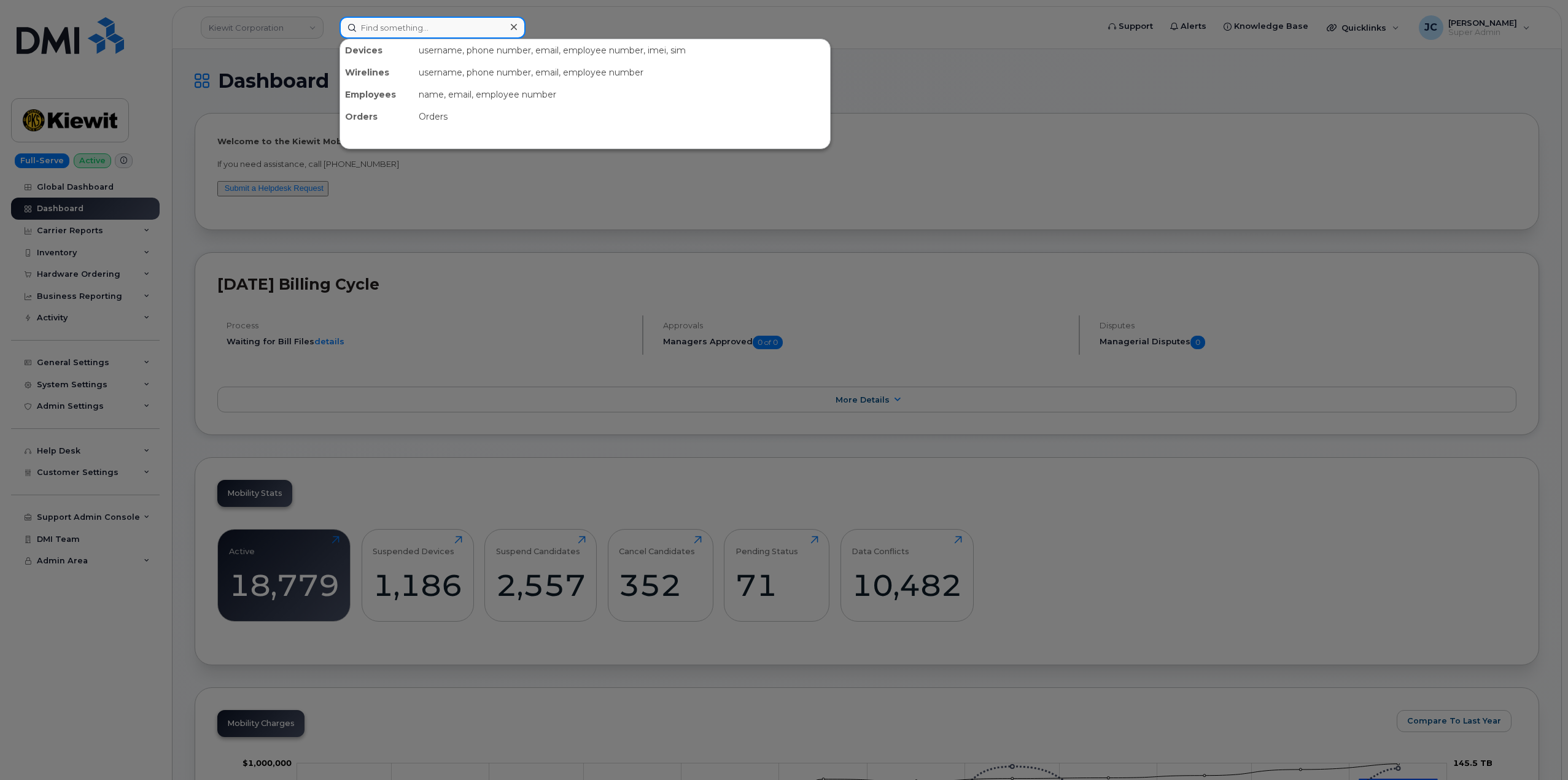
click at [386, 24] on input at bounding box center [433, 28] width 186 height 22
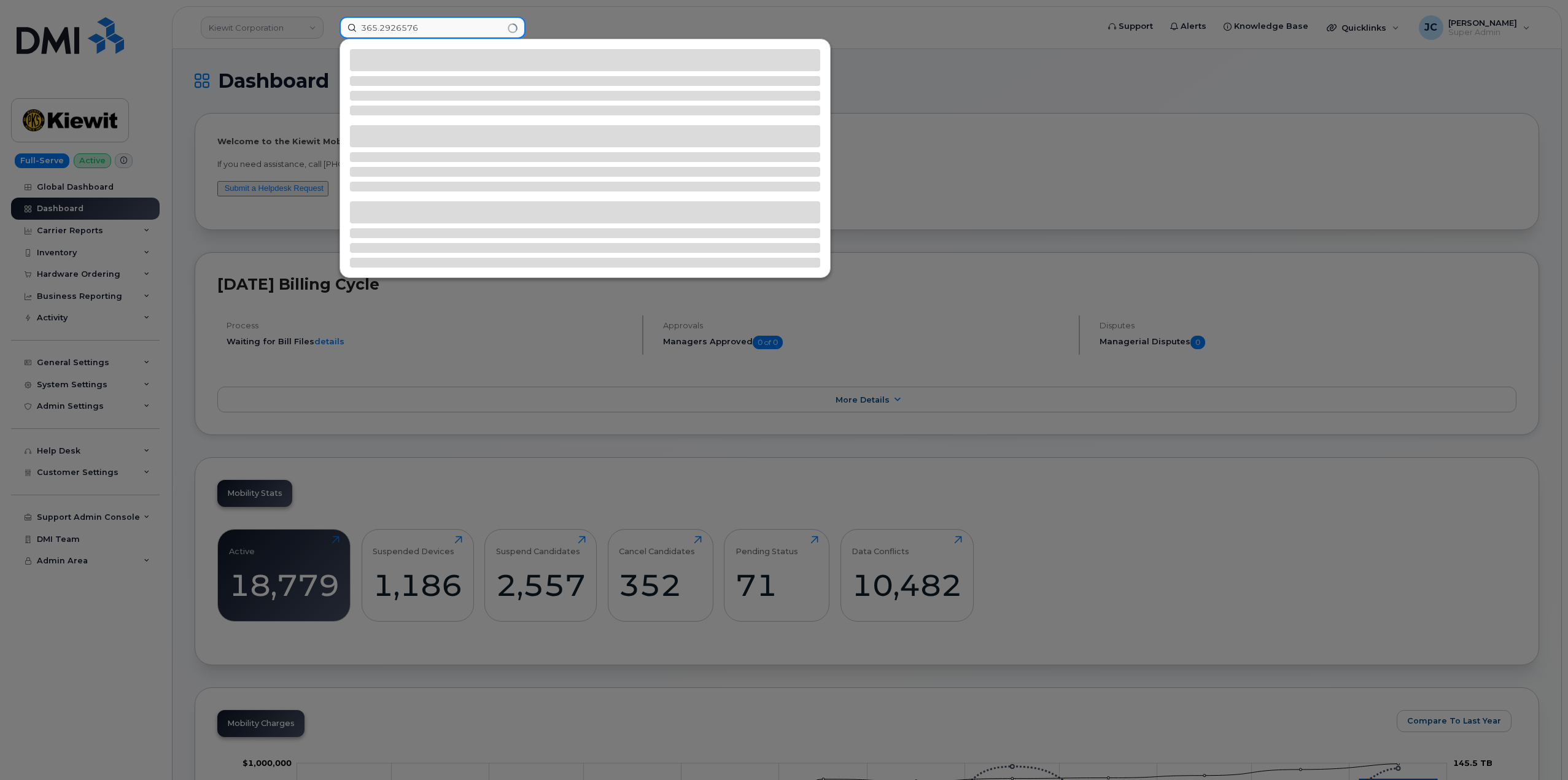
click at [395, 28] on input "365.2926576" at bounding box center [433, 28] width 186 height 22
click at [453, 28] on input "365.292.6576" at bounding box center [433, 28] width 186 height 22
type input "365.292.6576"
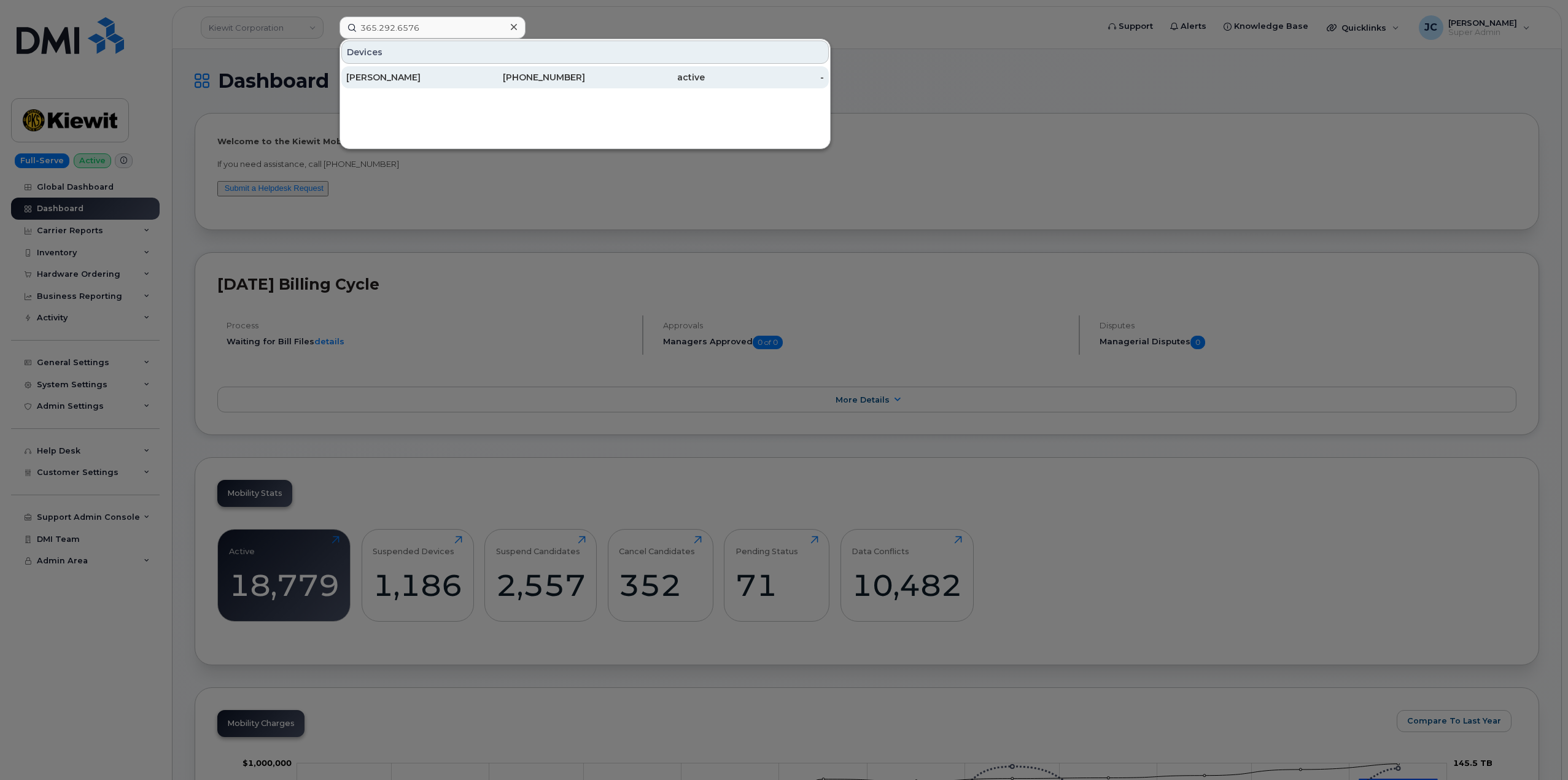
click at [362, 82] on div "[PERSON_NAME]" at bounding box center [406, 77] width 120 height 12
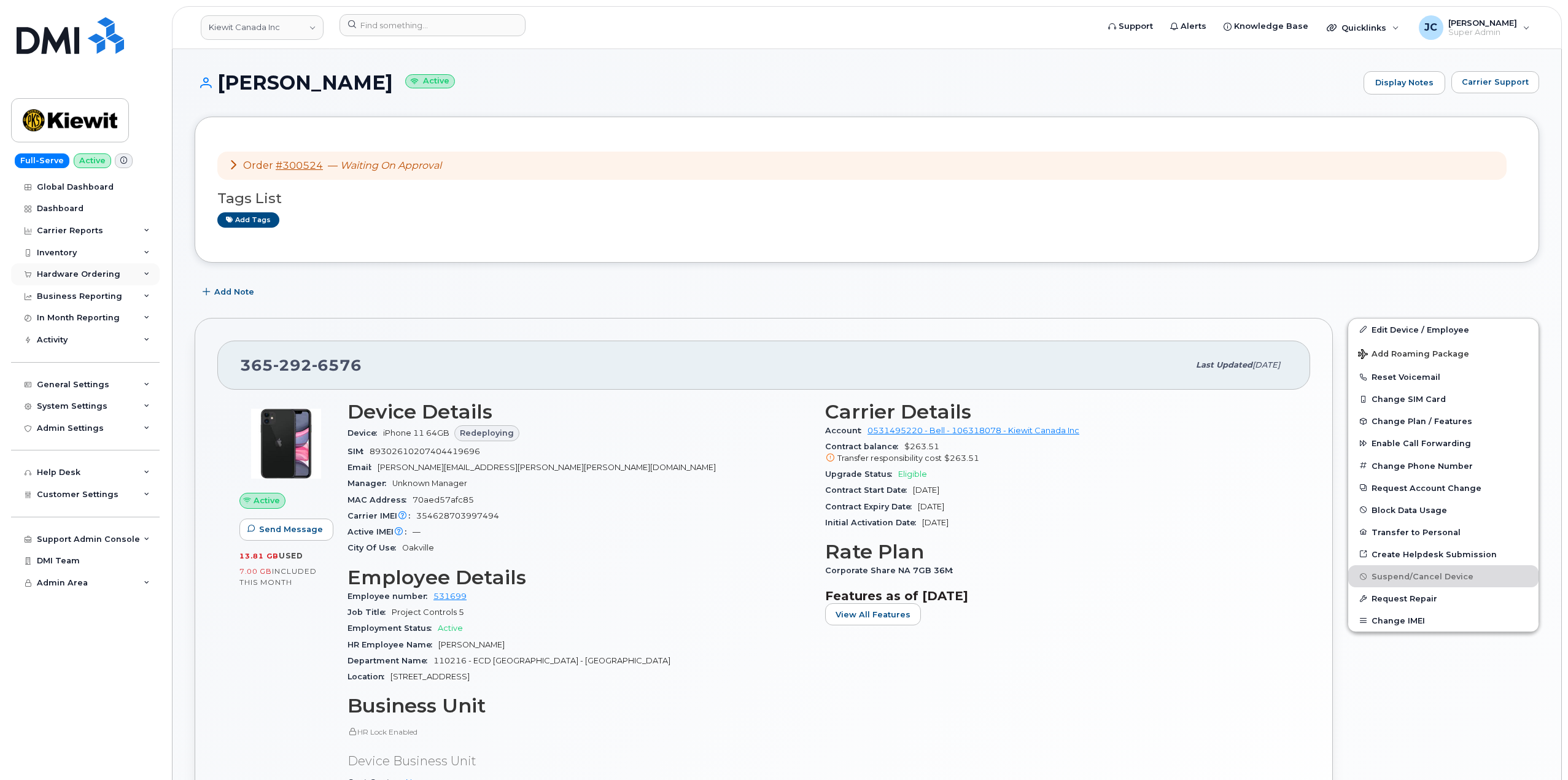
click at [147, 272] on icon at bounding box center [147, 274] width 6 height 6
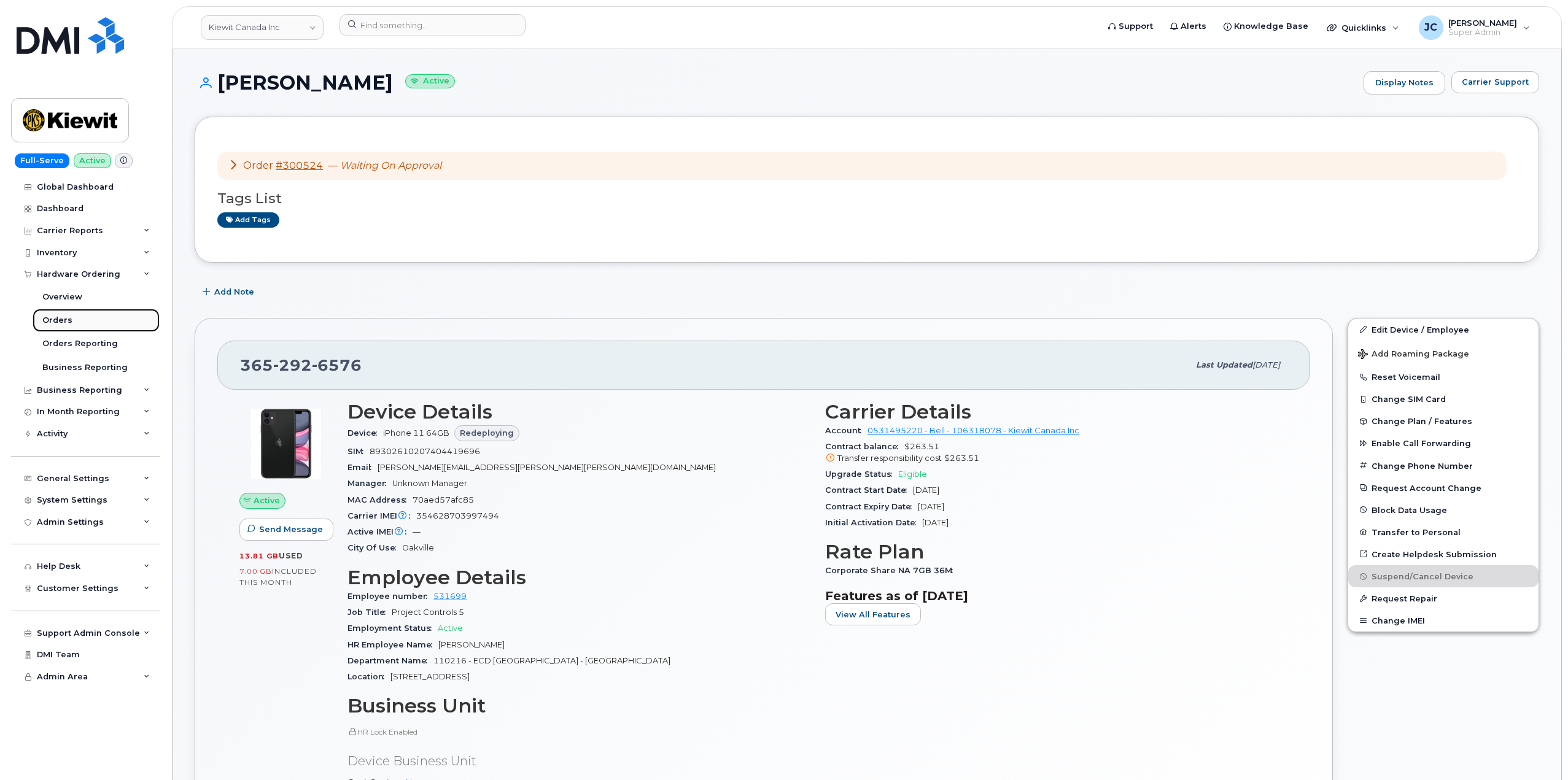
click at [55, 321] on div "Orders" at bounding box center [57, 320] width 30 height 11
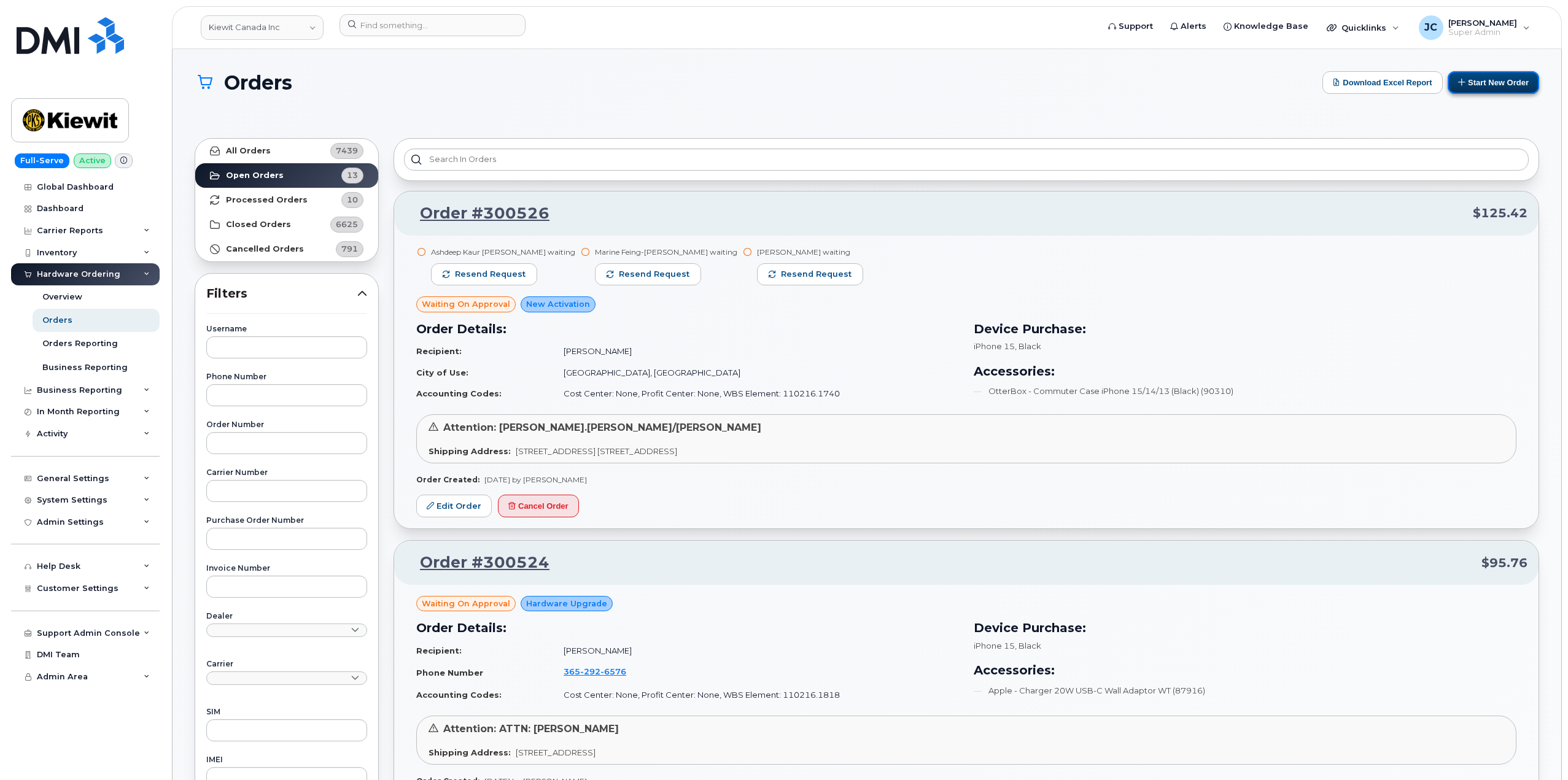
click at [1496, 78] on button "Start New Order" at bounding box center [1493, 82] width 91 height 23
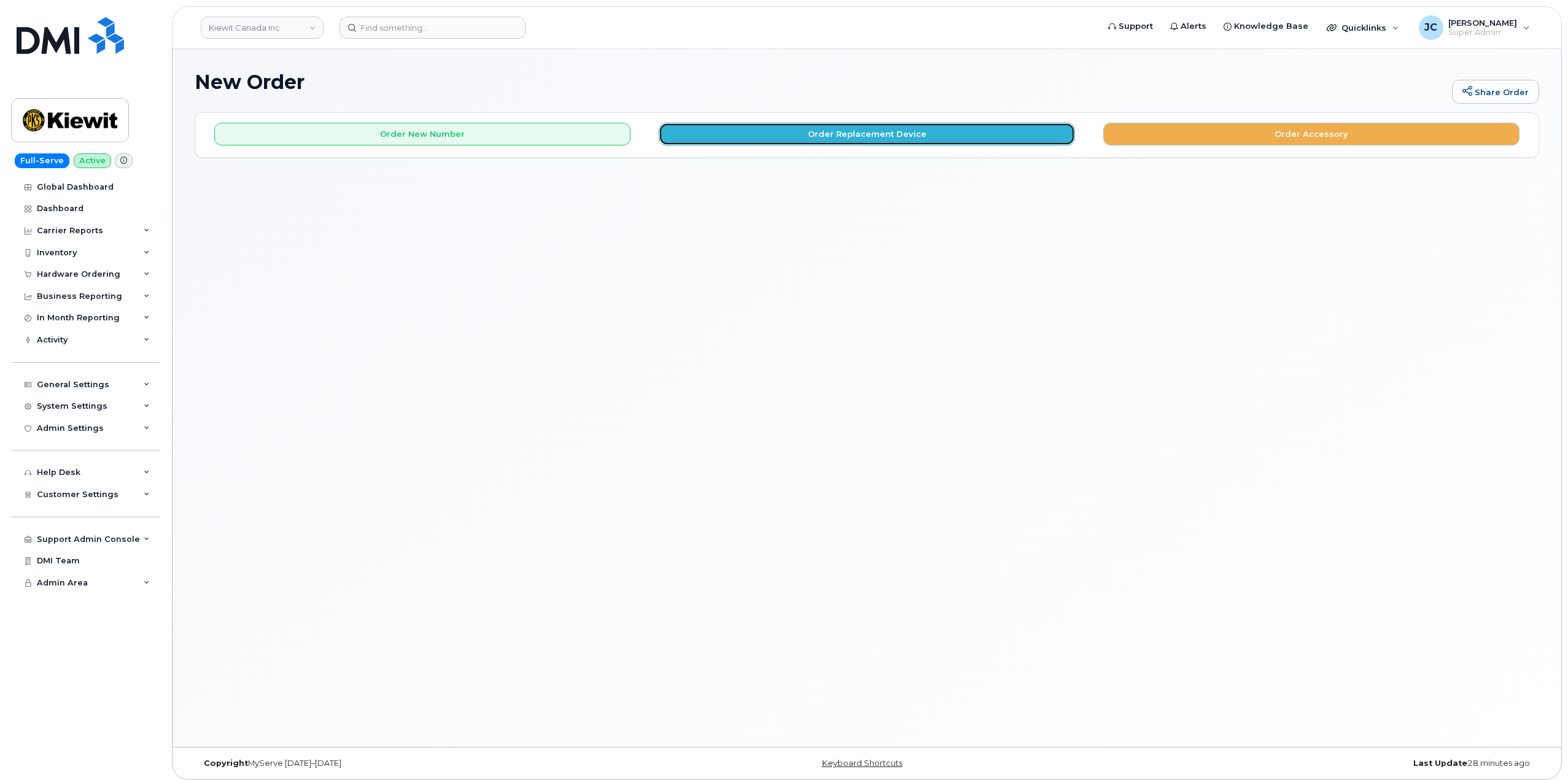
click at [894, 135] on button "Order Replacement Device" at bounding box center [867, 134] width 416 height 23
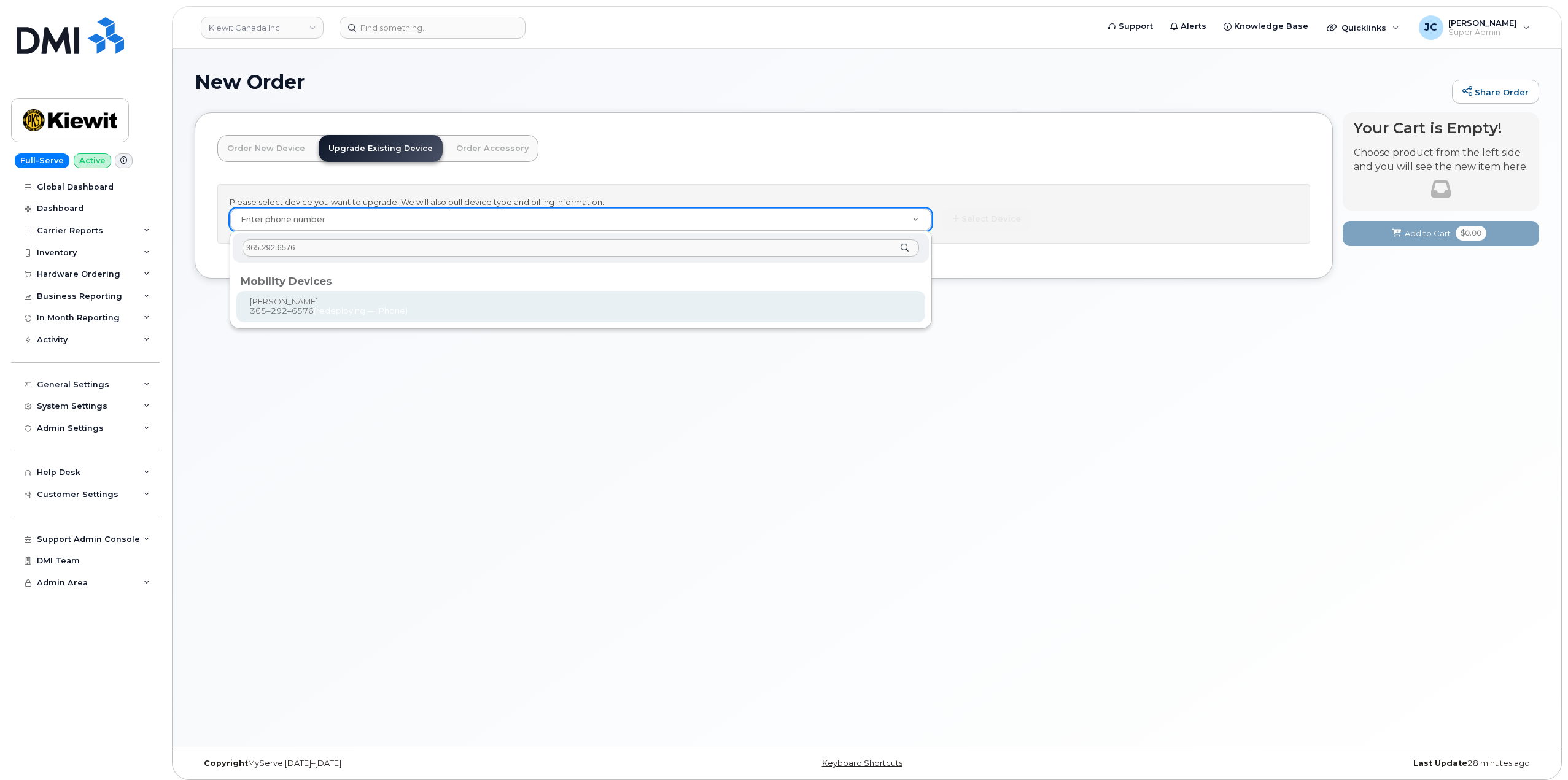
type input "365.292.6576"
type input "892723"
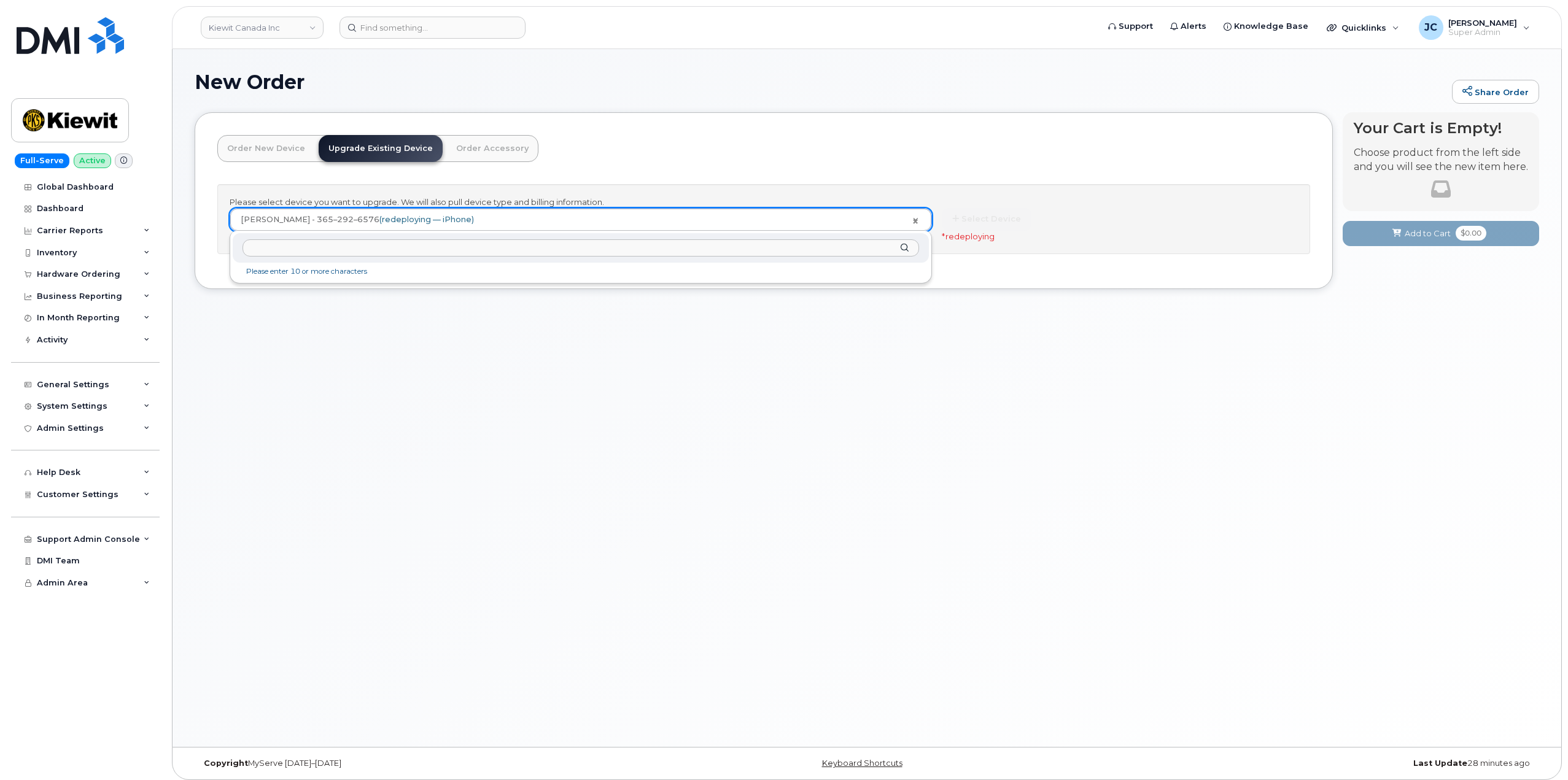
click at [361, 253] on input "text" at bounding box center [581, 248] width 677 height 18
click at [274, 146] on link "Order New Device" at bounding box center [266, 148] width 98 height 27
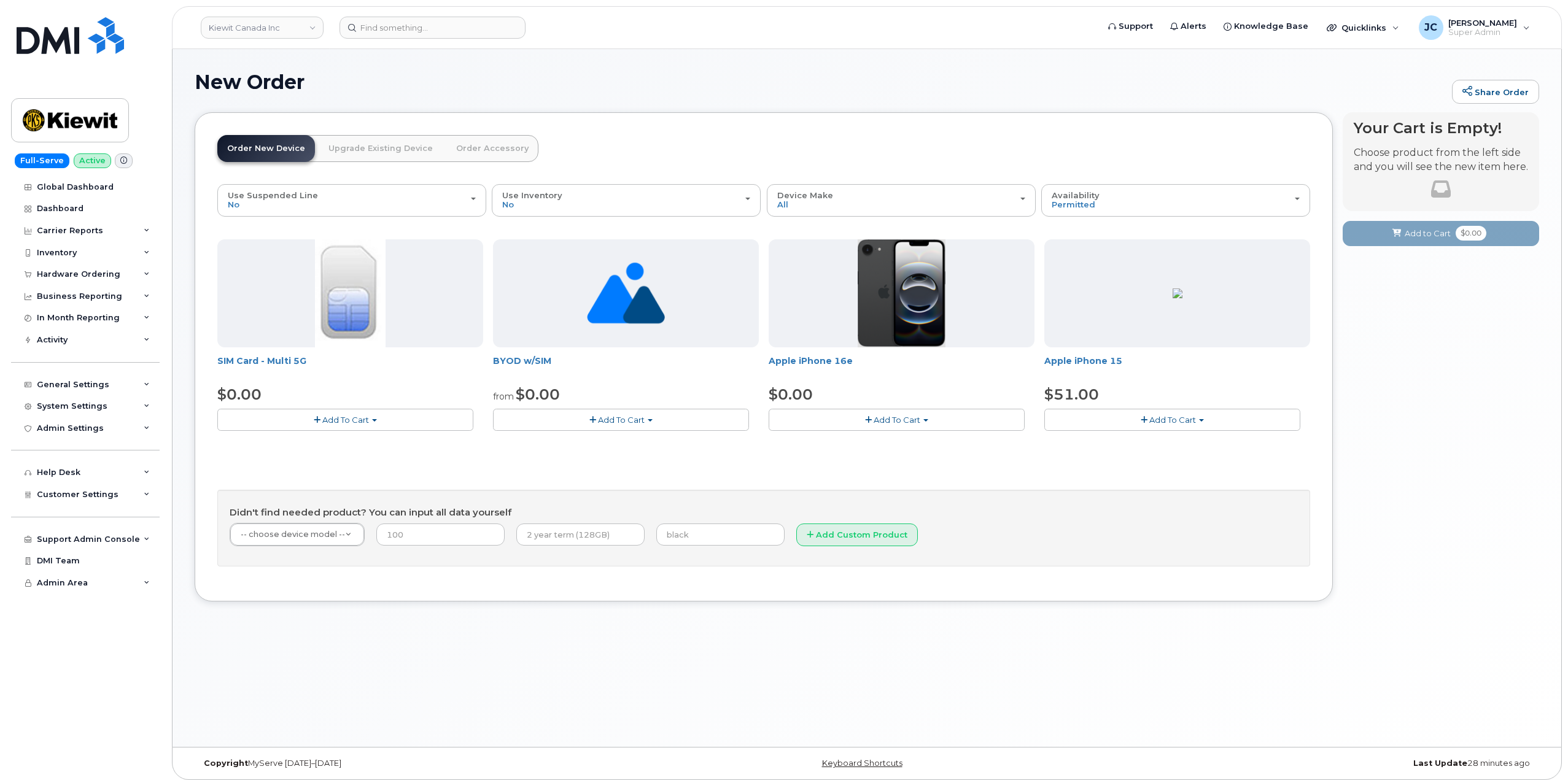
click at [1173, 421] on span "Add To Cart" at bounding box center [1172, 419] width 47 height 10
click at [1139, 444] on span "Model Black 128 GB is available" at bounding box center [1132, 442] width 128 height 10
click at [1174, 419] on span "Add To Cart" at bounding box center [1172, 419] width 47 height 10
click at [1158, 458] on link "$51.00 - 3-year activation (128GB model)" at bounding box center [1143, 457] width 192 height 15
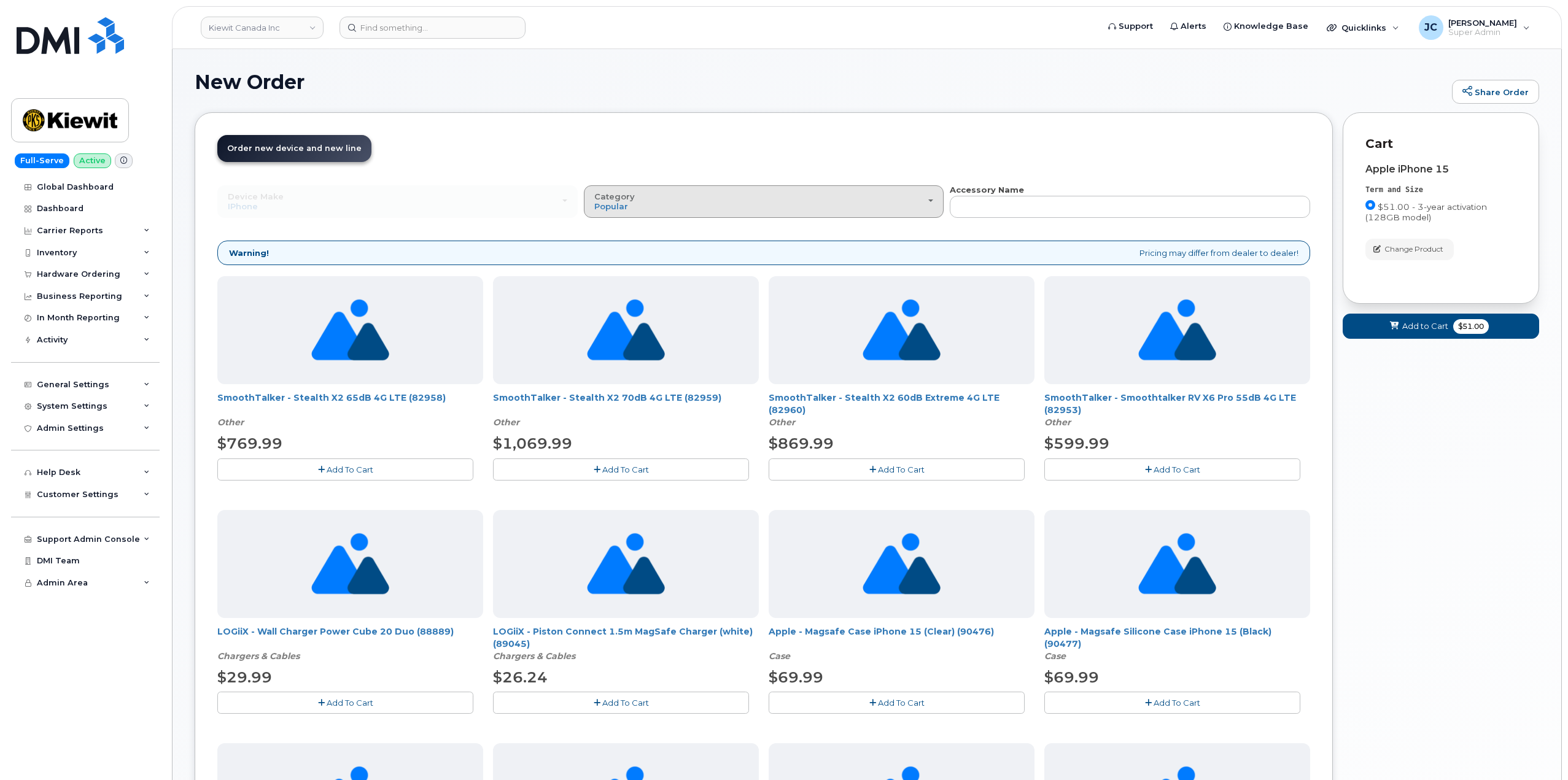
click at [704, 196] on div "Category Popular" at bounding box center [764, 201] width 340 height 19
click at [607, 258] on label "Case" at bounding box center [605, 256] width 36 height 14
click at [0, 0] on input "Case" at bounding box center [0, 0] width 0 height 0
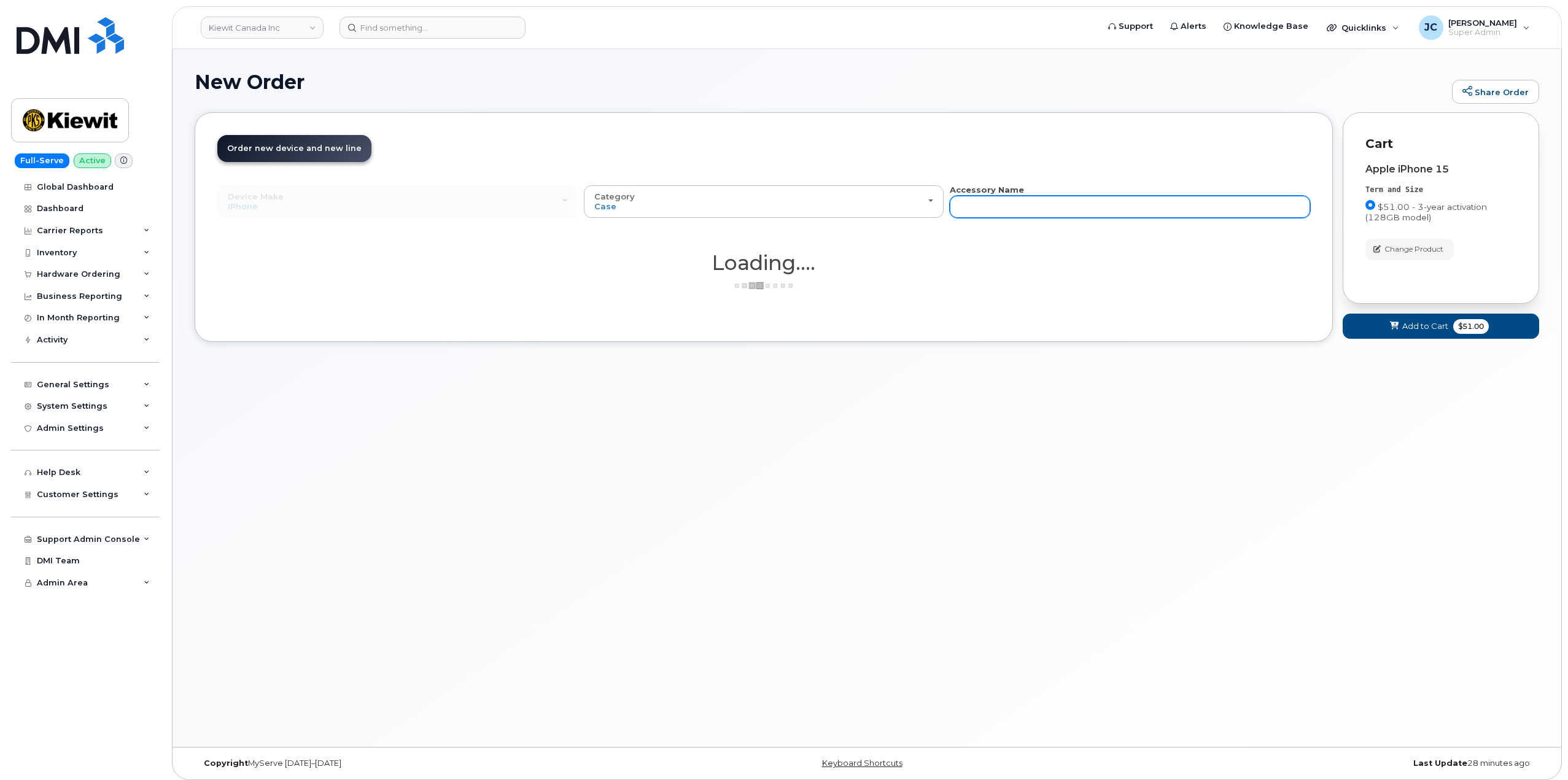
click at [981, 204] on input "text" at bounding box center [1130, 207] width 360 height 22
type input "apple"
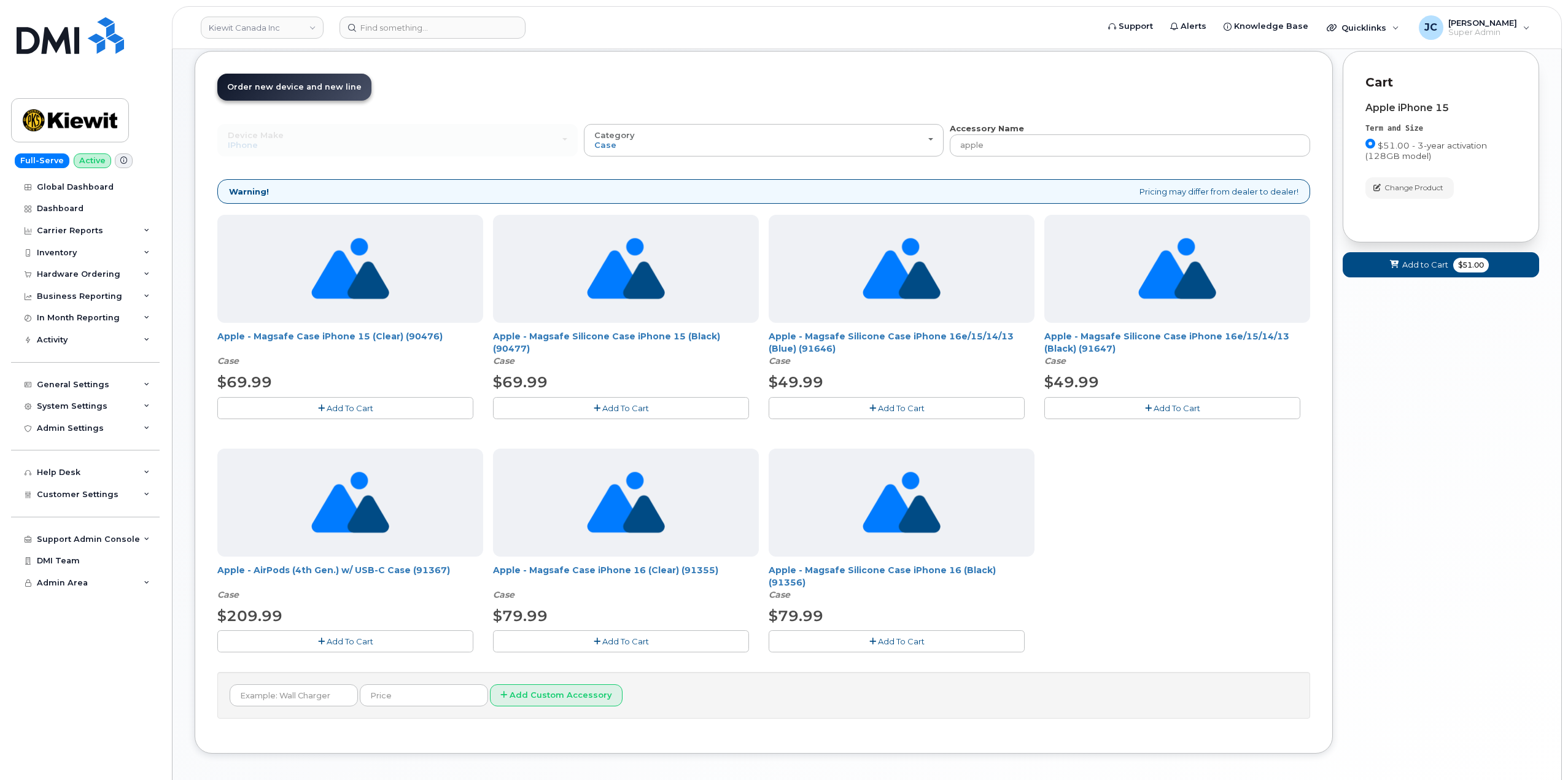
scroll to position [115, 0]
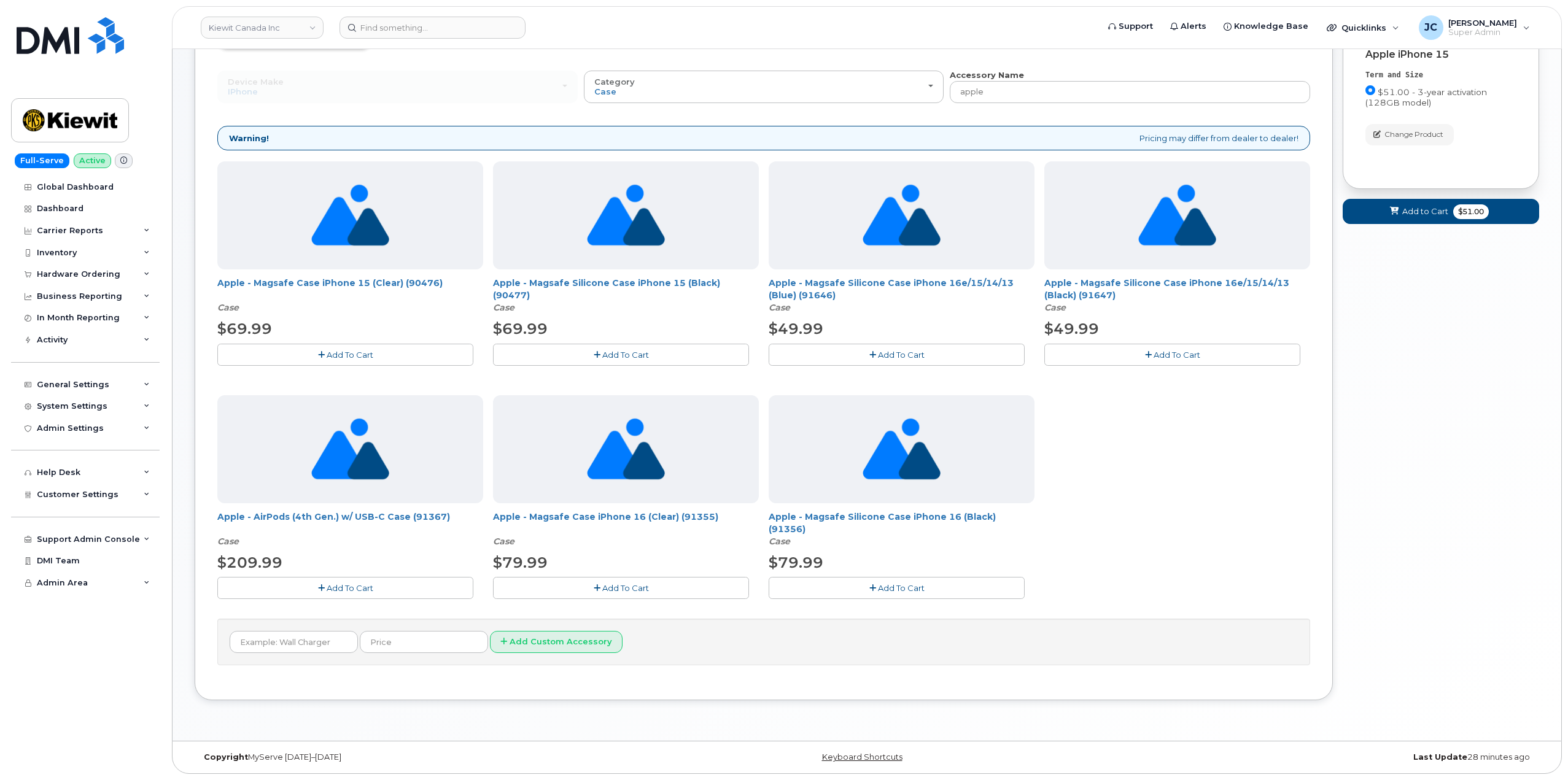
click at [626, 352] on span "Add To Cart" at bounding box center [625, 354] width 47 height 10
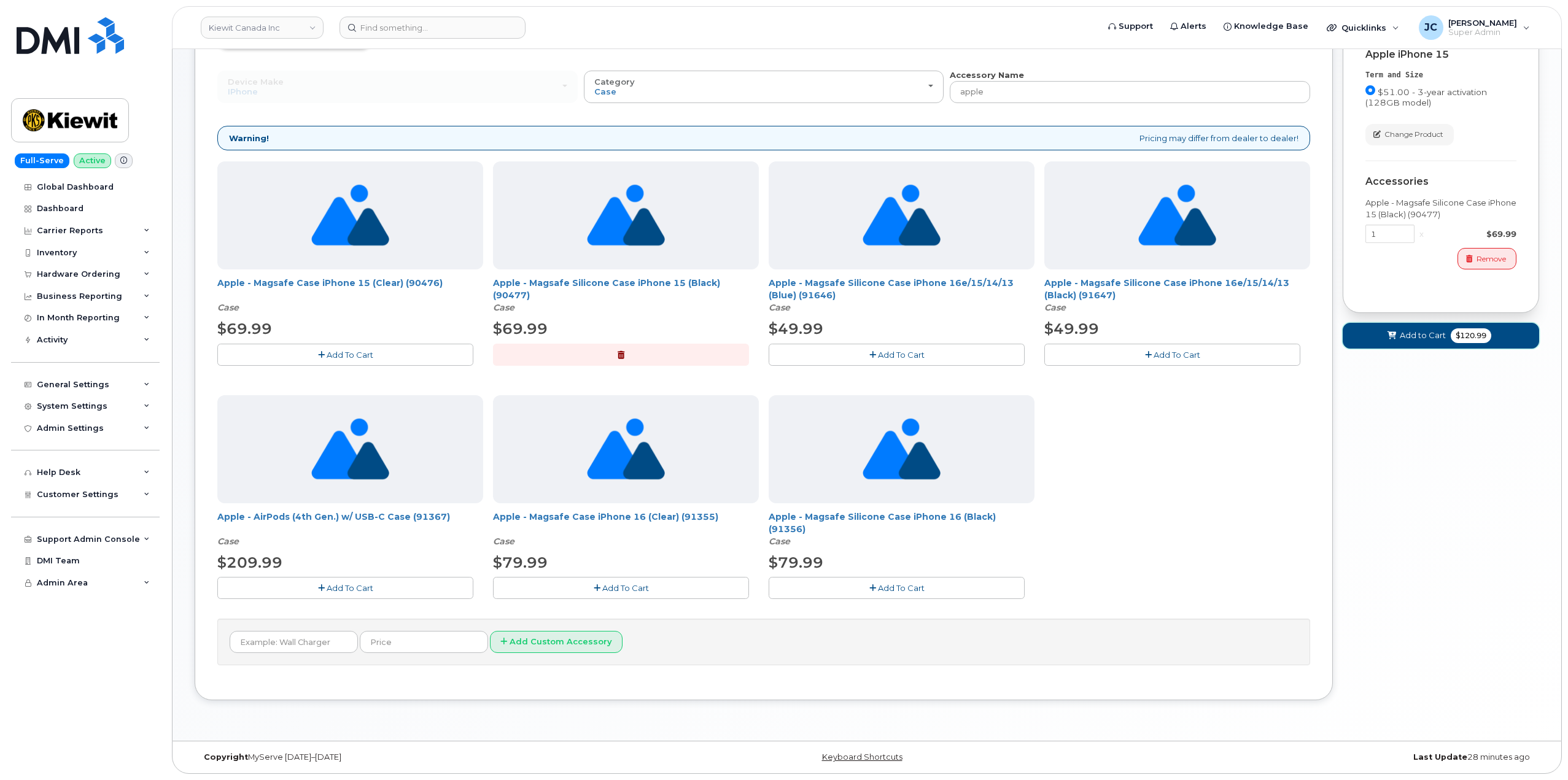
click at [1412, 338] on span "Add to Cart" at bounding box center [1423, 336] width 46 height 12
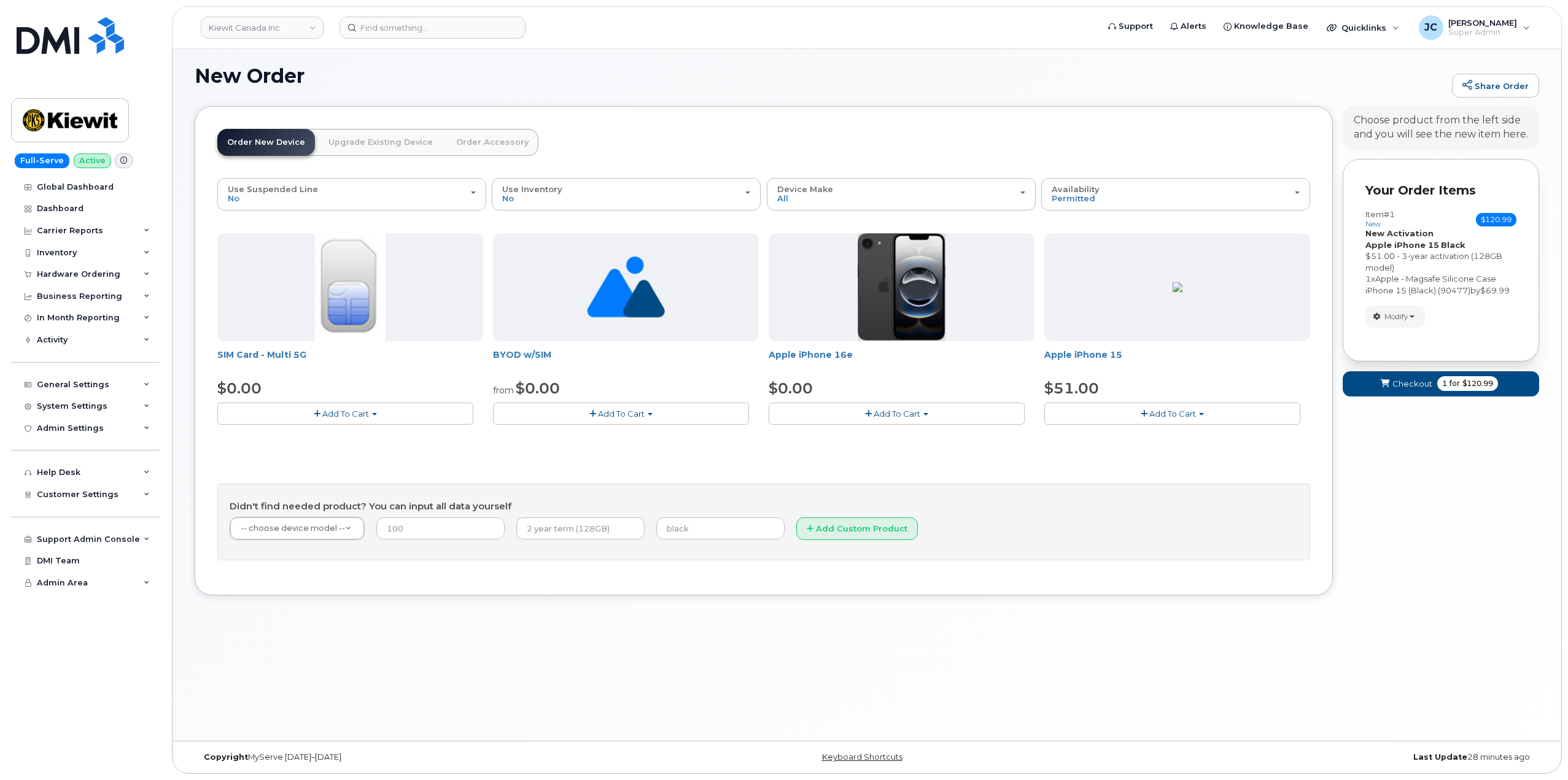
scroll to position [6, 0]
click at [1064, 196] on span "Permitted" at bounding box center [1074, 198] width 43 height 10
click at [1066, 244] on label "All" at bounding box center [1057, 243] width 26 height 14
click at [0, 0] on input "All" at bounding box center [0, 0] width 0 height 0
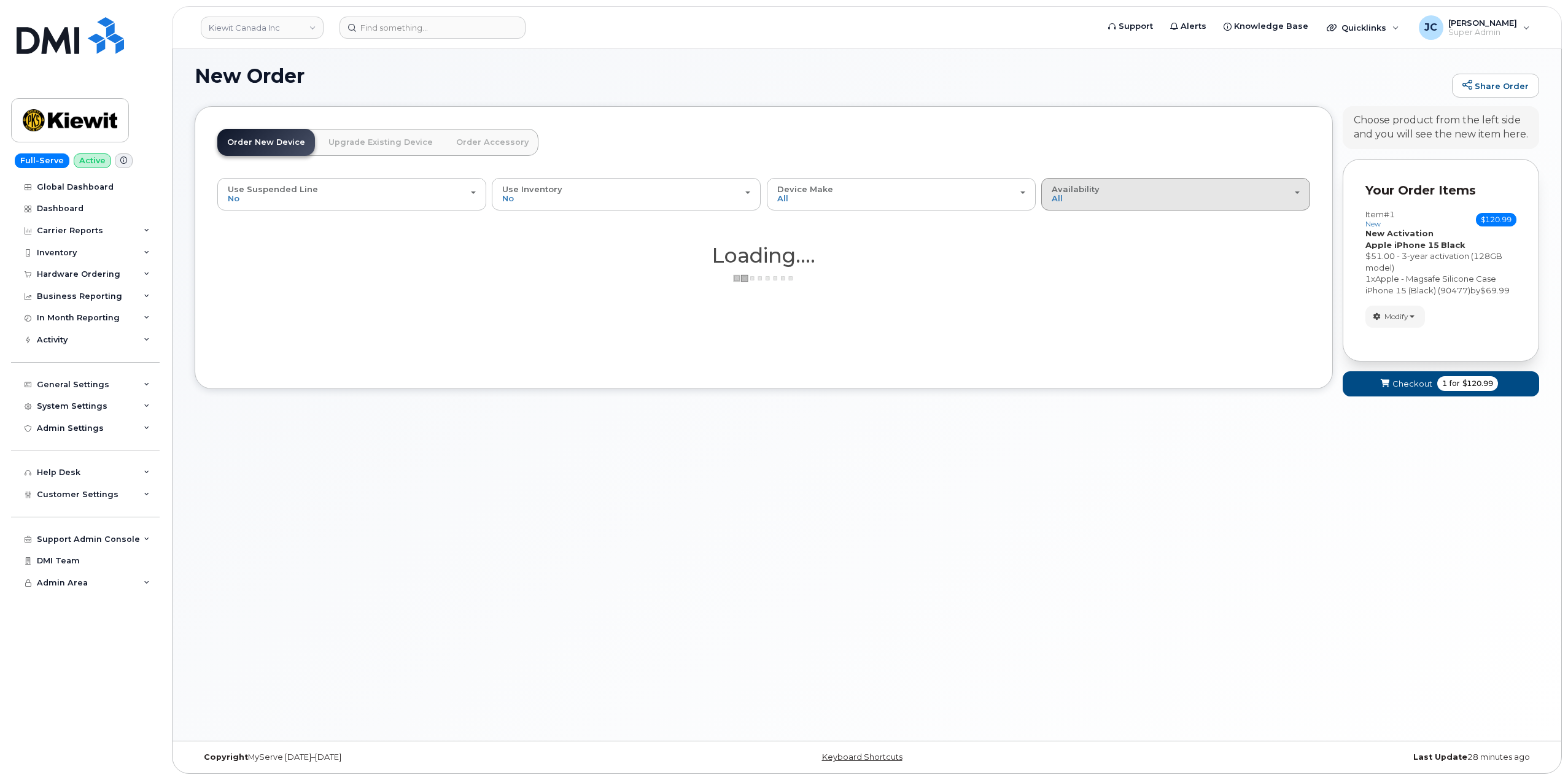
click at [1091, 195] on div "Availability Permitted All" at bounding box center [1176, 194] width 248 height 19
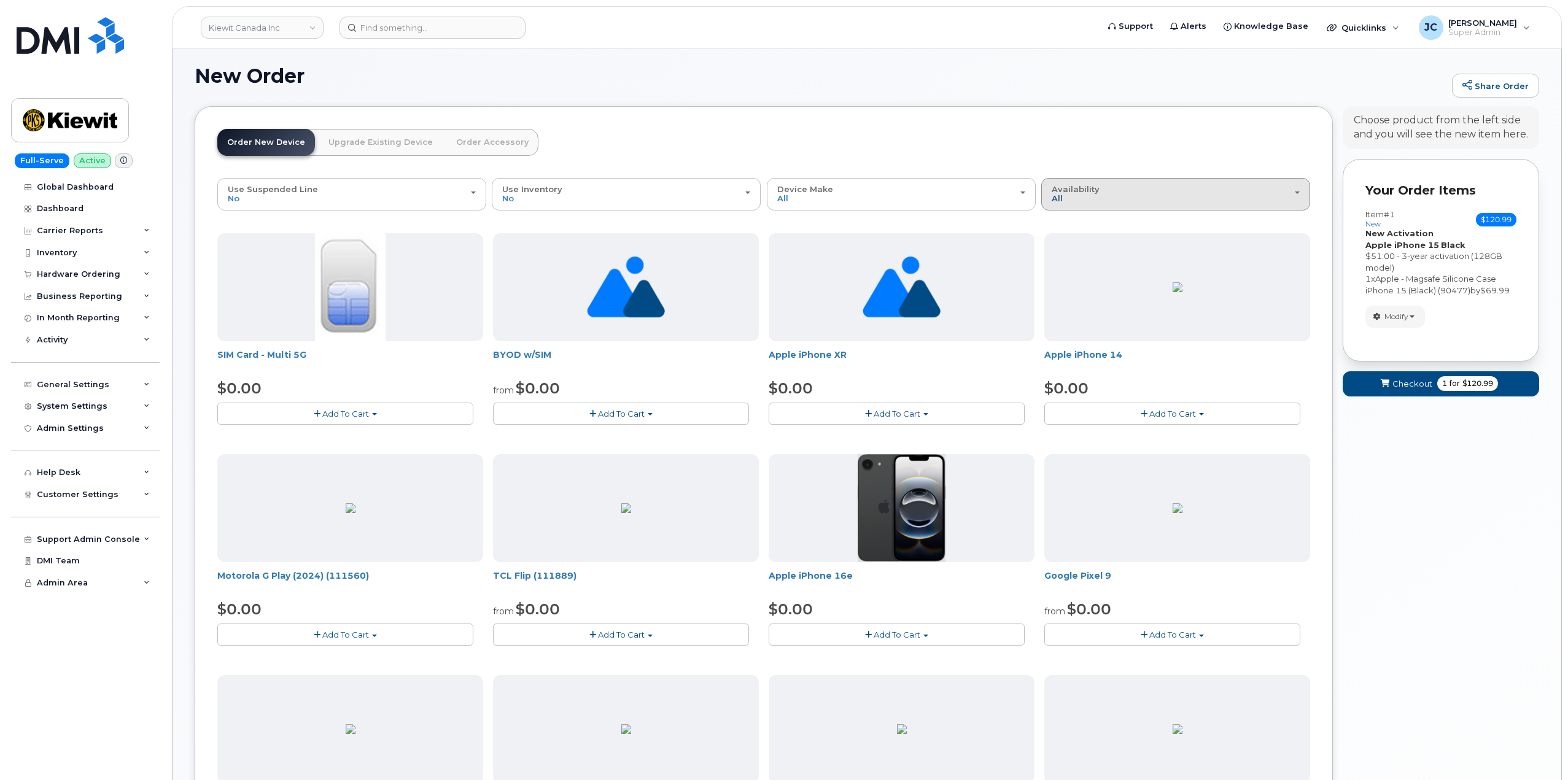
click at [1061, 197] on span "All" at bounding box center [1057, 198] width 11 height 10
click at [1070, 221] on label "Permitted" at bounding box center [1074, 222] width 58 height 14
click at [0, 0] on input "Permitted" at bounding box center [0, 0] width 0 height 0
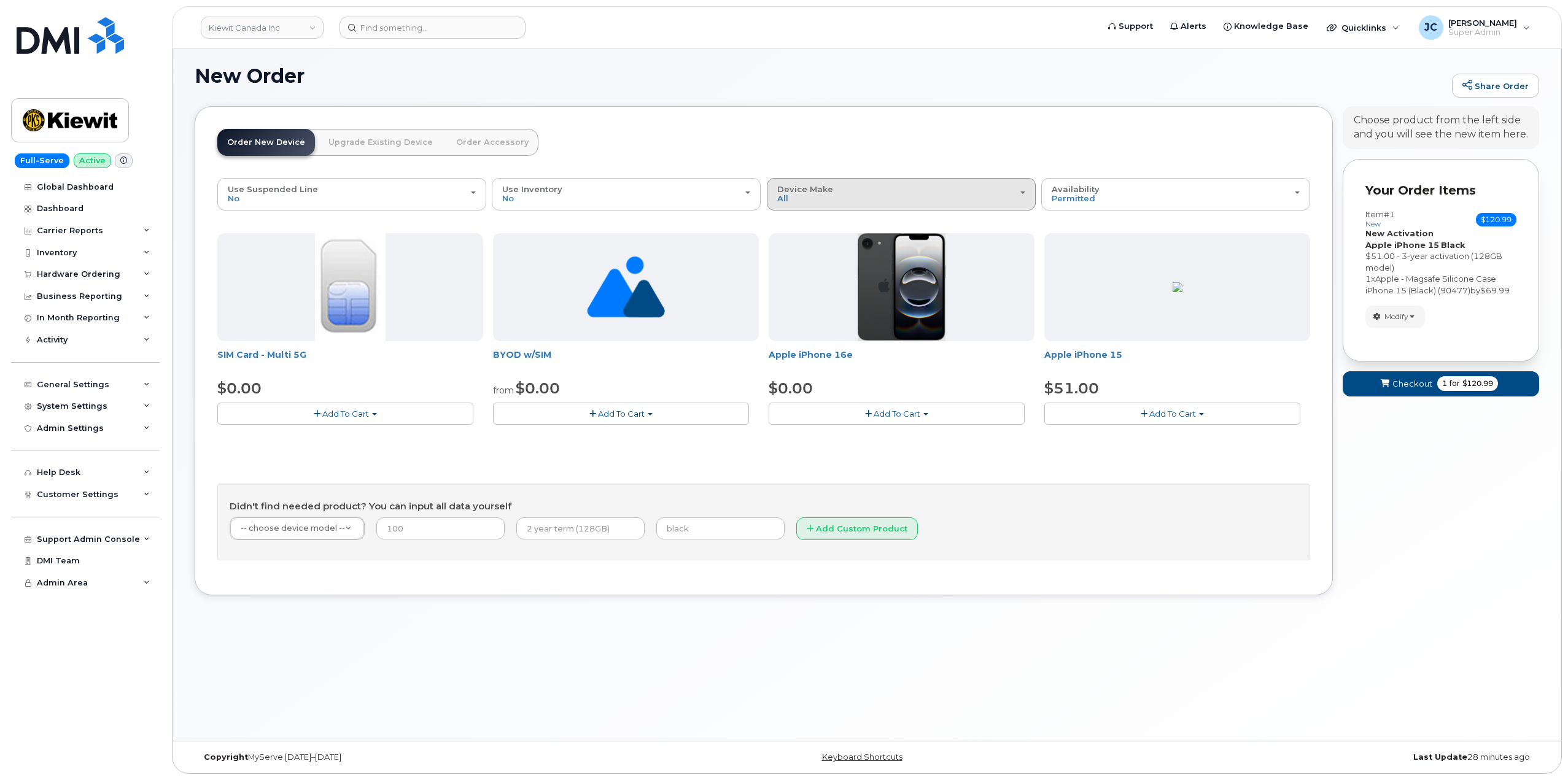
click at [813, 199] on div "Device Make All iPhone Unknown" at bounding box center [901, 194] width 248 height 19
click at [794, 220] on label "All" at bounding box center [782, 222] width 26 height 14
click at [0, 0] on input "All" at bounding box center [0, 0] width 0 height 0
click at [471, 143] on link "Order Accessory" at bounding box center [492, 142] width 92 height 27
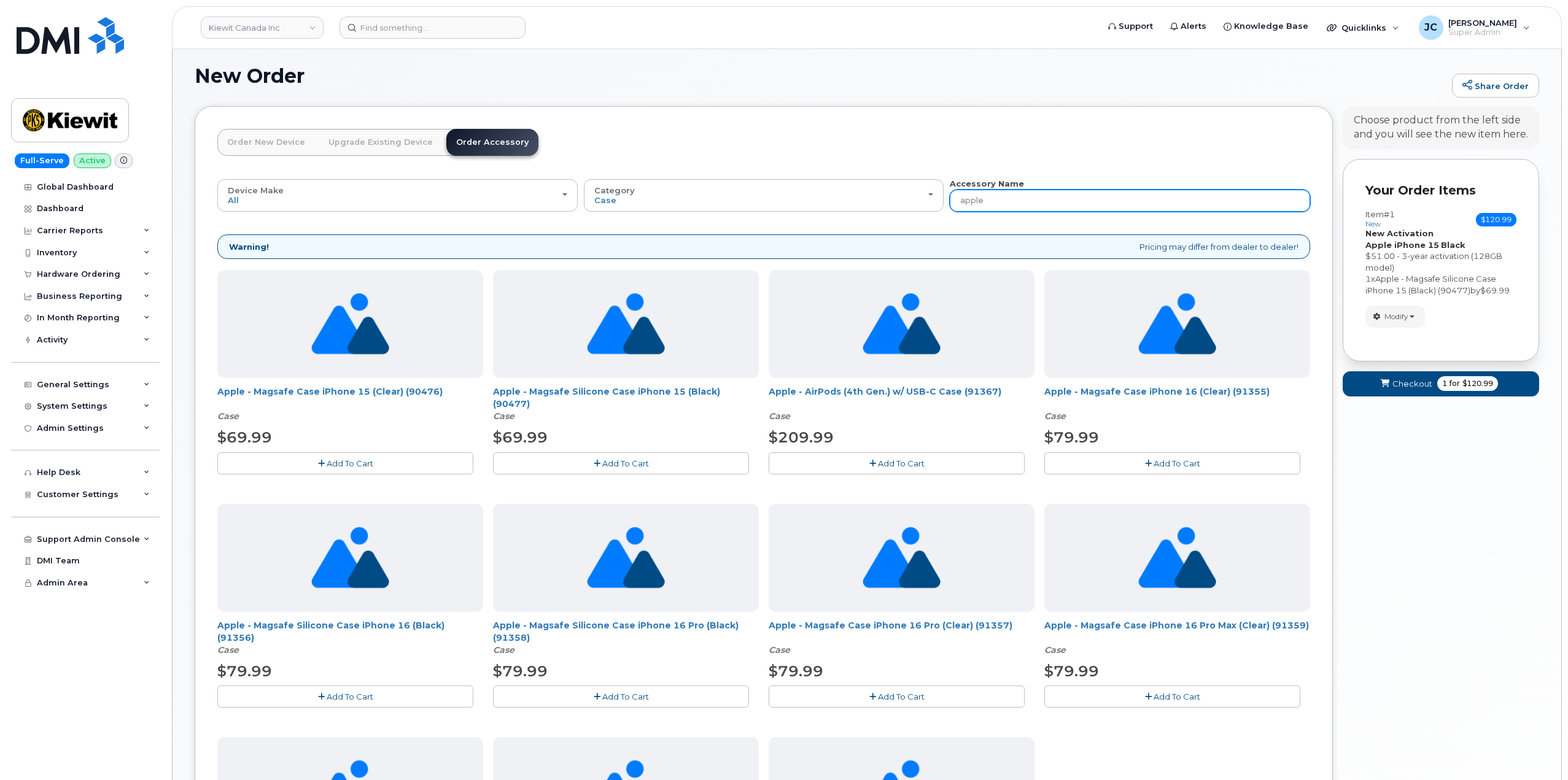
click at [991, 198] on input "apple" at bounding box center [1130, 201] width 360 height 22
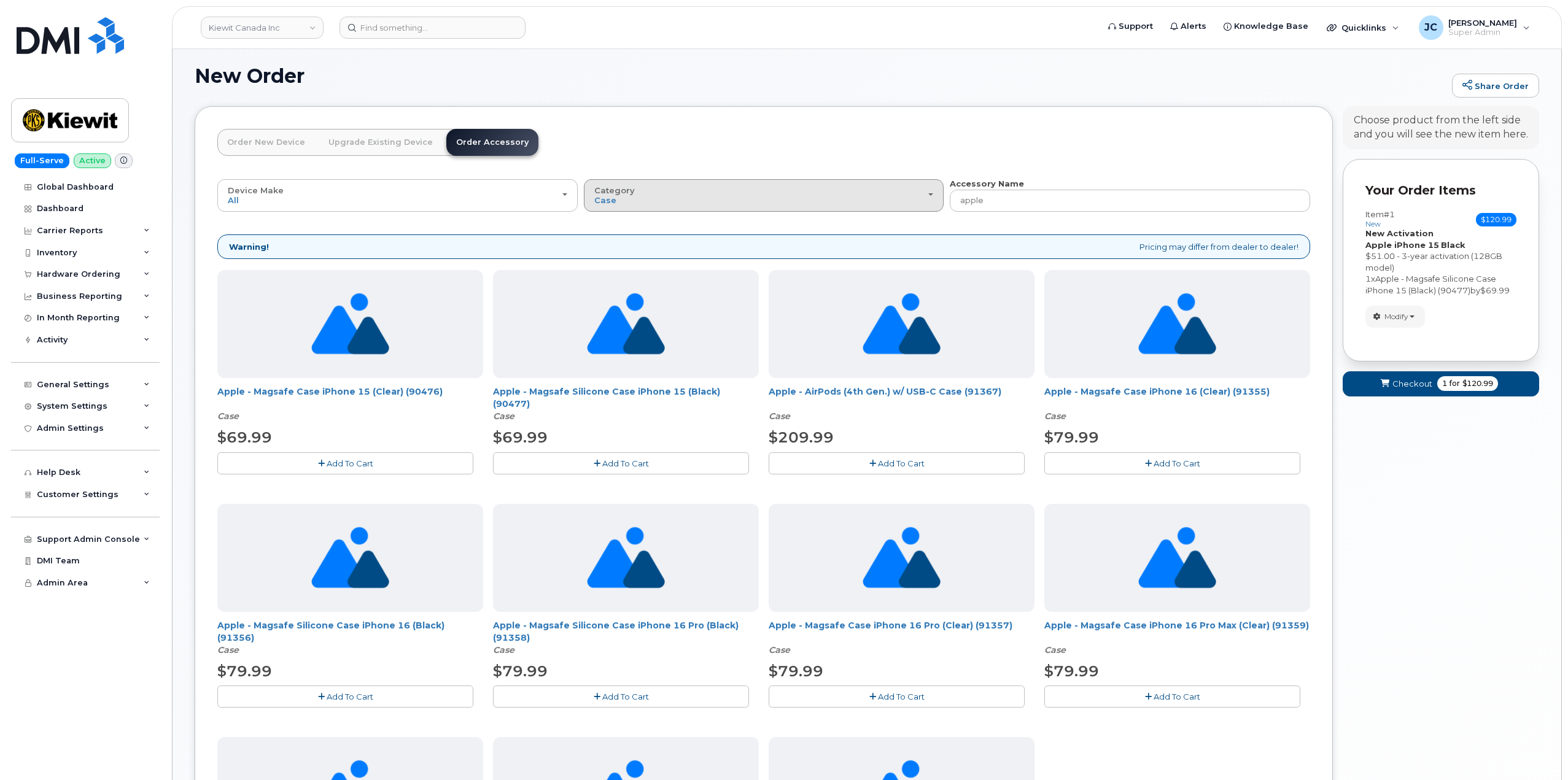
click at [709, 202] on div "Category Case" at bounding box center [764, 195] width 340 height 19
click at [609, 220] on label "All" at bounding box center [600, 223] width 26 height 14
click at [0, 0] on input "All" at bounding box center [0, 0] width 0 height 0
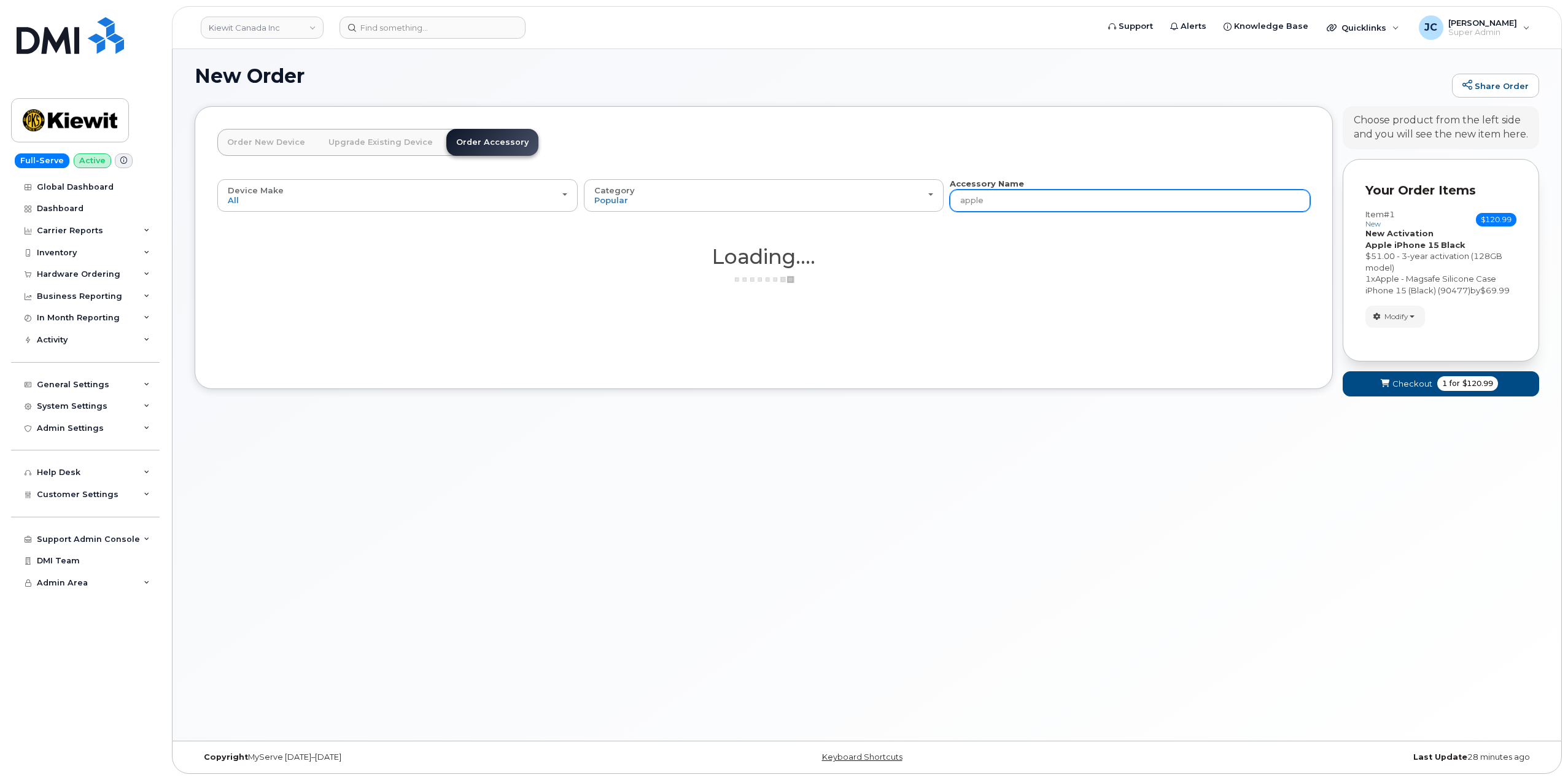
click at [1001, 196] on input "apple" at bounding box center [1130, 201] width 360 height 22
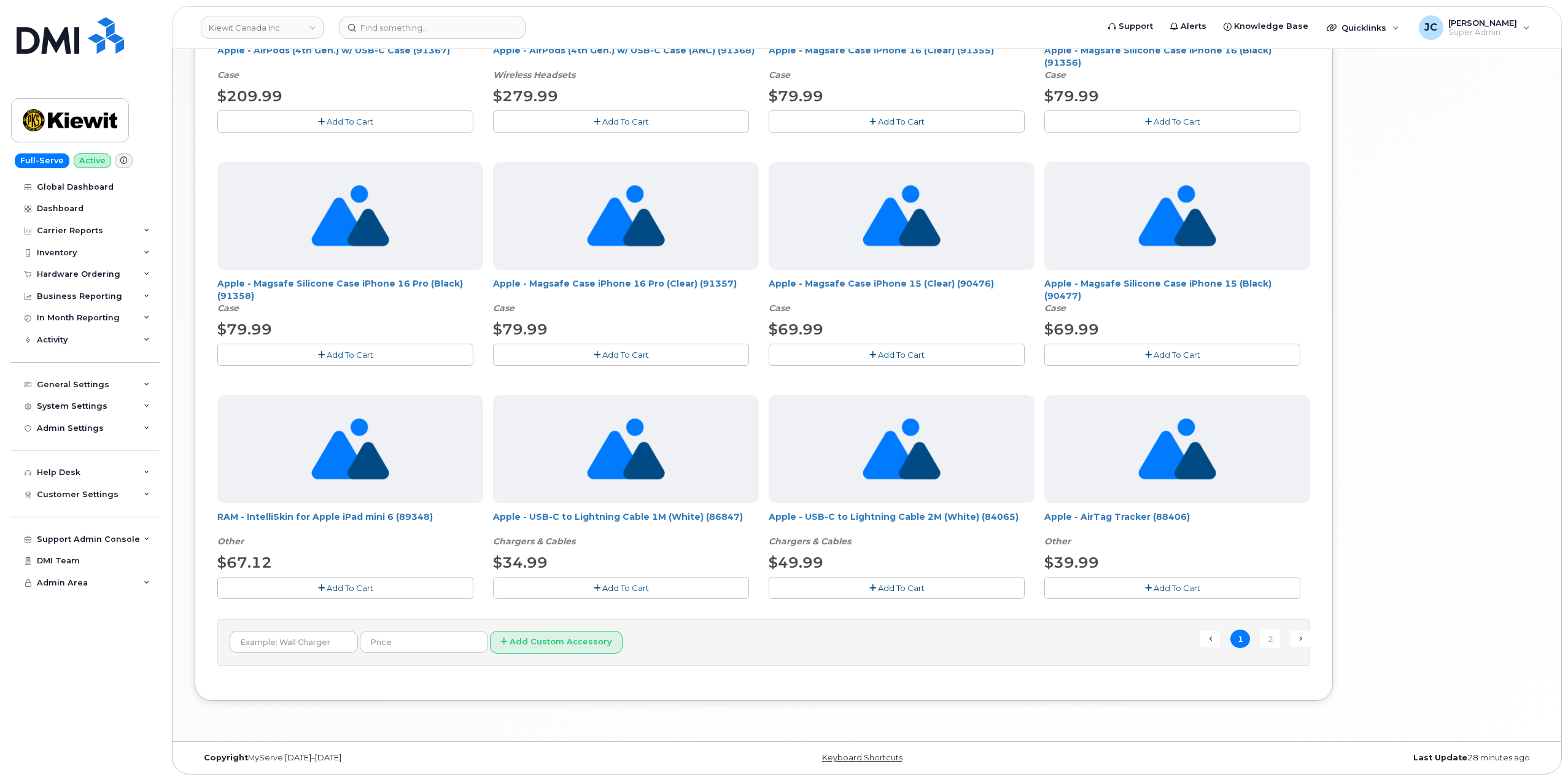
scroll to position [582, 0]
click at [894, 587] on span "Add To Cart" at bounding box center [901, 587] width 47 height 10
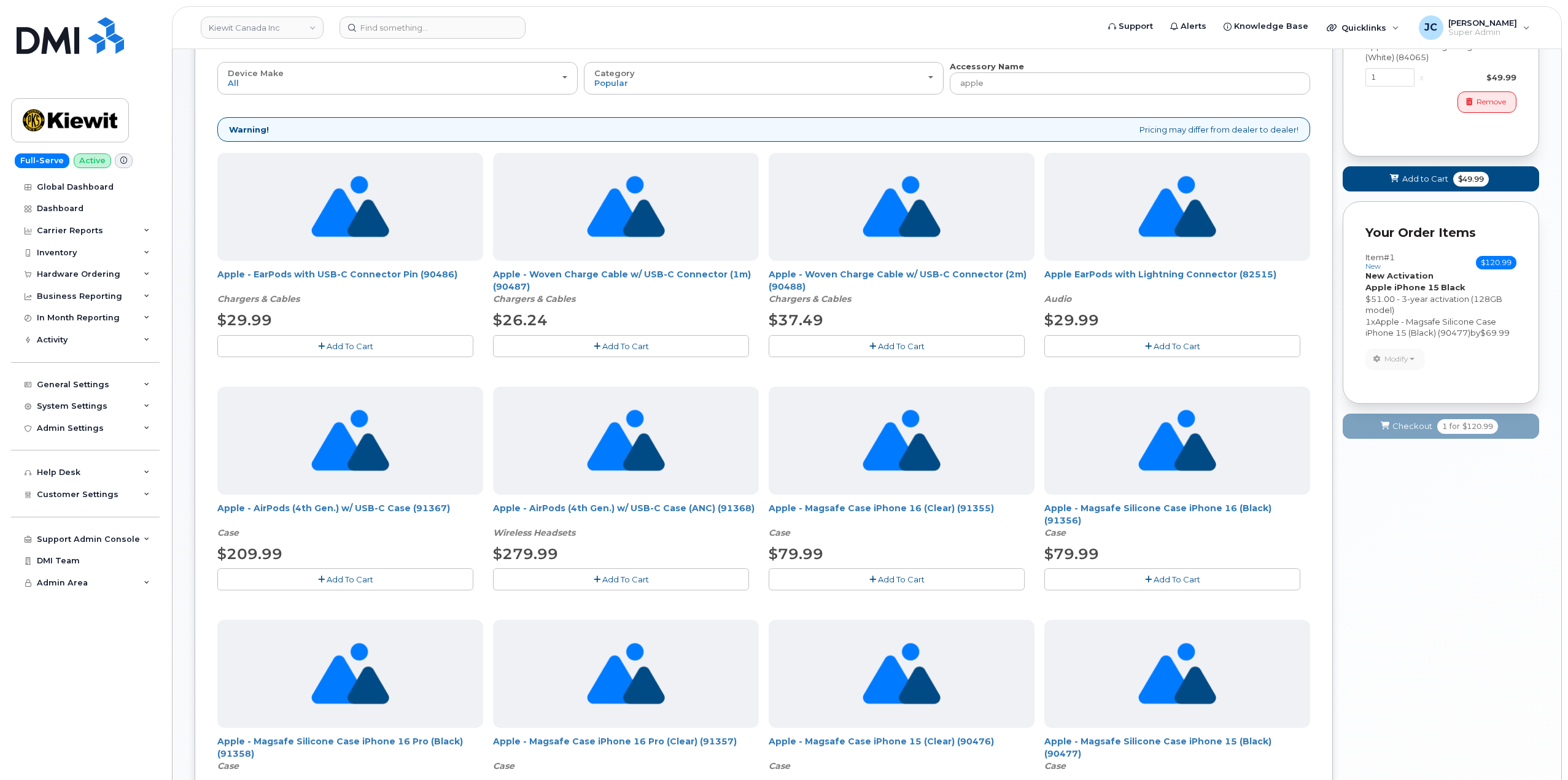
scroll to position [30, 0]
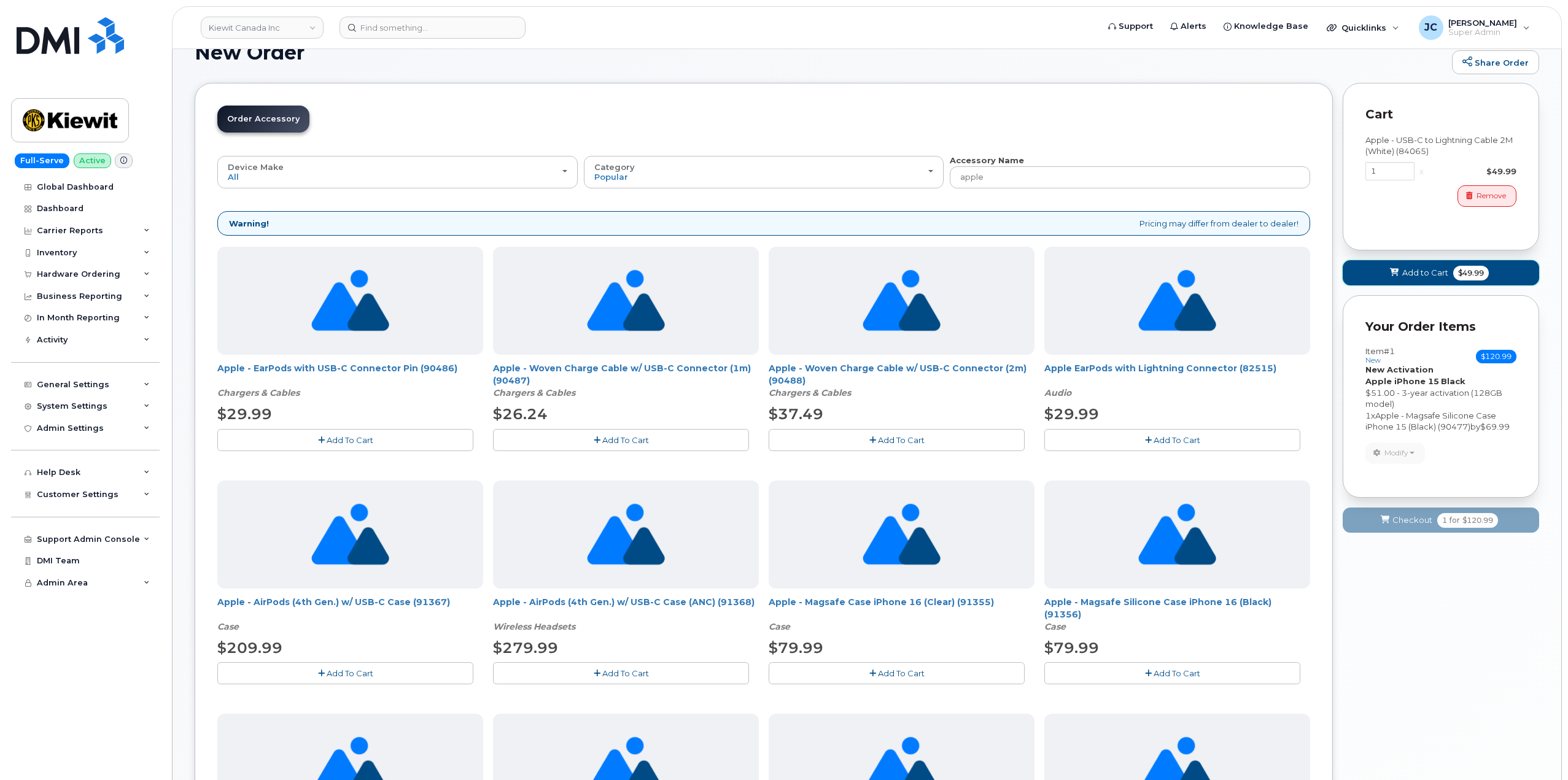
click at [1427, 275] on span "Add to Cart" at bounding box center [1425, 273] width 46 height 12
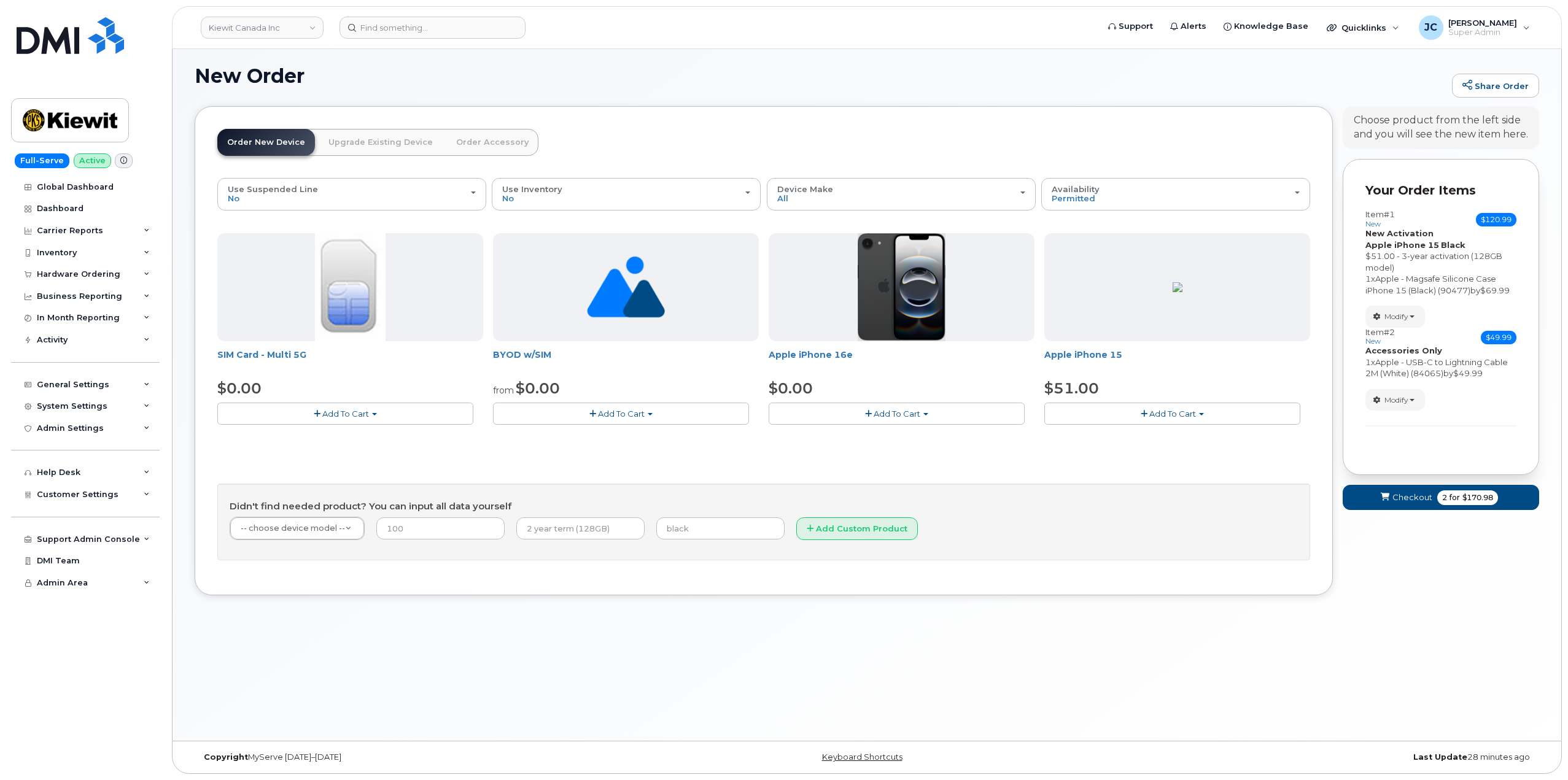
scroll to position [6, 0]
click at [391, 140] on link "Upgrade Existing Device" at bounding box center [381, 142] width 124 height 27
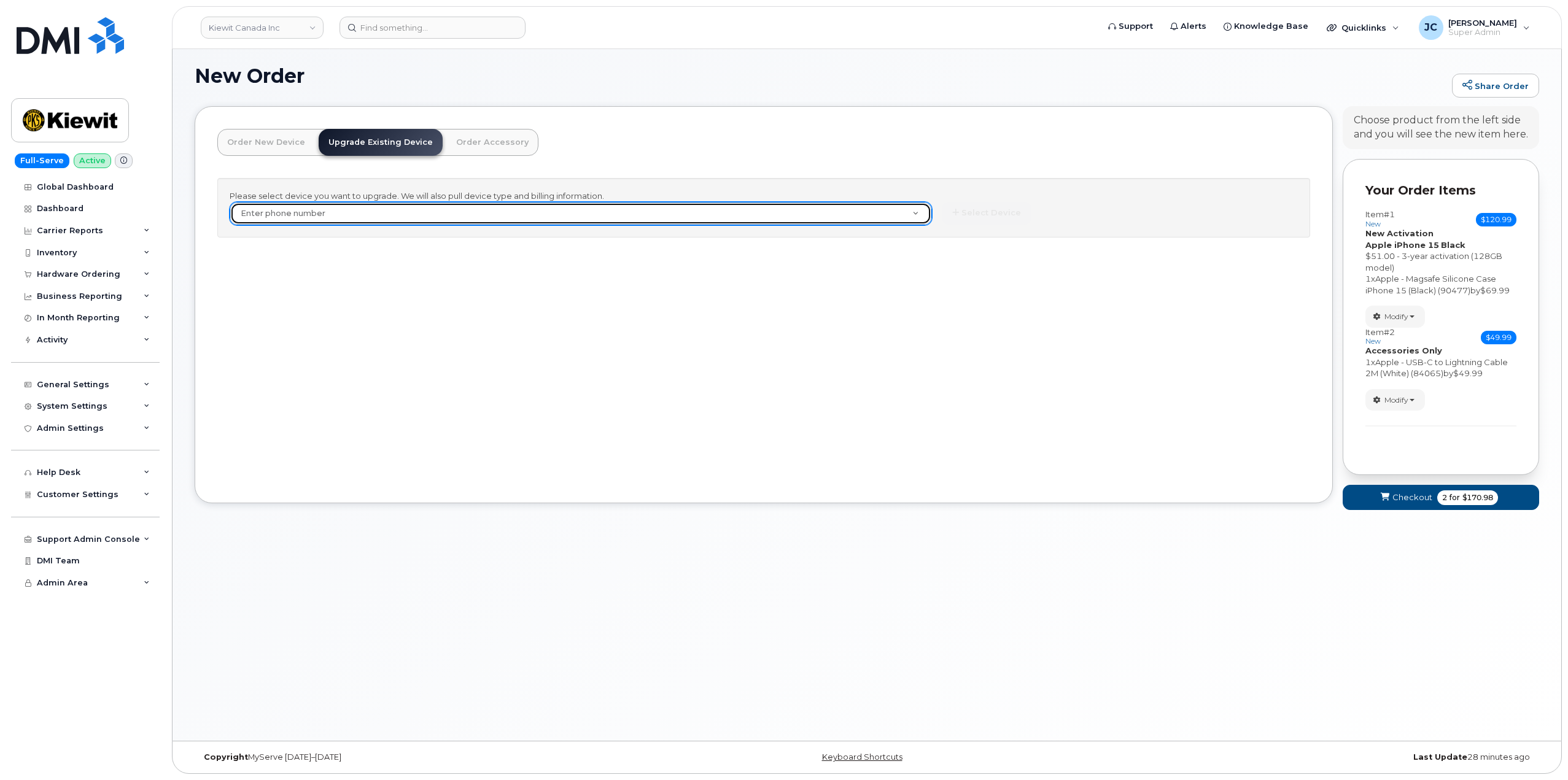
click at [917, 215] on link "Enter phone number" at bounding box center [581, 214] width 701 height 22
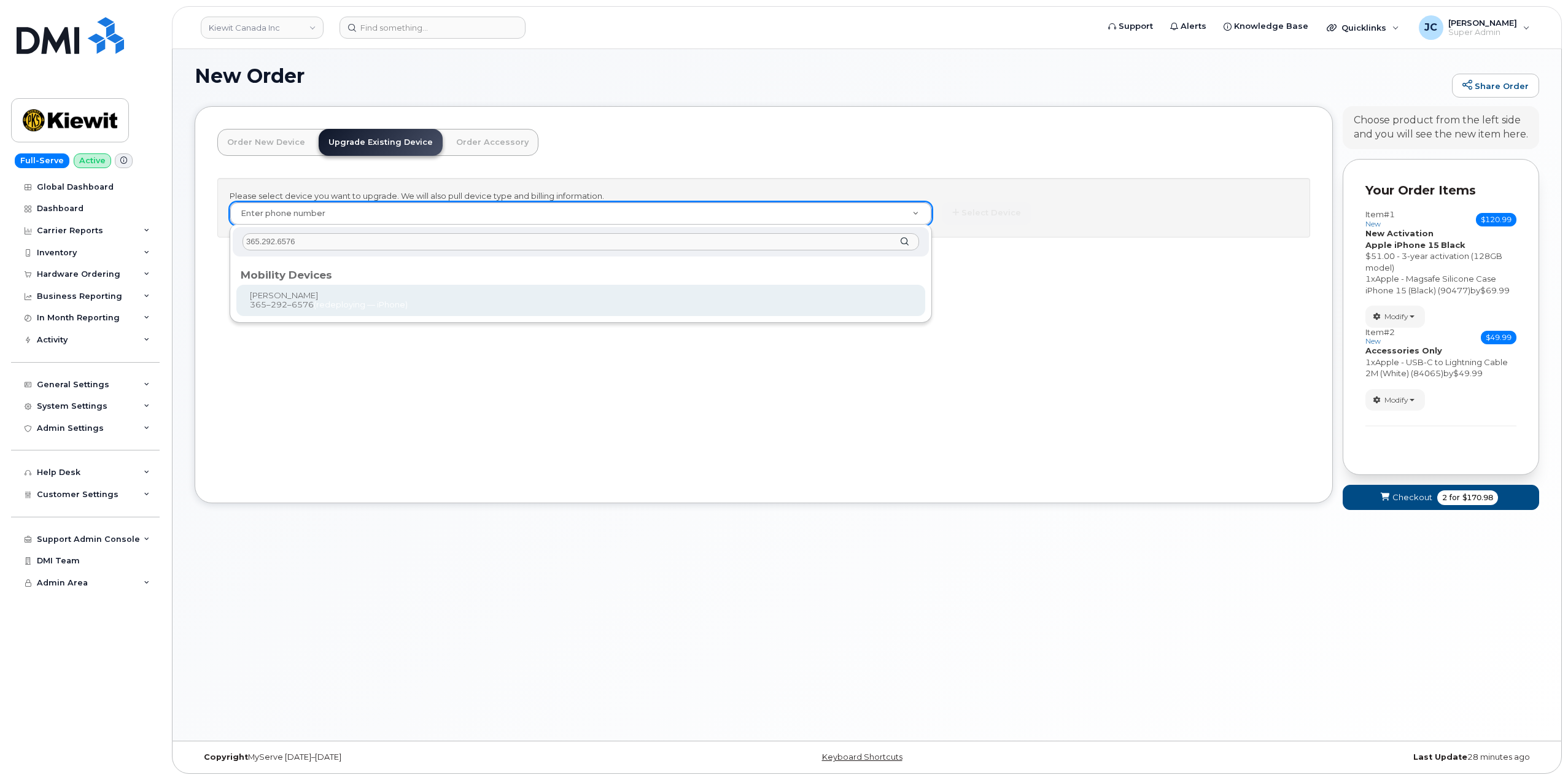
type input "365.292.6576"
type input "892723"
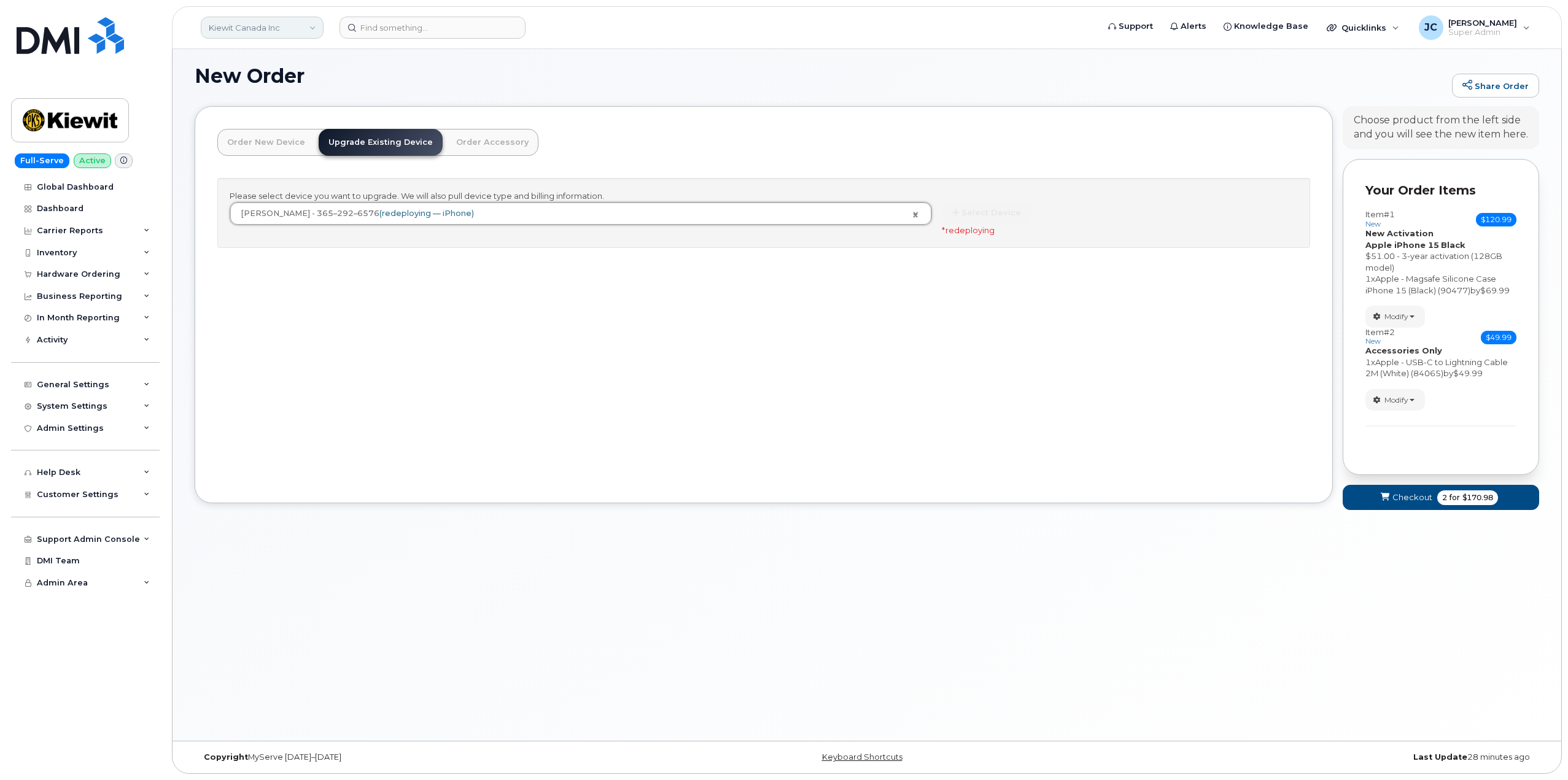
click at [246, 28] on link "Kiewit Canada Inc" at bounding box center [262, 28] width 123 height 22
drag, startPoint x: 680, startPoint y: 65, endPoint x: 897, endPoint y: 2, distance: 226.0
click at [703, 49] on div "New Order Share Order × Share This Order If you want to allow others to create …" at bounding box center [867, 392] width 1389 height 698
click at [116, 275] on div "Hardware Ordering" at bounding box center [85, 275] width 149 height 22
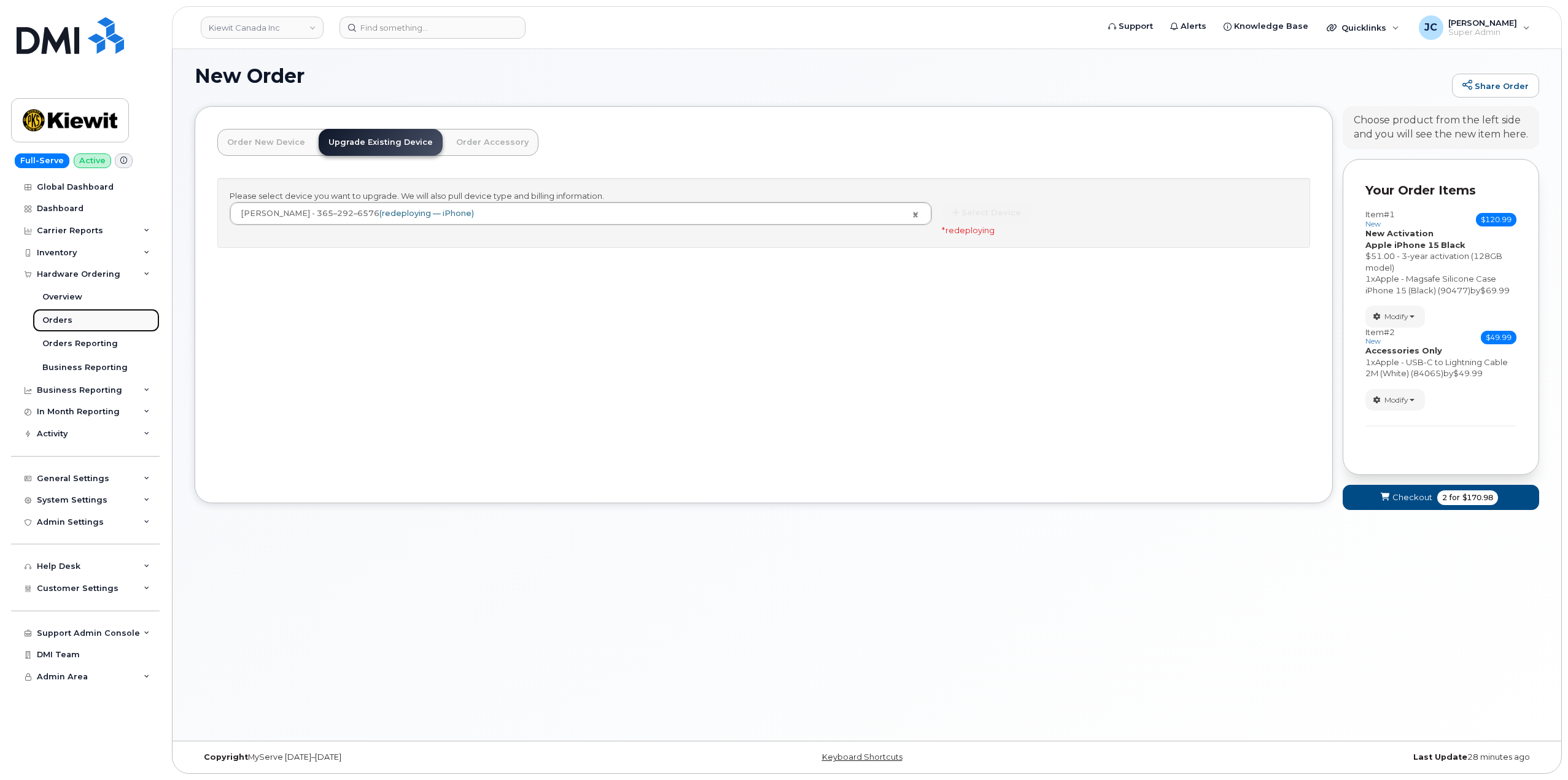
click at [64, 322] on div "Orders" at bounding box center [57, 320] width 30 height 11
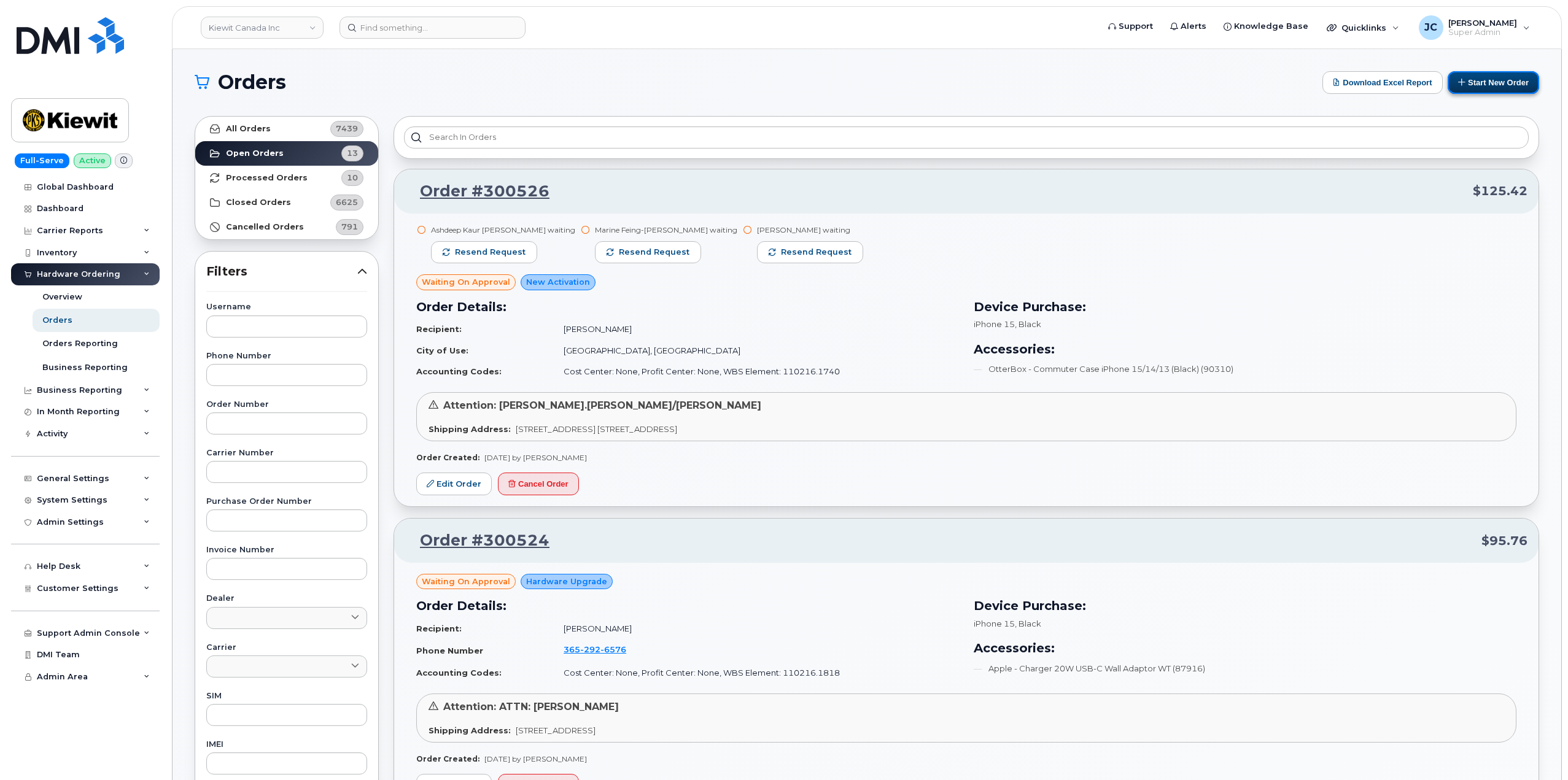
click at [1501, 79] on button "Start New Order" at bounding box center [1493, 82] width 91 height 23
click at [1483, 81] on button "Start New Order" at bounding box center [1493, 82] width 91 height 23
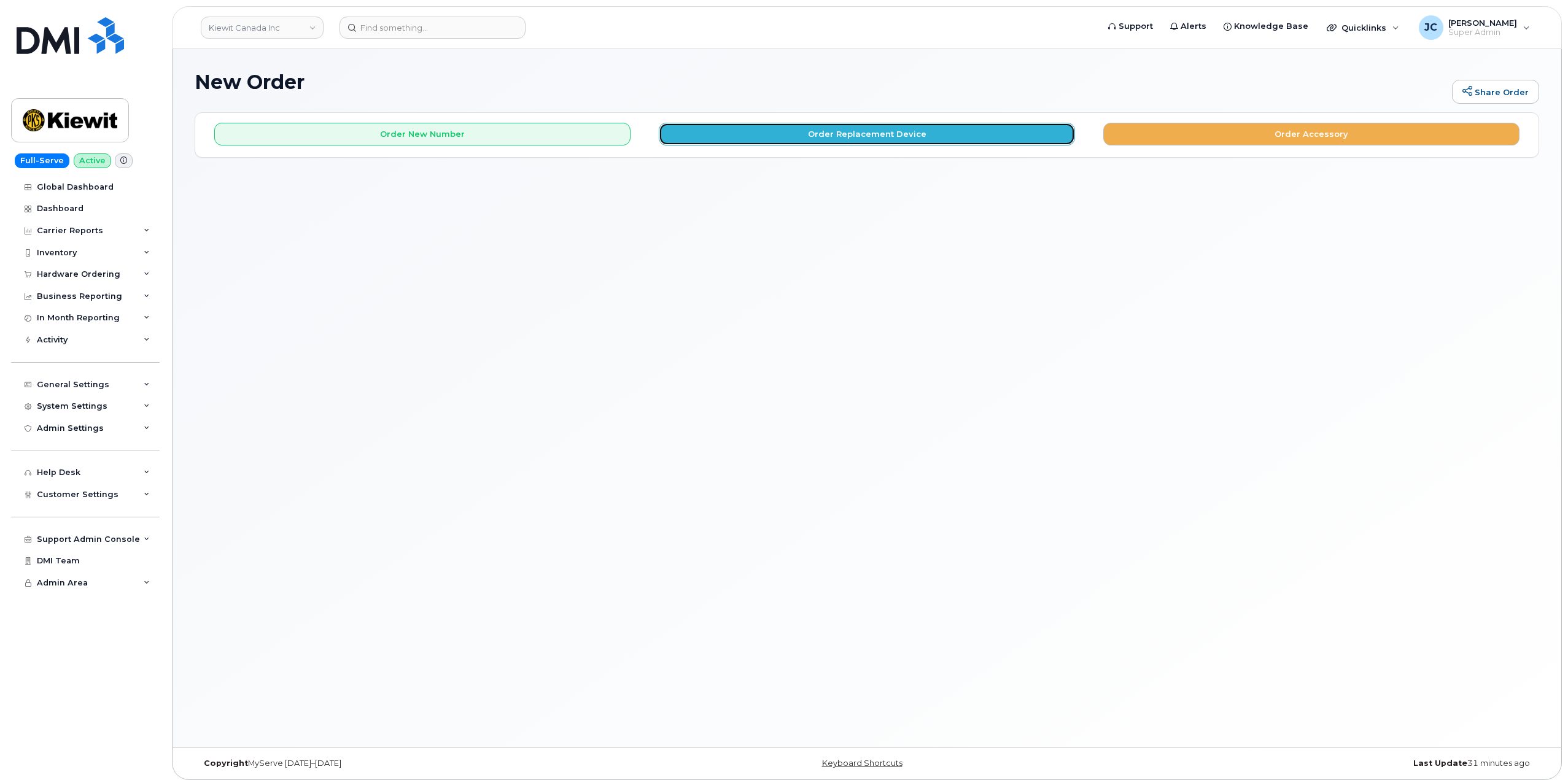
click at [851, 131] on button "Order Replacement Device" at bounding box center [867, 134] width 416 height 23
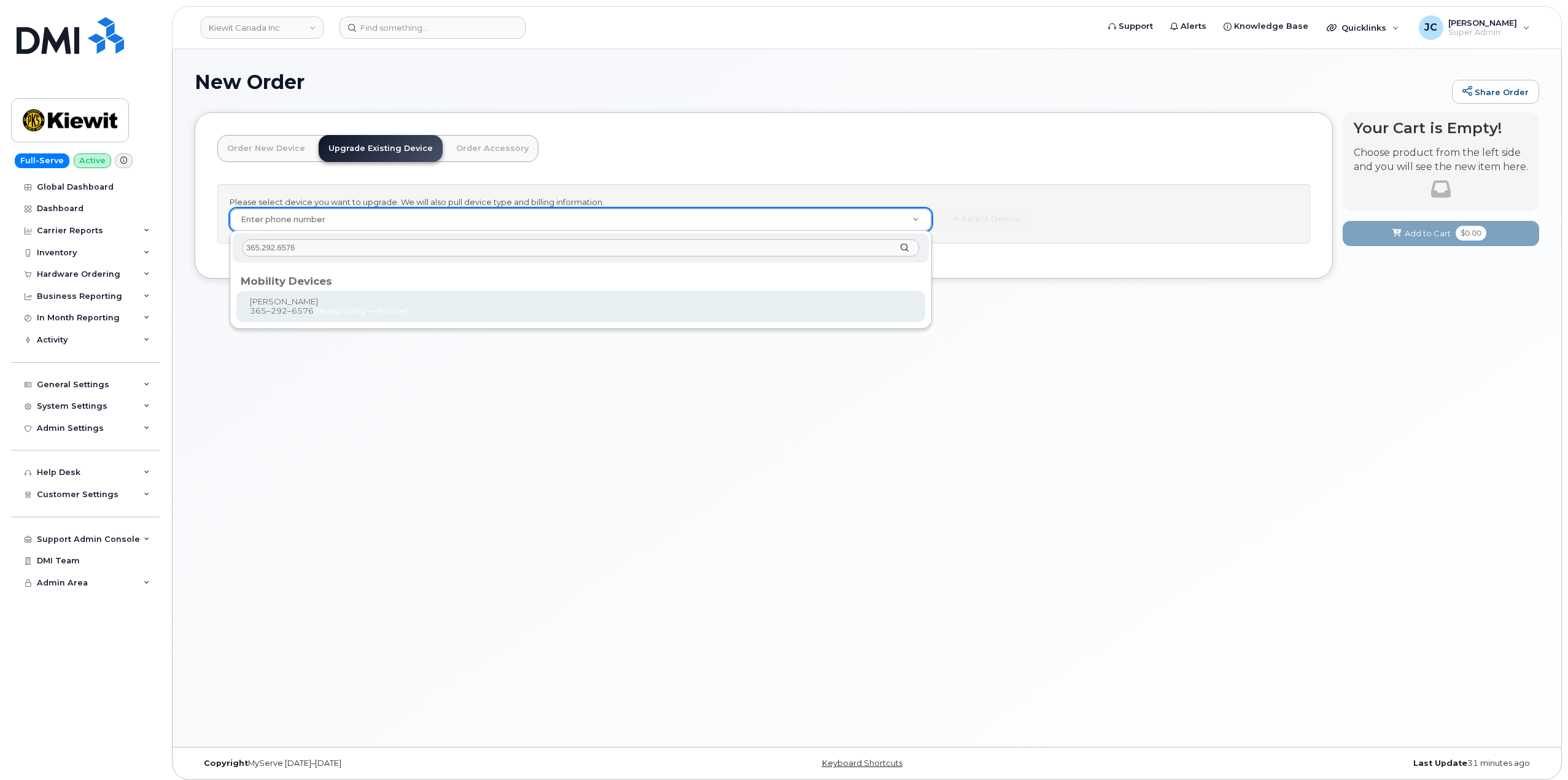
type input "365.292.6576"
type input "892723"
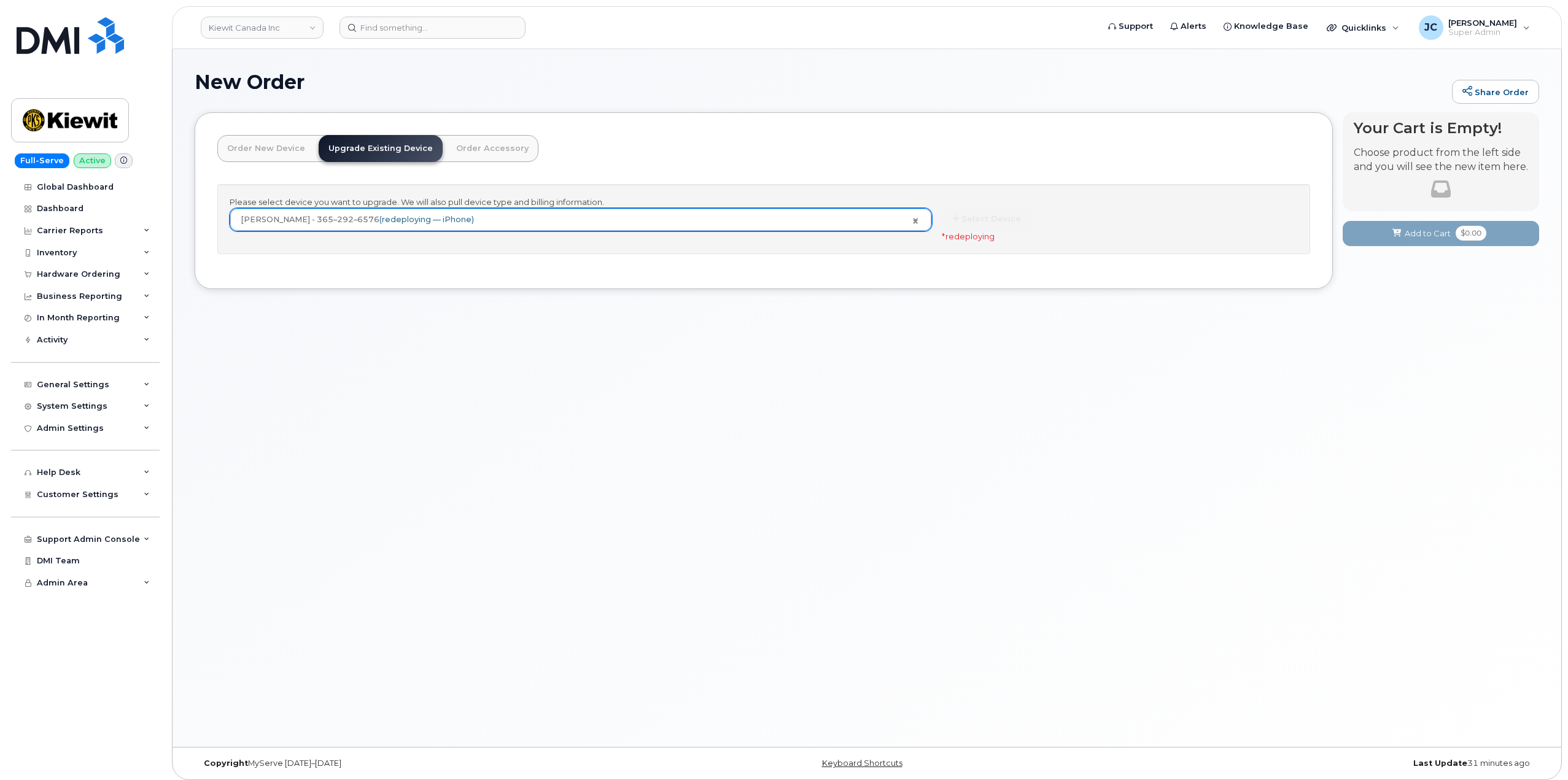
click at [283, 152] on link "Order New Device" at bounding box center [266, 148] width 98 height 27
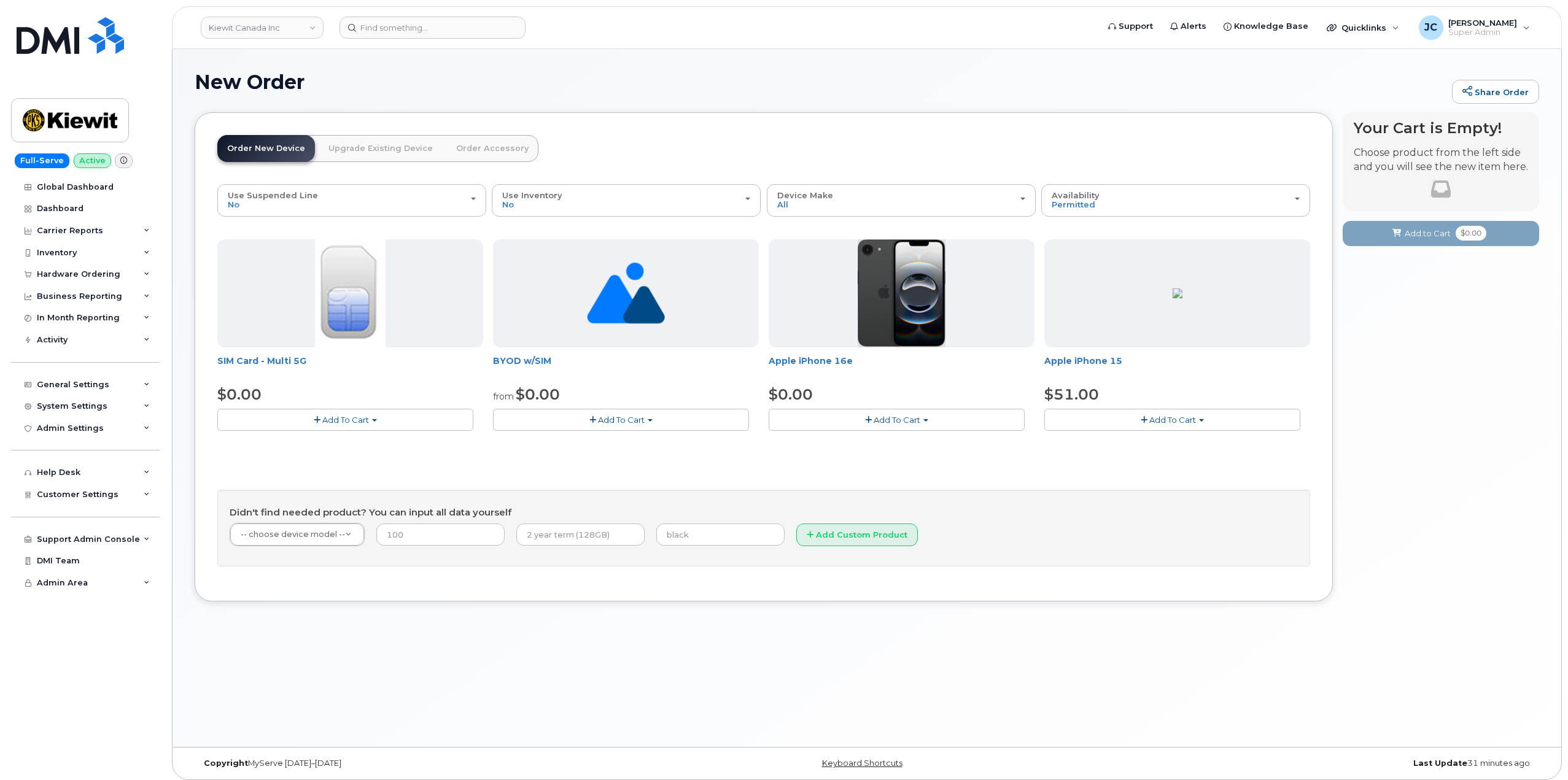
click at [1151, 423] on button "Add To Cart" at bounding box center [1172, 419] width 256 height 22
click at [1141, 457] on link "$51.00 - 3-year activation (128GB model)" at bounding box center [1143, 457] width 192 height 15
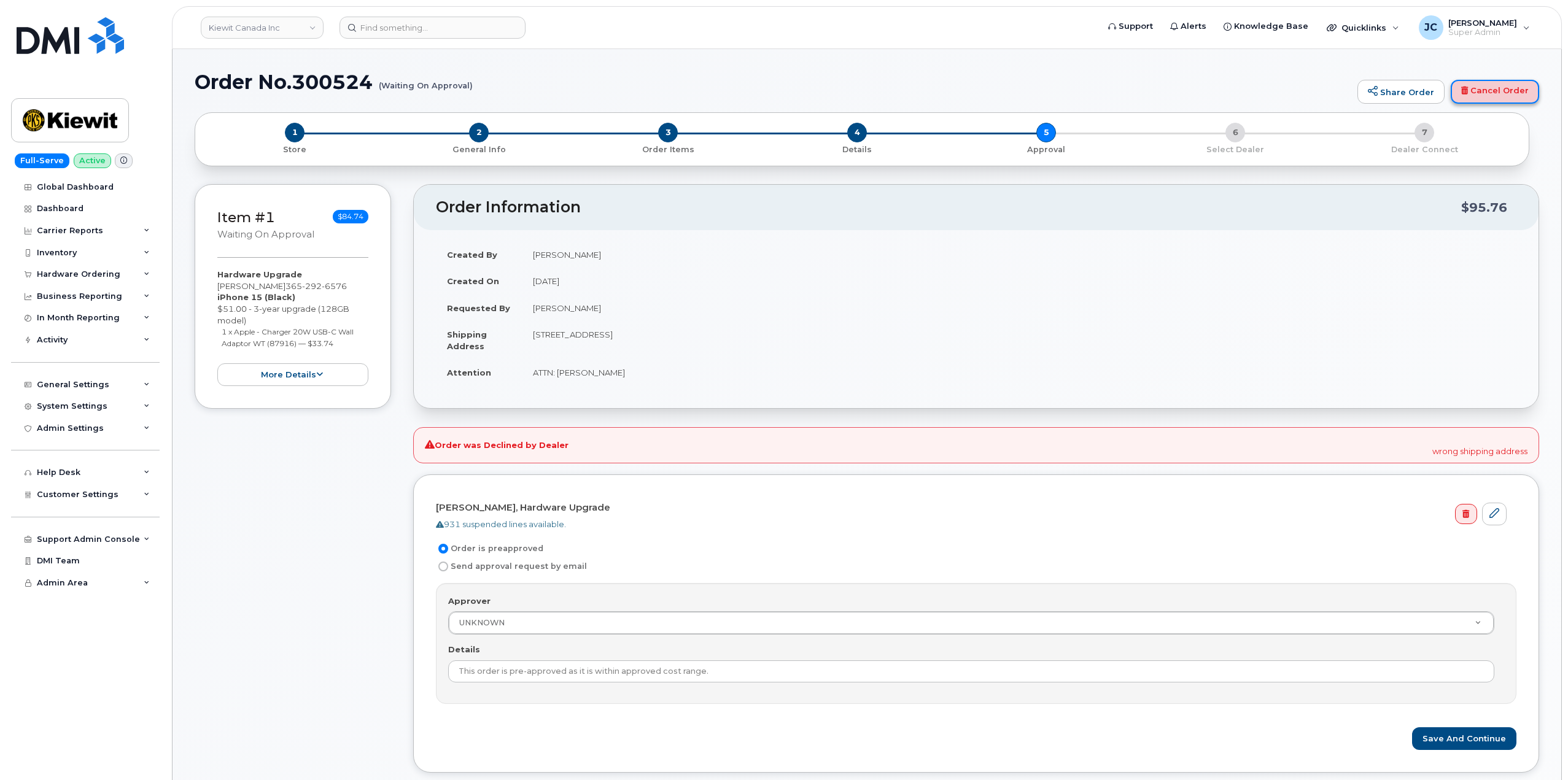
click at [1508, 86] on link "Cancel Order" at bounding box center [1495, 91] width 88 height 24
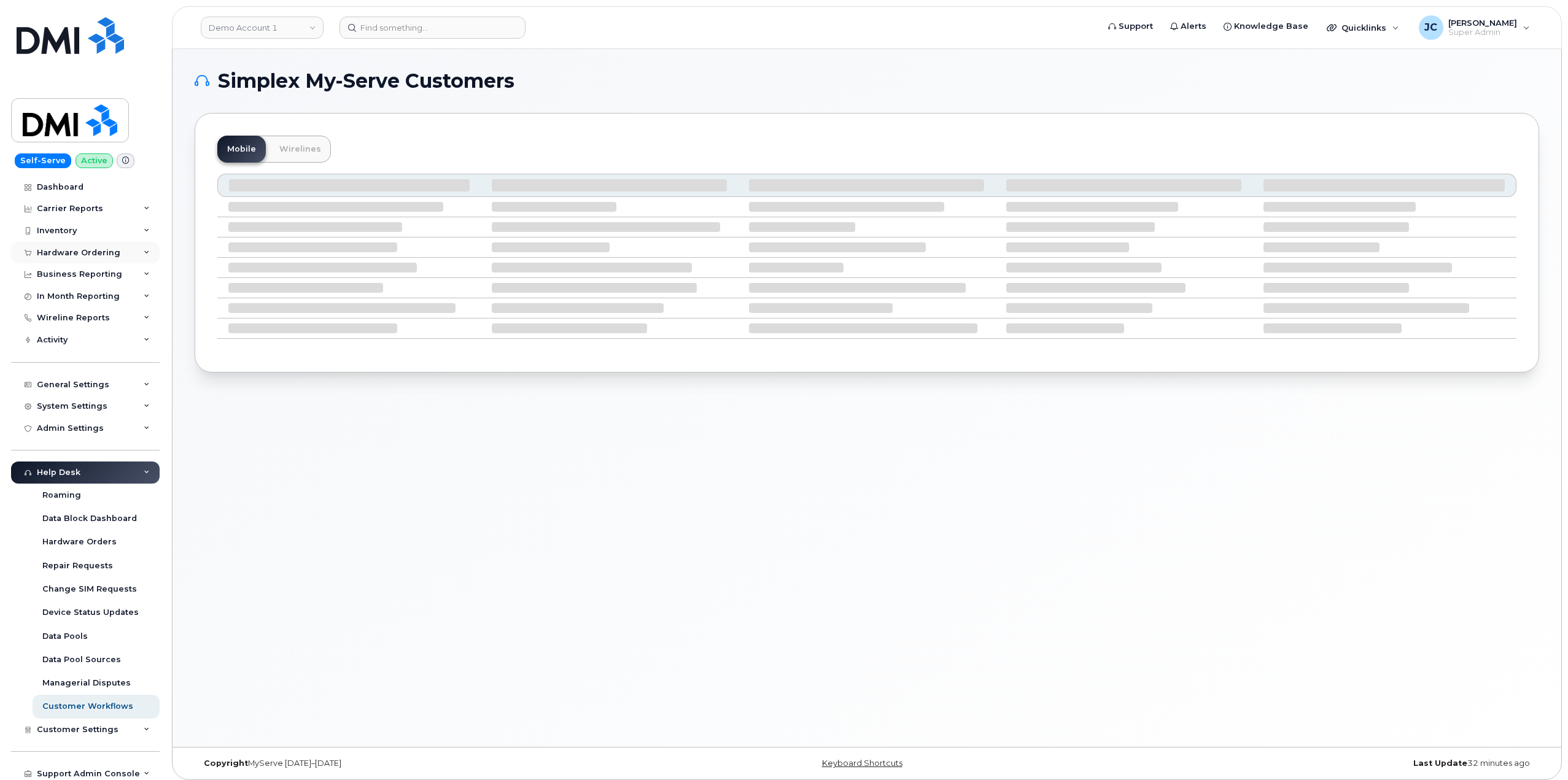
click at [105, 250] on div "Hardware Ordering" at bounding box center [78, 252] width 83 height 10
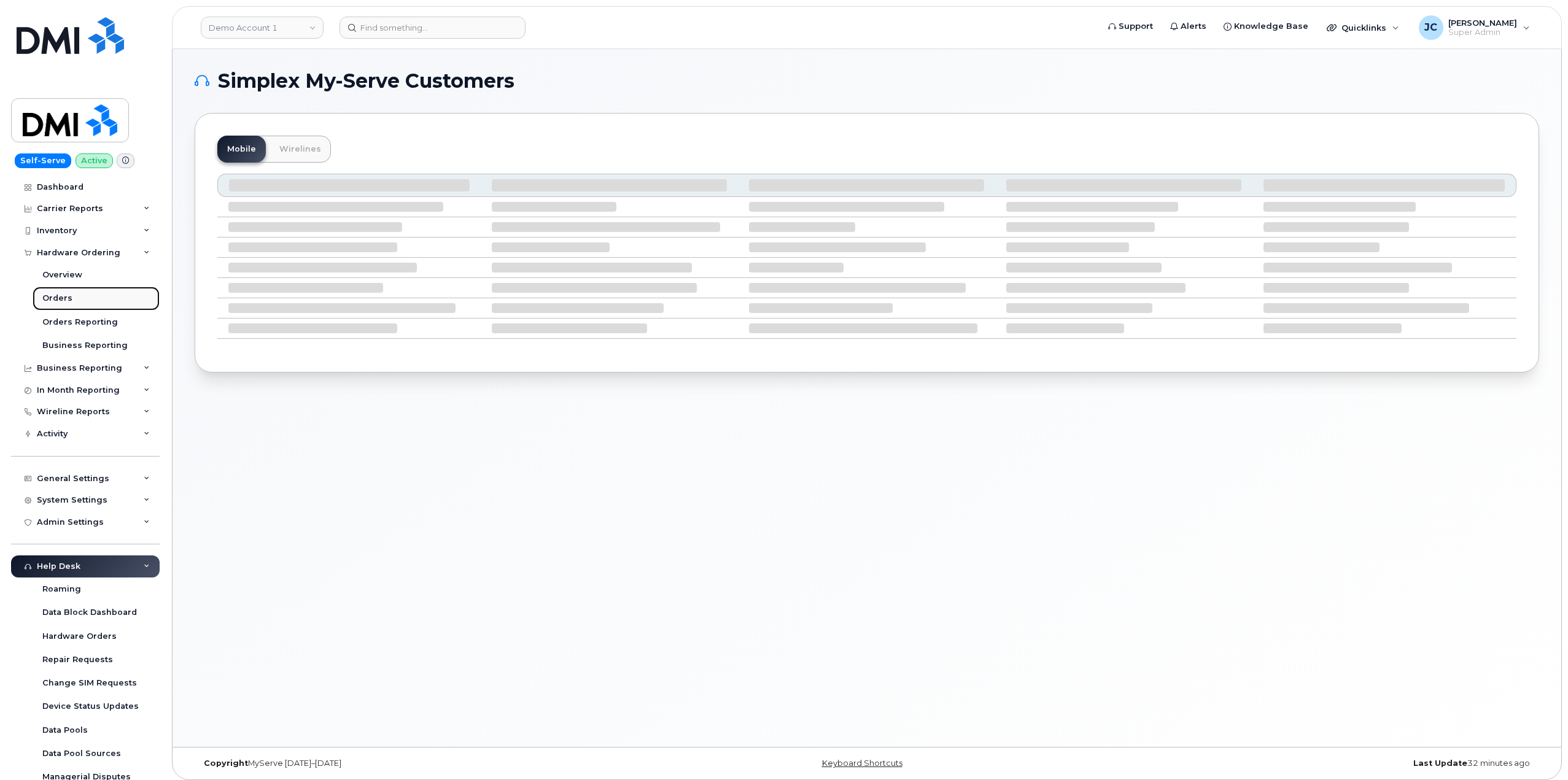
click at [62, 298] on div "Orders" at bounding box center [57, 298] width 30 height 11
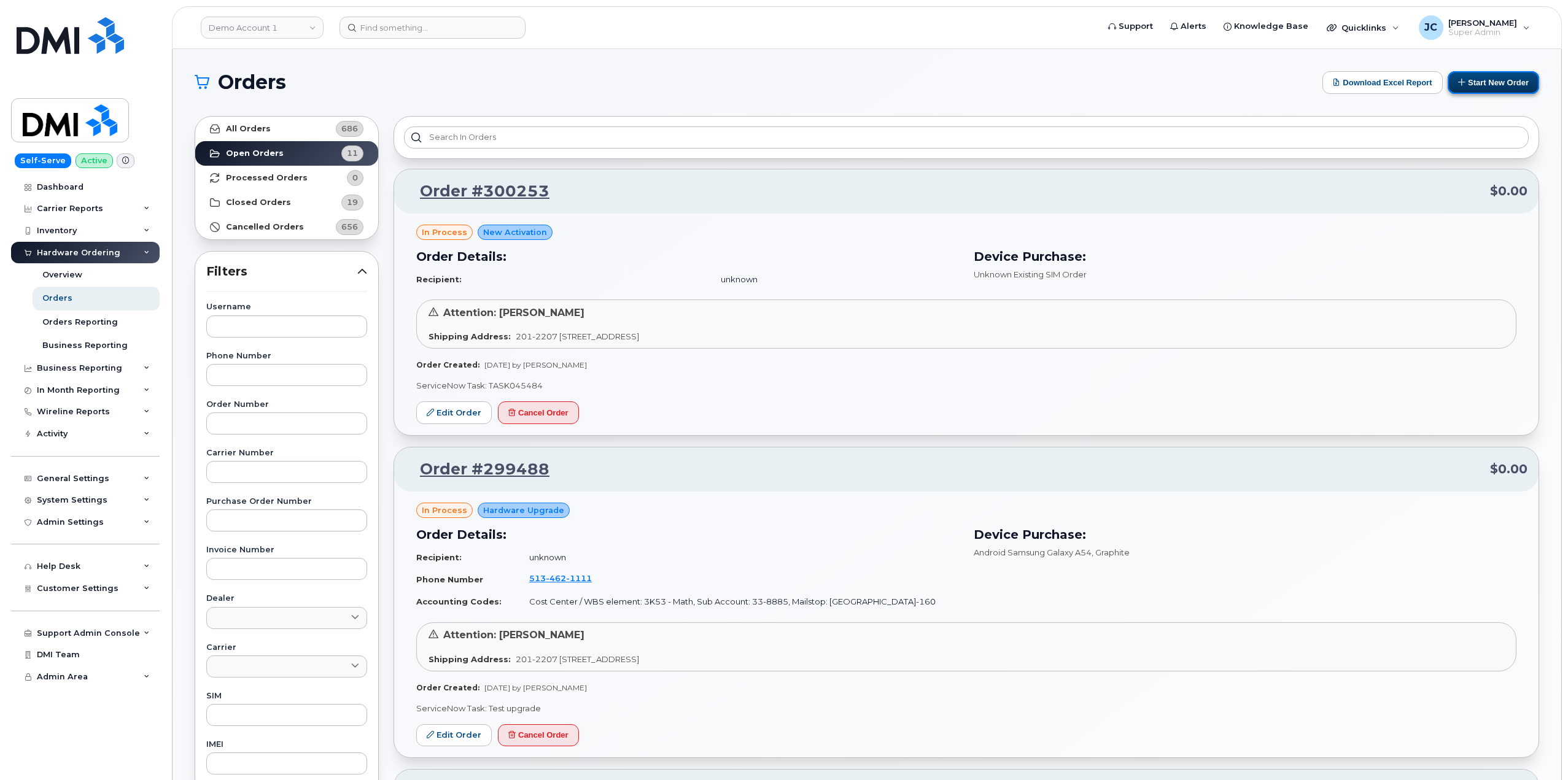
click at [1485, 78] on button "Start New Order" at bounding box center [1493, 82] width 91 height 23
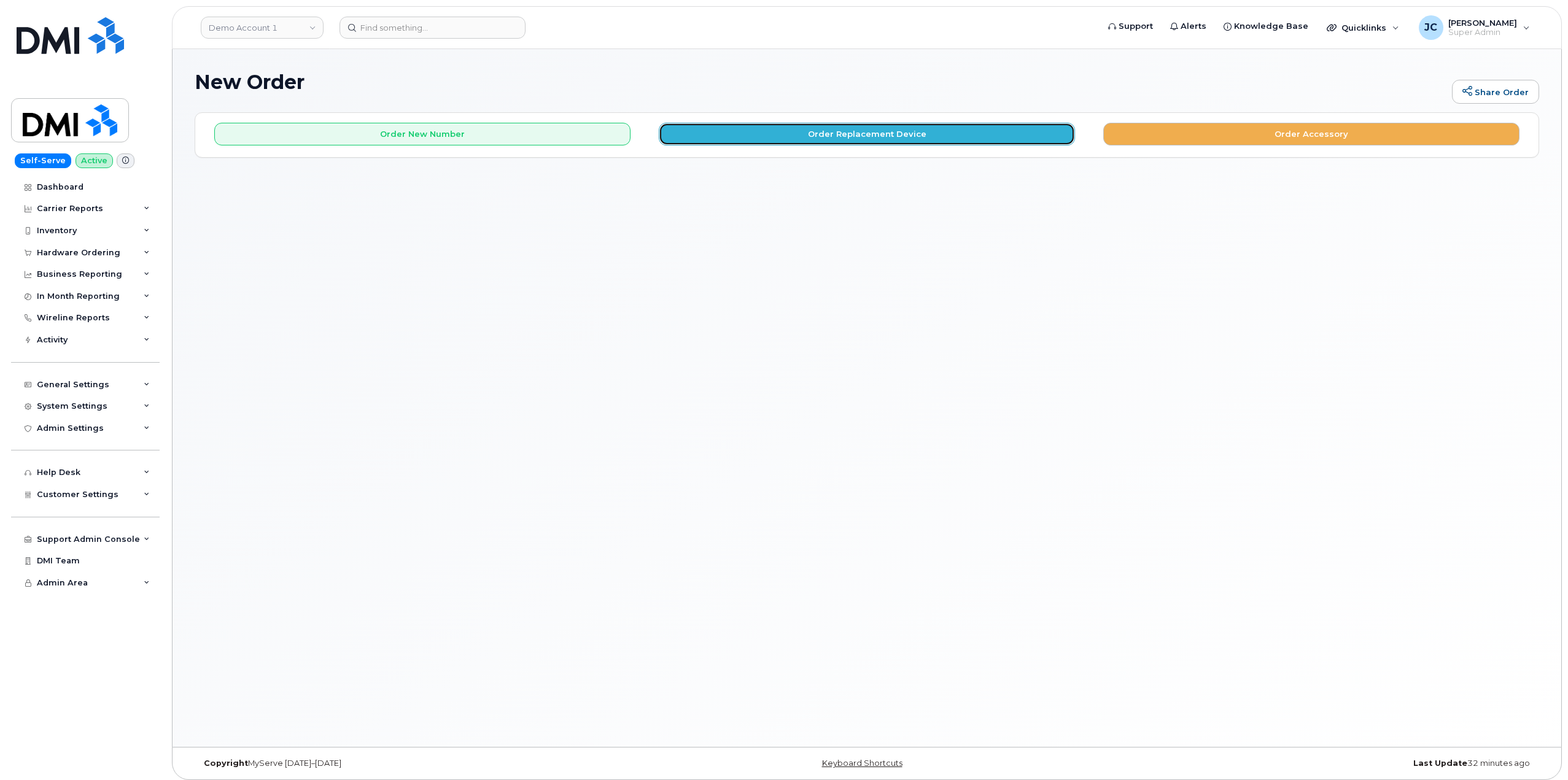
click at [897, 131] on button "Order Replacement Device" at bounding box center [867, 134] width 416 height 23
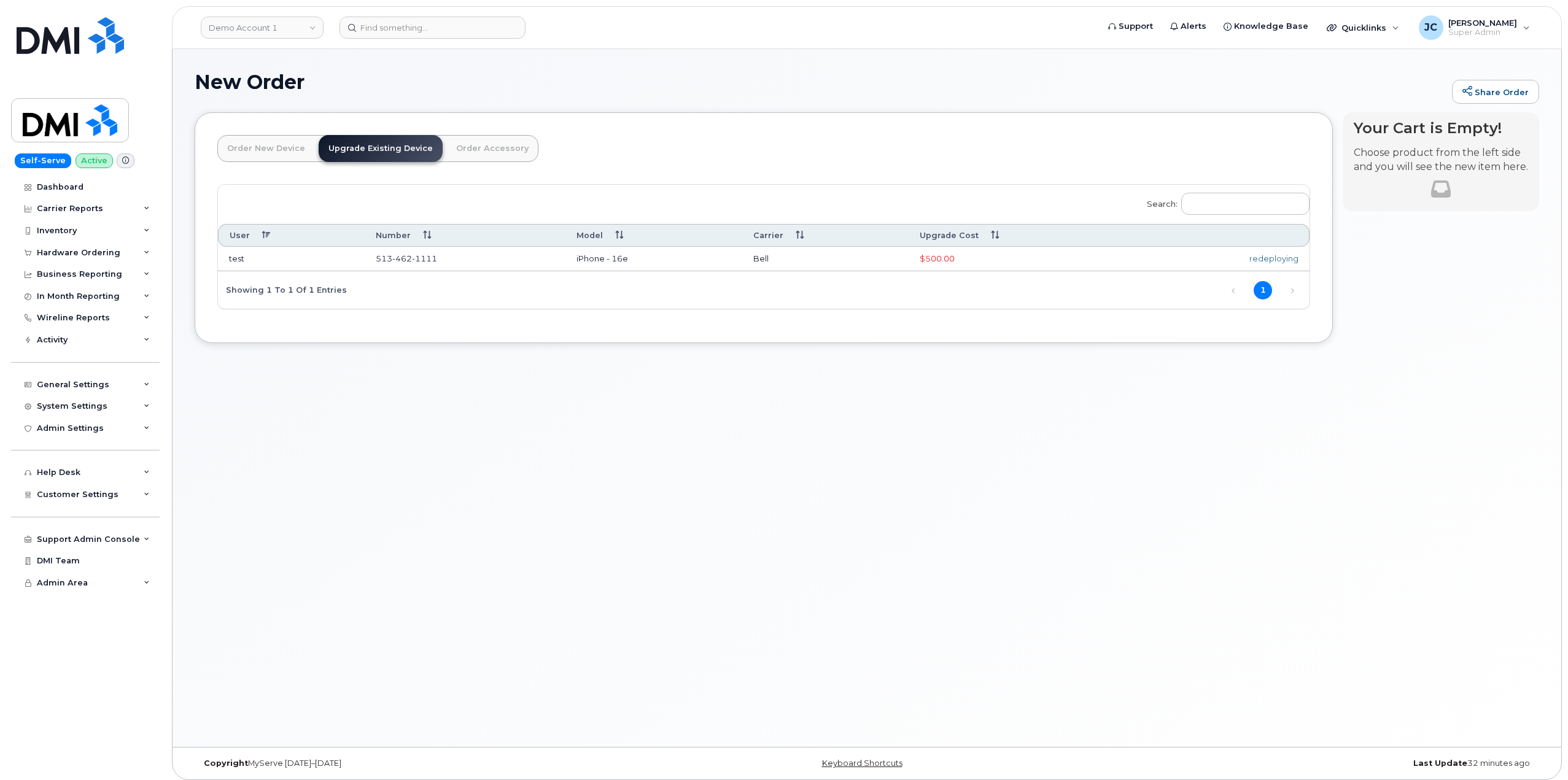
click at [388, 156] on link "Upgrade Existing Device" at bounding box center [381, 148] width 124 height 27
click at [293, 24] on link "Demo Account 1" at bounding box center [262, 28] width 123 height 22
type input "kiew"
click at [249, 141] on span "Kiewit Canada Inc" at bounding box center [248, 141] width 71 height 12
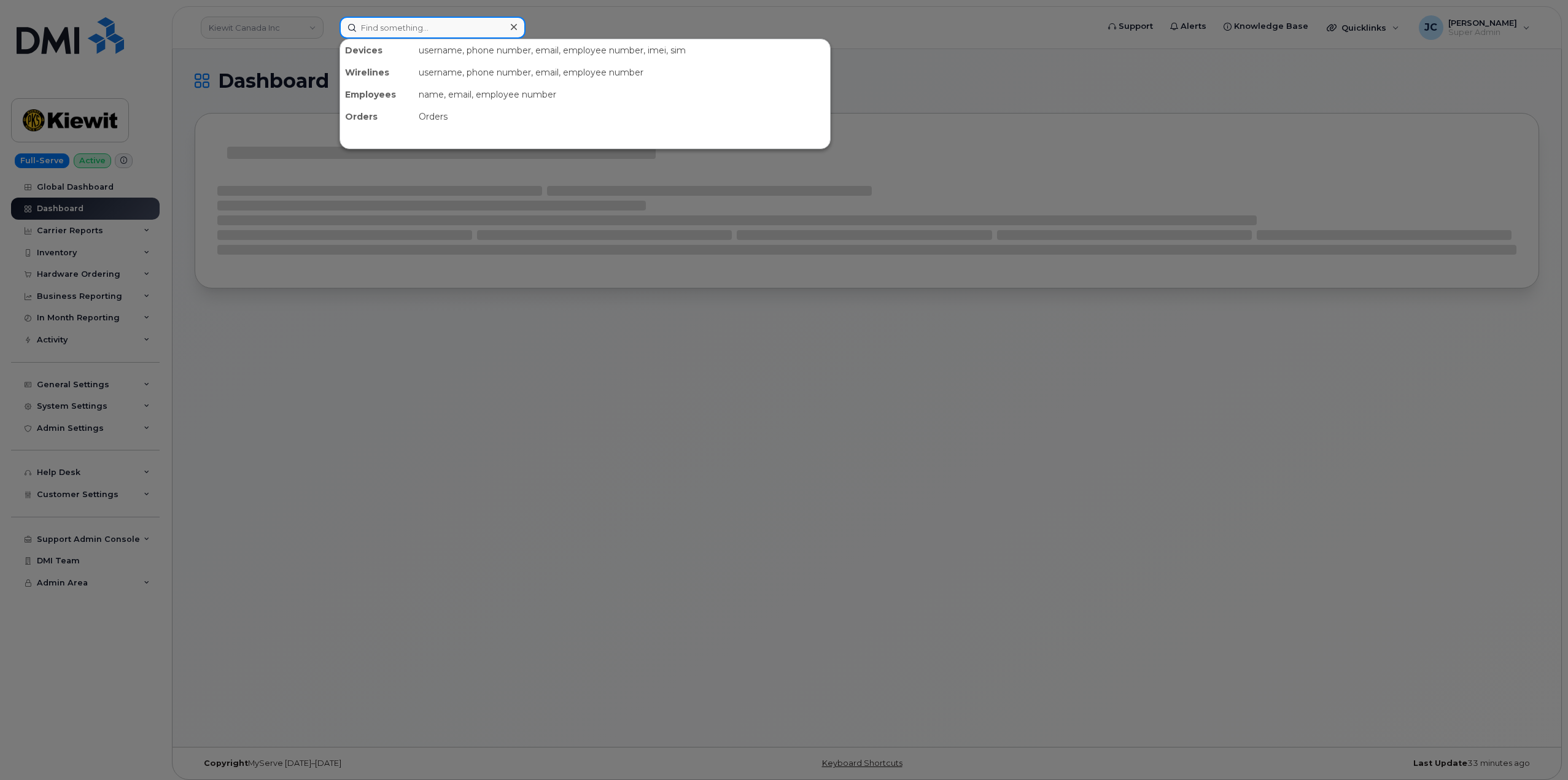
click at [411, 29] on input at bounding box center [433, 28] width 186 height 22
click at [274, 346] on div at bounding box center [784, 390] width 1568 height 780
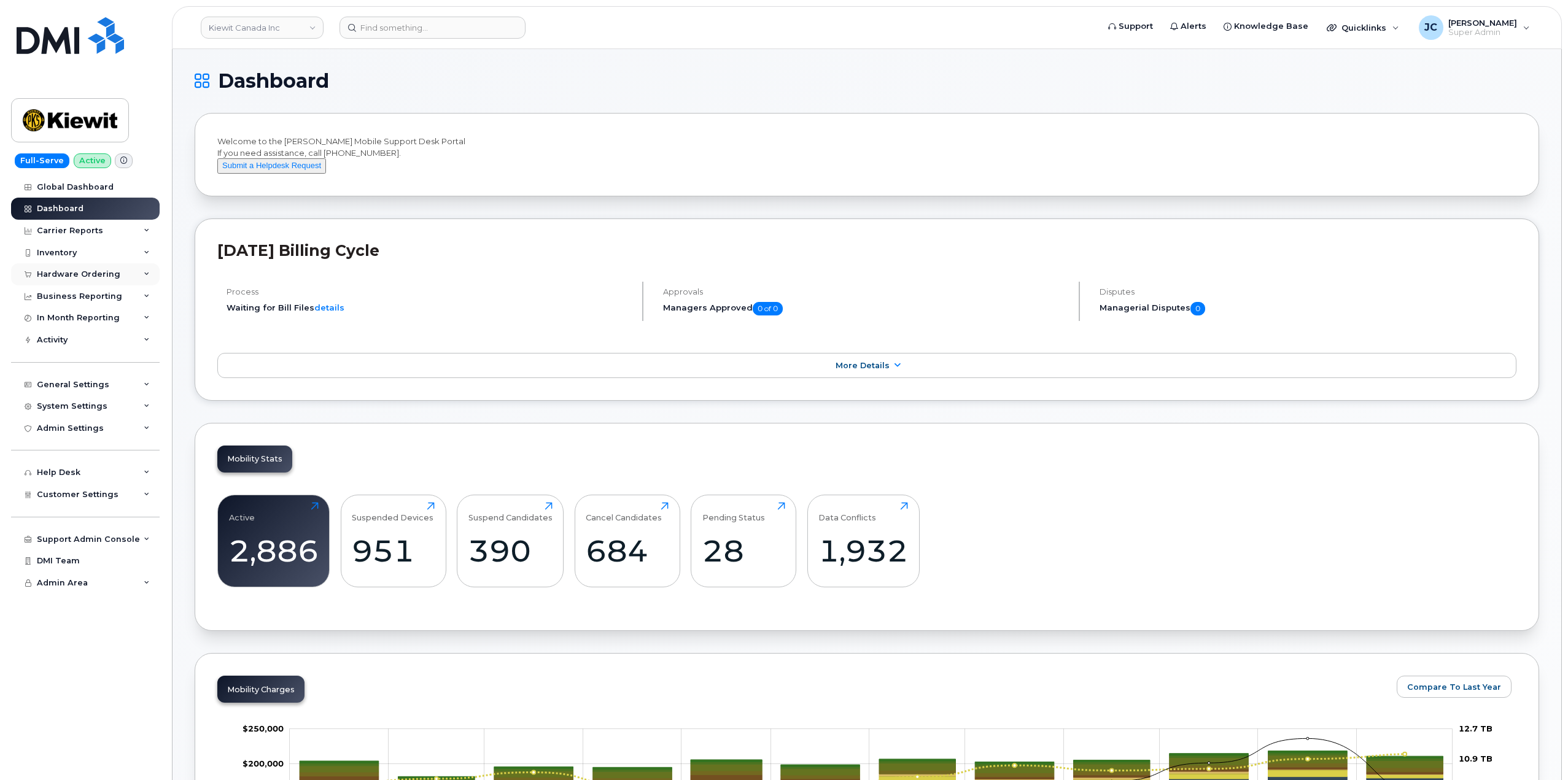
click at [134, 273] on div "Hardware Ordering" at bounding box center [85, 275] width 149 height 22
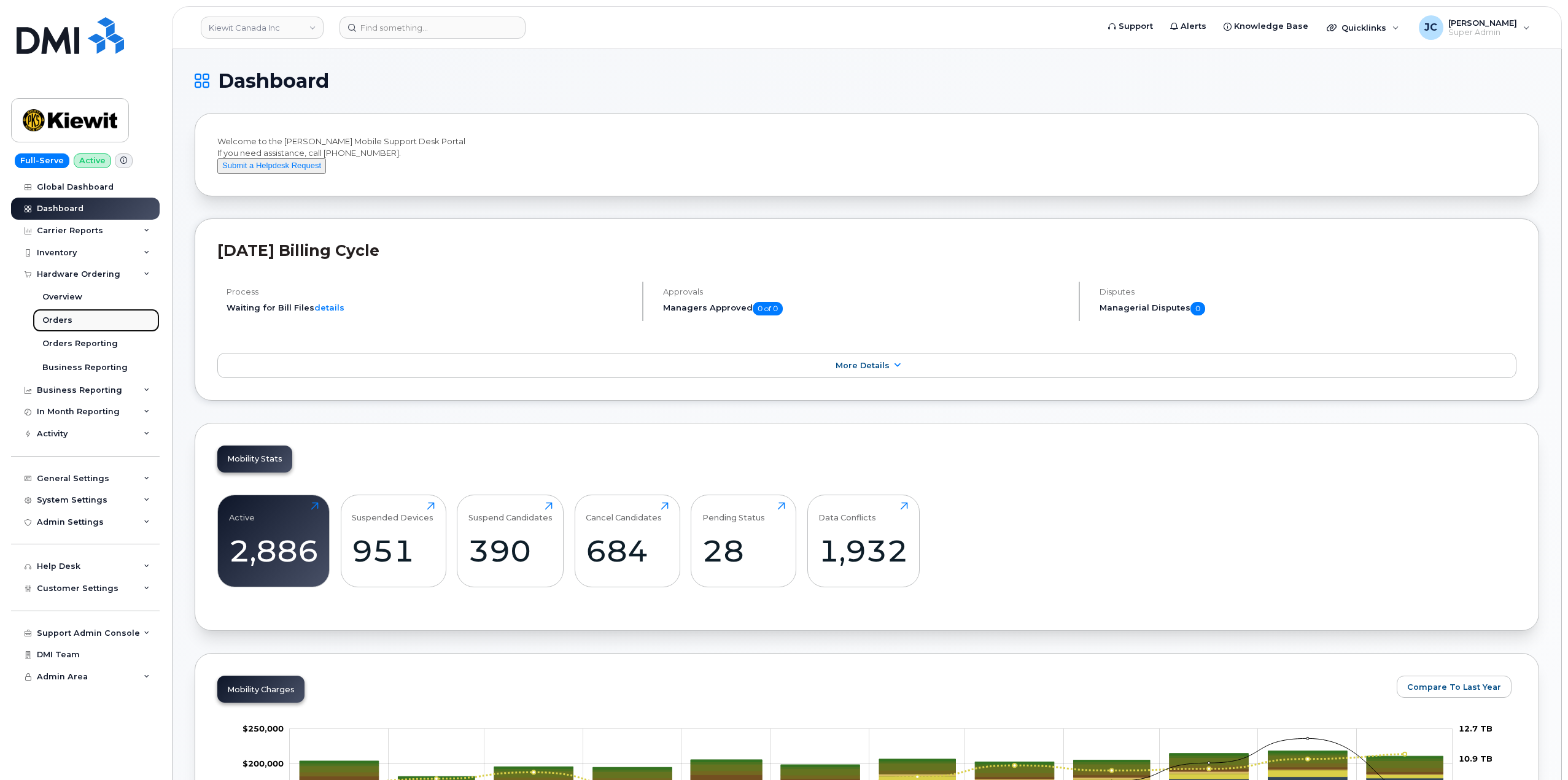
click at [59, 323] on div "Orders" at bounding box center [57, 320] width 30 height 11
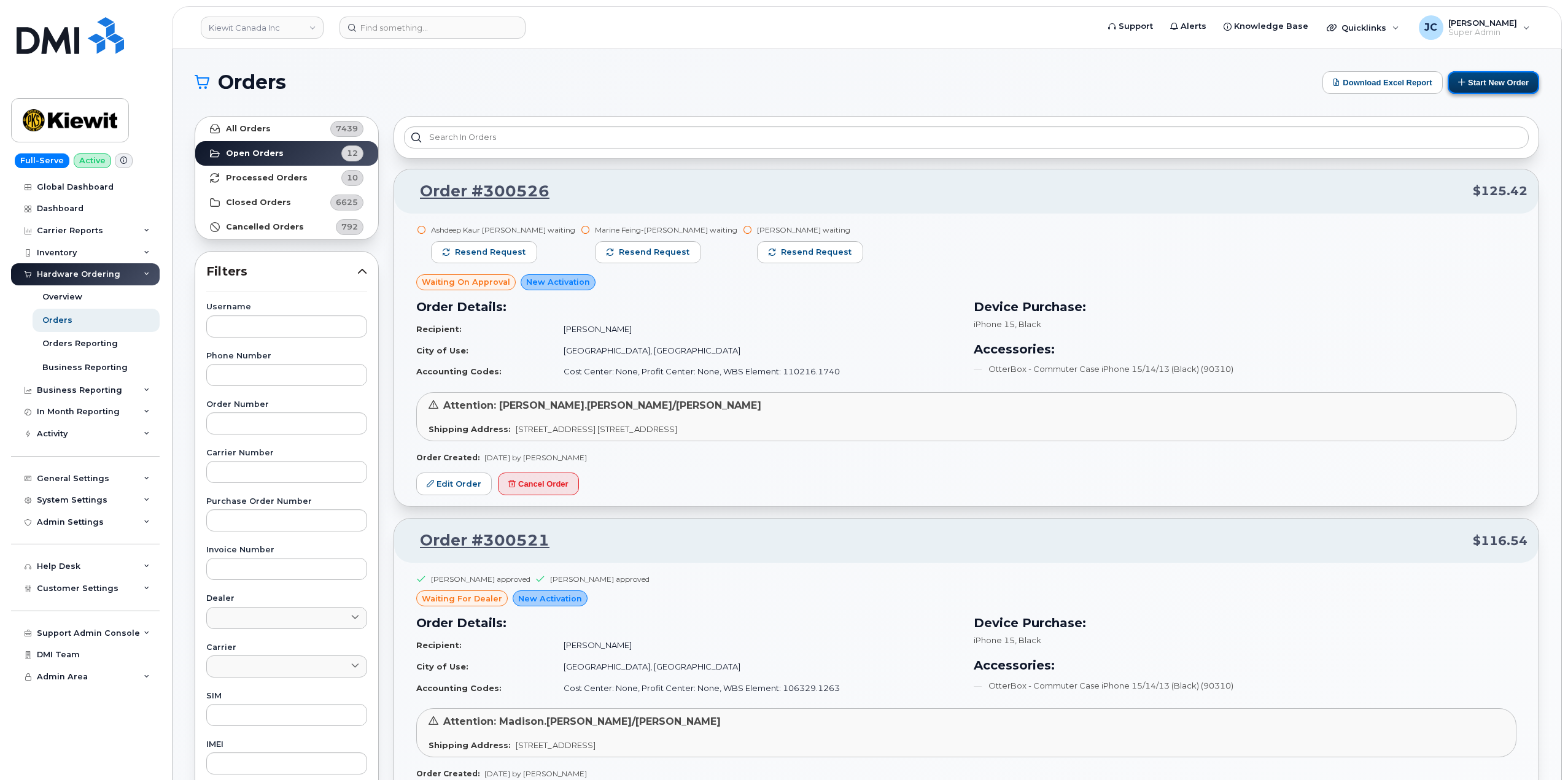
click at [1482, 80] on button "Start New Order" at bounding box center [1493, 82] width 91 height 23
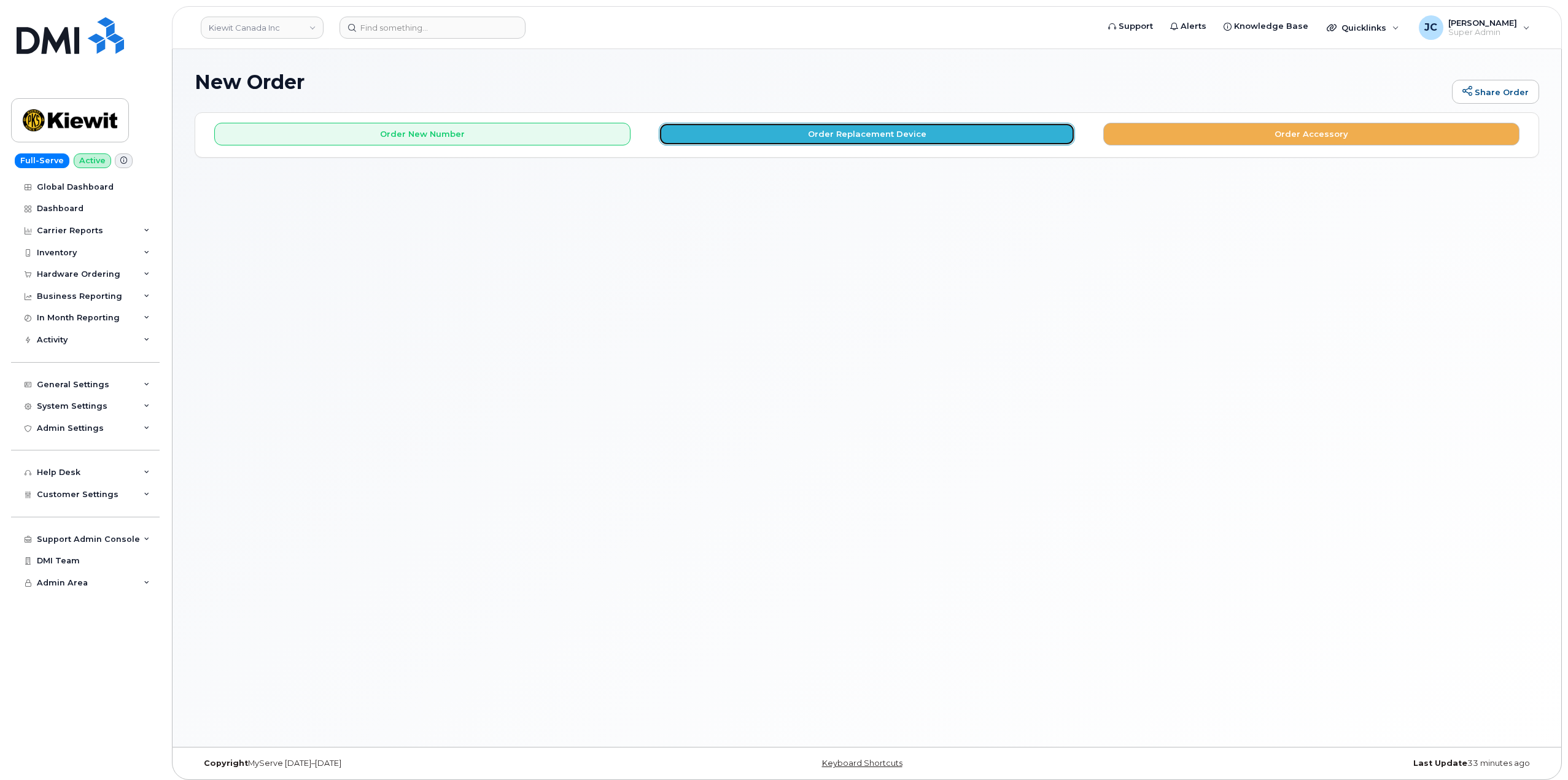
click at [882, 131] on button "Order Replacement Device" at bounding box center [867, 134] width 416 height 23
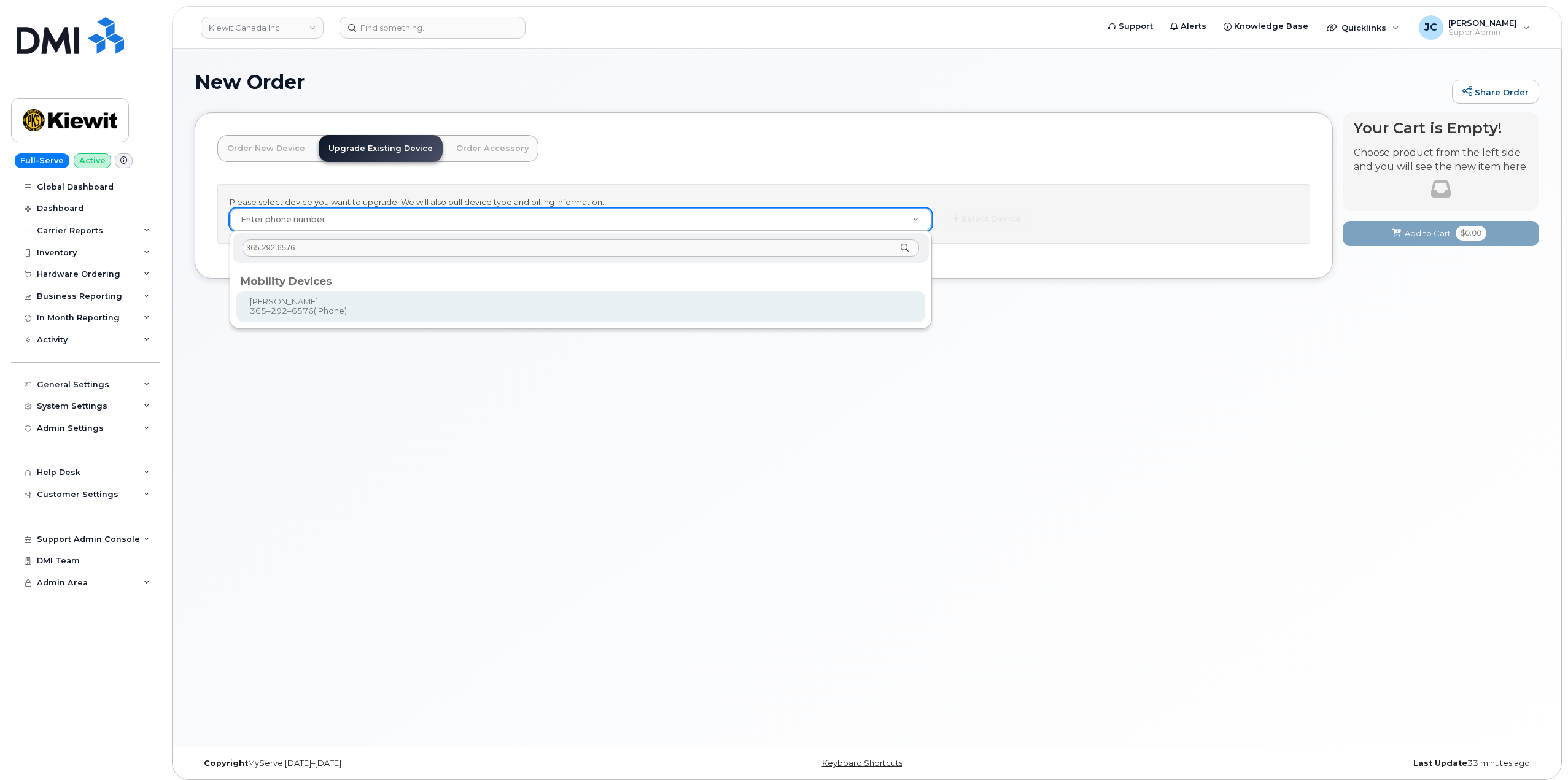
type input "365.292.6576"
type input "892723"
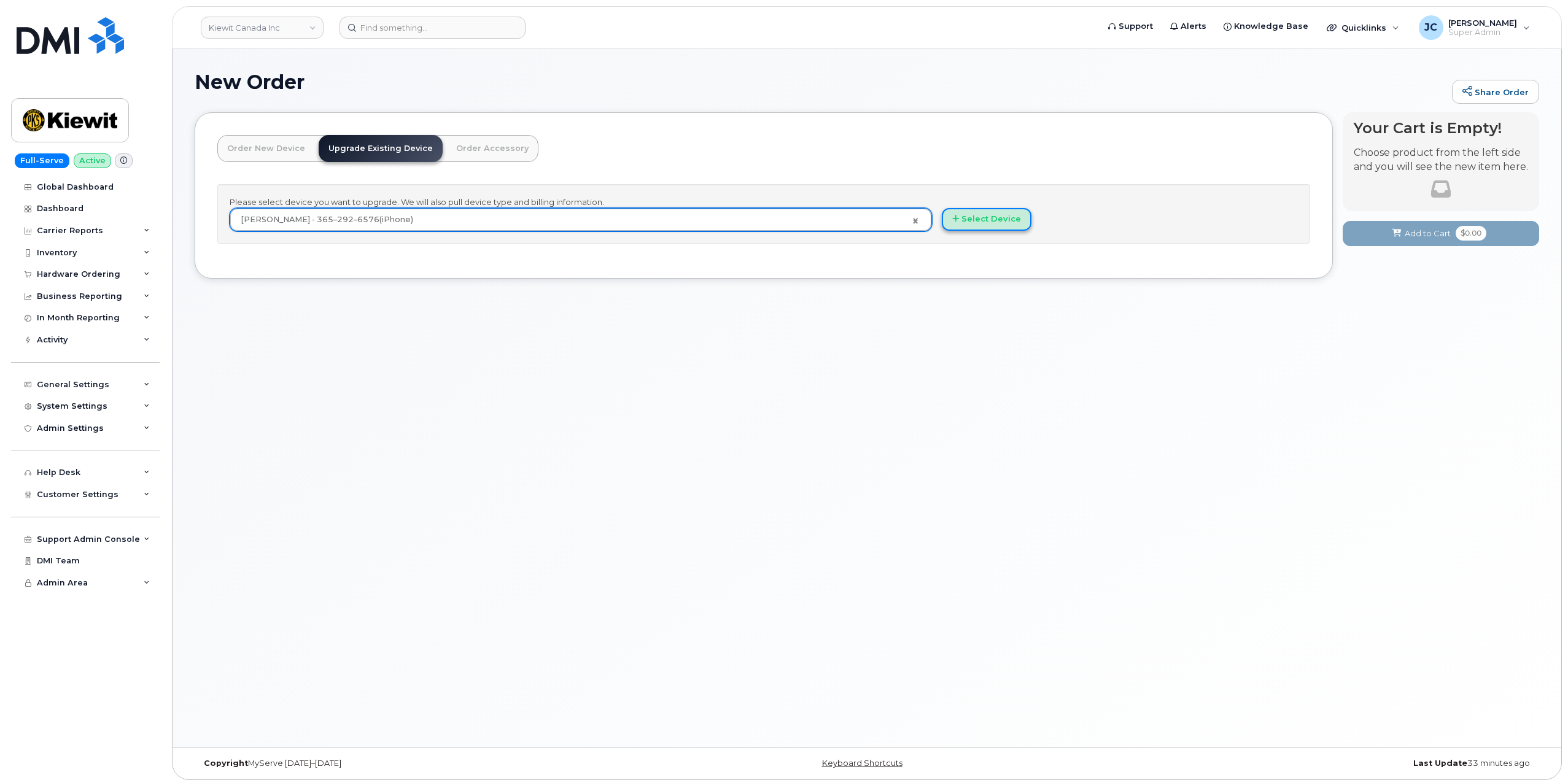
click at [982, 219] on button "Select Device" at bounding box center [987, 219] width 89 height 23
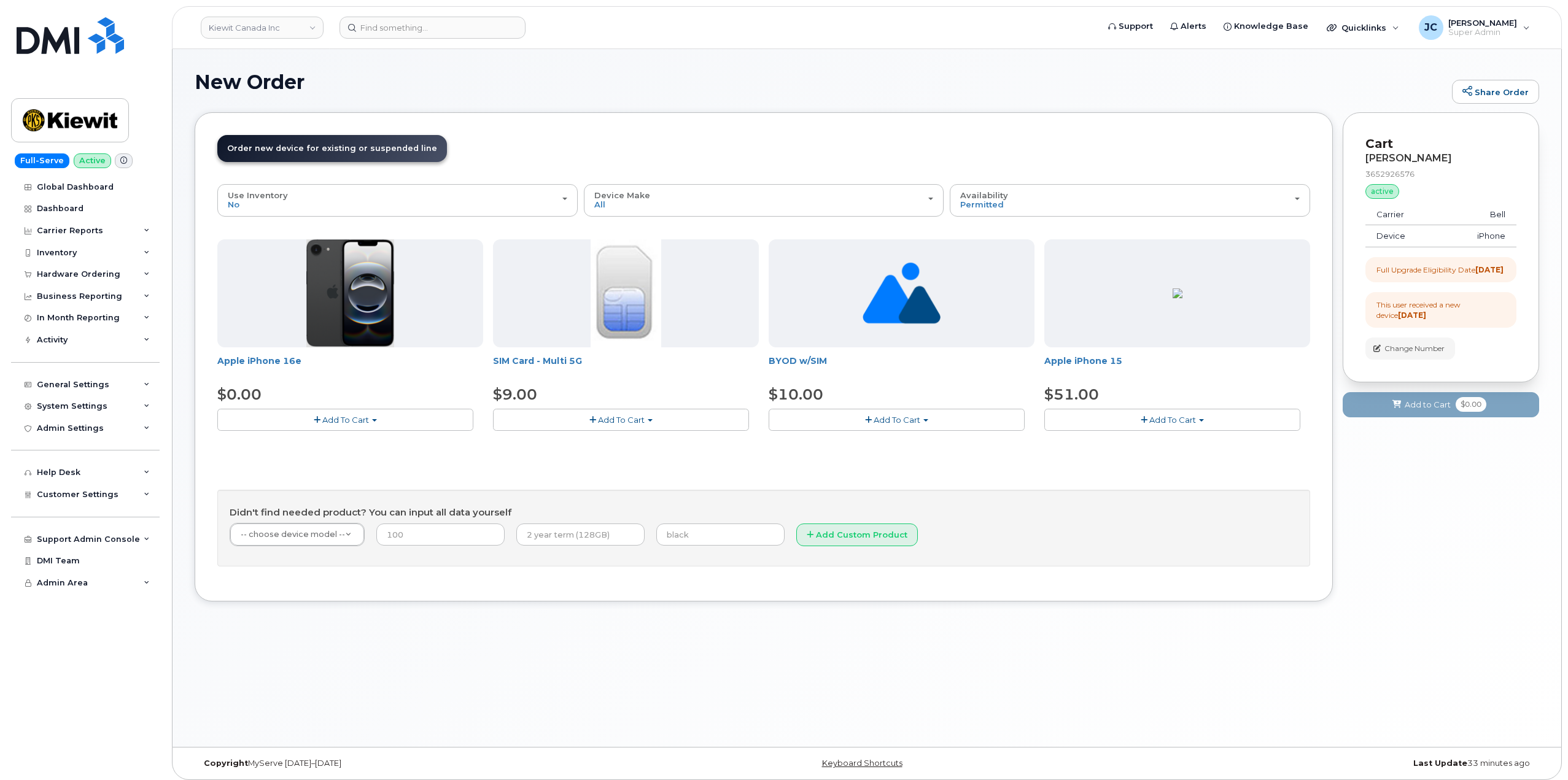
click at [1185, 417] on span "Add To Cart" at bounding box center [1172, 419] width 47 height 10
click at [1140, 459] on link "$51.00 - 3-year upgrade (128GB model)" at bounding box center [1141, 457] width 187 height 15
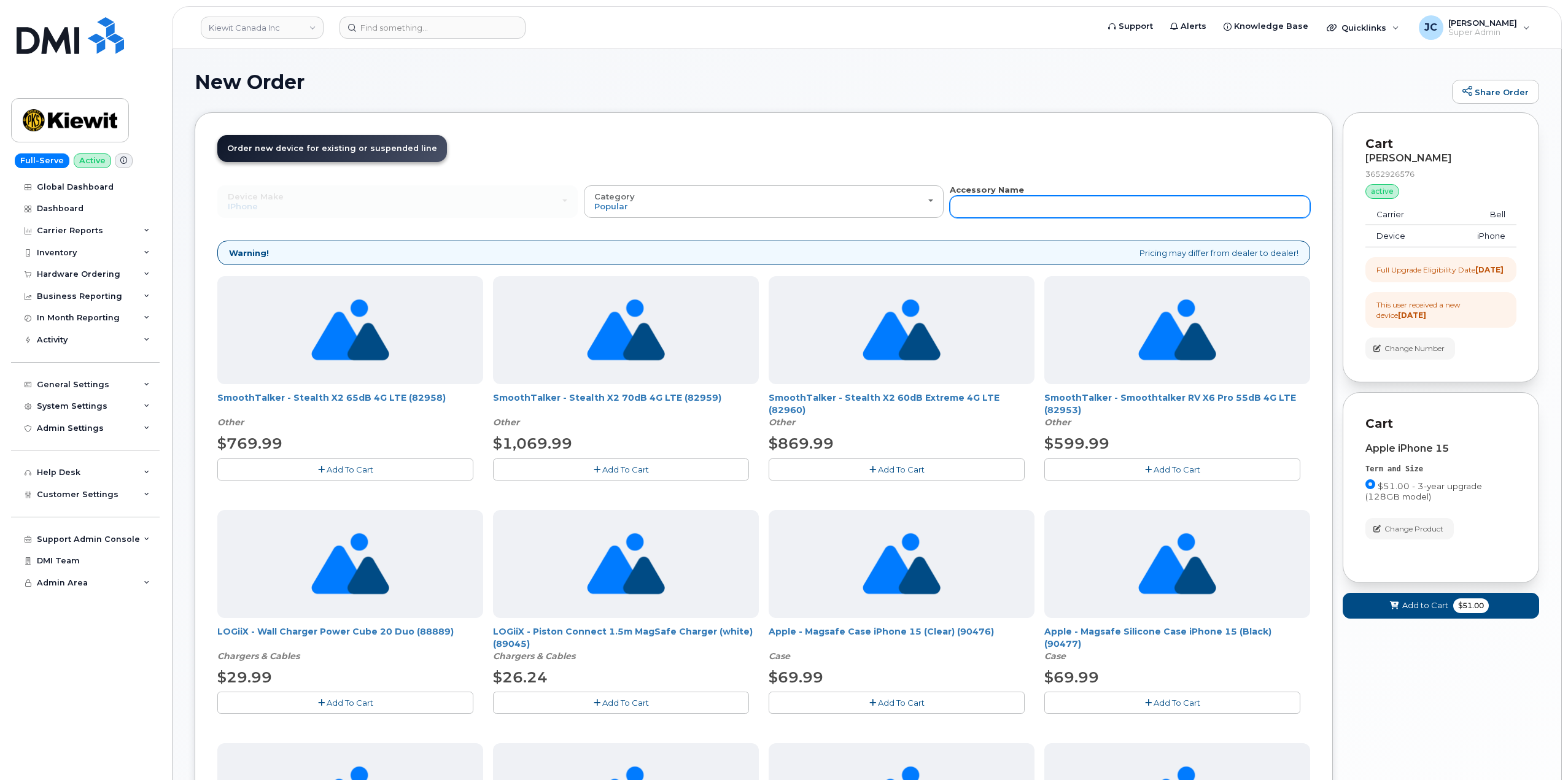
click at [998, 202] on input "text" at bounding box center [1130, 207] width 360 height 22
type input "wall charger"
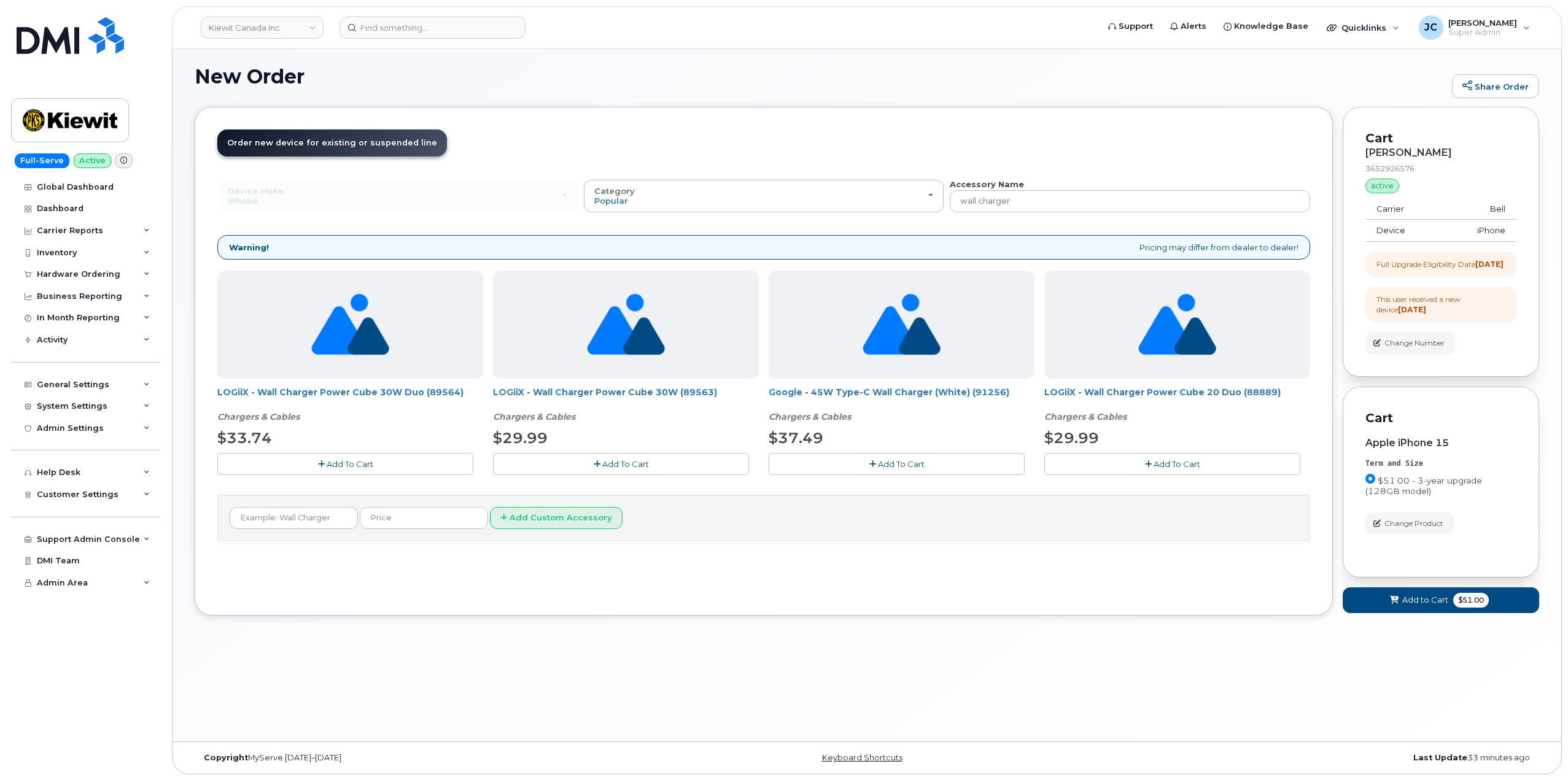
scroll to position [6, 0]
click at [831, 191] on div "Category Popular" at bounding box center [764, 195] width 340 height 19
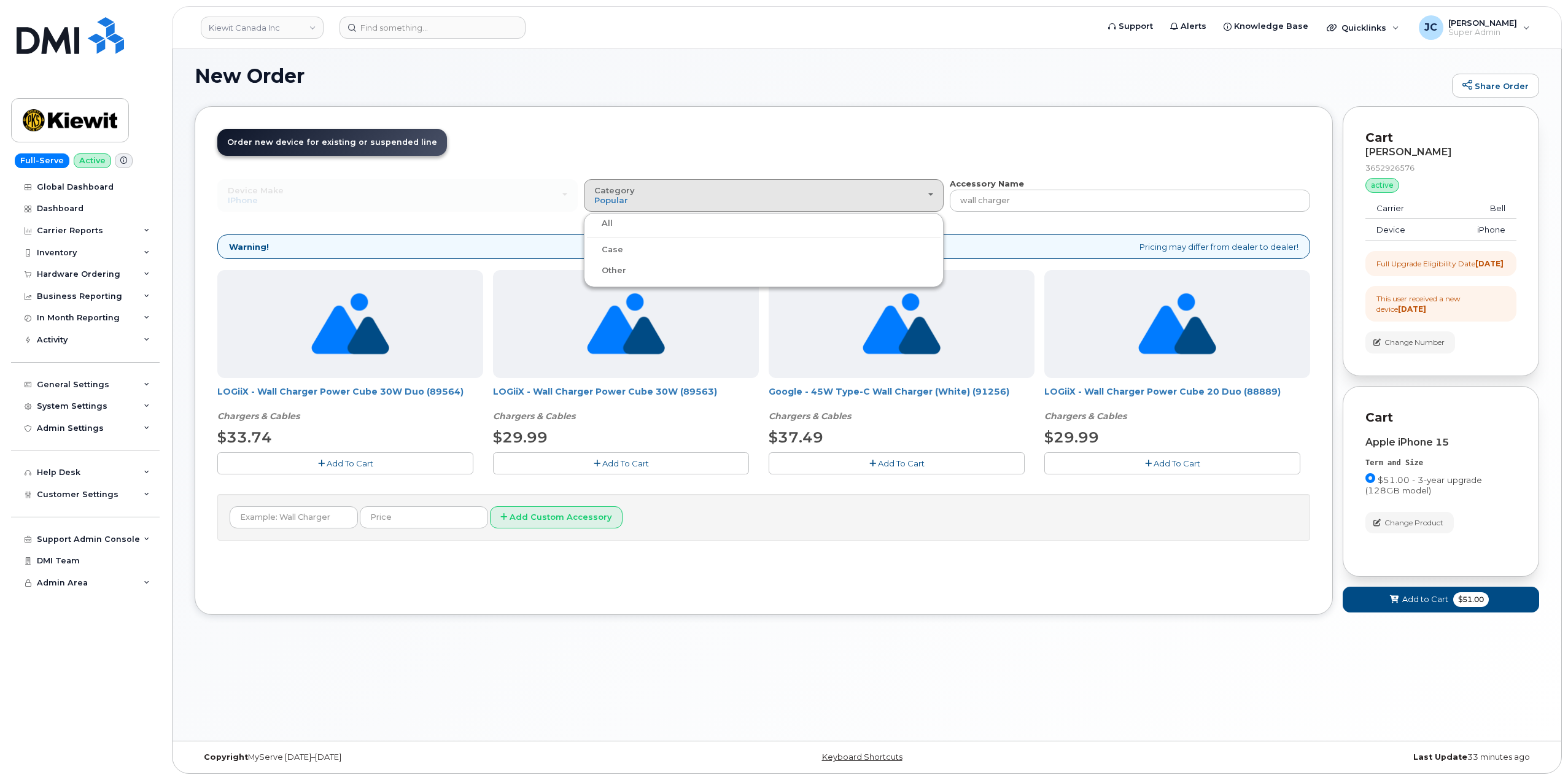
click at [1041, 277] on div "LOGiiX - Wall Charger Power Cube 30W Duo (89564) Chargers & Cables $33.74 Add T…" at bounding box center [764, 382] width 1093 height 223
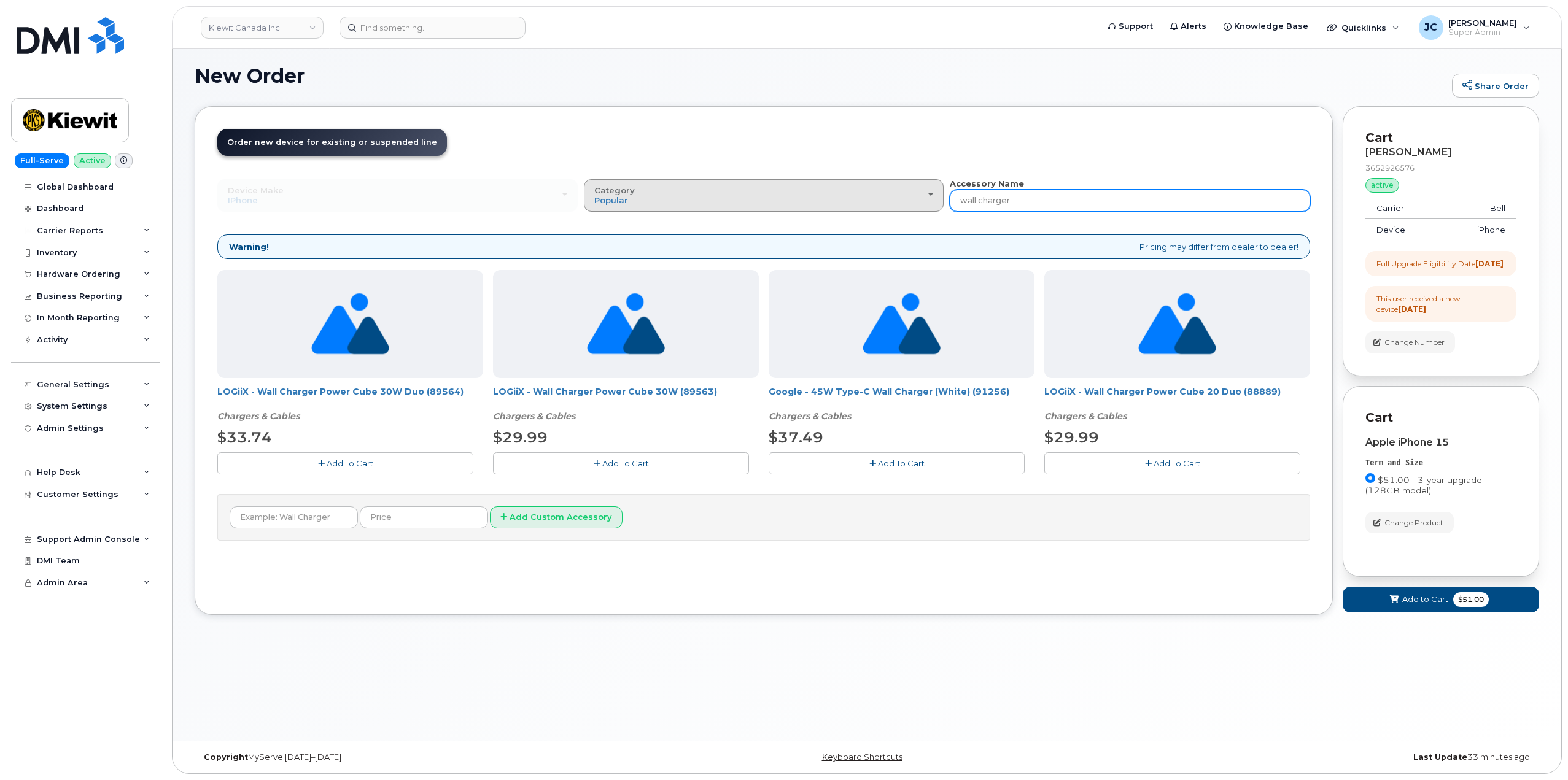
drag, startPoint x: 1028, startPoint y: 198, endPoint x: 887, endPoint y: 211, distance: 141.6
click at [889, 212] on div "Device Make All Android Cell Phone HUB iPhone Modem Tablet All Android Cell Pho…" at bounding box center [764, 359] width 1093 height 363
type input "apple"
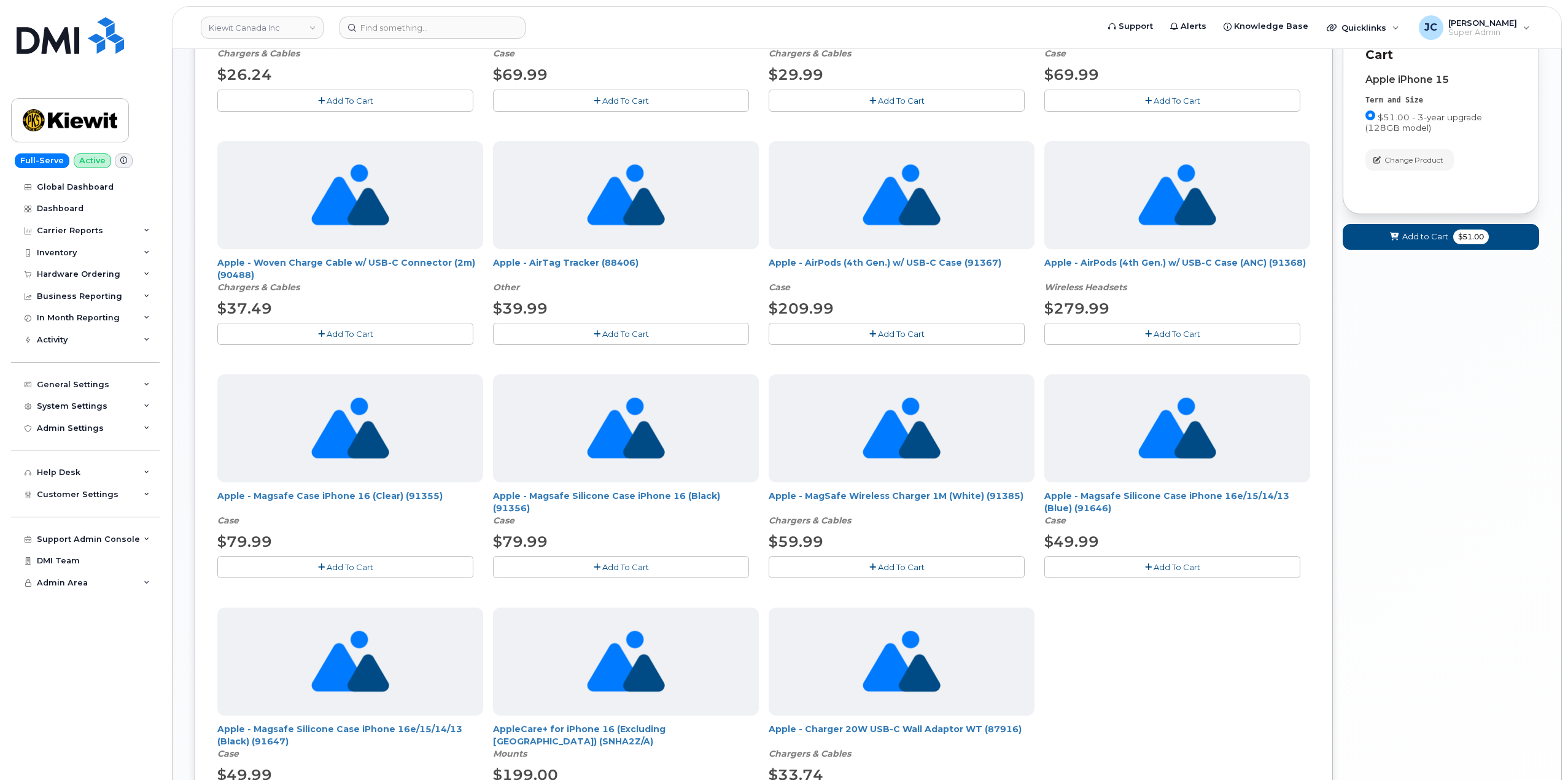
scroll to position [582, 0]
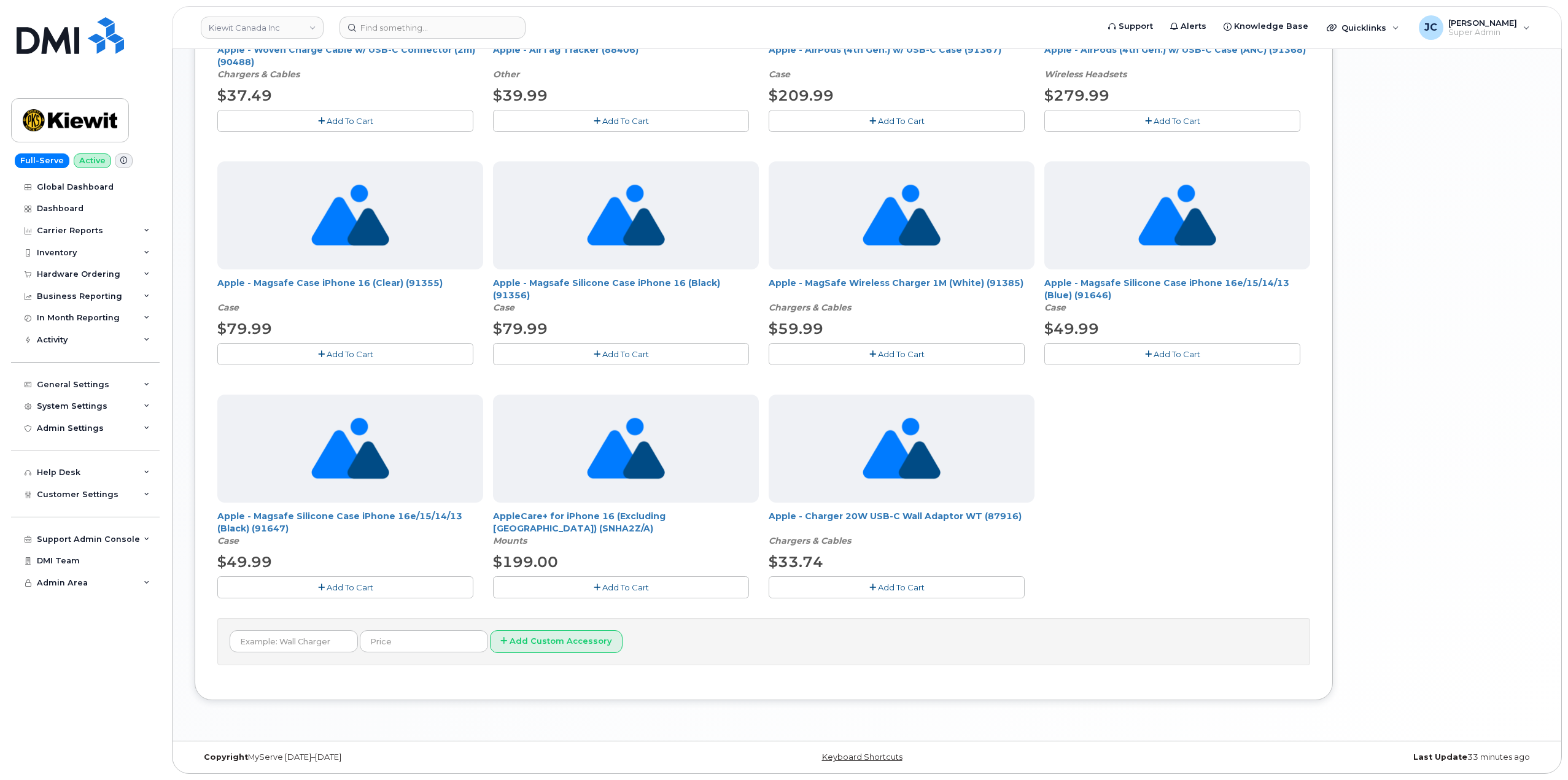
click at [905, 591] on span "Add To Cart" at bounding box center [901, 587] width 47 height 10
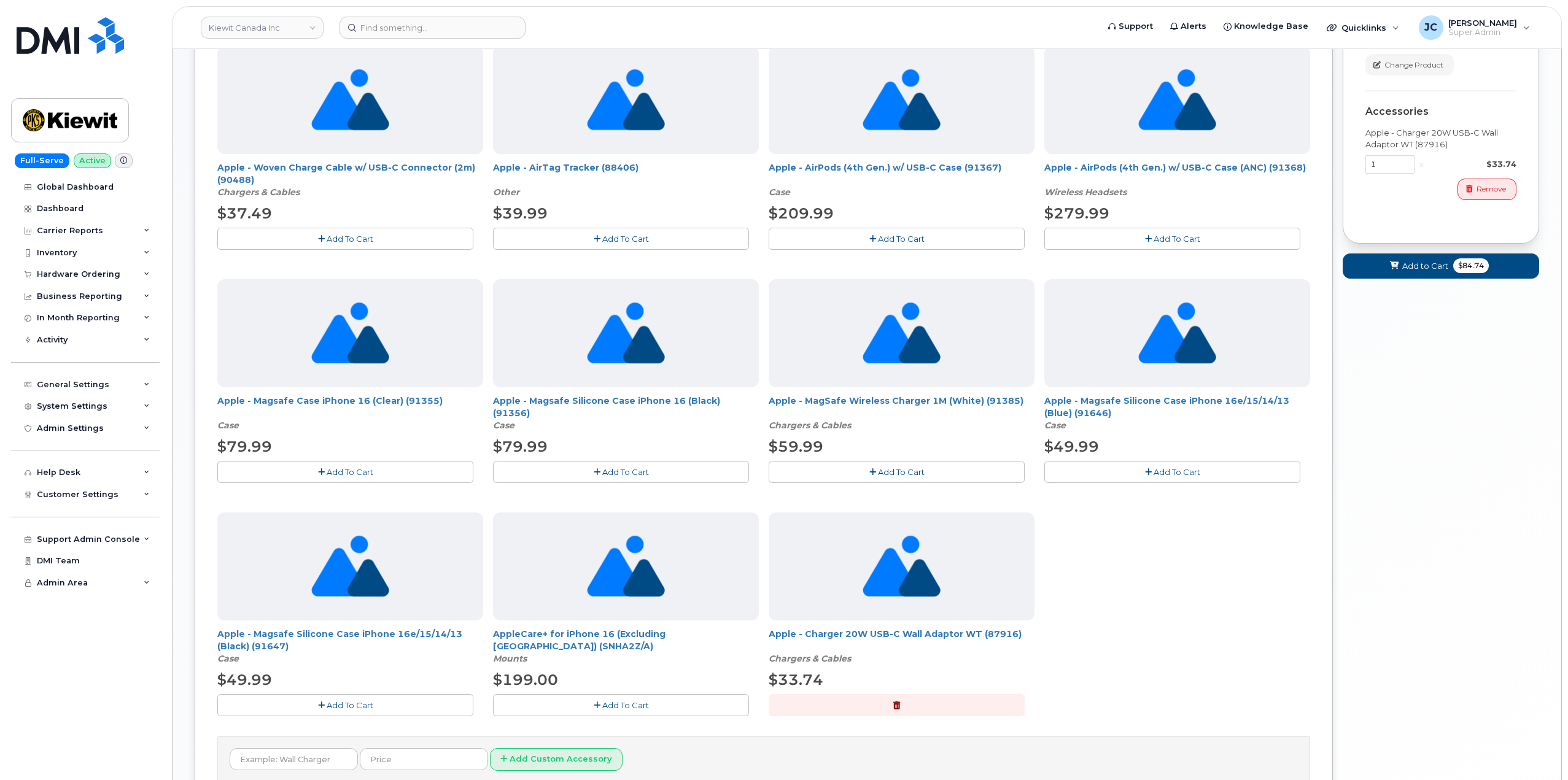
scroll to position [459, 0]
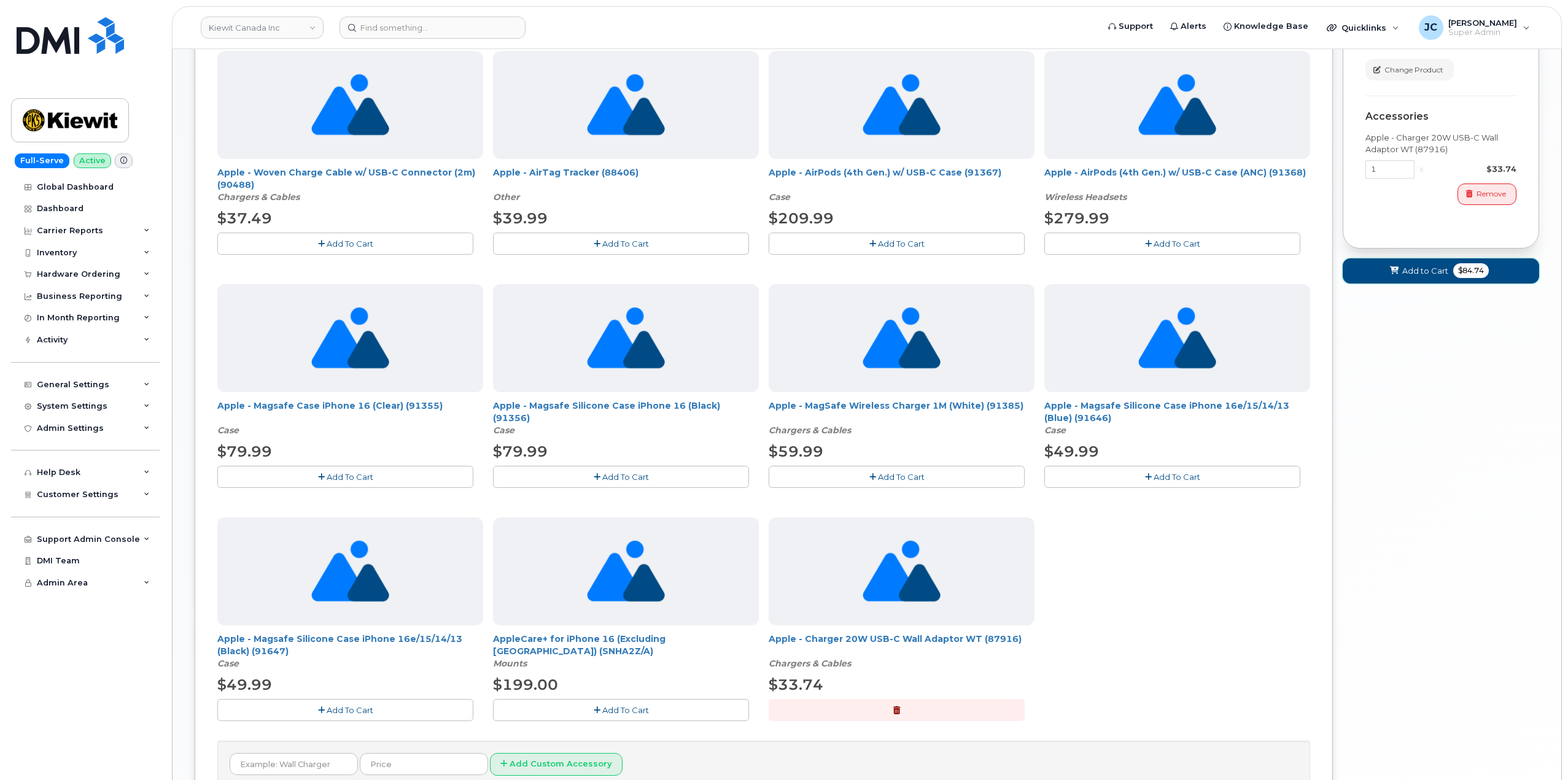
click at [1416, 277] on span "Add to Cart" at bounding box center [1425, 271] width 46 height 12
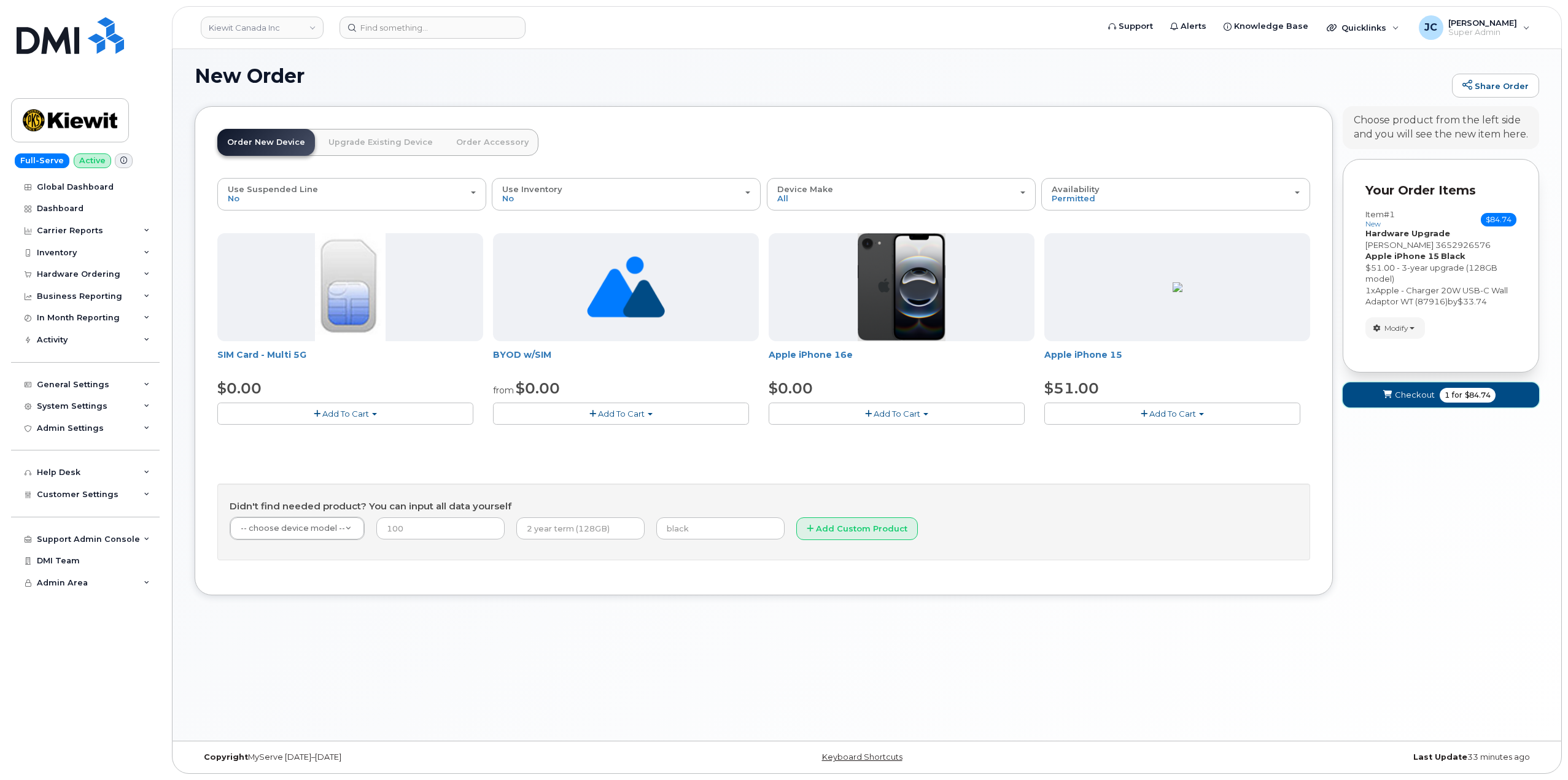
click at [1409, 392] on span "Checkout" at bounding box center [1415, 395] width 40 height 12
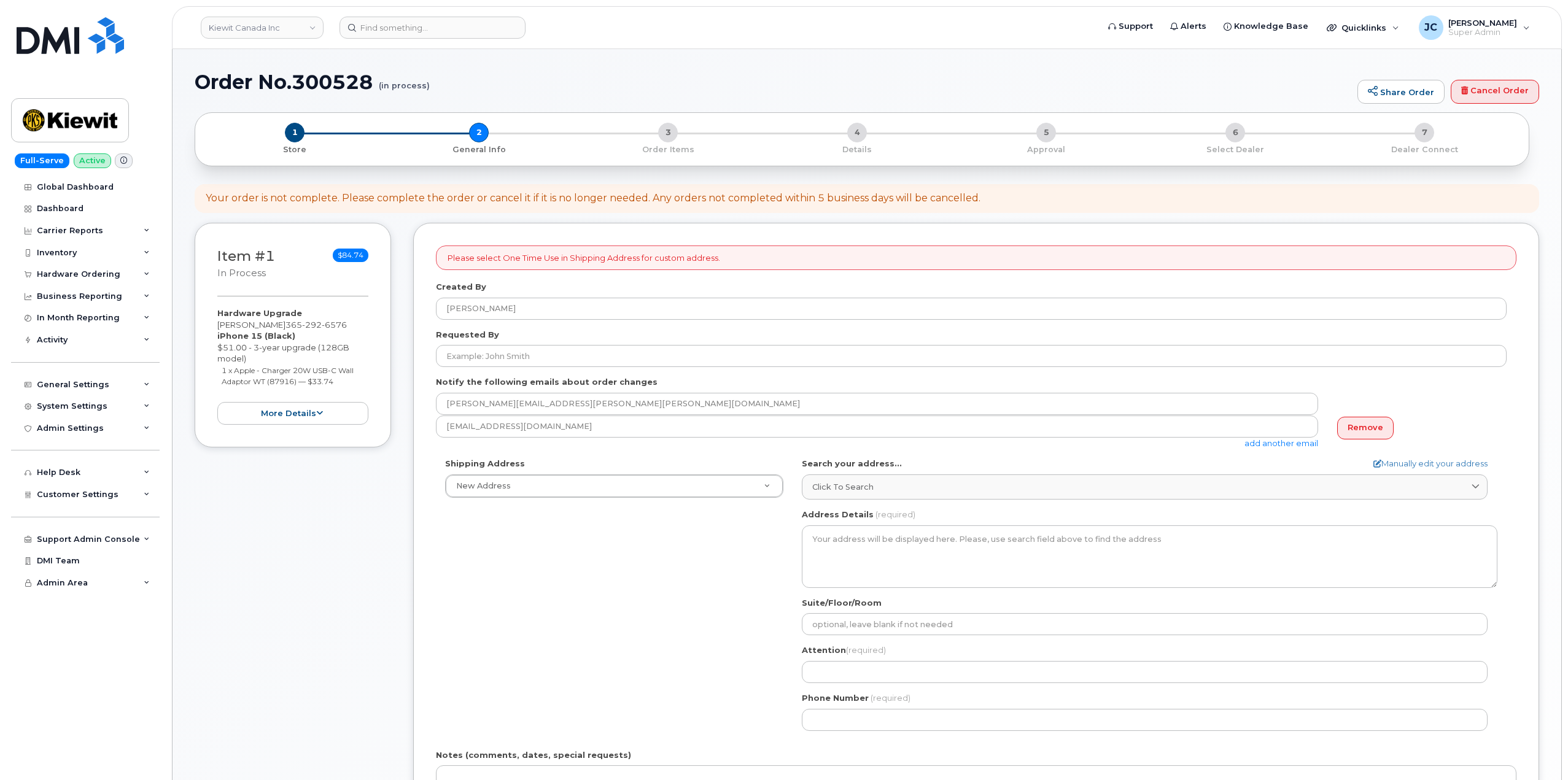
select select
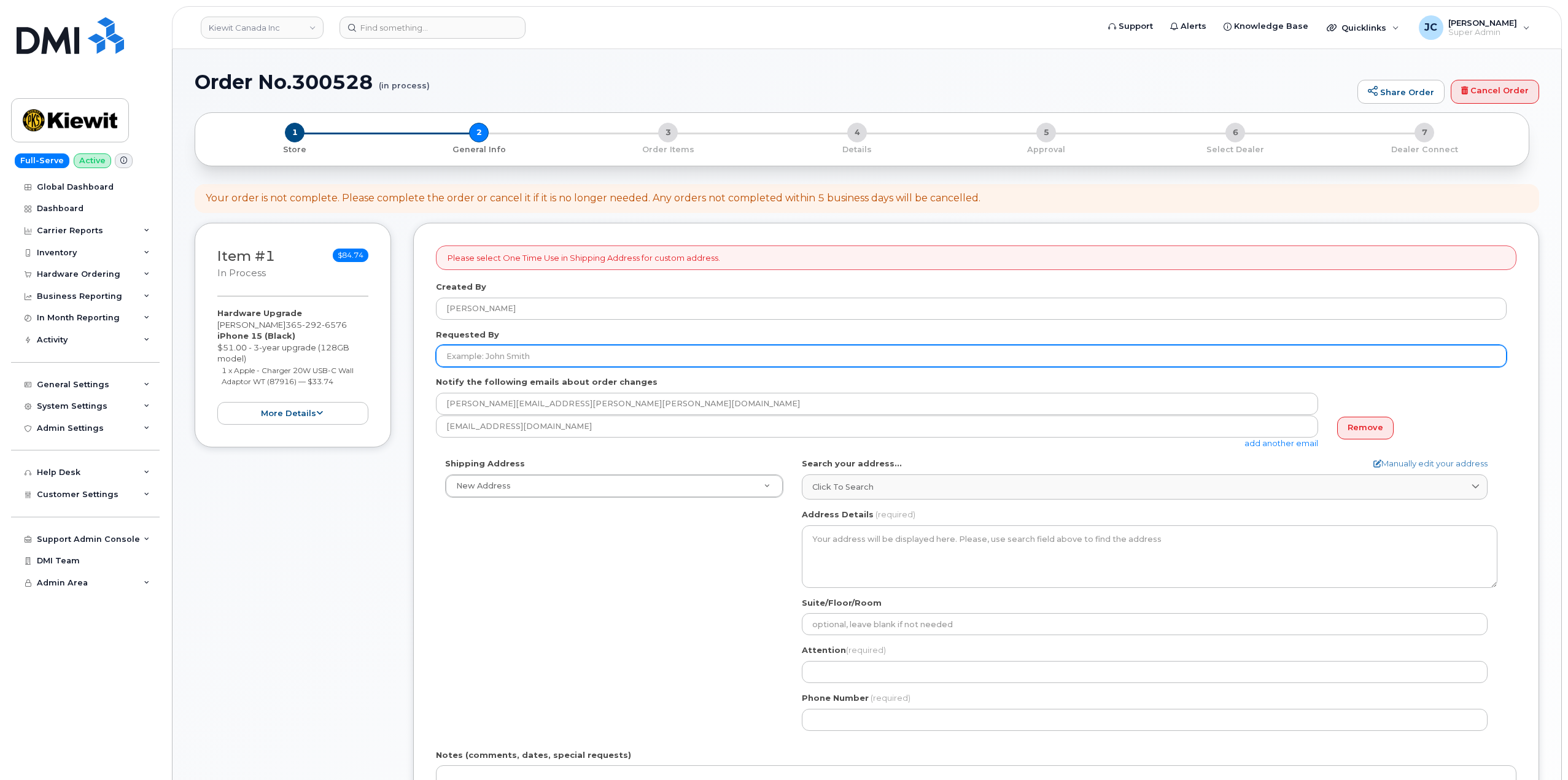
click at [545, 359] on input "Requested By" at bounding box center [971, 356] width 1071 height 22
type input "[PERSON_NAME]"
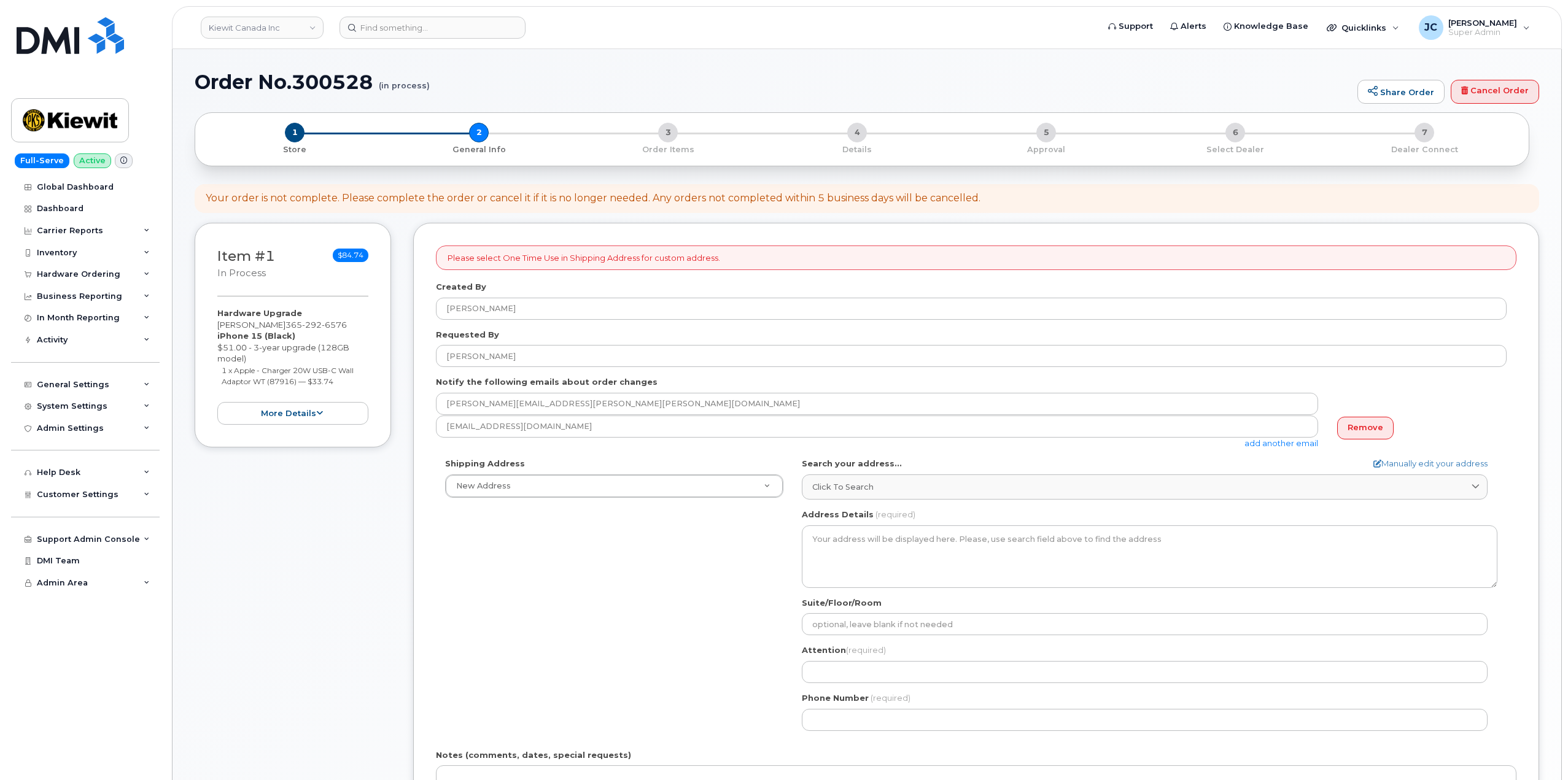
click at [838, 290] on div "Created By Jene Cook" at bounding box center [976, 300] width 1081 height 39
click at [1417, 464] on link "Manually edit your address" at bounding box center [1431, 464] width 114 height 12
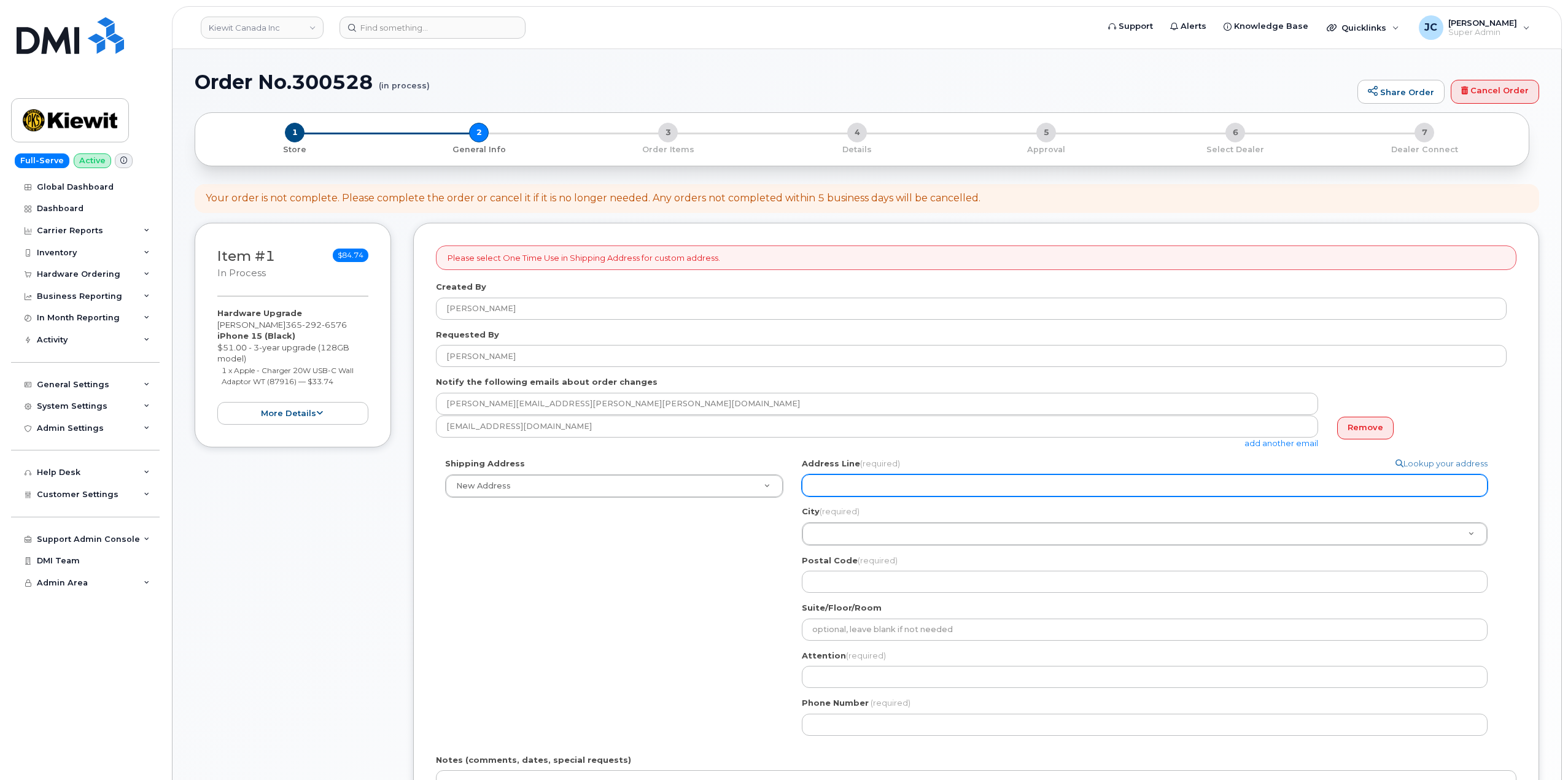
click at [836, 490] on input "Address Line (required)" at bounding box center [1145, 486] width 686 height 22
select select
type input "9"
select select
type input "98"
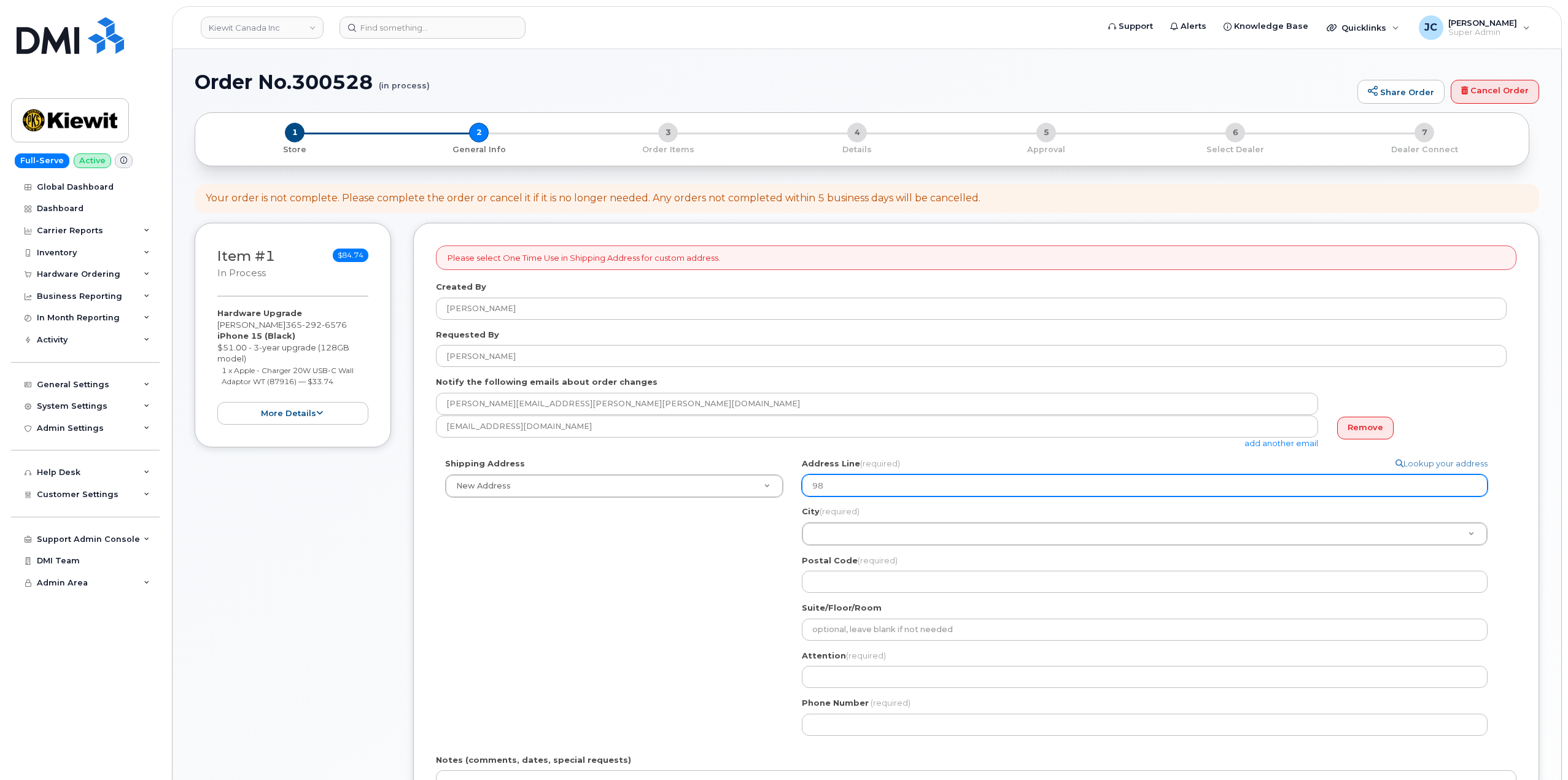
select select
type input "98 O"
select select
type input "98 Ox"
select select
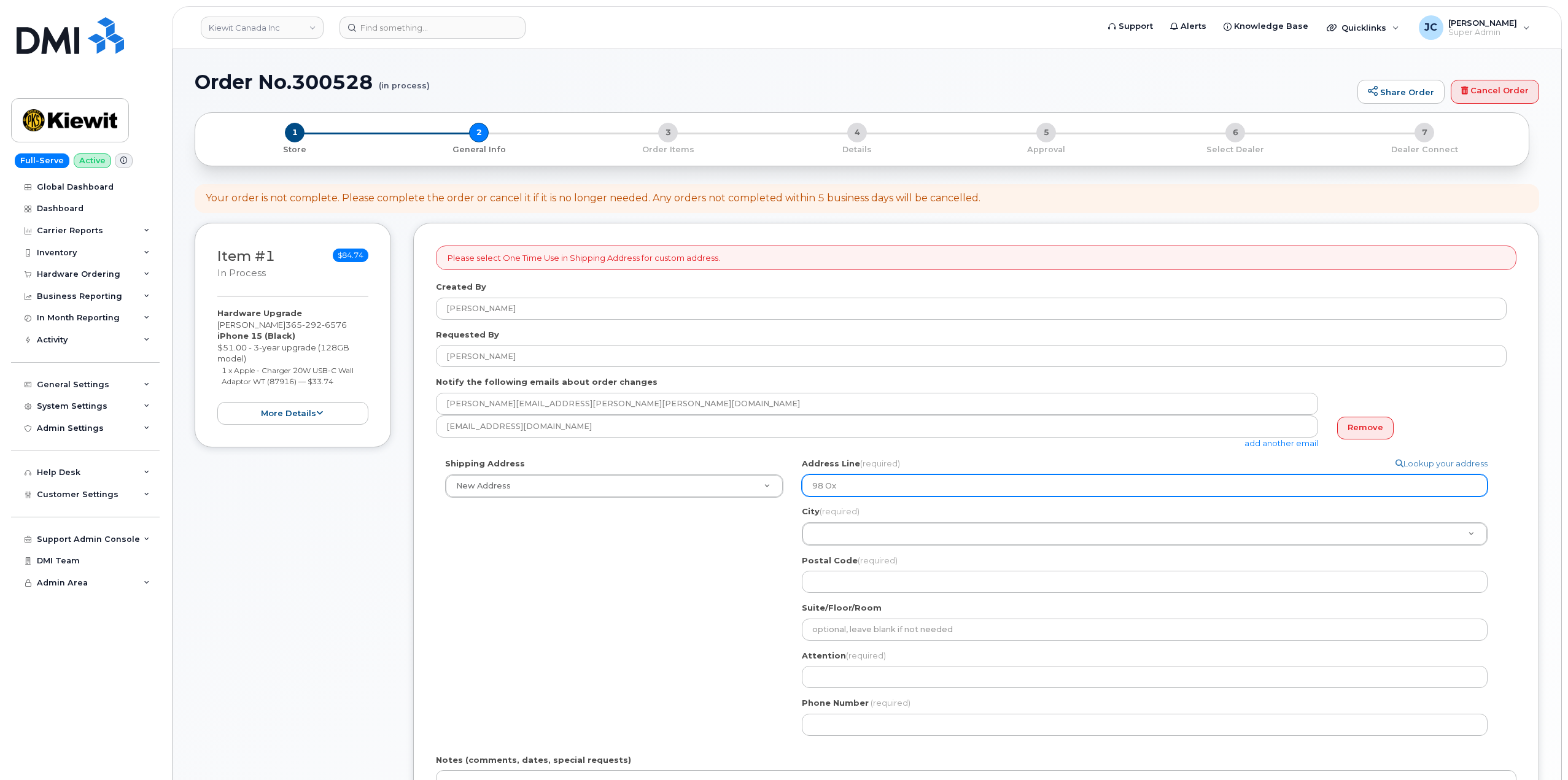
type input "98 Oxf"
select select
type input "98 Oxfo"
select select
type input "98 Oxfor"
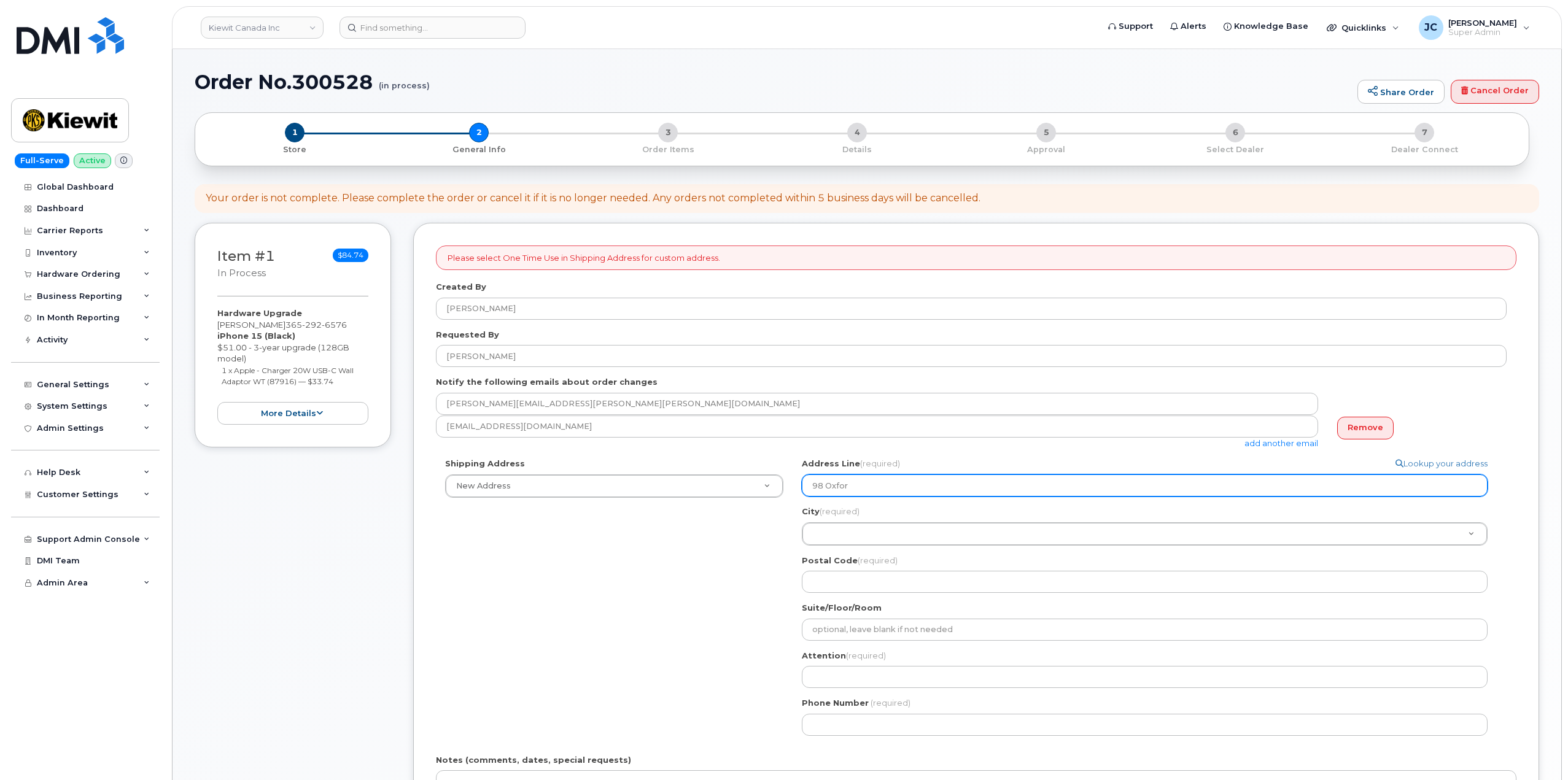
select select
type input "98 Oxford"
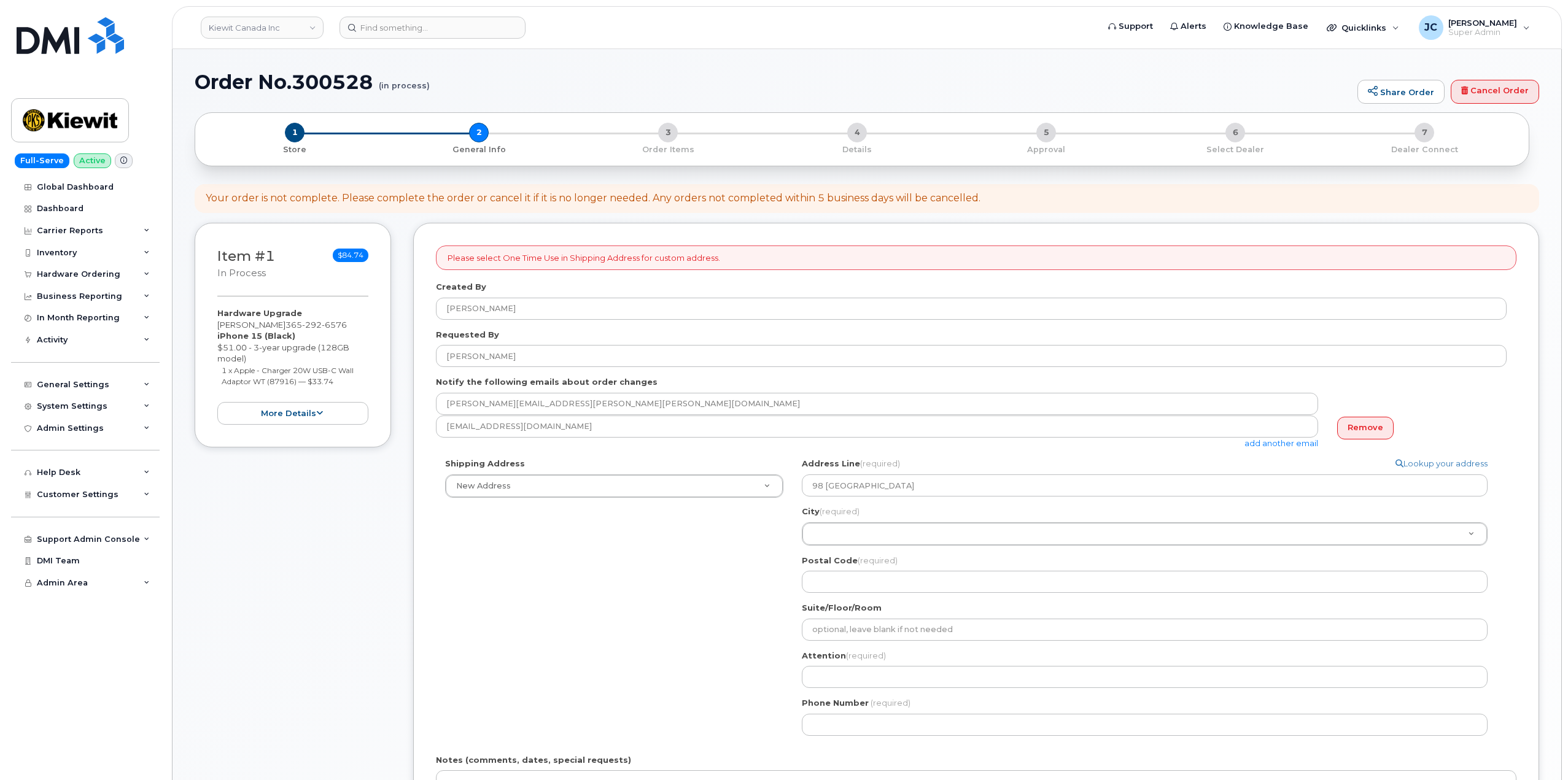
click at [682, 577] on div "Shipping Address New Address New Address 98 Oxford LN Beaver Marine Limited Cah…" at bounding box center [971, 601] width 1071 height 287
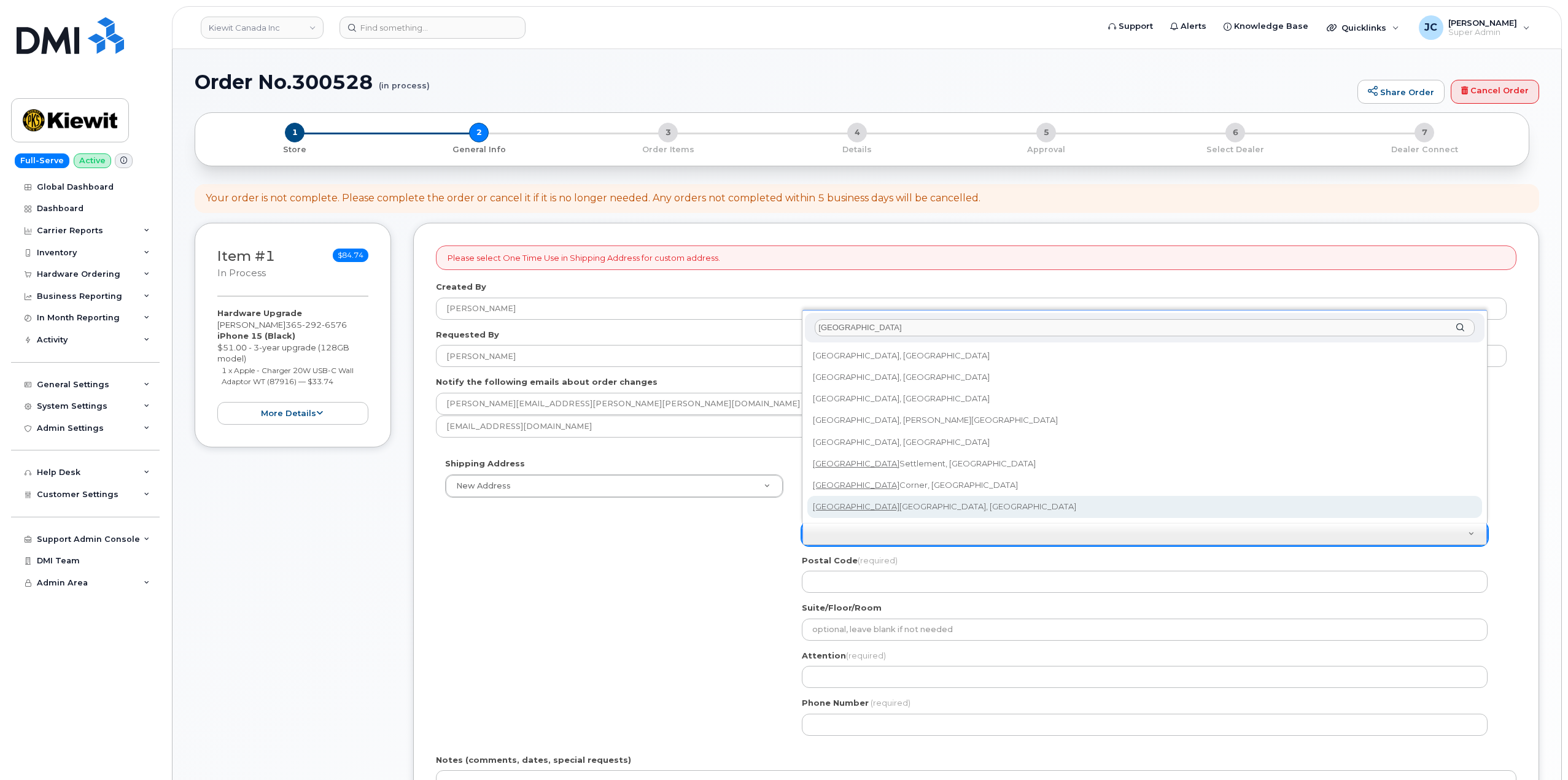
type input "richmond"
select select
type input "4692"
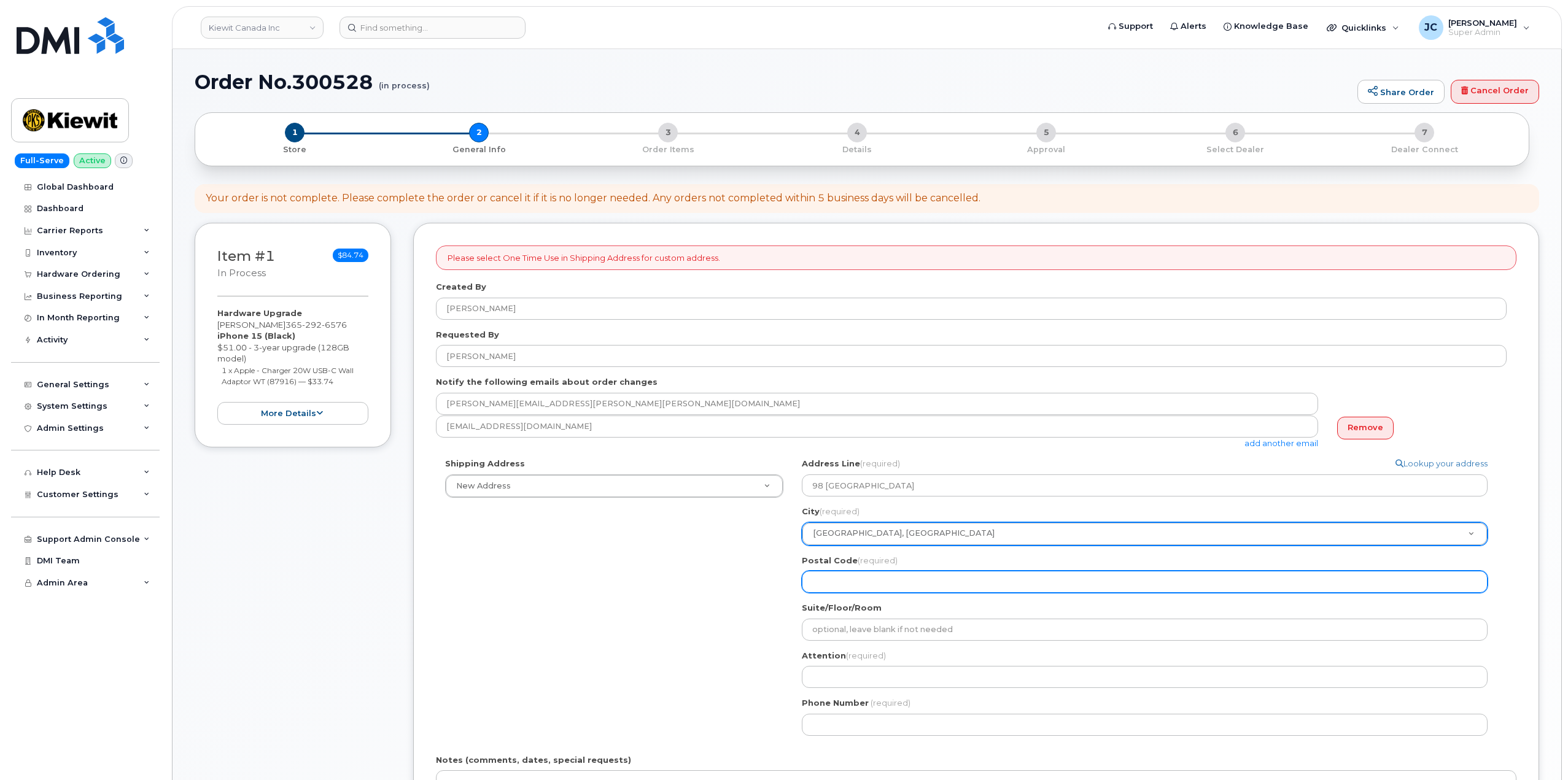
click at [867, 584] on input "Postal Code (required)" at bounding box center [1145, 582] width 686 height 22
select select
type input "L"
select select
type input "L4"
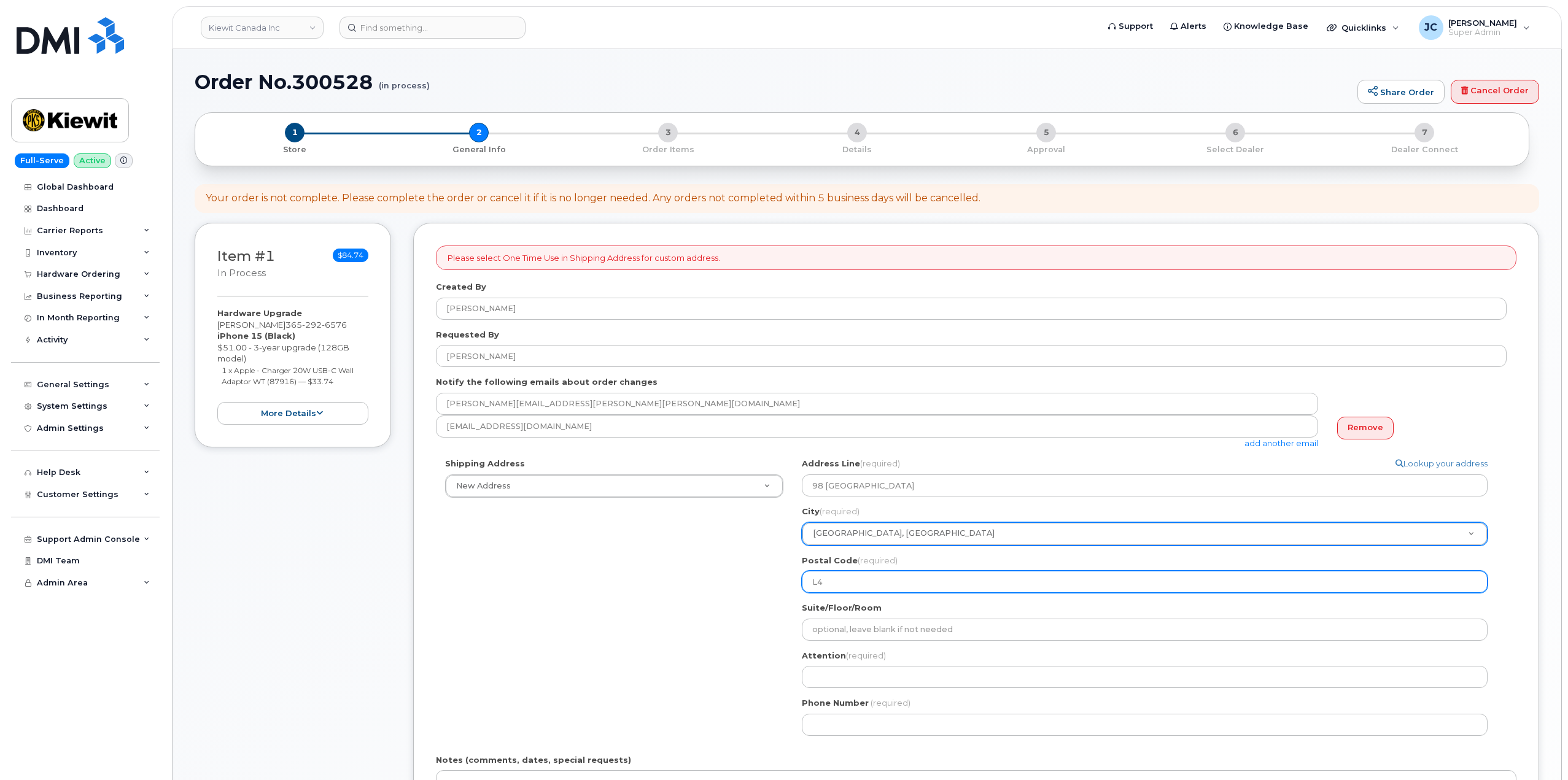
select select
type input "L4C"
select select
type input "L4C4"
select select
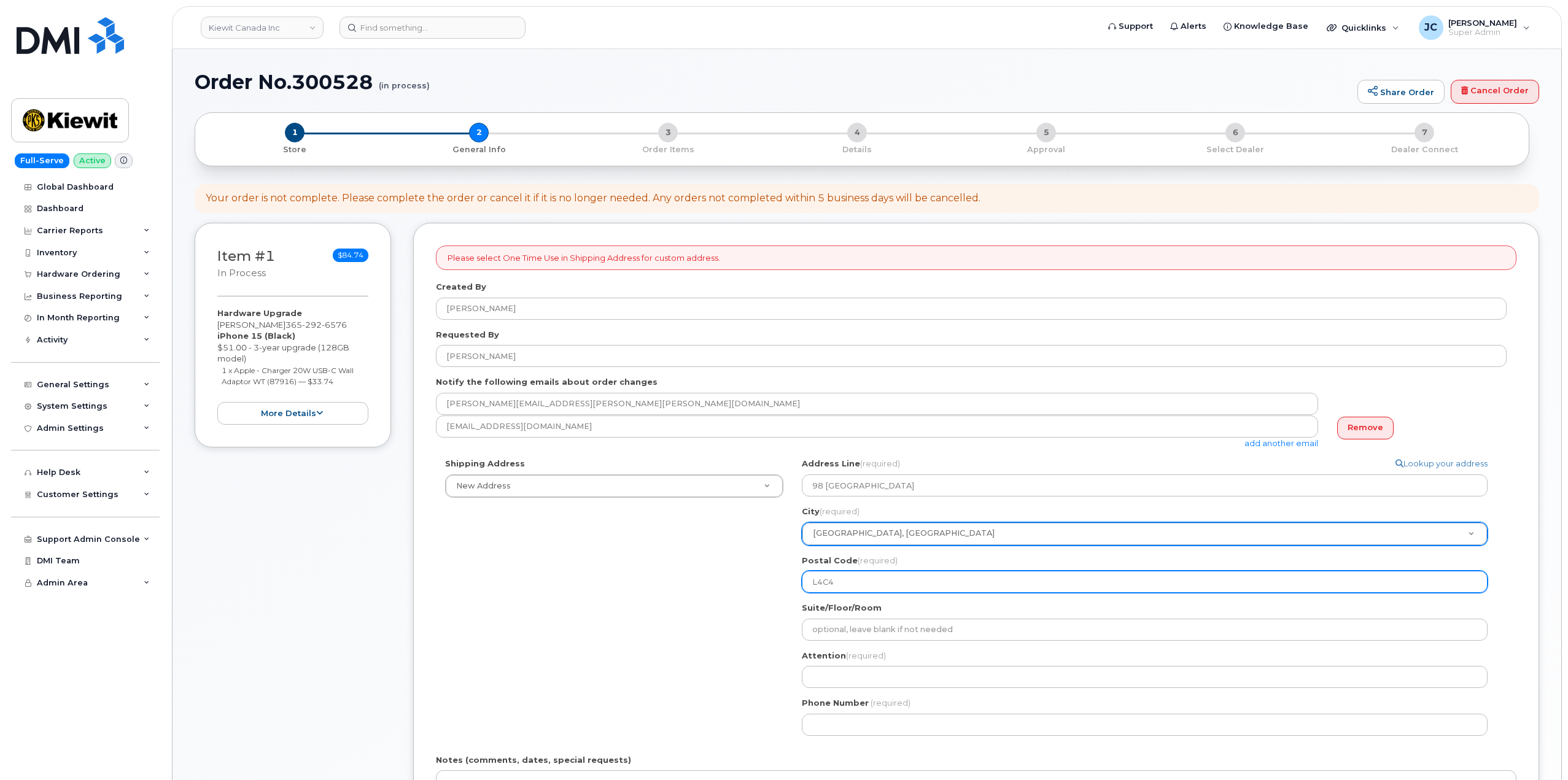
type input "L4C4L"
select select
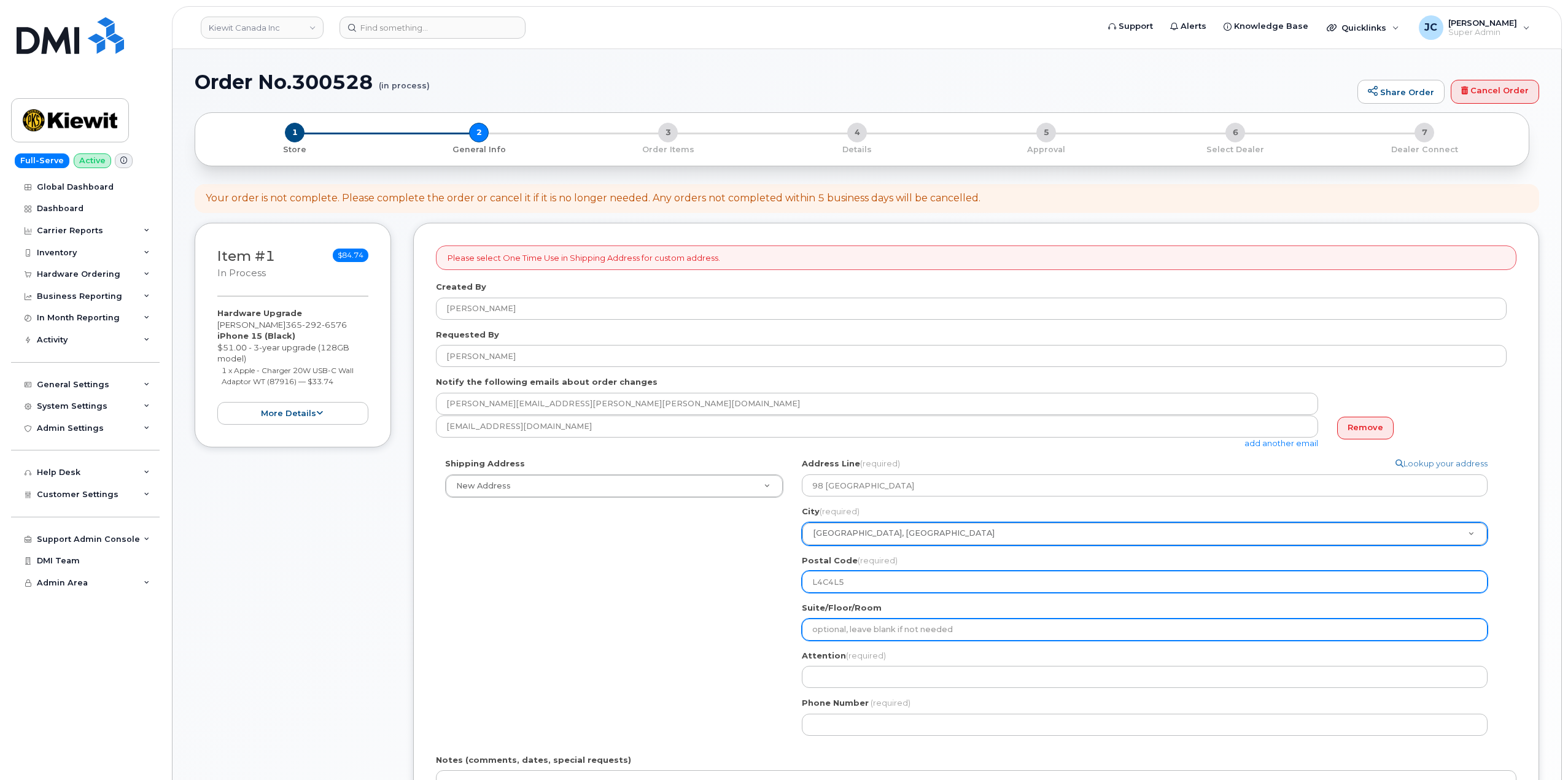
type input "L4C4L5"
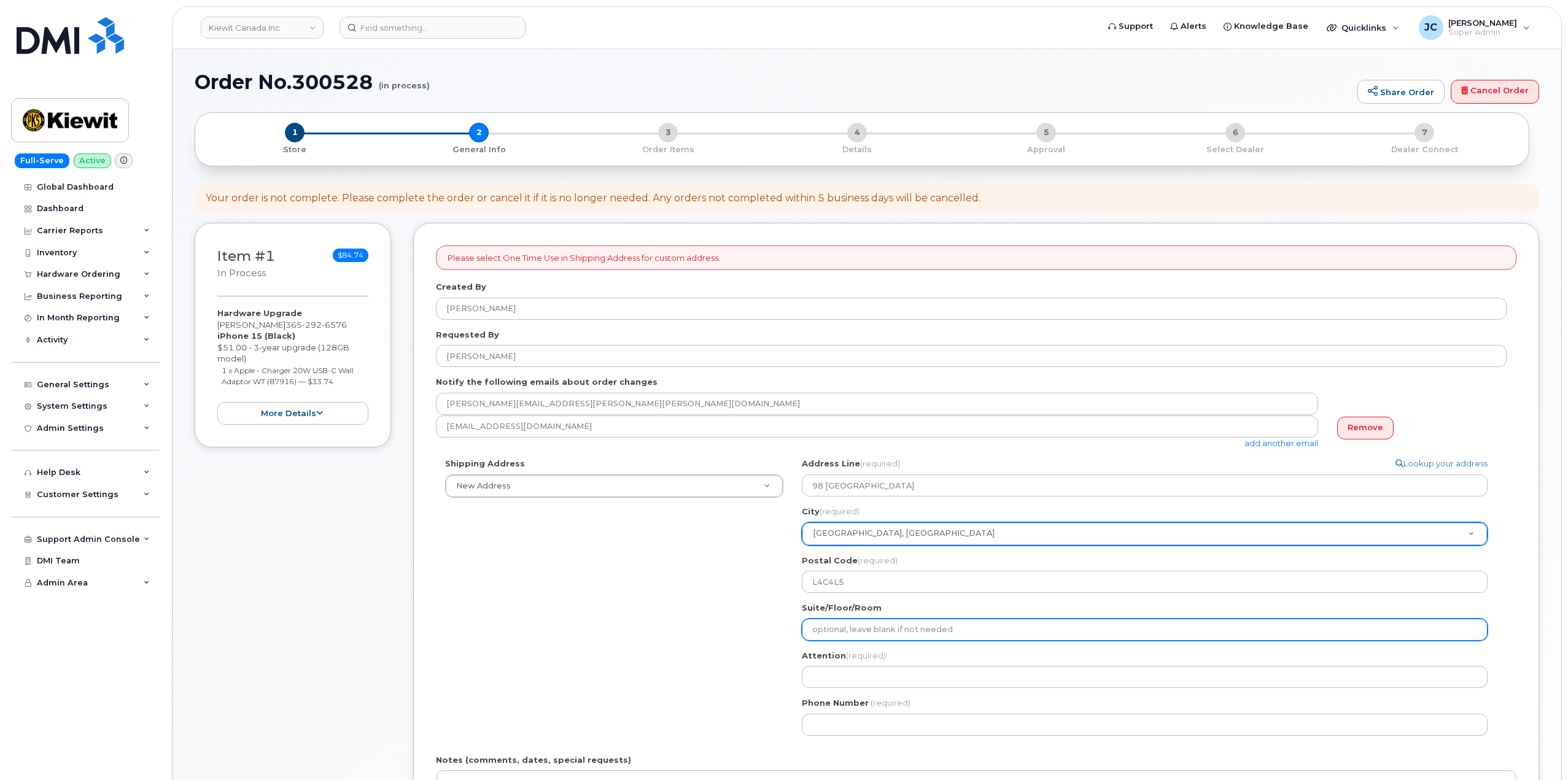
click at [862, 619] on input "Suite/Floor/Room" at bounding box center [1145, 630] width 686 height 22
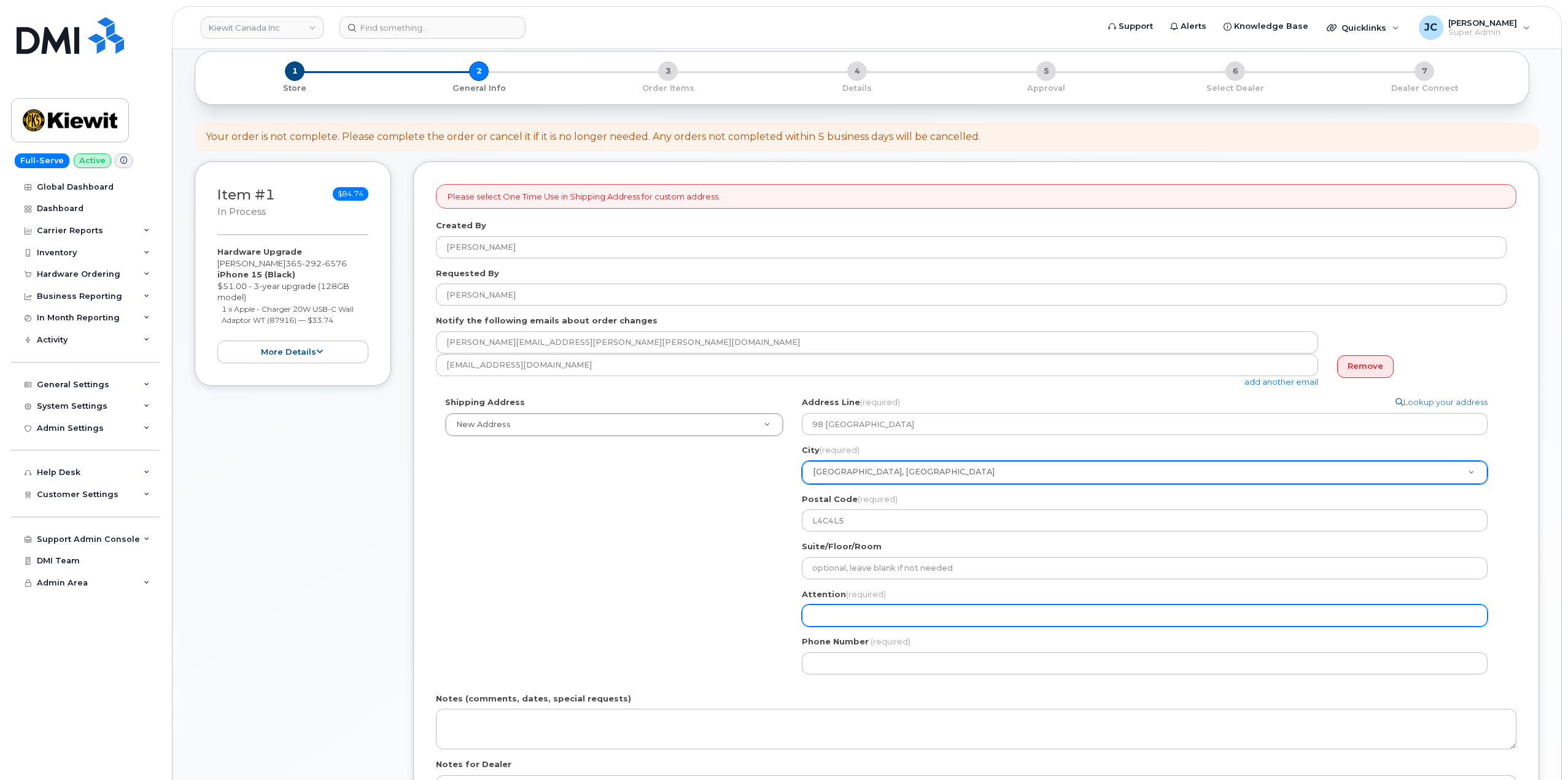
click at [850, 622] on input "Attention (required)" at bounding box center [1145, 616] width 686 height 22
select select
type input "A"
select select
type input "AT"
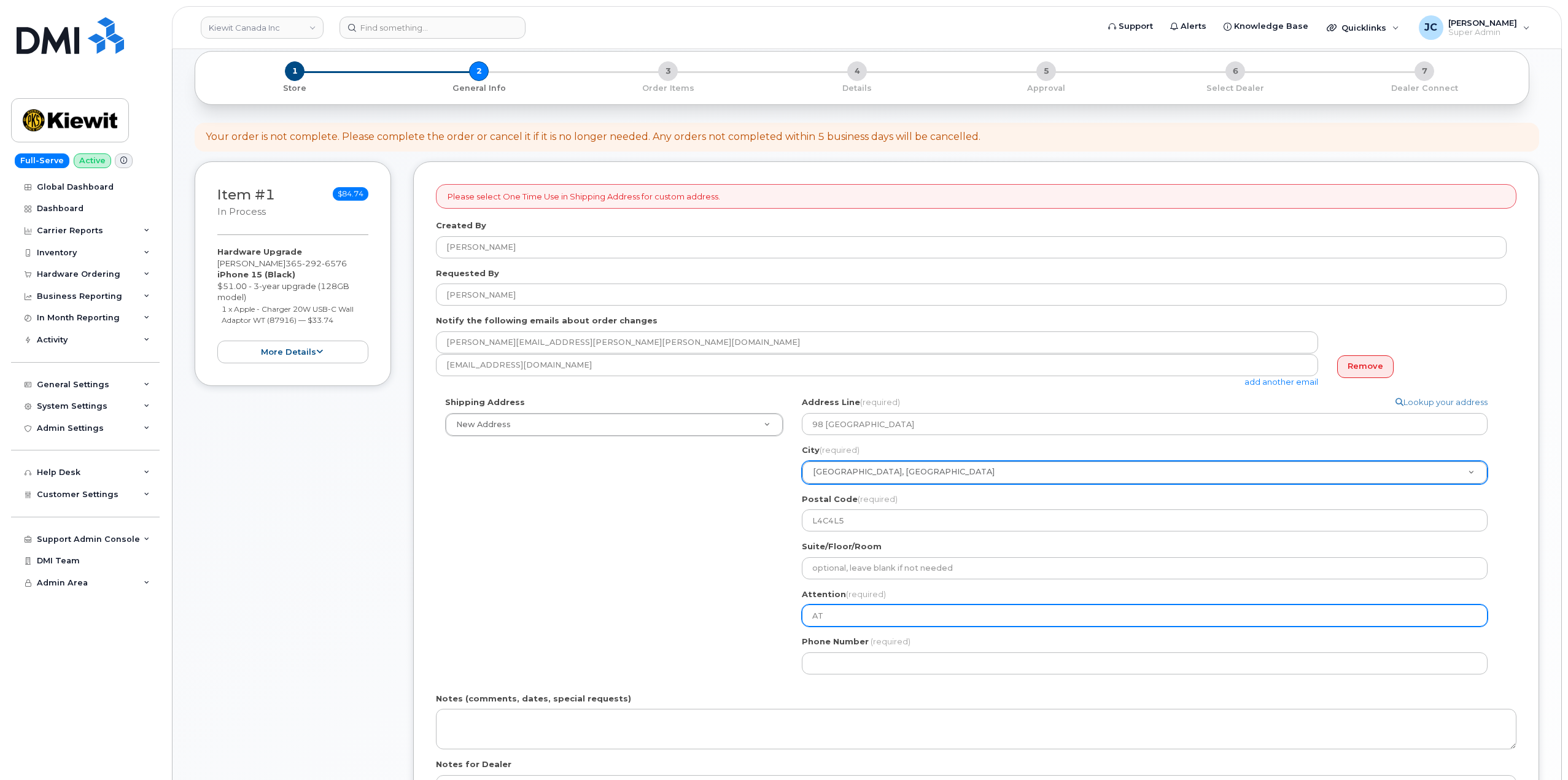
select select
type input "ATT"
select select
type input "ATTN"
select select
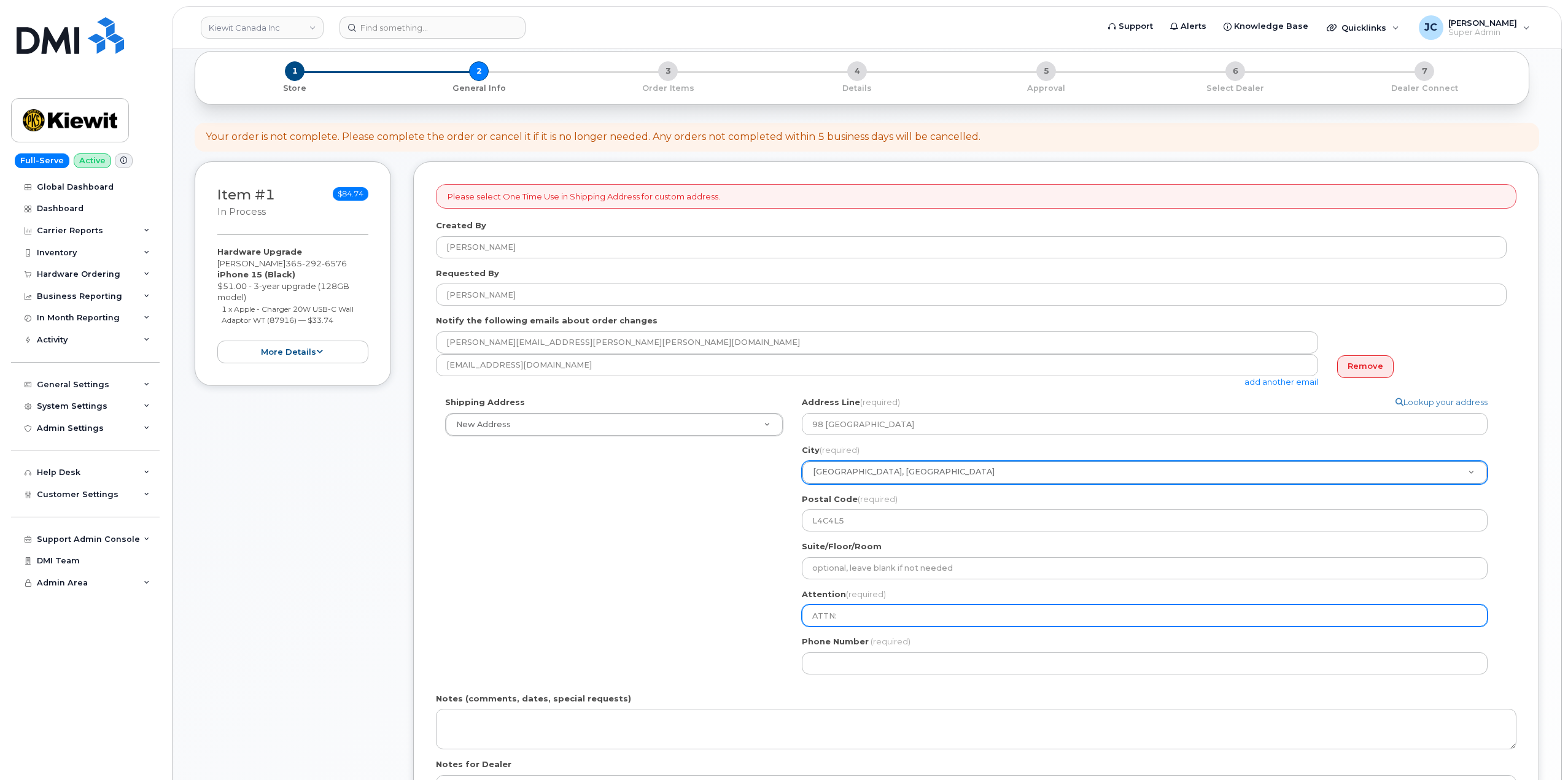
type input "ATTN:"
select select
type input "ATTN: b"
select select
type input "ATTN: bA"
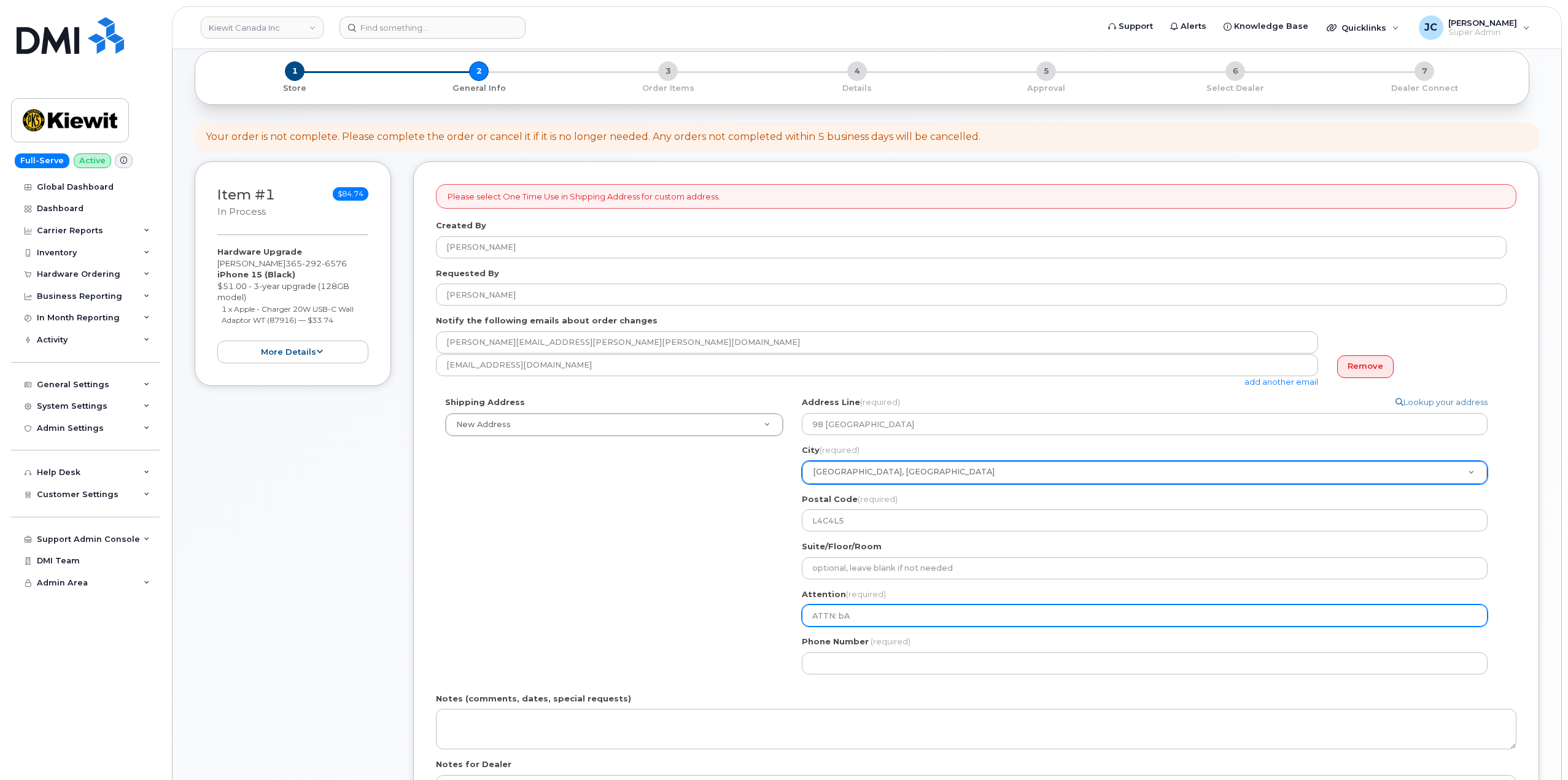
select select
type input "ATTN: bAB"
select select
type input "ATTN: bABA"
select select
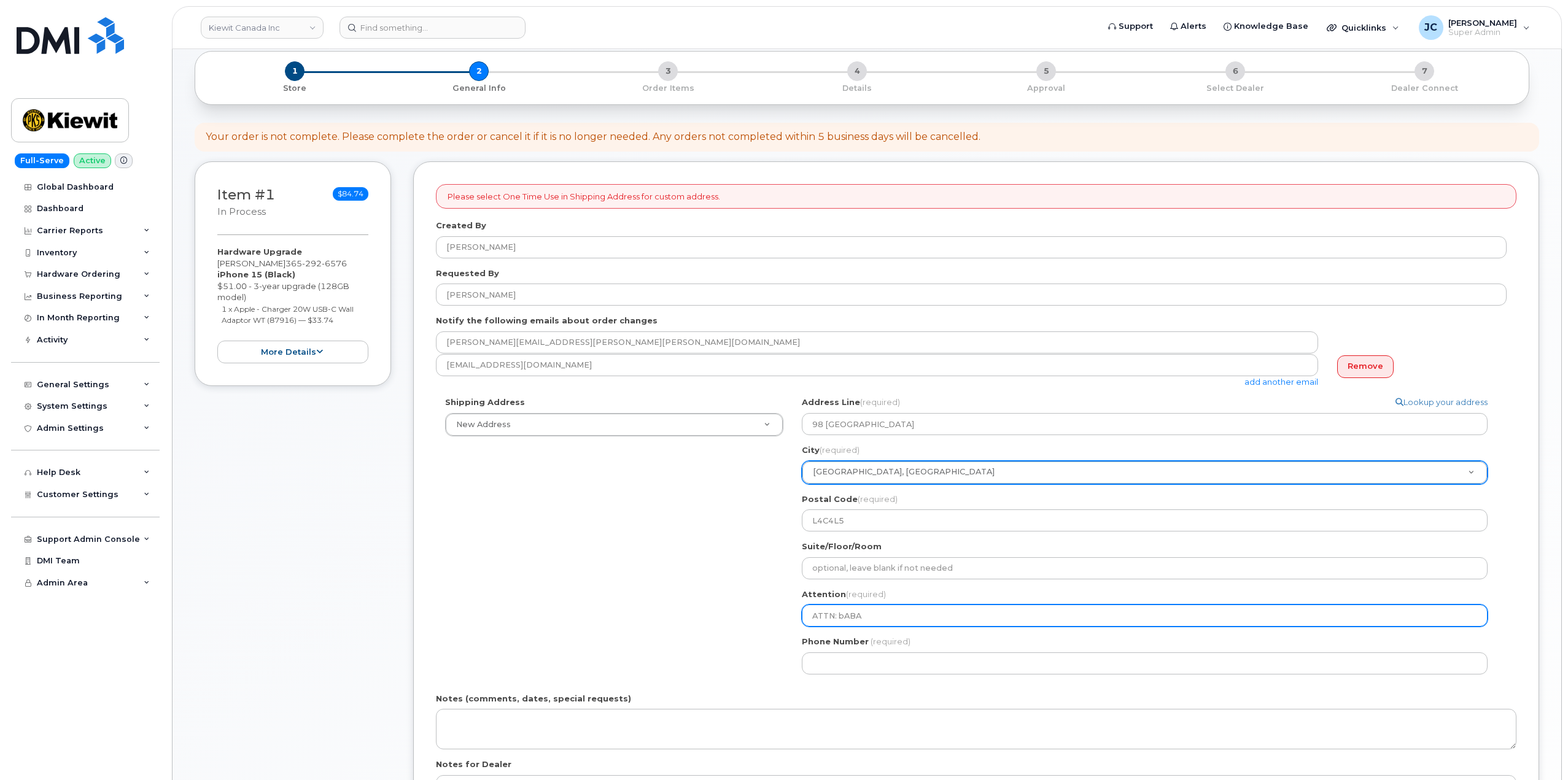
type input "ATTN: bABAR"
select select
type input "ATTN: bABARK"
select select
type input "ATTN: bABAR"
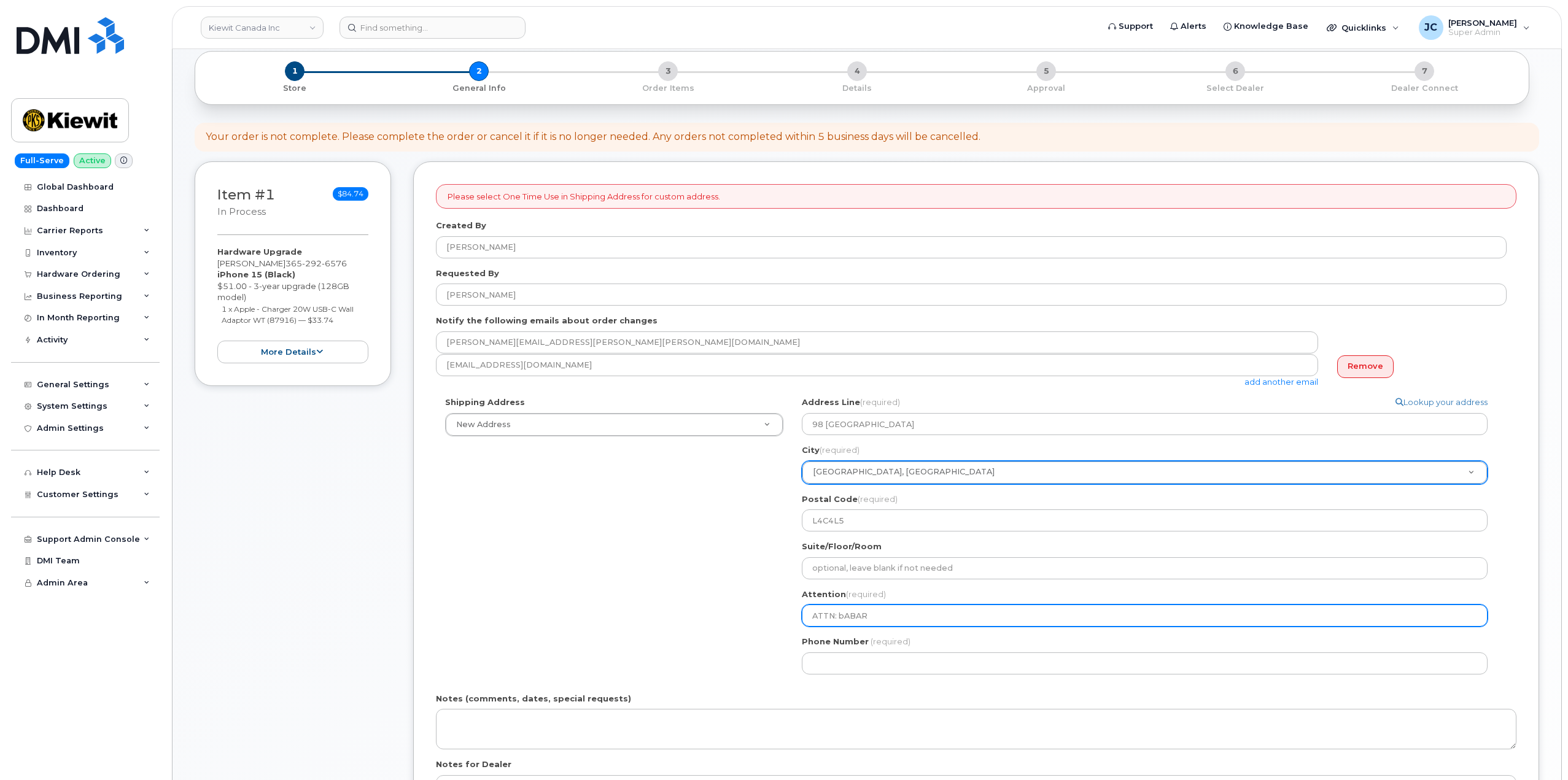
select select
type input "ATTN: bABA"
select select
type input "ATTN: bAB"
select select
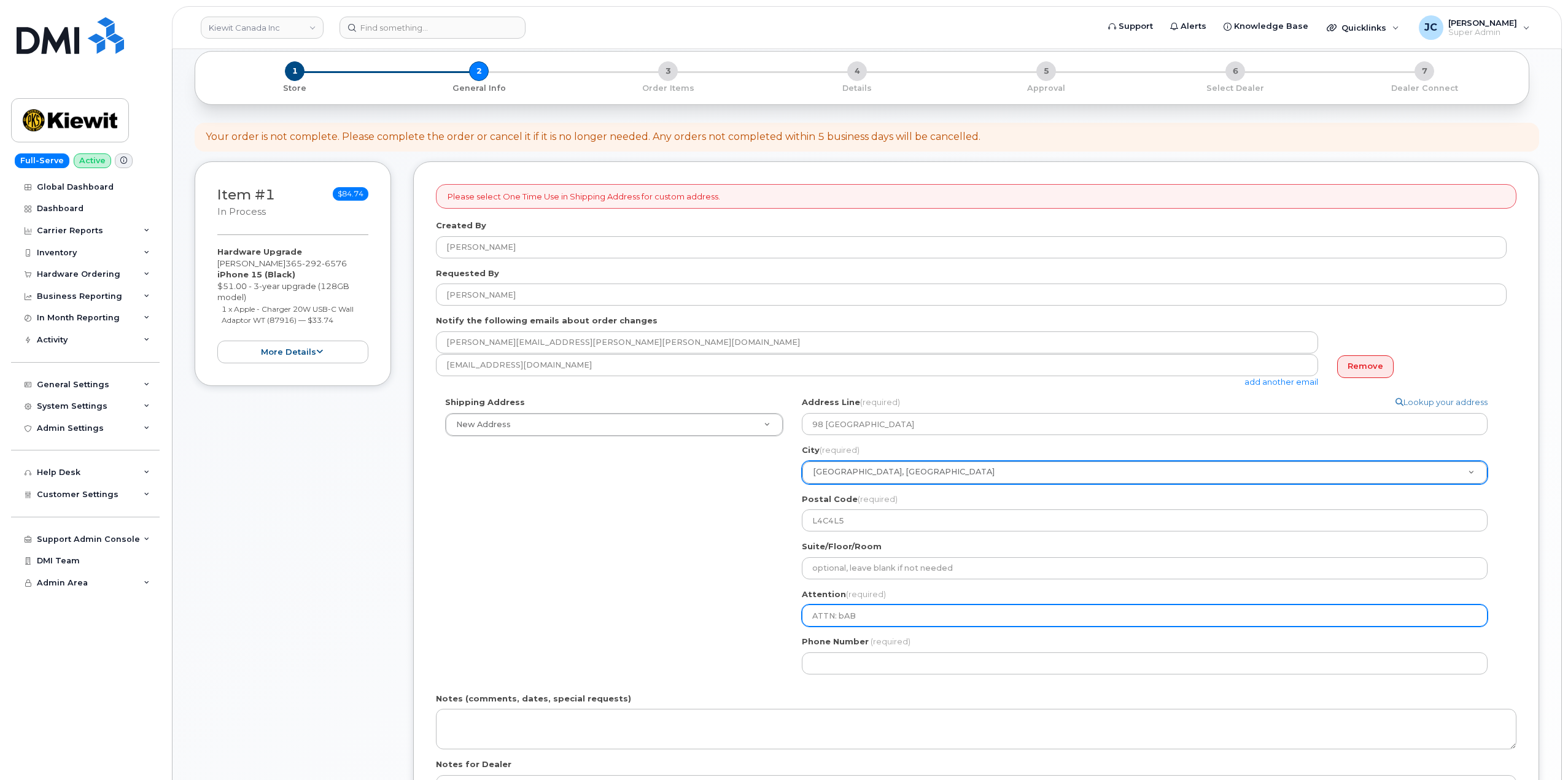
type input "ATTN: bA"
select select
type input "ATTN: b"
select select
type input "ATTN:"
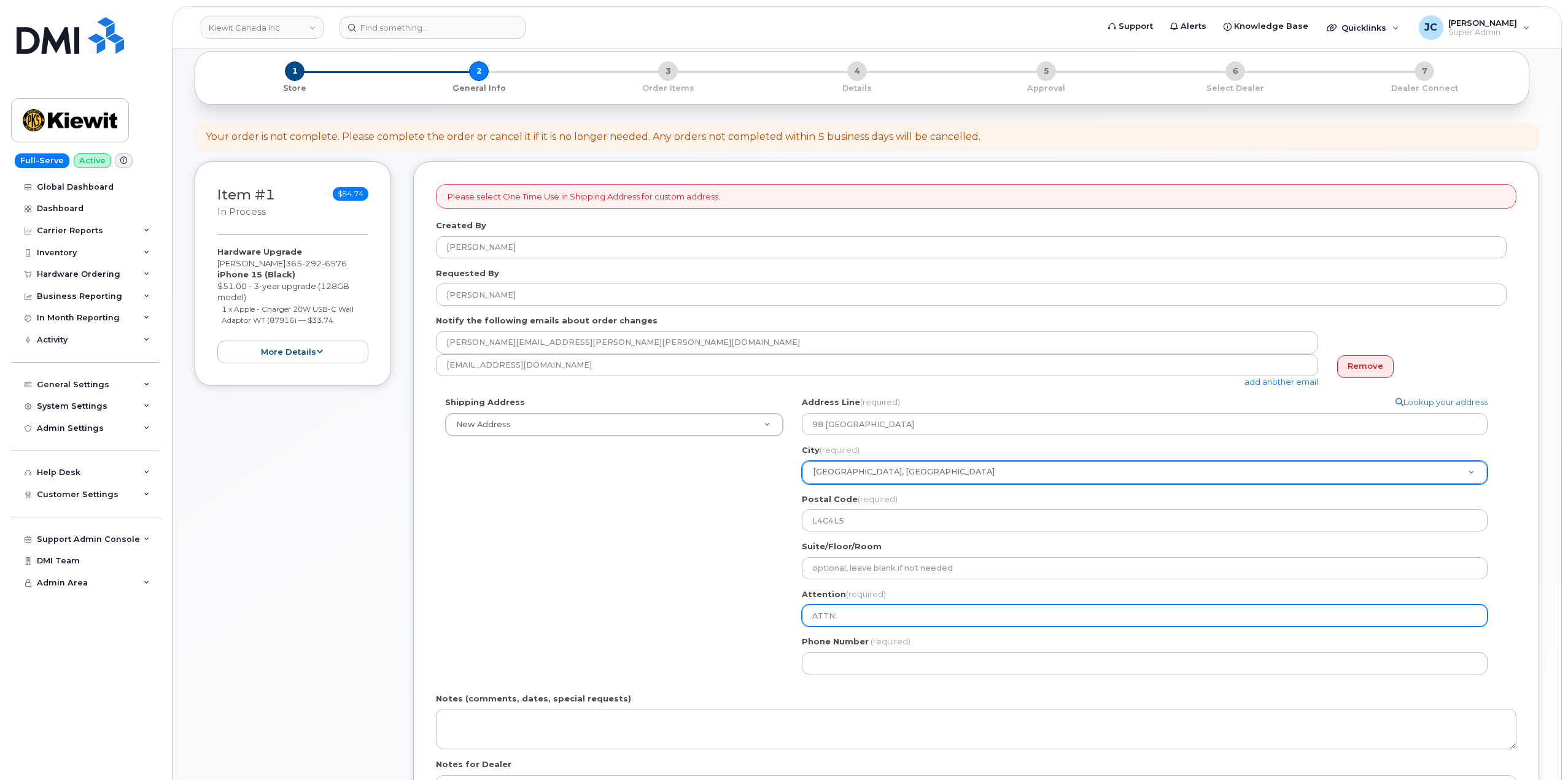
select select
type input "ATTN: B"
select select
type input "ATTN: Ba"
select select
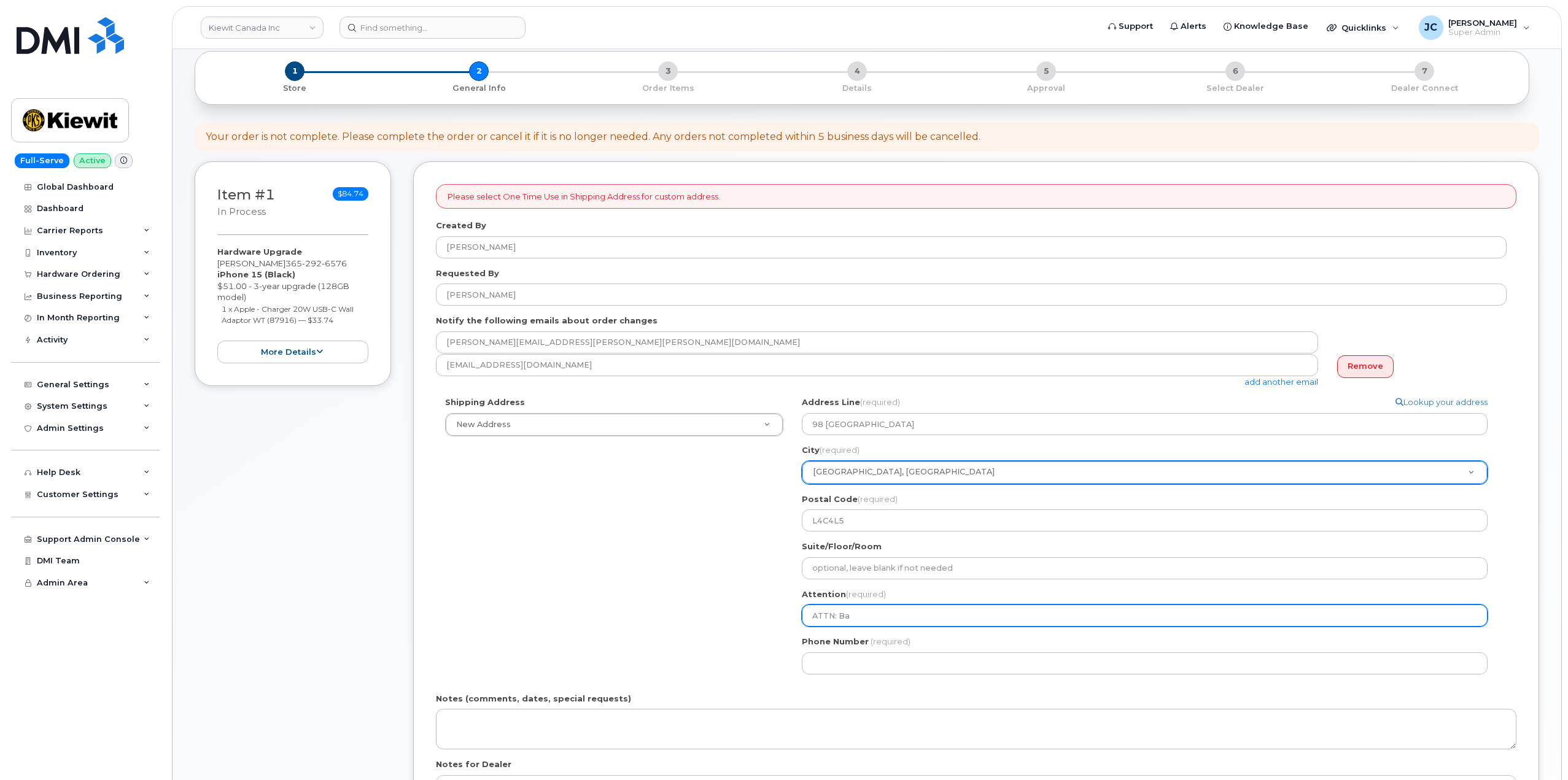
type input "ATTN: Bab"
select select
type input "ATTN: Baba"
select select
type input "ATTN: Babak"
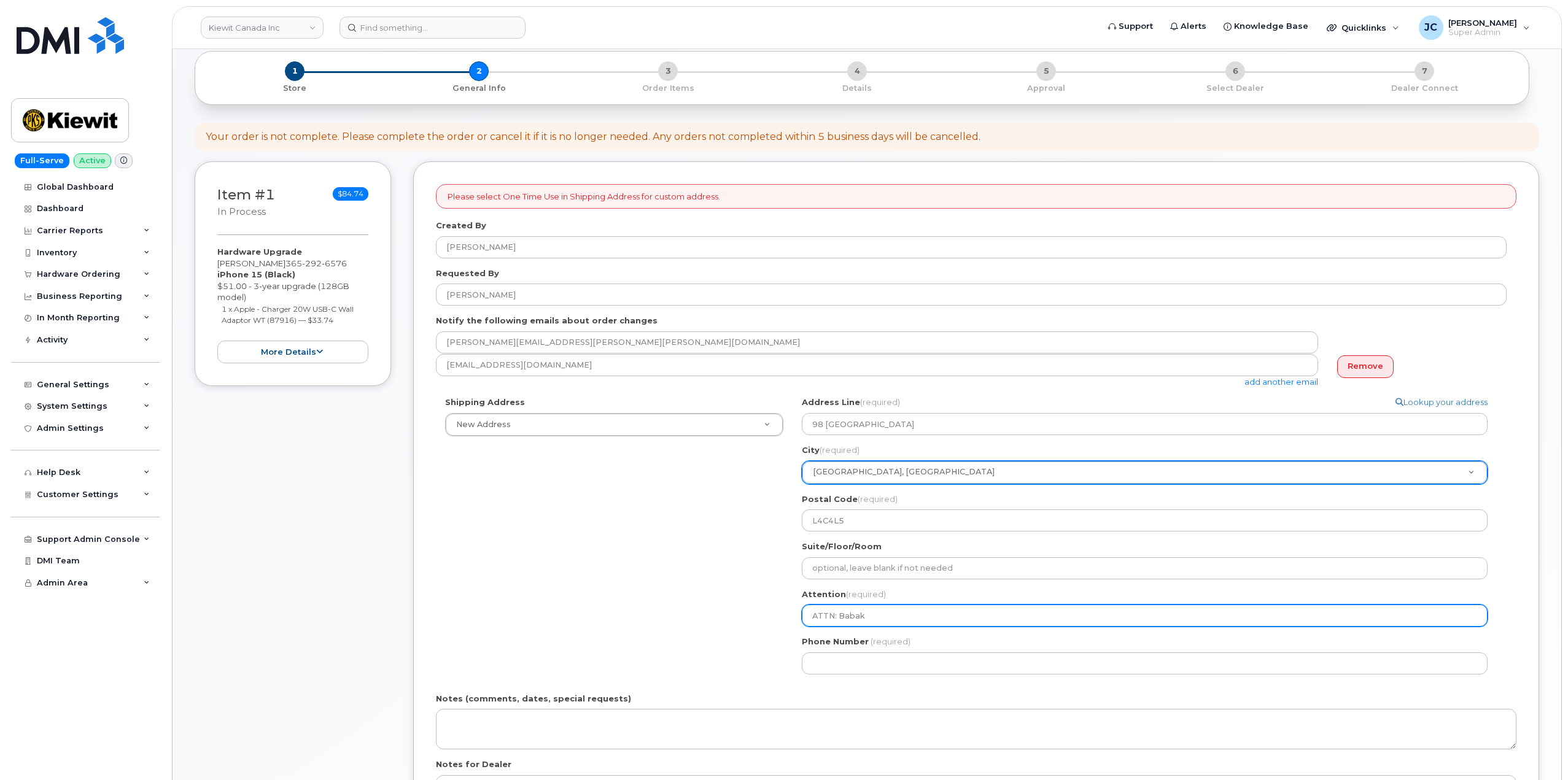
select select
type input "ATTN: Babak S"
select select
type input "ATTN: Babak Sa"
select select
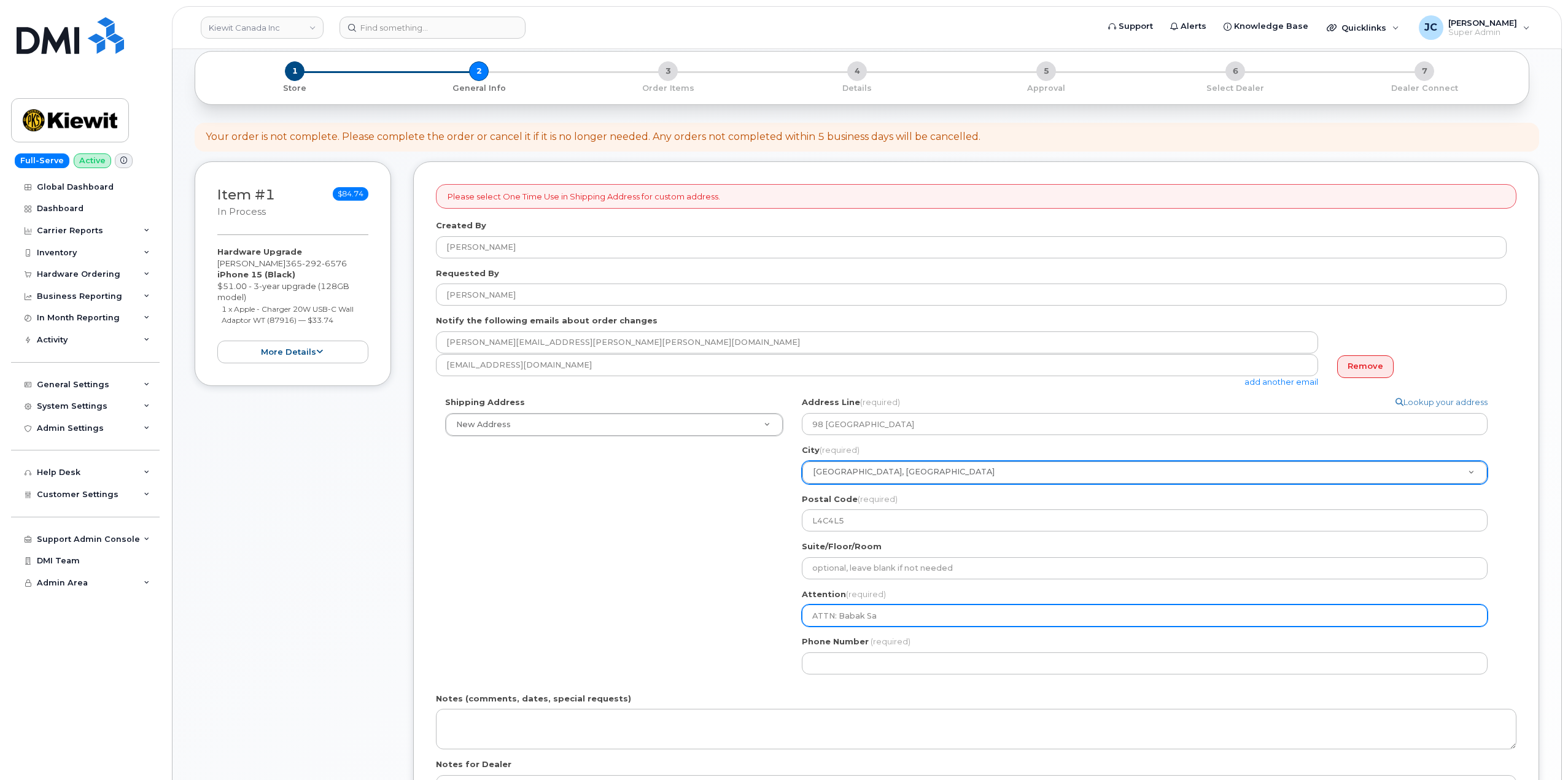
type input "ATTN: Babak Sae"
select select
type input "ATTN: Babak Saei"
select select
type input "ATTN: Babak Saeid"
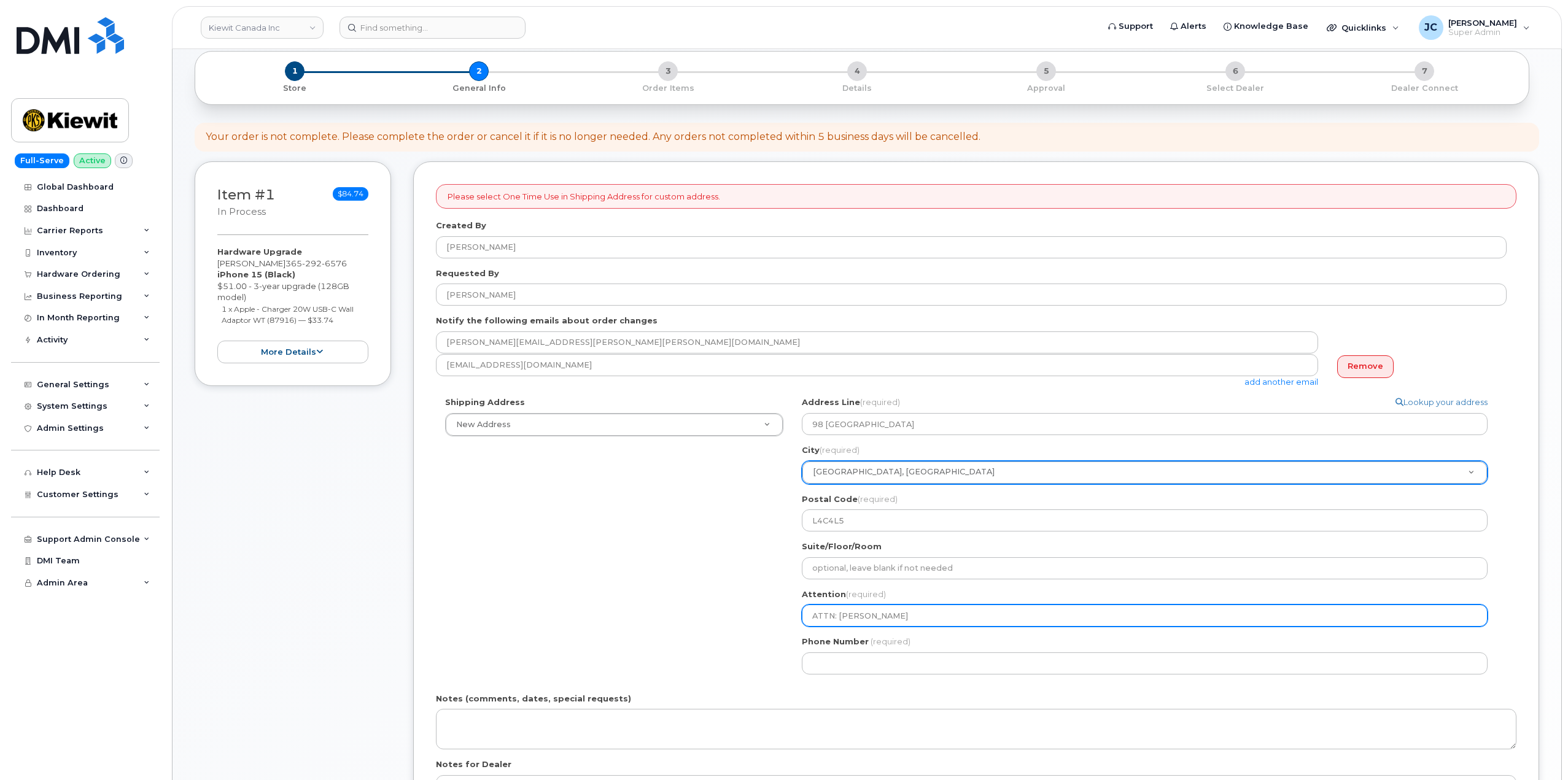
select select
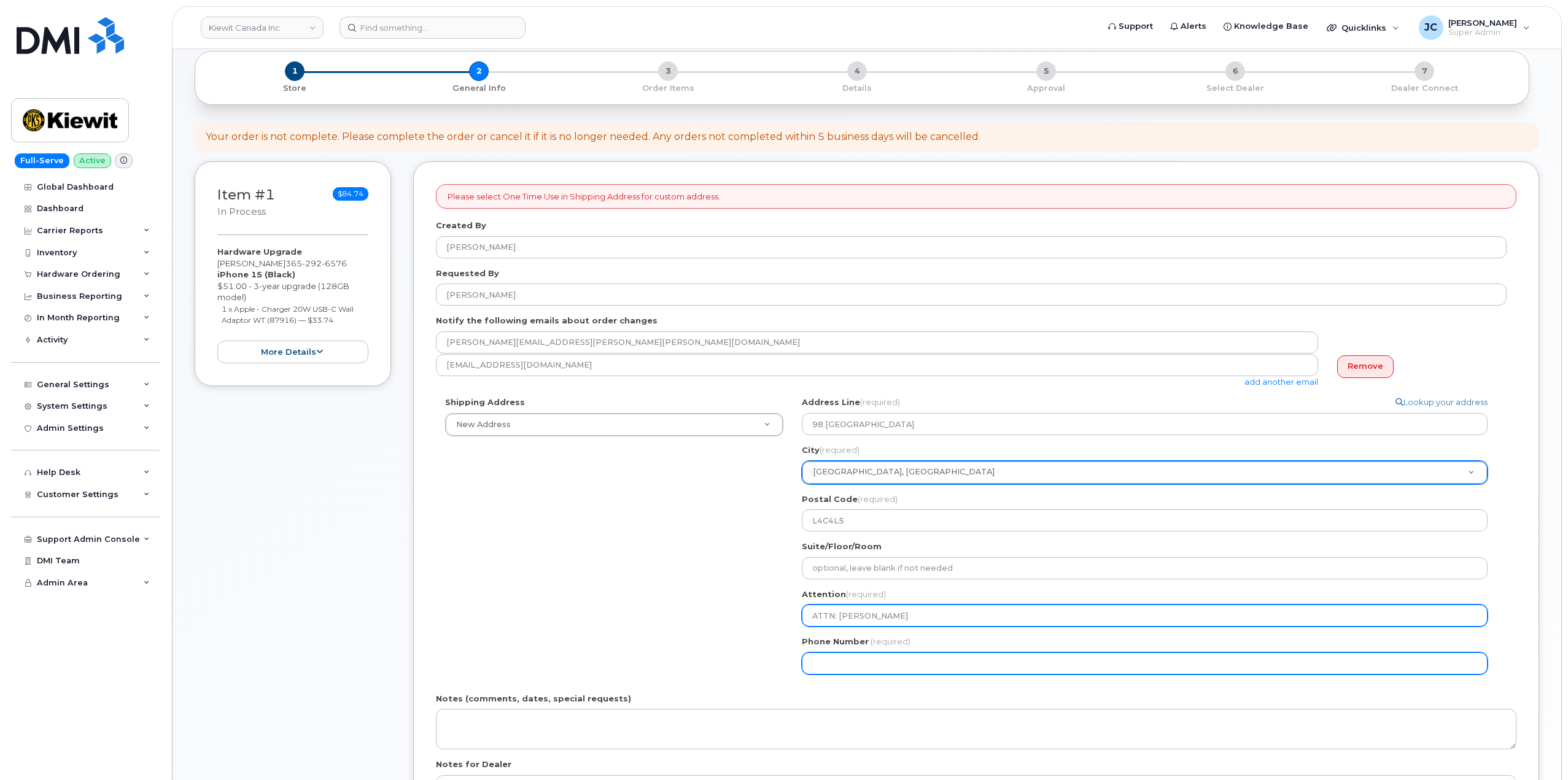
type input "ATTN: [PERSON_NAME]"
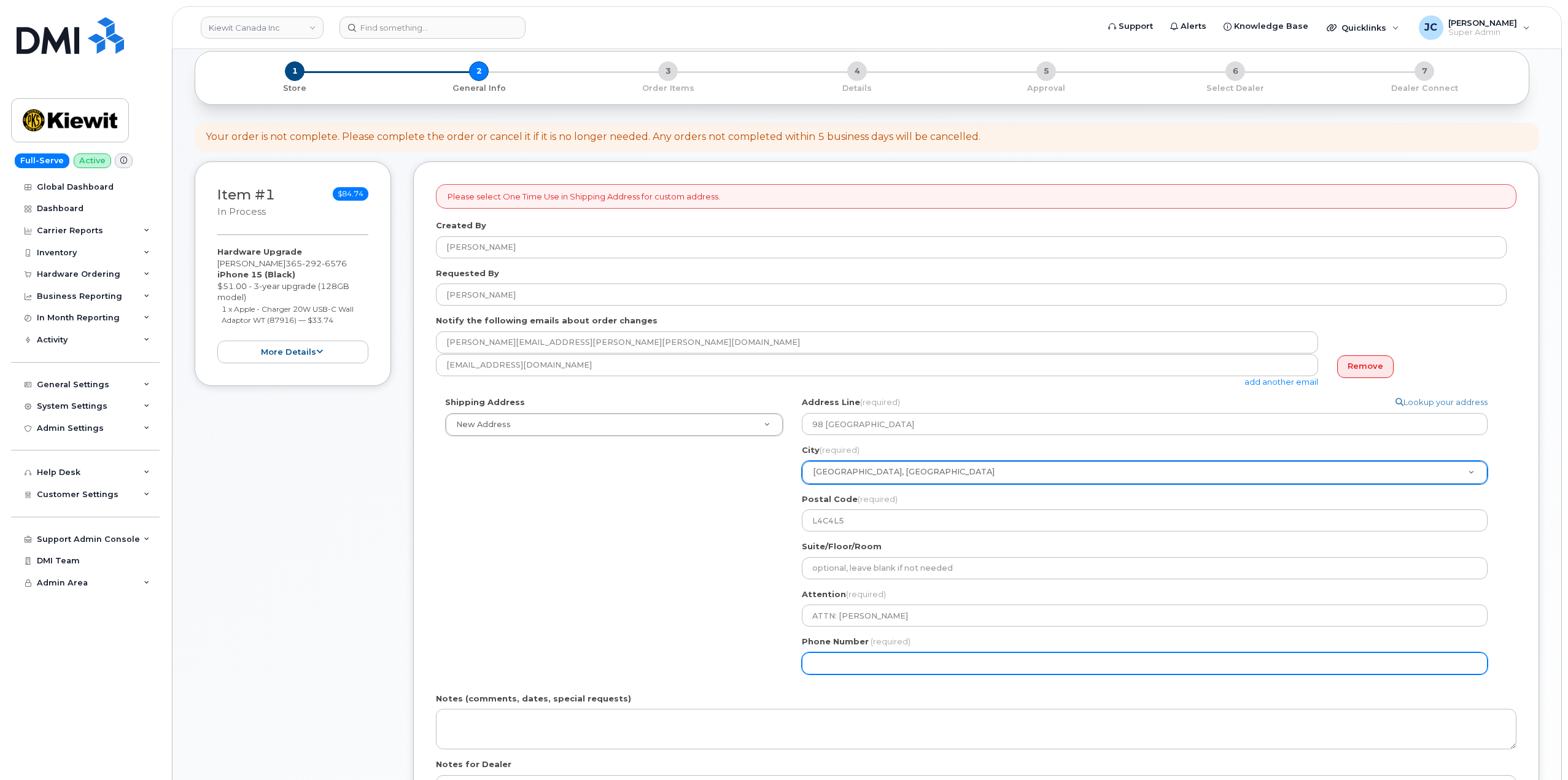
click at [818, 660] on input "Phone Number" at bounding box center [1145, 664] width 686 height 22
click at [901, 665] on input "Phone Number" at bounding box center [1145, 664] width 686 height 22
type input "365.29265"
select select
type input "365.292657"
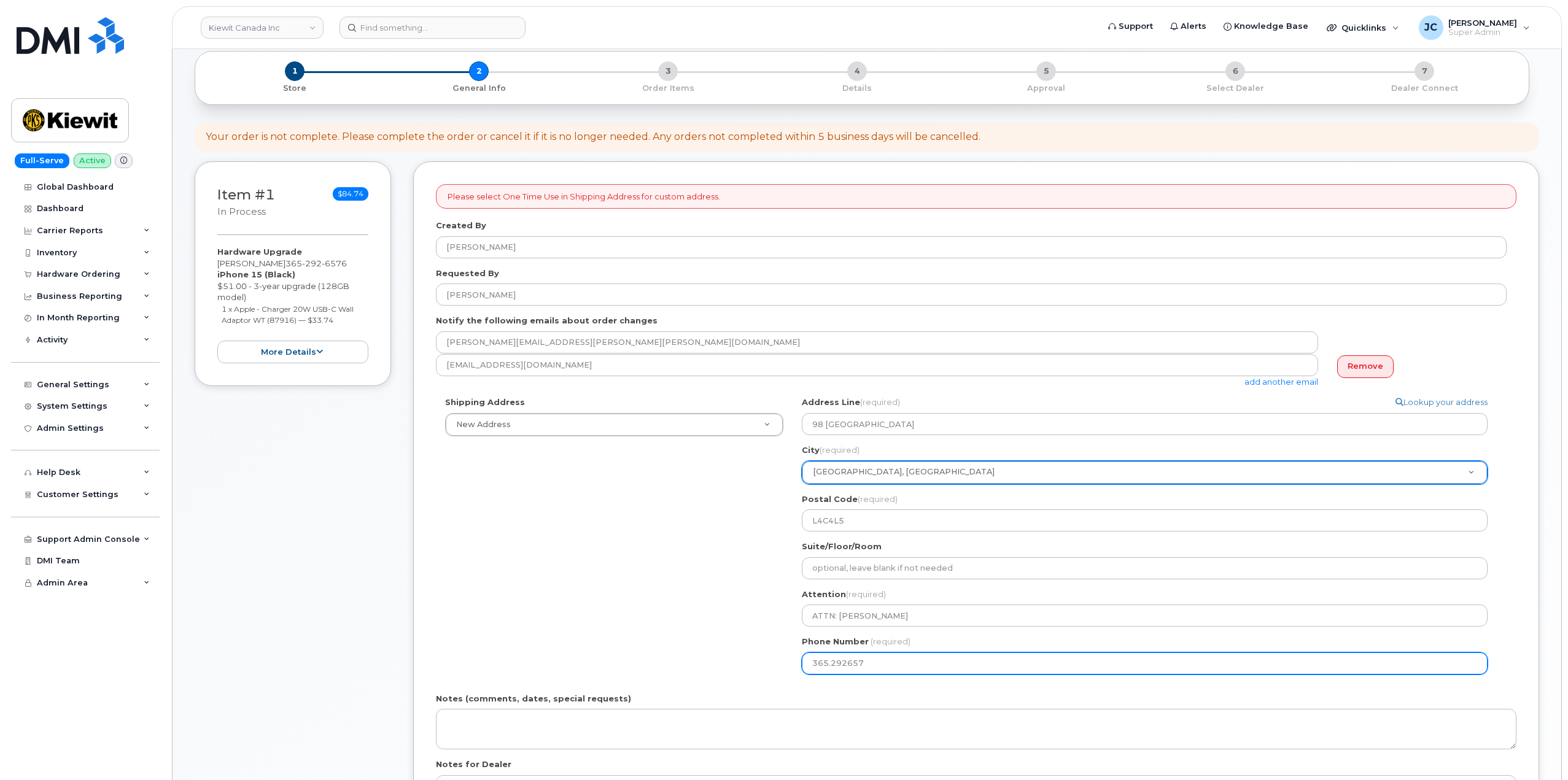
select select
type input "365.2926576"
click at [831, 664] on input "365.2926576" at bounding box center [1145, 664] width 686 height 22
select select
type input "365.926576"
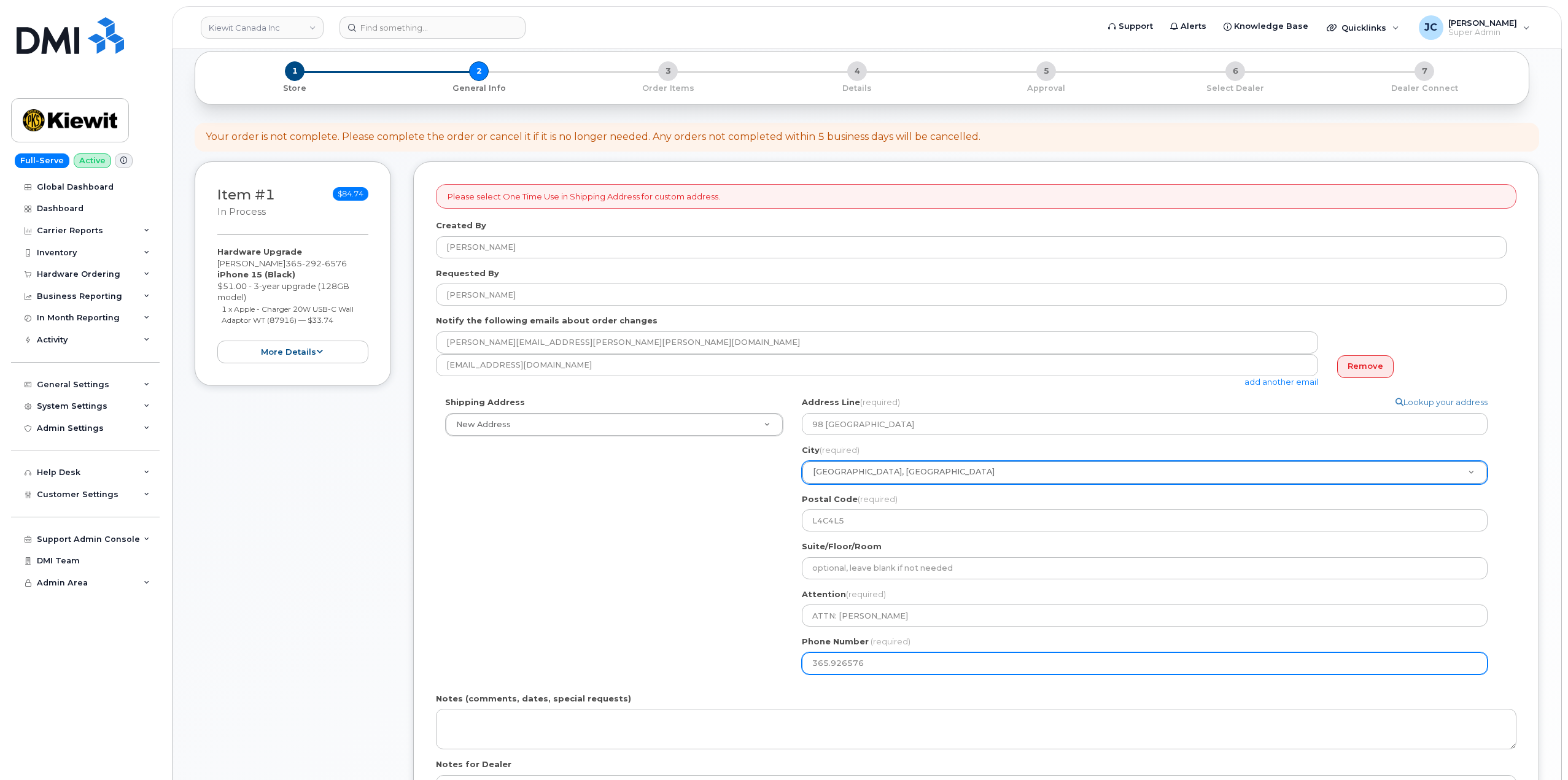
select select
type input "365926576"
select select
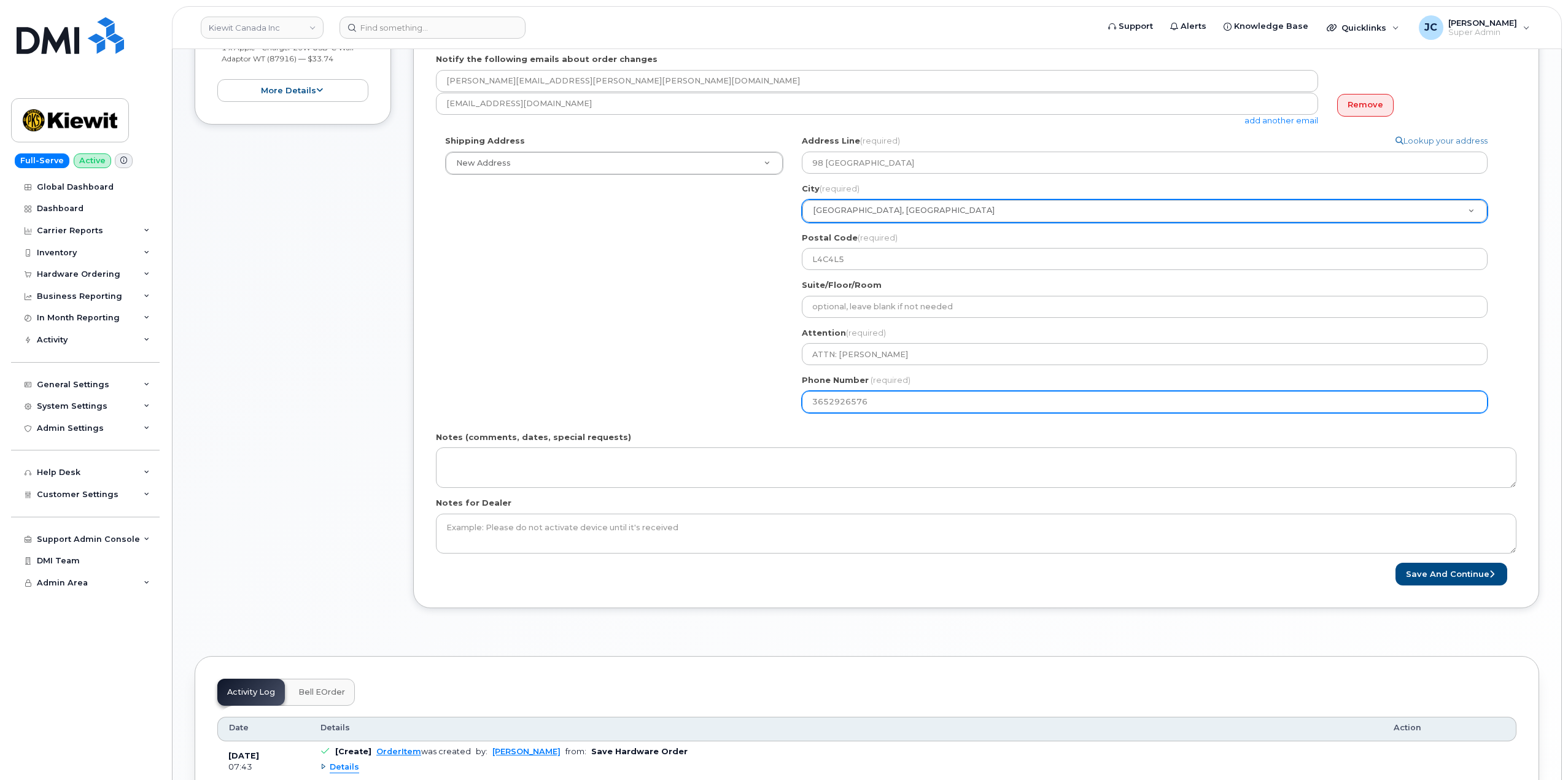
scroll to position [368, 0]
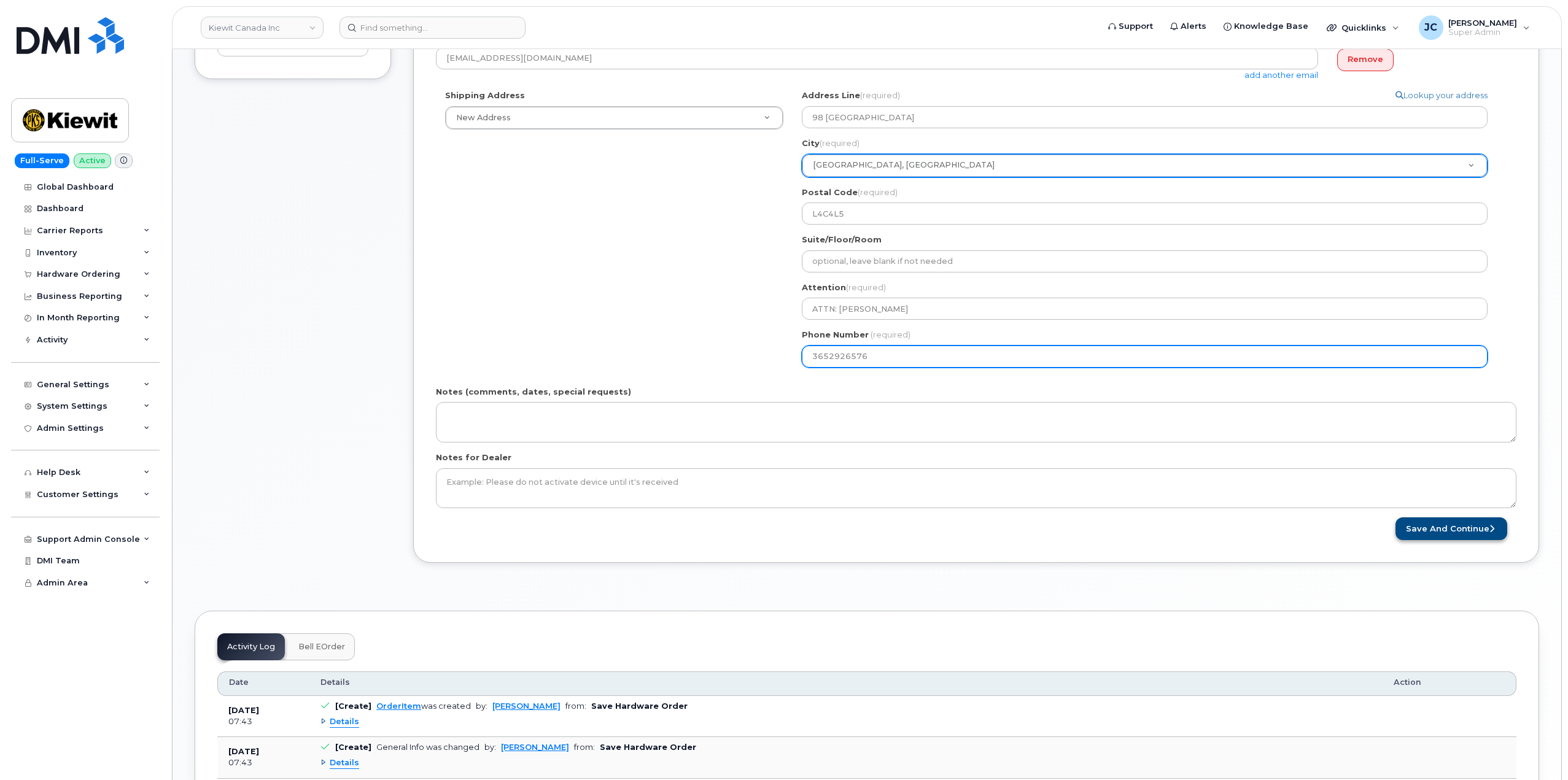
type input "3652926576"
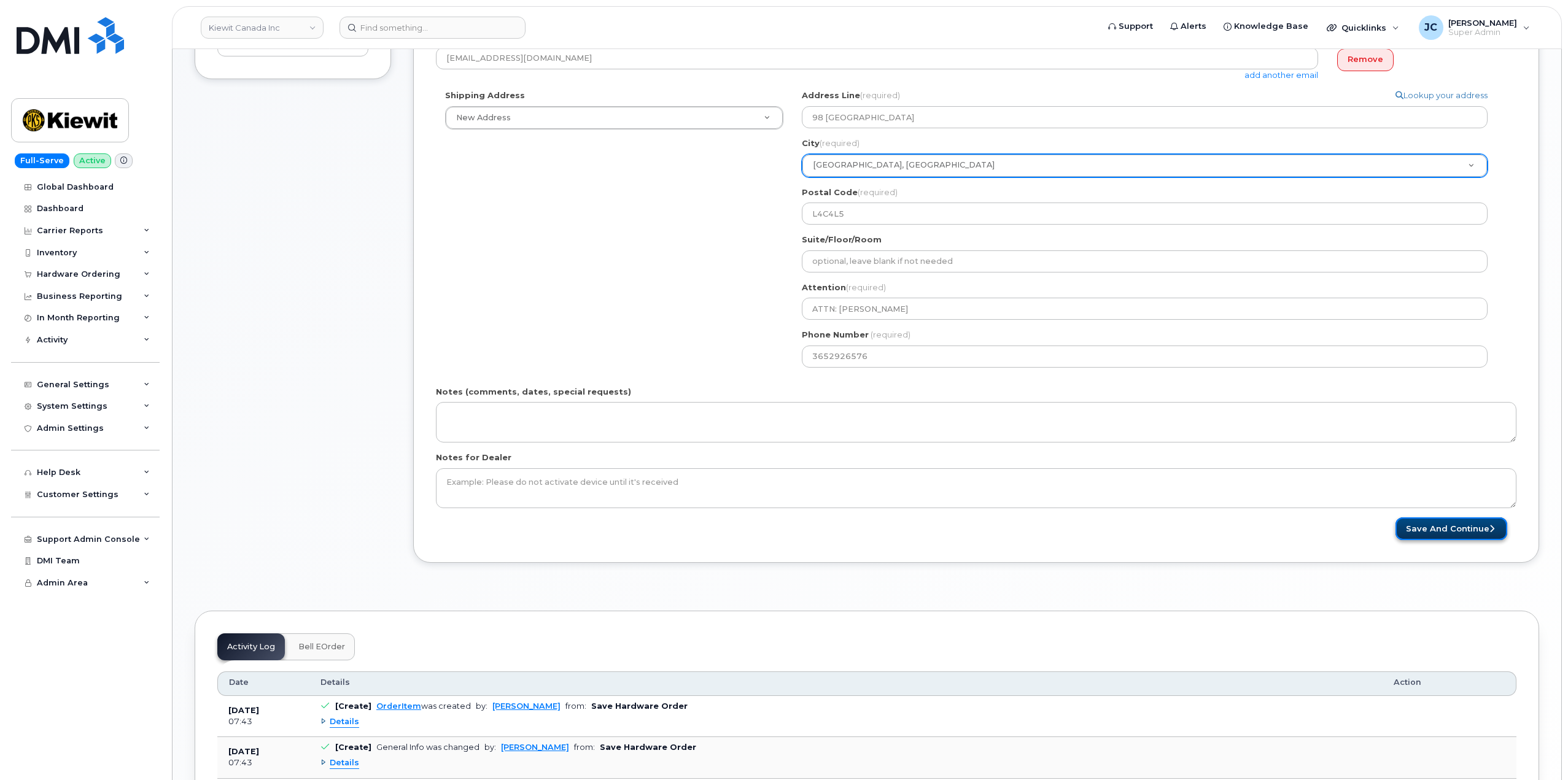
click at [1454, 526] on button "Save and Continue" at bounding box center [1452, 528] width 112 height 23
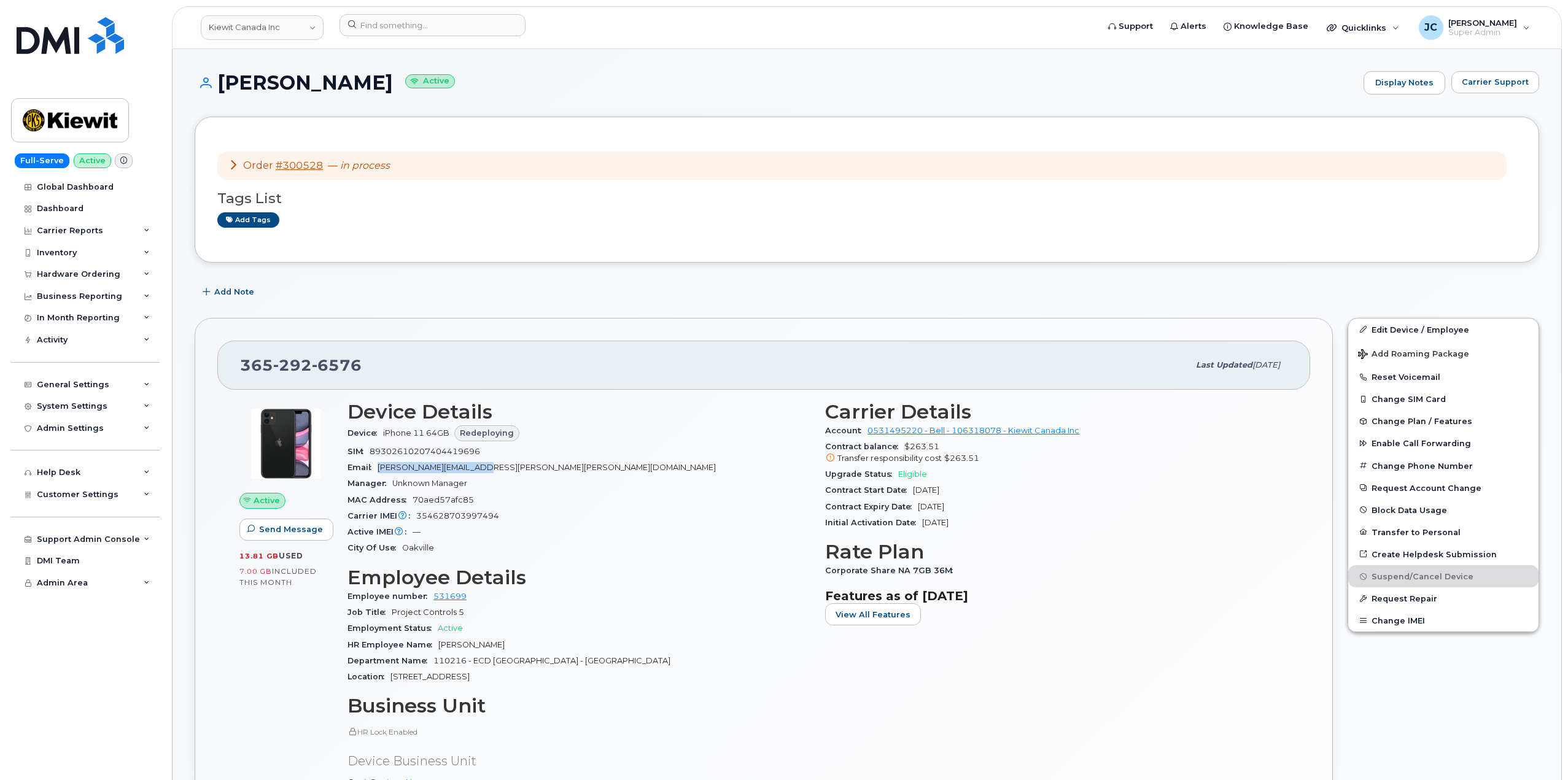
drag, startPoint x: 501, startPoint y: 466, endPoint x: 389, endPoint y: 465, distance: 112.0
click at [383, 465] on div "Email BABAK.SAEIDI@KIEWIT.COM" at bounding box center [579, 468] width 463 height 16
drag, startPoint x: 389, startPoint y: 465, endPoint x: 611, endPoint y: 426, distance: 225.4
click at [611, 426] on div "Device iPhone 11 64GB Redeploying" at bounding box center [579, 434] width 463 height 21
drag, startPoint x: 498, startPoint y: 470, endPoint x: 386, endPoint y: 462, distance: 112.3
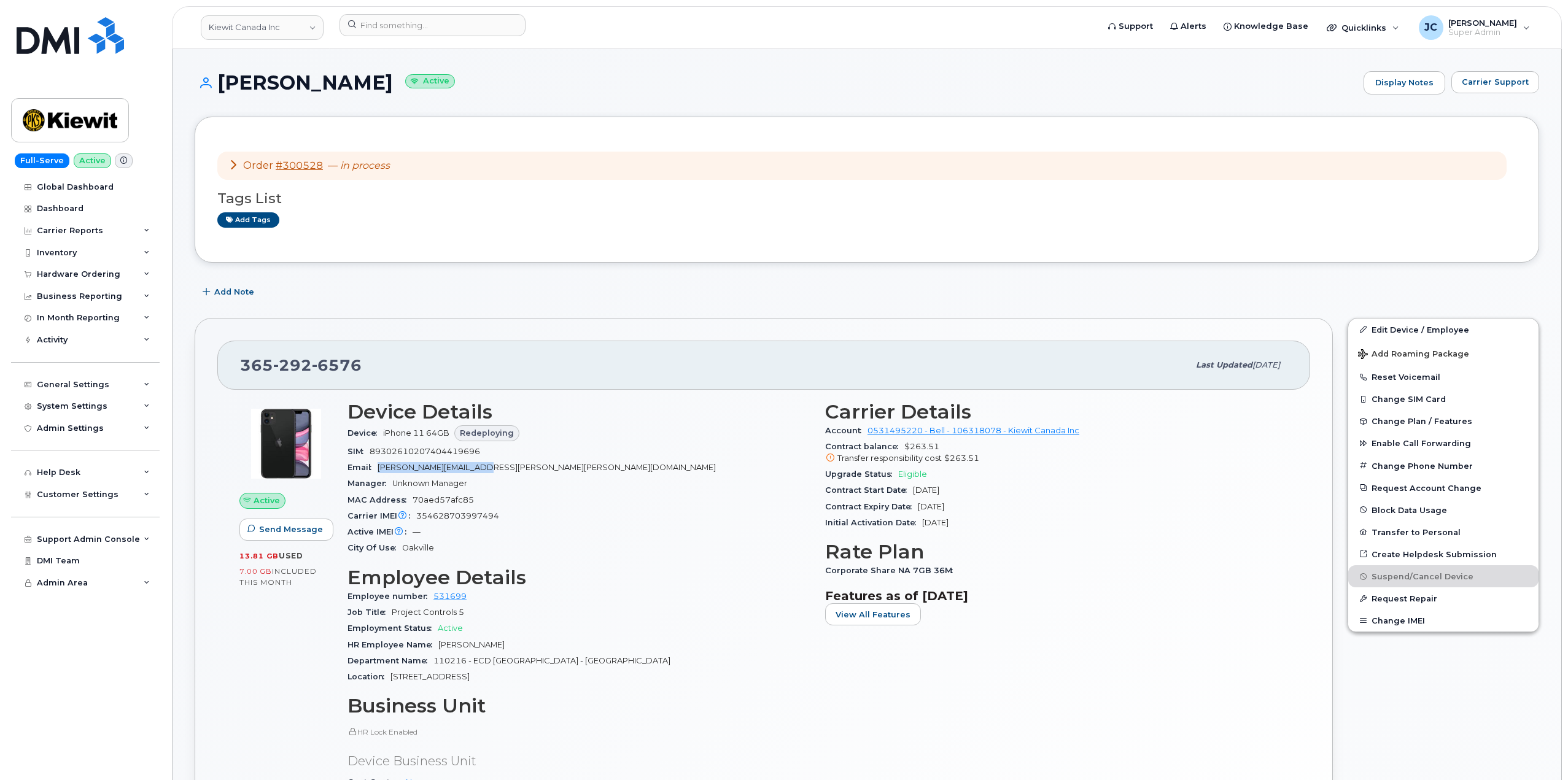
click at [373, 467] on div "Email BABAK.SAEIDI@KIEWIT.COM" at bounding box center [579, 468] width 463 height 16
copy span "[PERSON_NAME][EMAIL_ADDRESS][PERSON_NAME][PERSON_NAME][DOMAIN_NAME]"
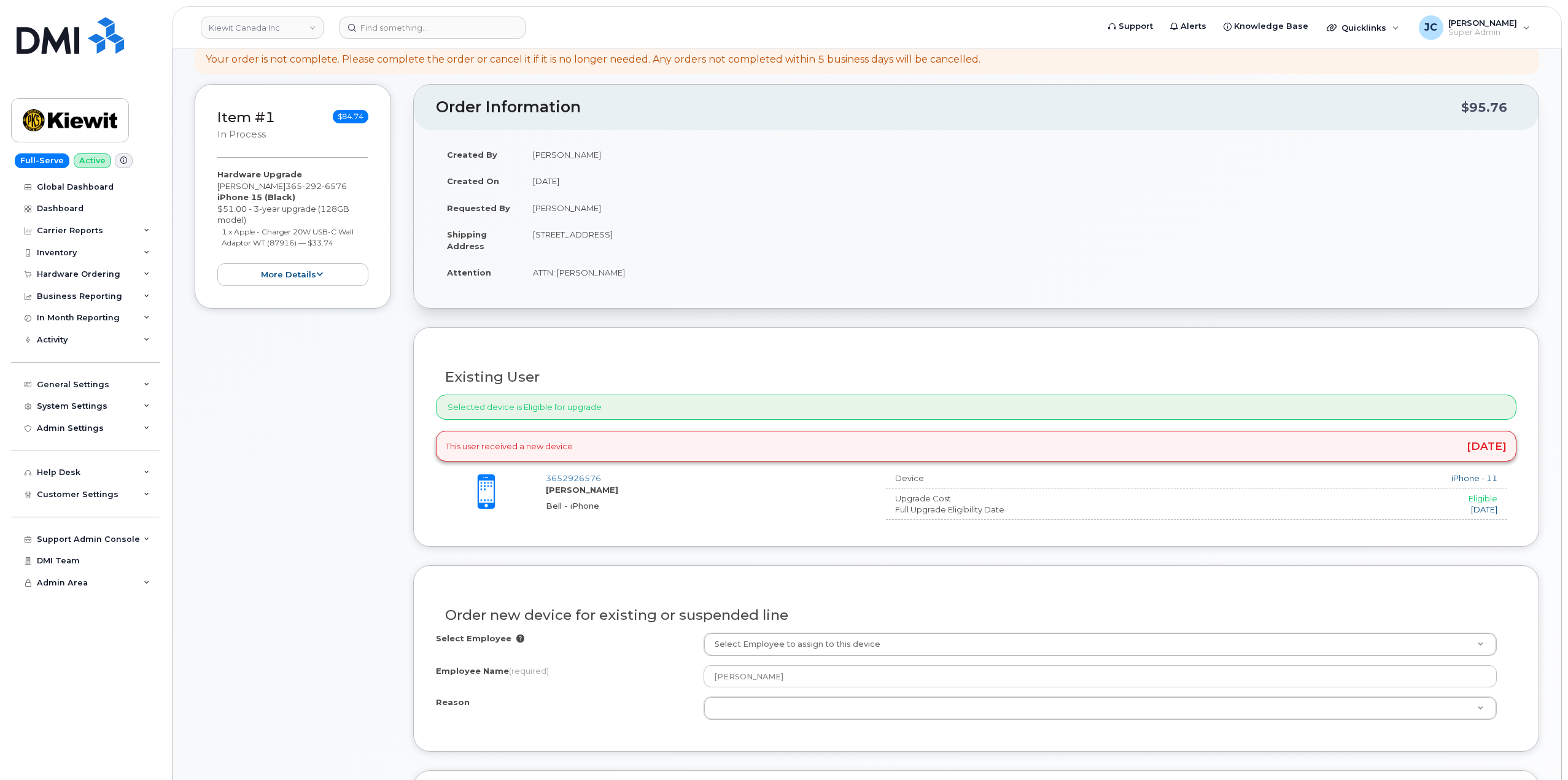
scroll to position [184, 0]
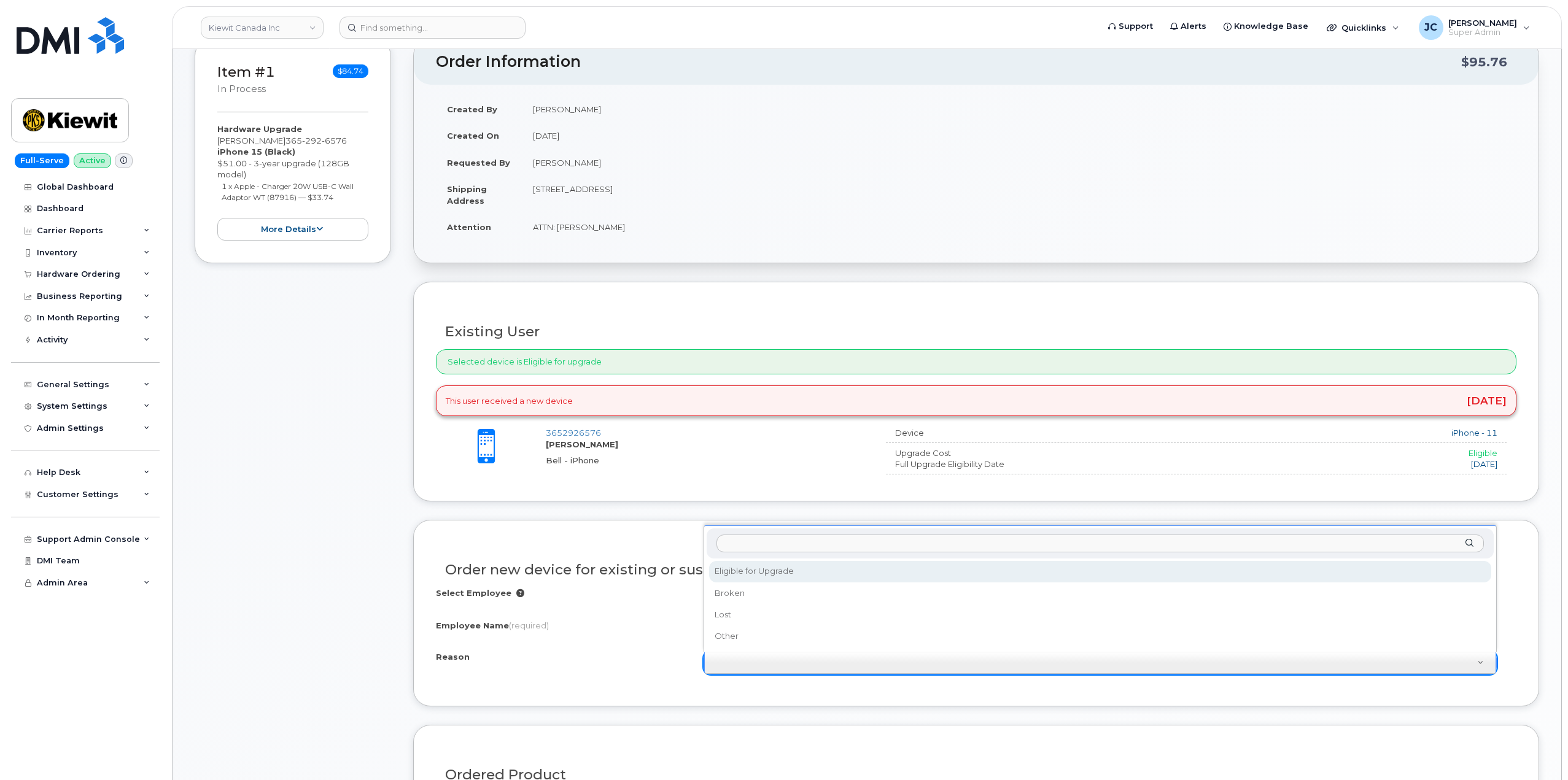
select select "eligible_for_upgrade"
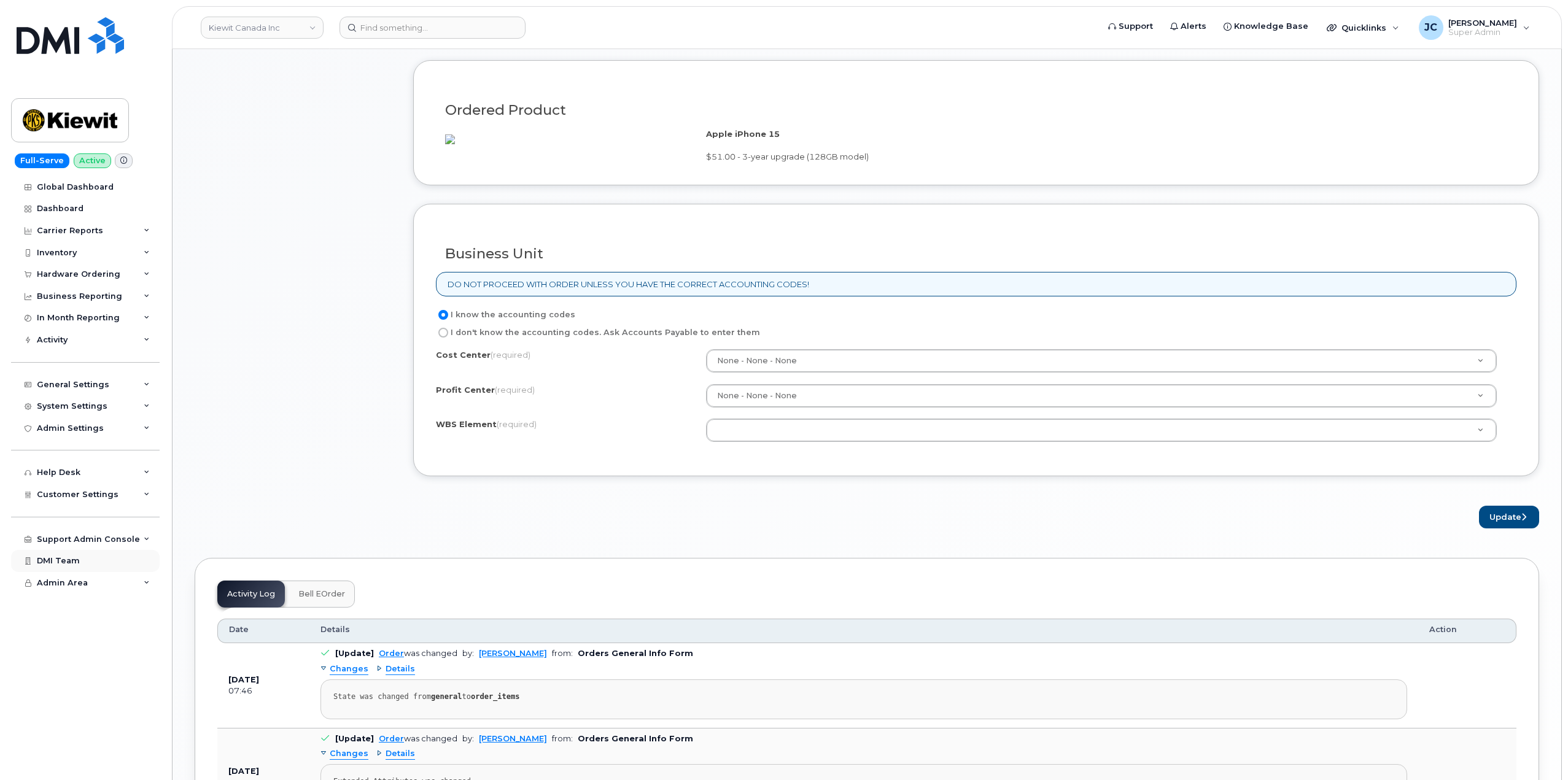
scroll to position [860, 0]
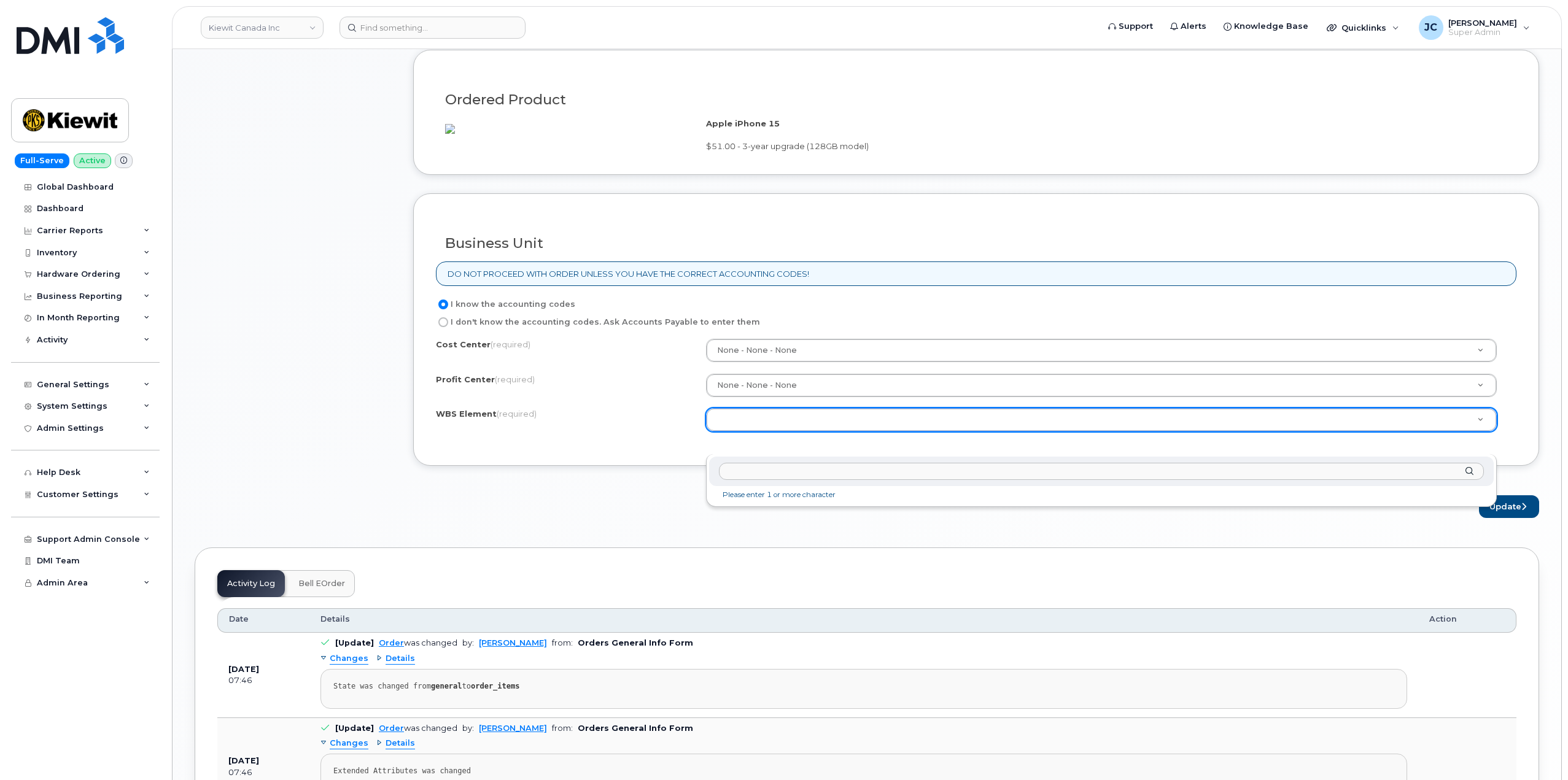
type input "110216.1818"
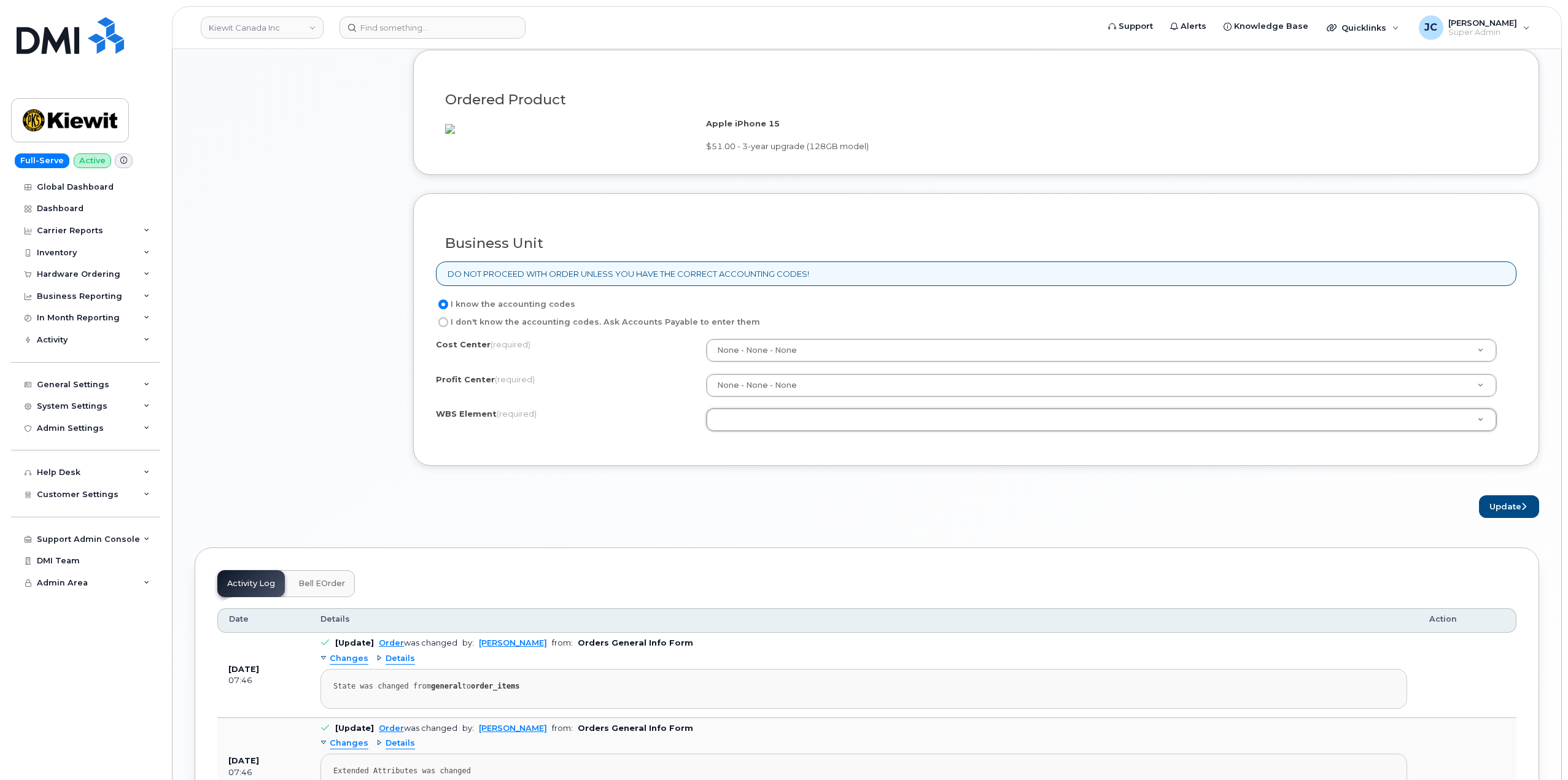
drag, startPoint x: 1506, startPoint y: 522, endPoint x: 620, endPoint y: 467, distance: 887.7
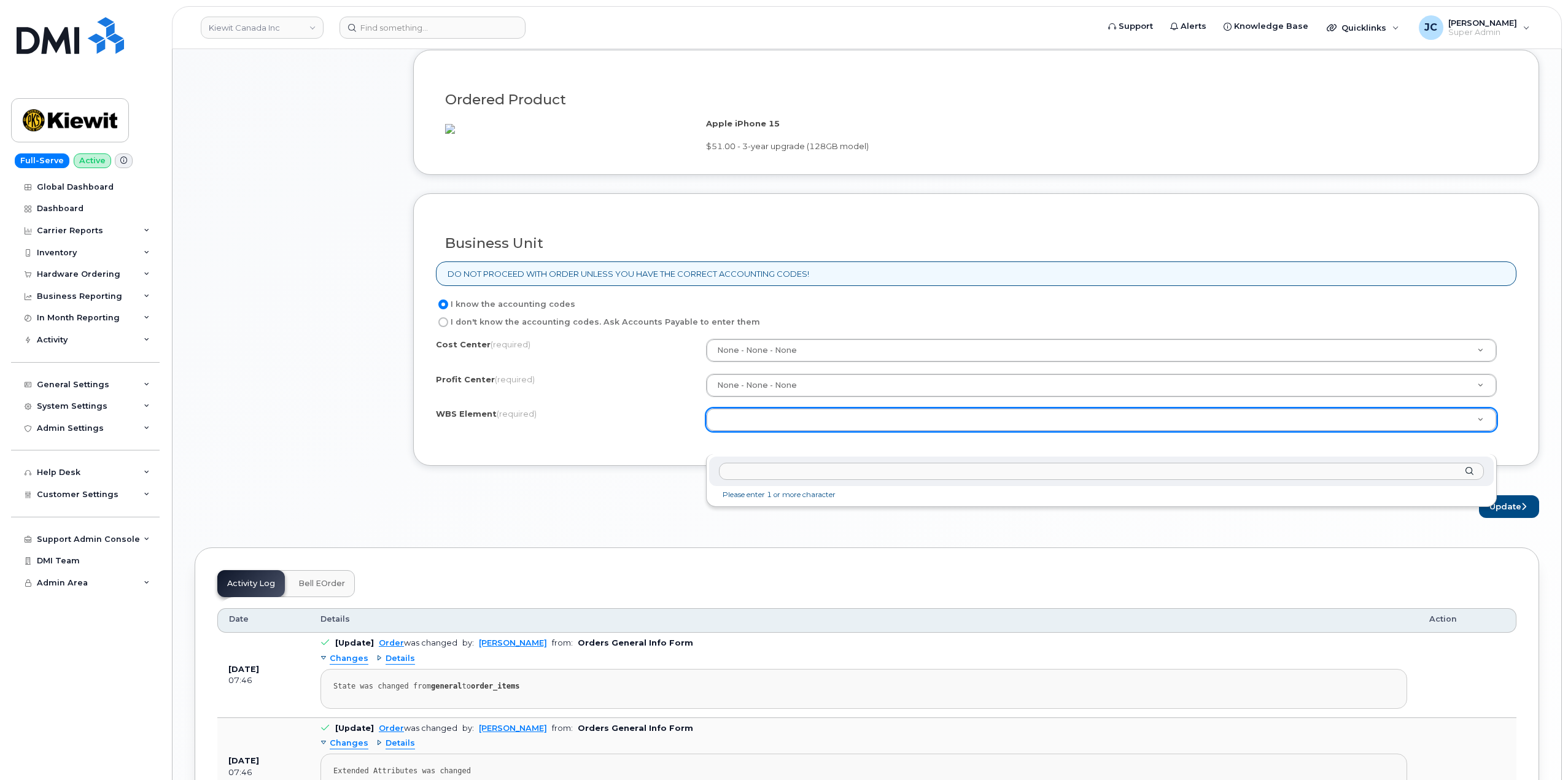
paste input "110216.1818"
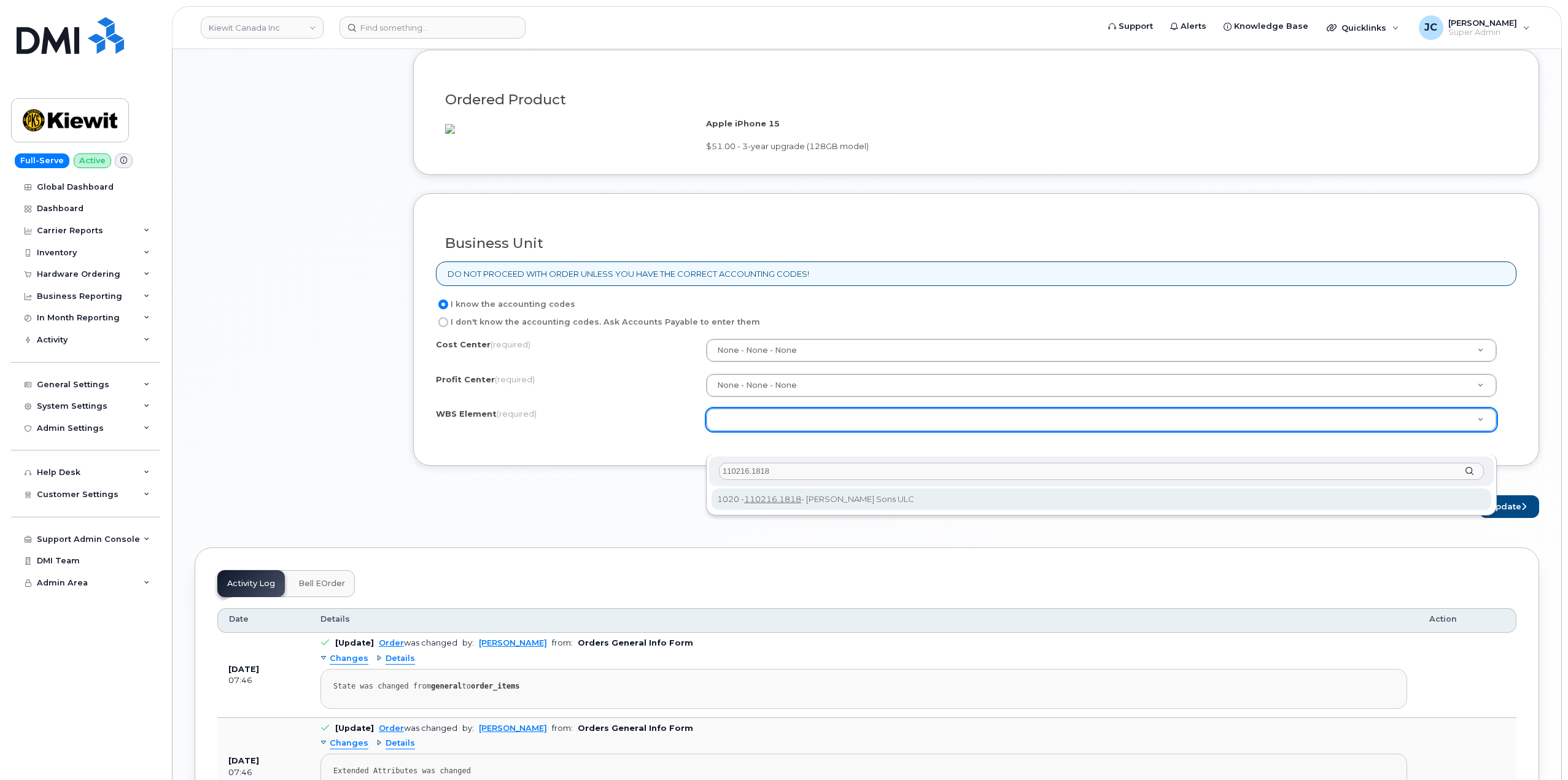
type input "110216.1818"
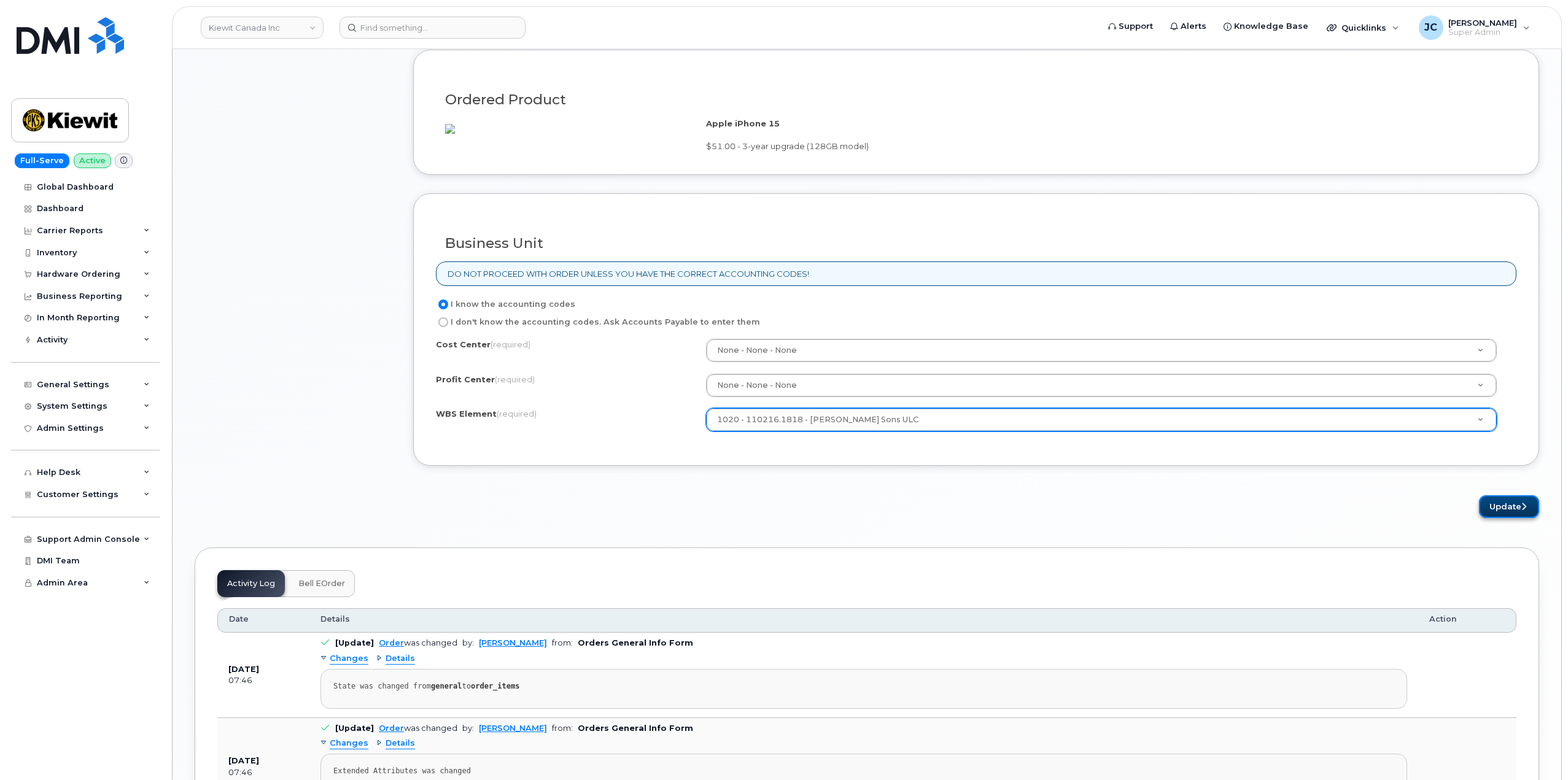
click at [1513, 518] on button "Update" at bounding box center [1509, 507] width 60 height 23
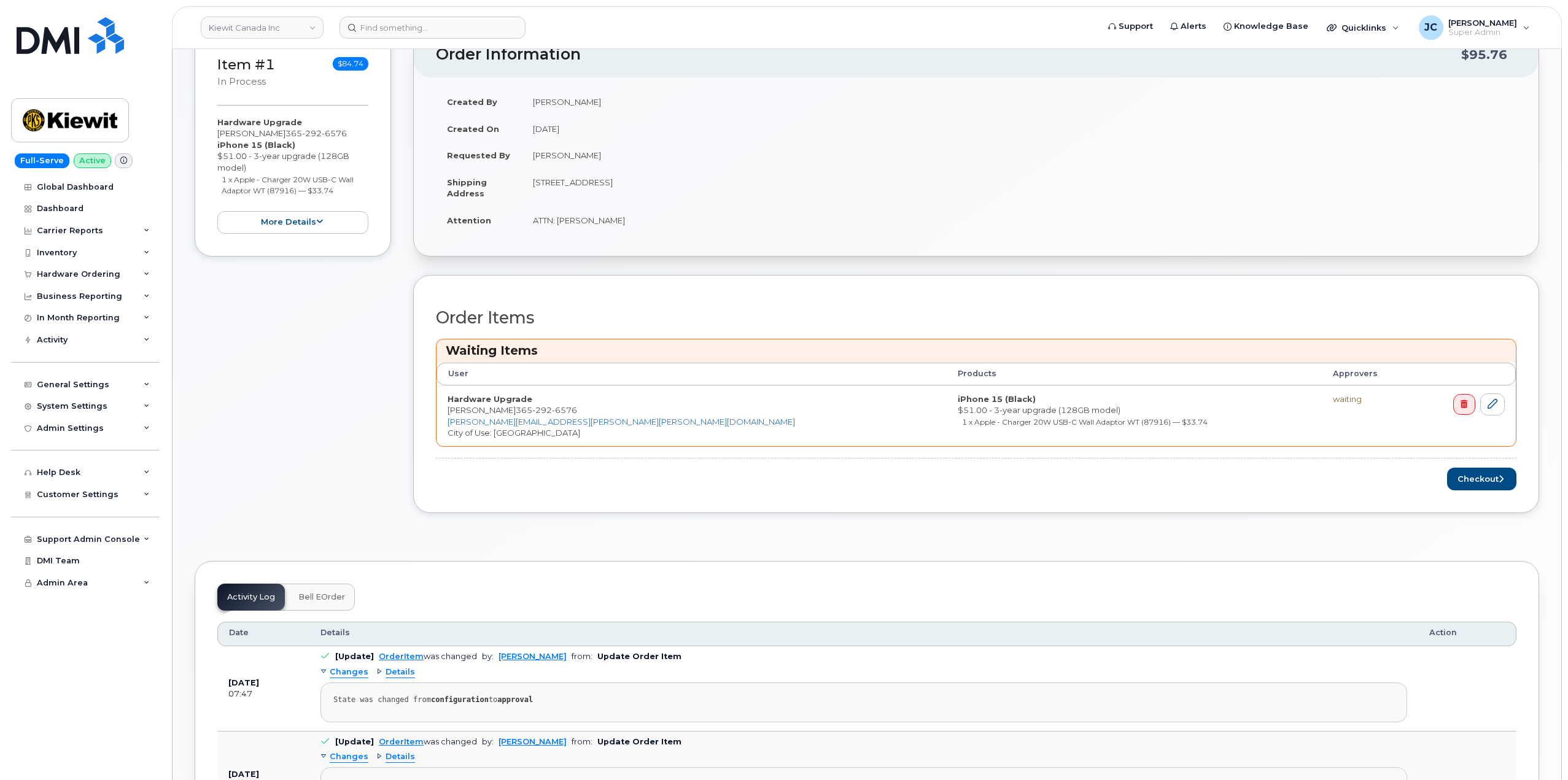
scroll to position [246, 0]
click at [1491, 483] on button "Checkout" at bounding box center [1482, 477] width 70 height 23
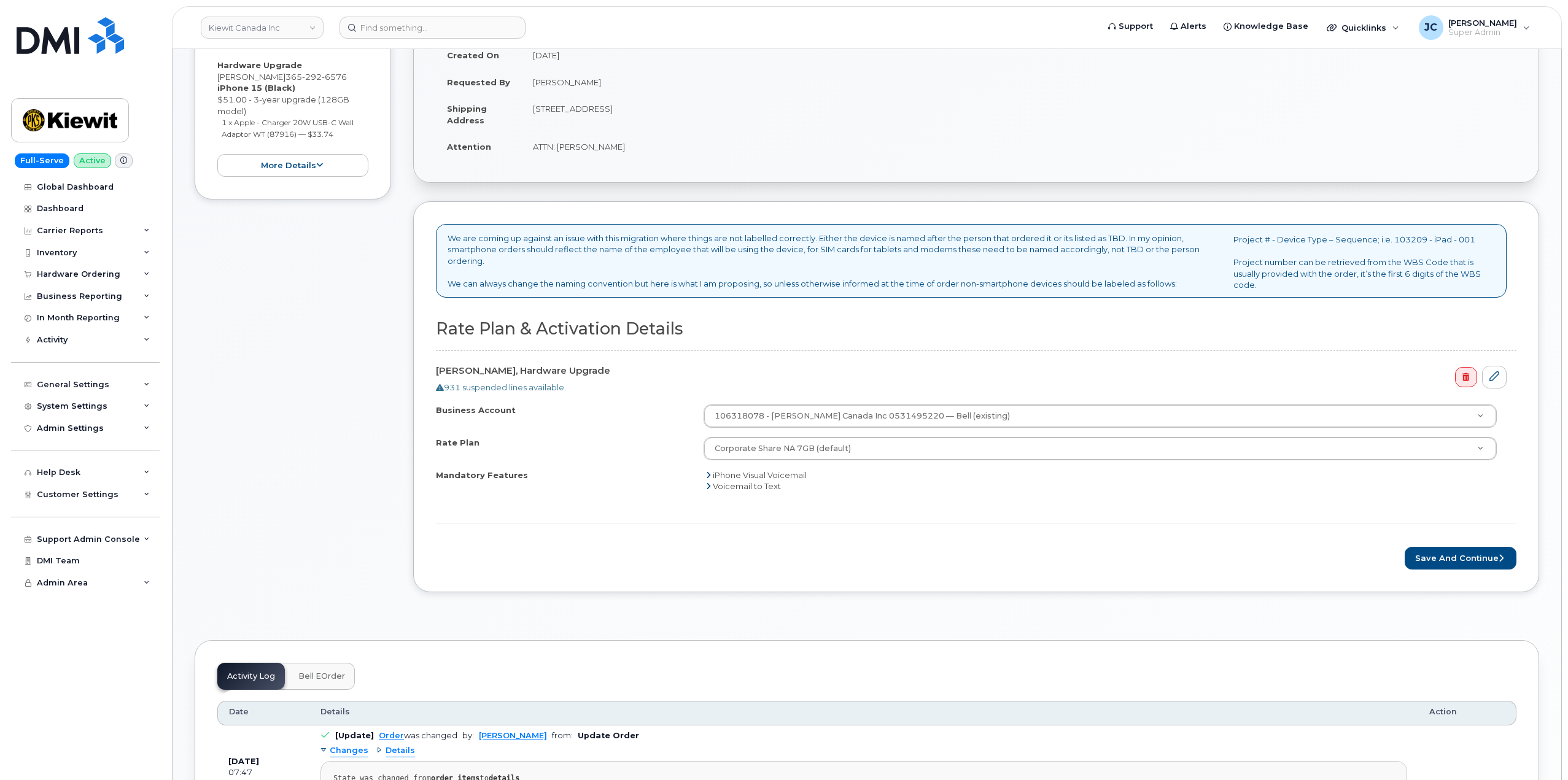
scroll to position [246, 0]
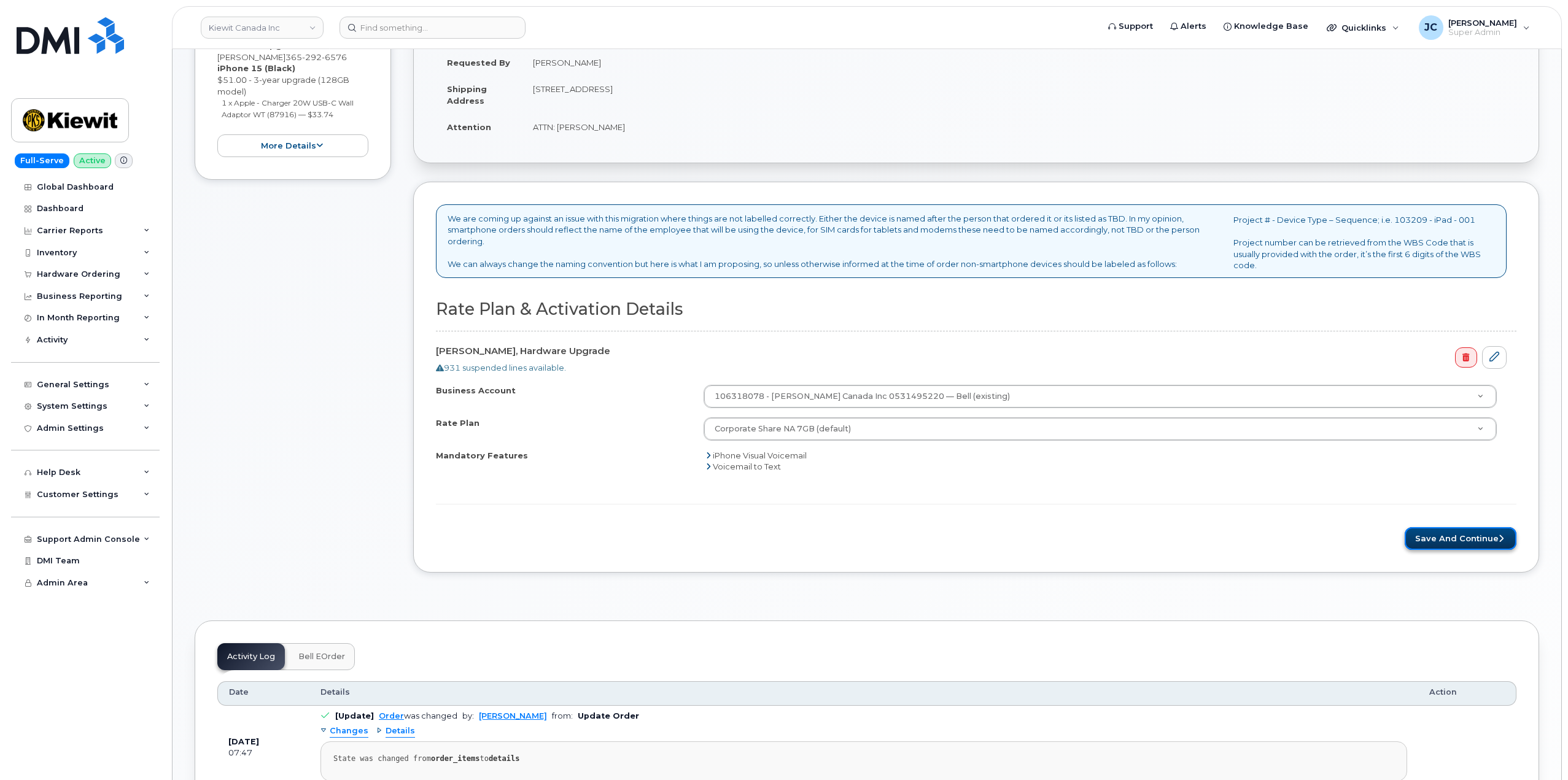
click at [1461, 539] on button "Save and Continue" at bounding box center [1461, 538] width 112 height 23
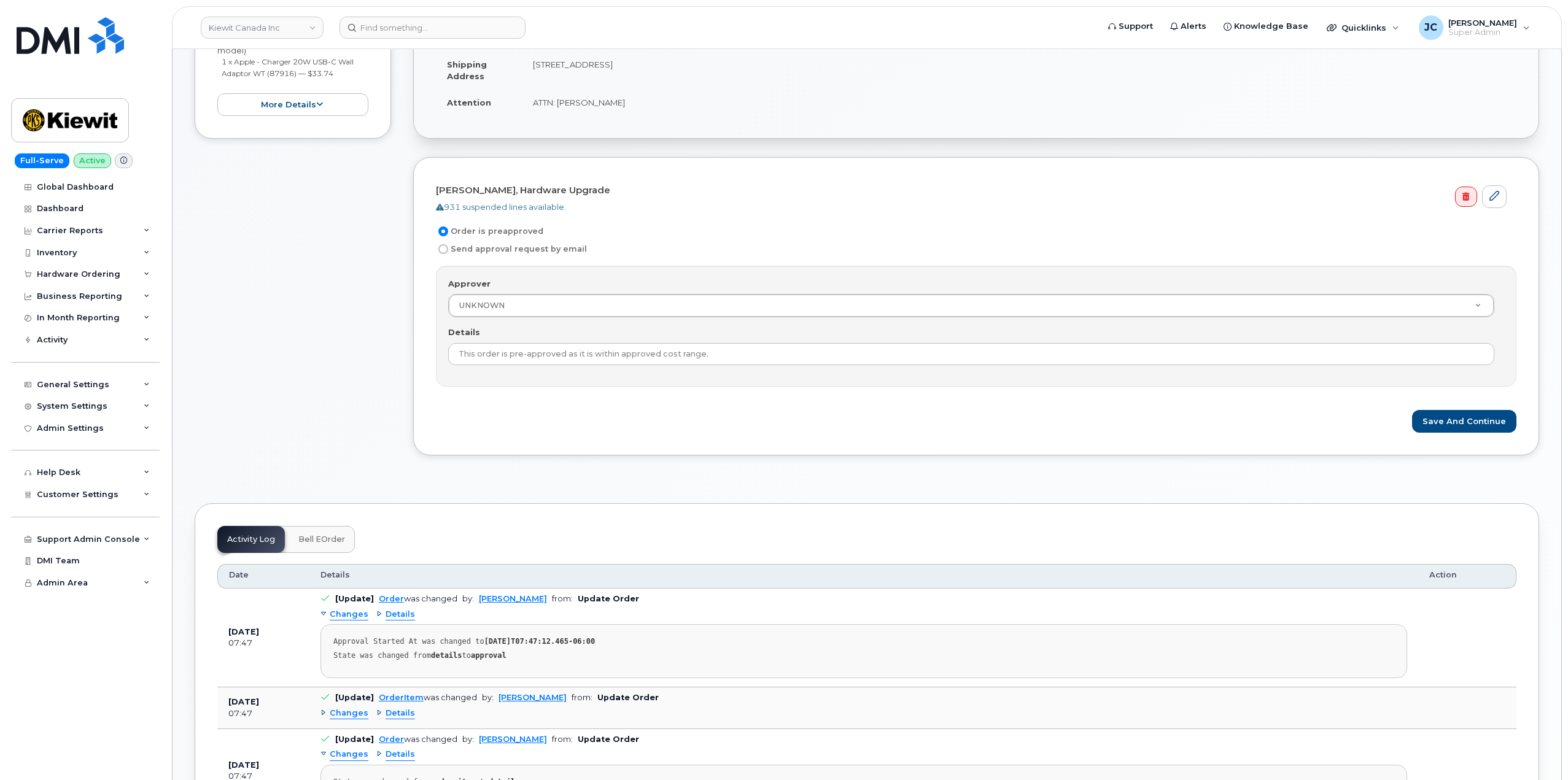
scroll to position [307, 0]
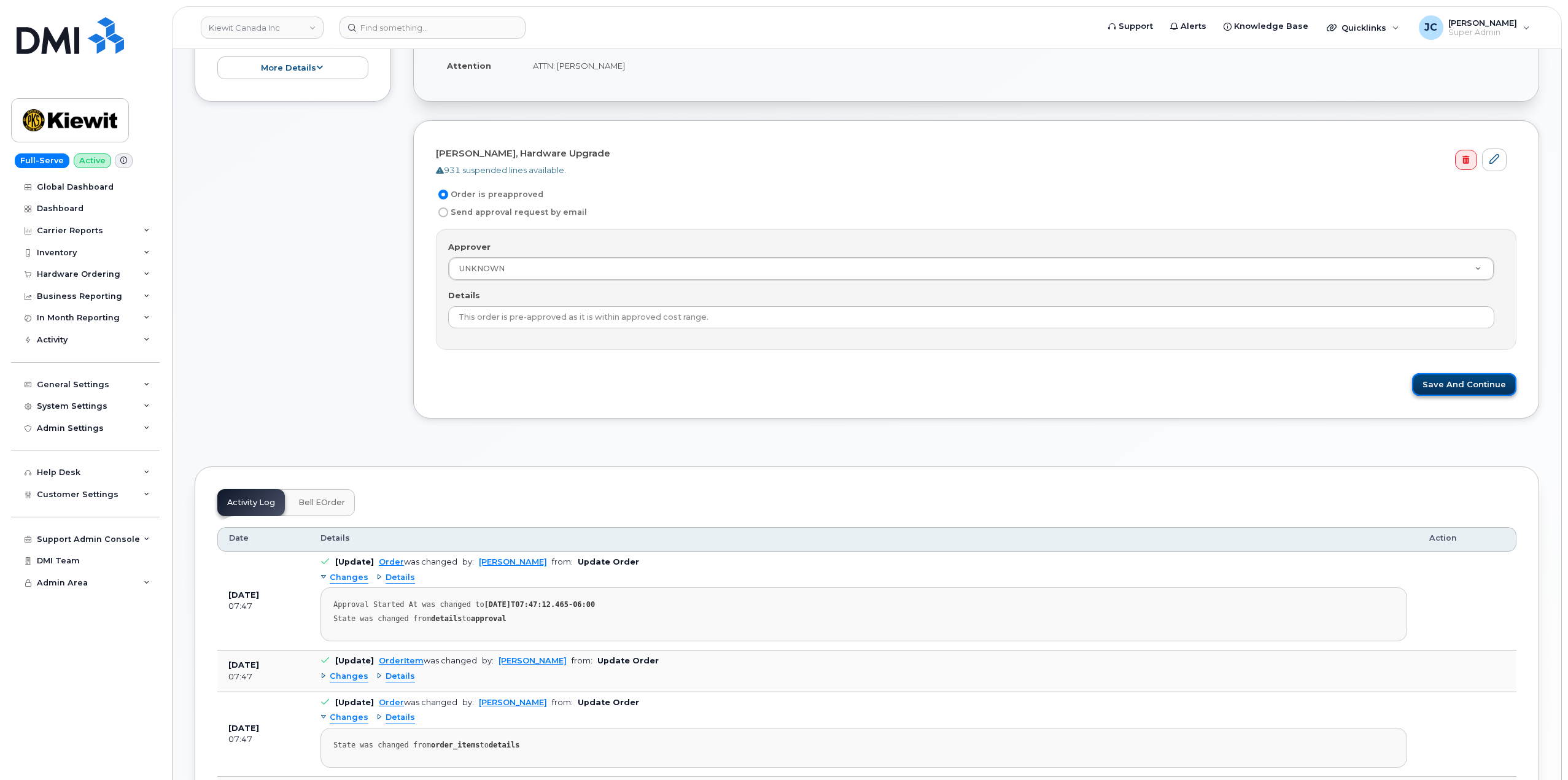
click at [1477, 380] on button "Save and Continue" at bounding box center [1464, 384] width 105 height 23
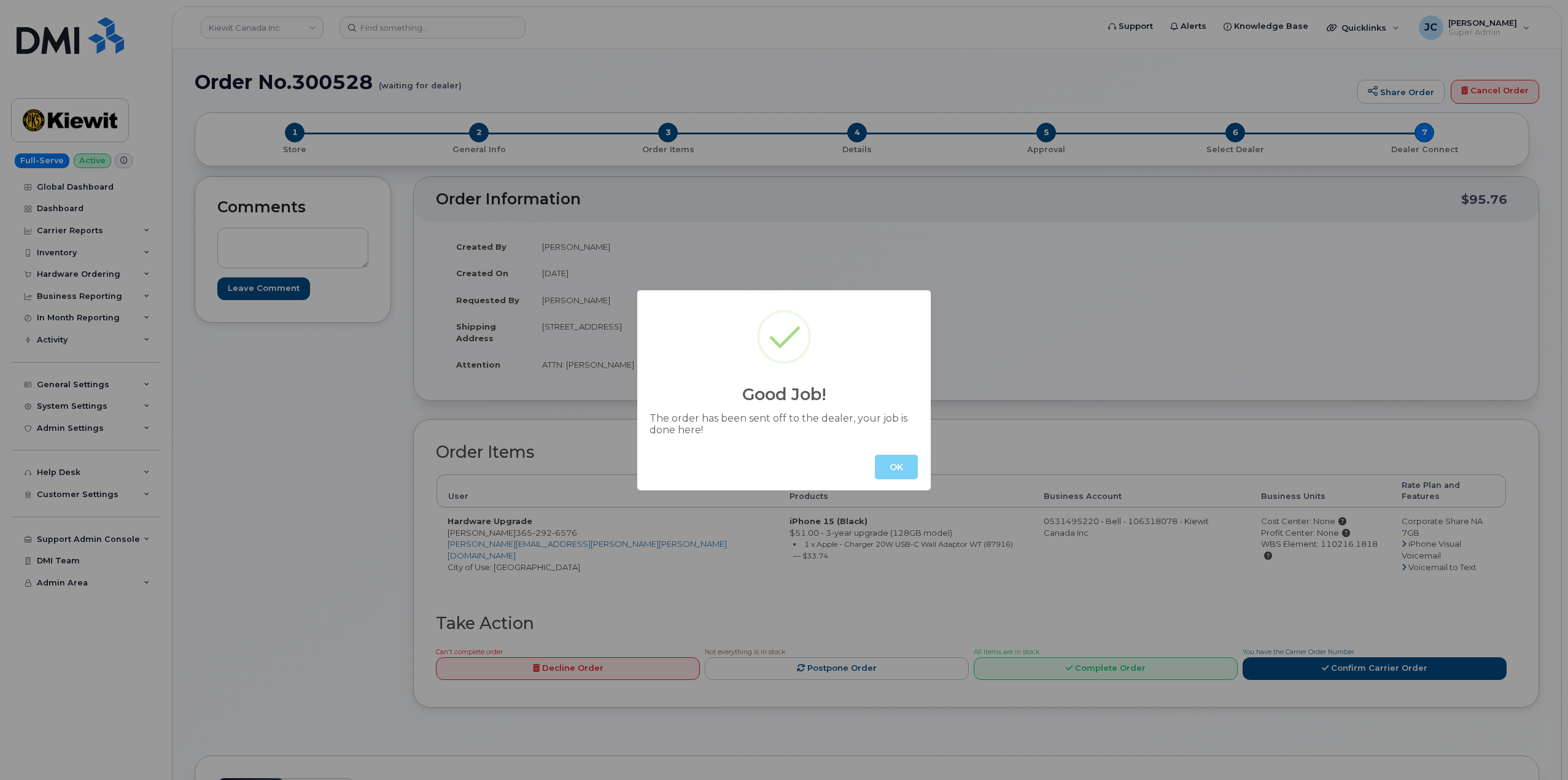
click button "OK"
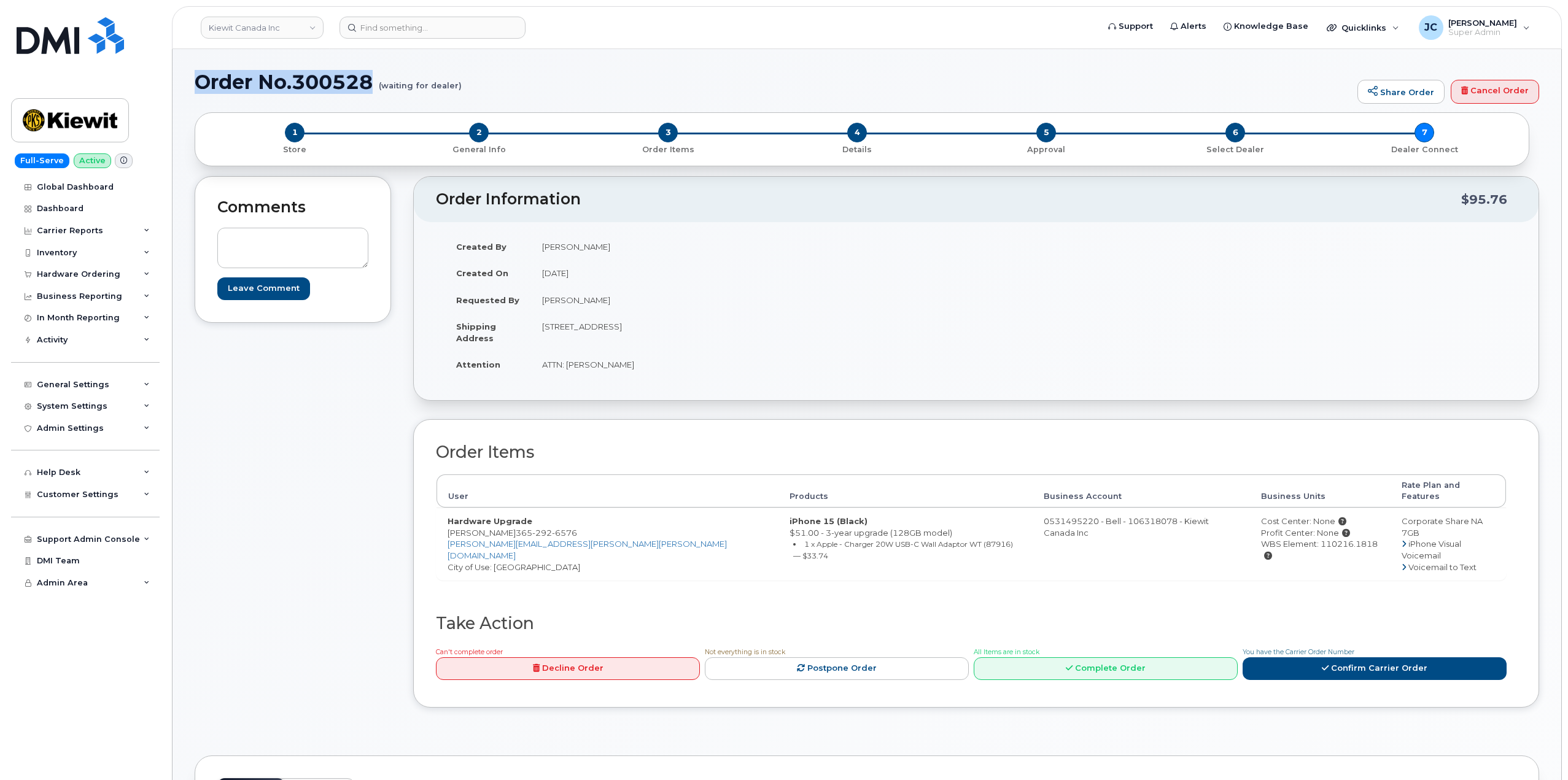
drag, startPoint x: 377, startPoint y: 77, endPoint x: 201, endPoint y: 74, distance: 176.0
click h1 "Order No.300528 (waiting for dealer)"
copy h1 "Order No.300528"
